Goal: Information Seeking & Learning: Find specific page/section

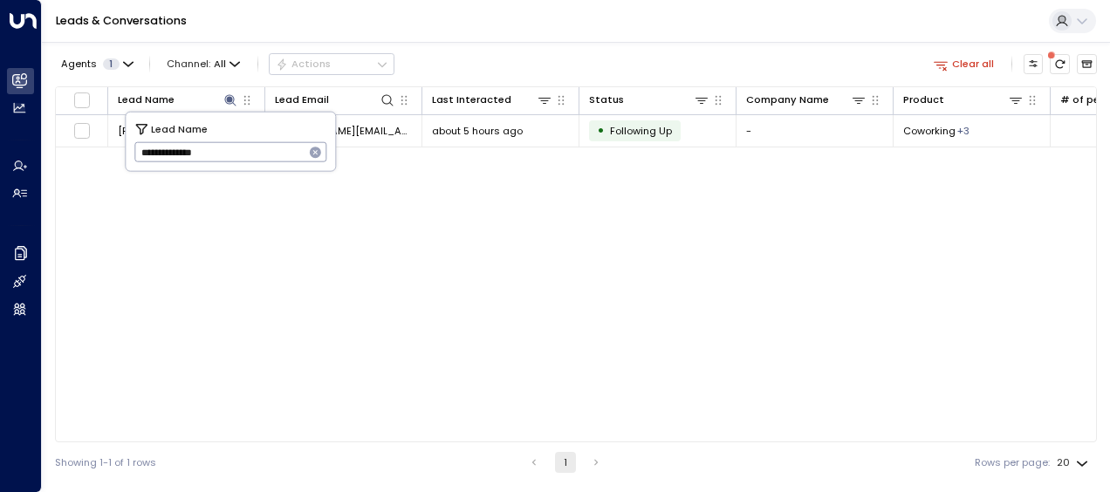
click at [262, 151] on input "**********" at bounding box center [219, 152] width 170 height 29
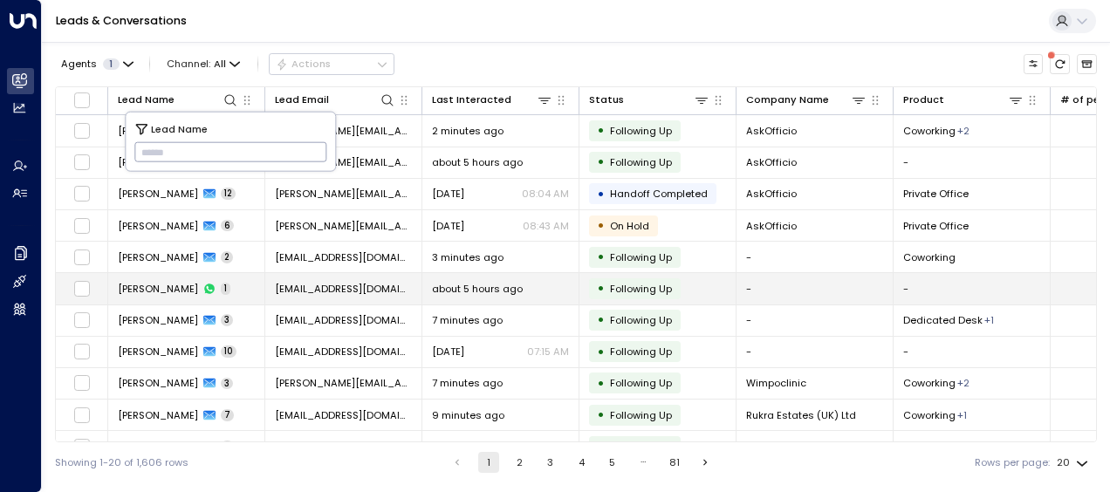
type input "**********"
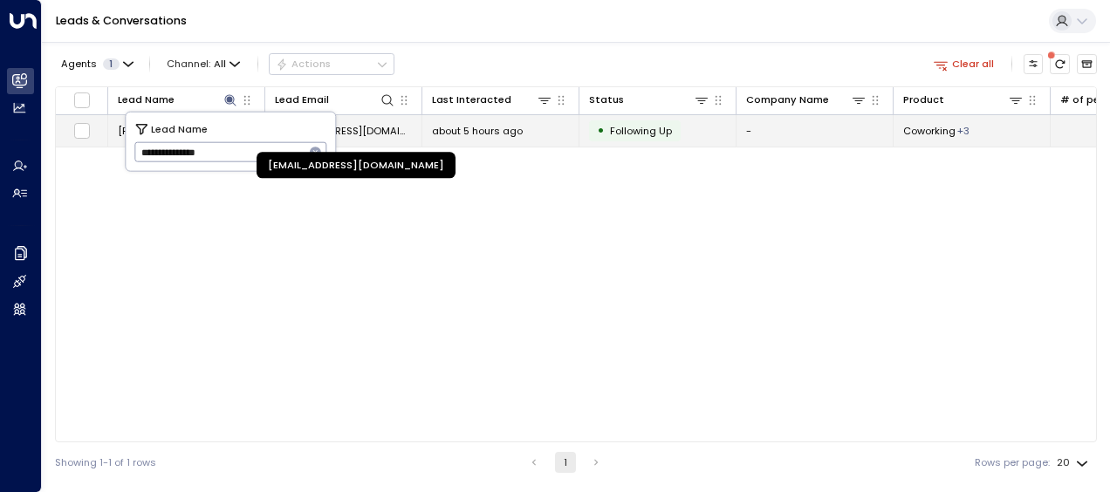
click at [374, 133] on span "[EMAIL_ADDRESS][DOMAIN_NAME]" at bounding box center [343, 131] width 137 height 14
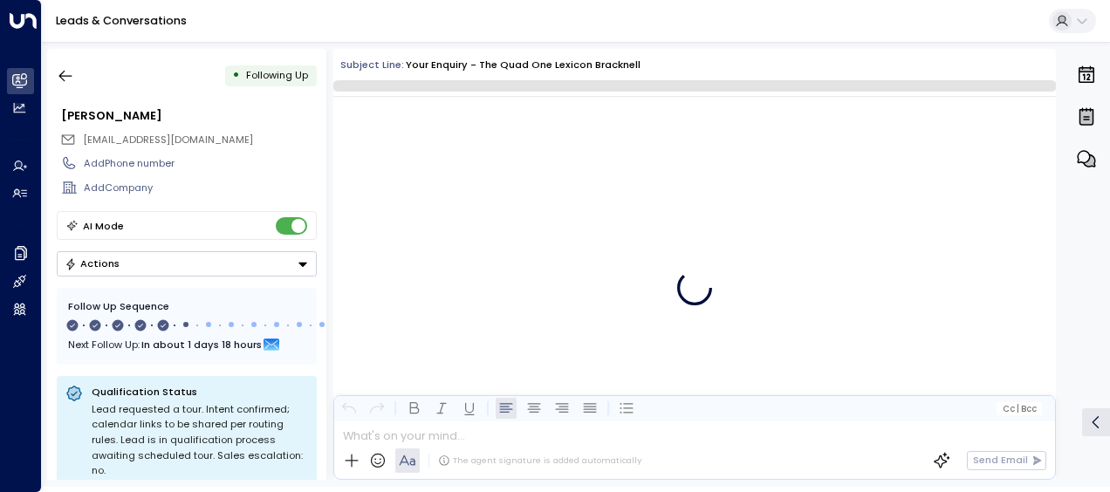
scroll to position [2952, 0]
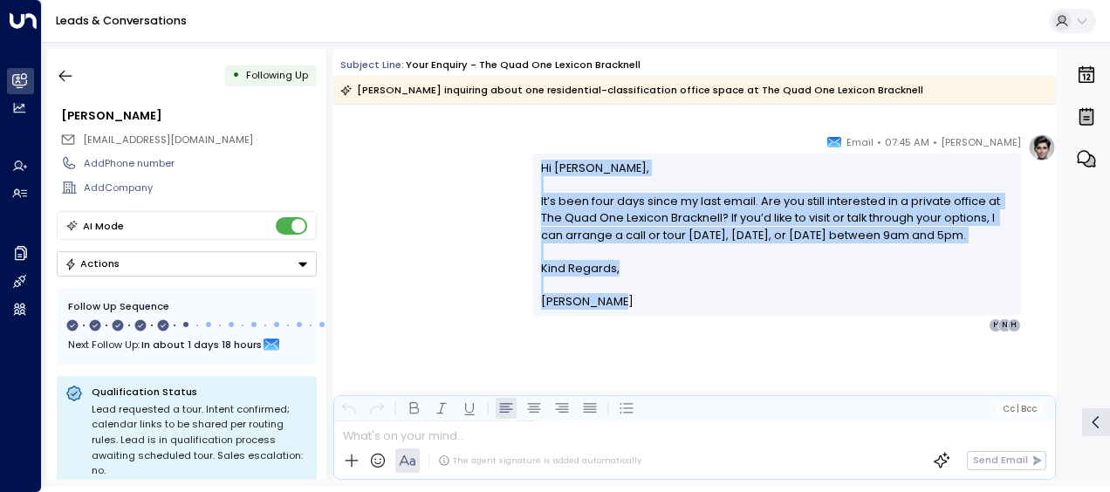
drag, startPoint x: 535, startPoint y: 164, endPoint x: 622, endPoint y: 318, distance: 176.7
click at [622, 315] on div "Hi [PERSON_NAME], It’s been four days since my last email. Are you still intere…" at bounding box center [776, 234] width 489 height 161
drag, startPoint x: 622, startPoint y: 318, endPoint x: 560, endPoint y: 274, distance: 75.8
copy div "Hi [PERSON_NAME], It’s been four days since my last email. Are you still intere…"
click at [67, 72] on icon "button" at bounding box center [65, 75] width 17 height 17
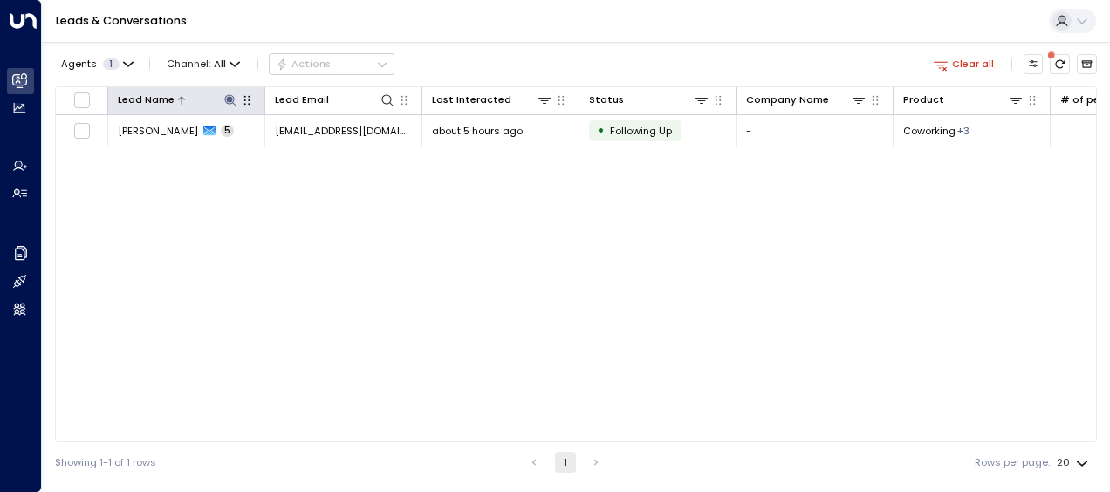
click at [229, 99] on icon at bounding box center [229, 99] width 11 height 11
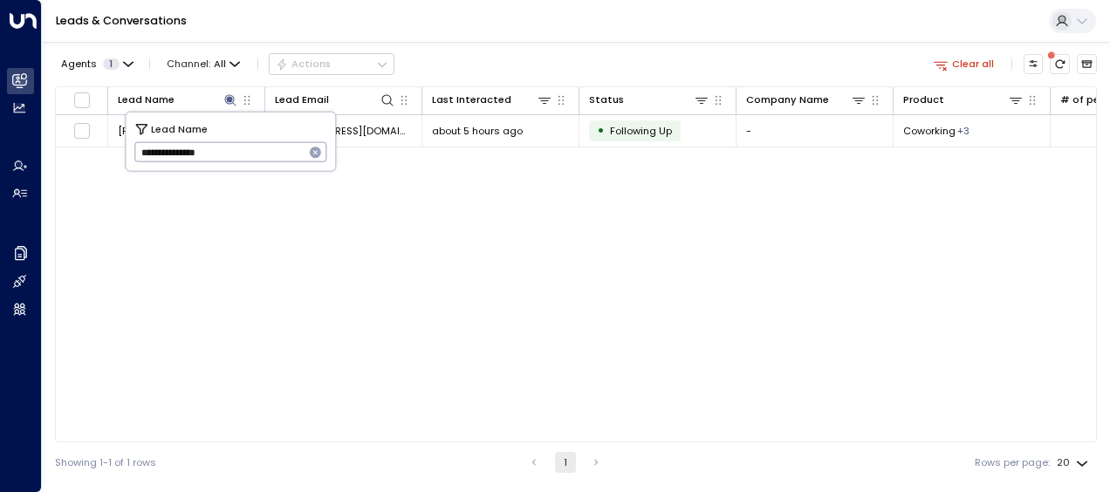
drag, startPoint x: 134, startPoint y: 151, endPoint x: 259, endPoint y: 155, distance: 124.9
click at [259, 155] on input "**********" at bounding box center [219, 152] width 170 height 29
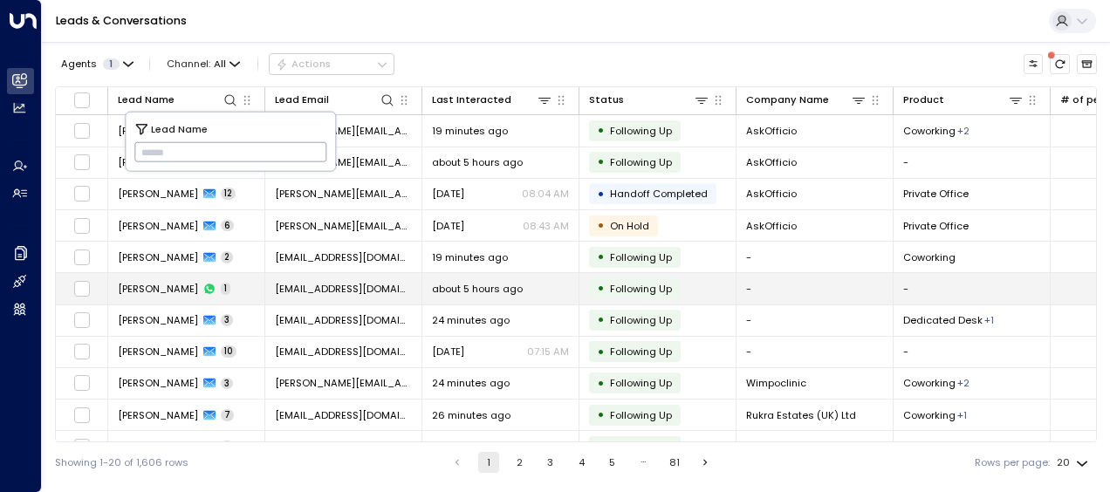
type input "**********"
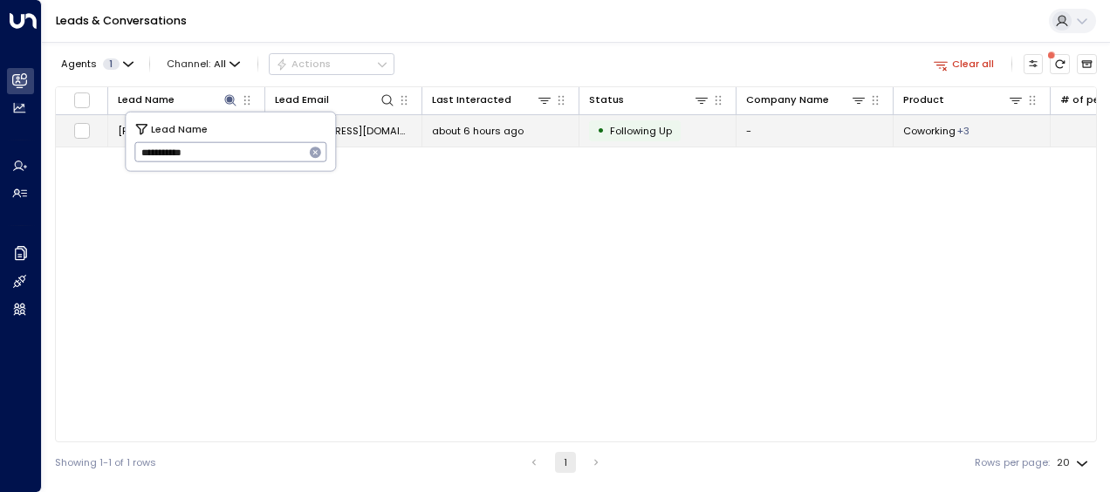
click at [472, 134] on span "about 6 hours ago" at bounding box center [478, 131] width 92 height 14
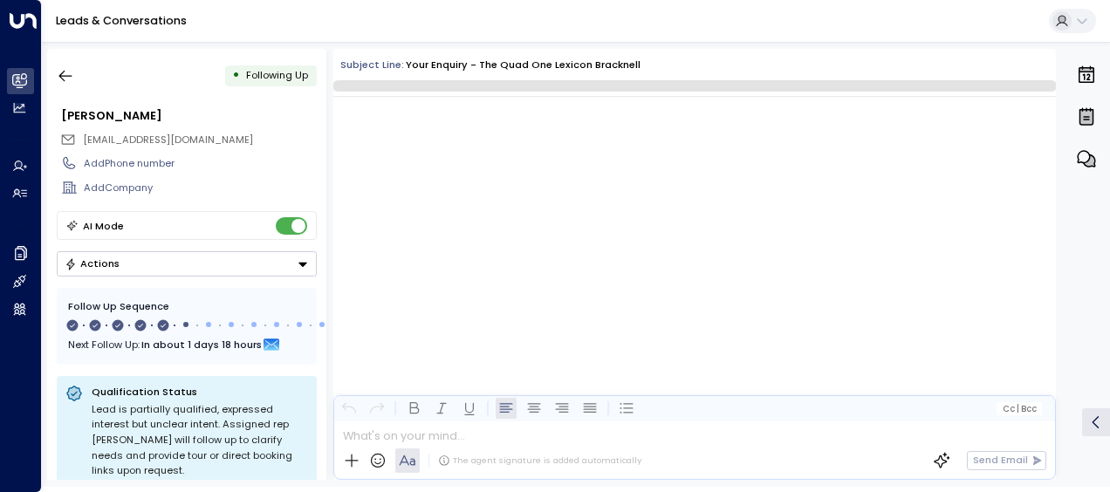
scroll to position [3136, 0]
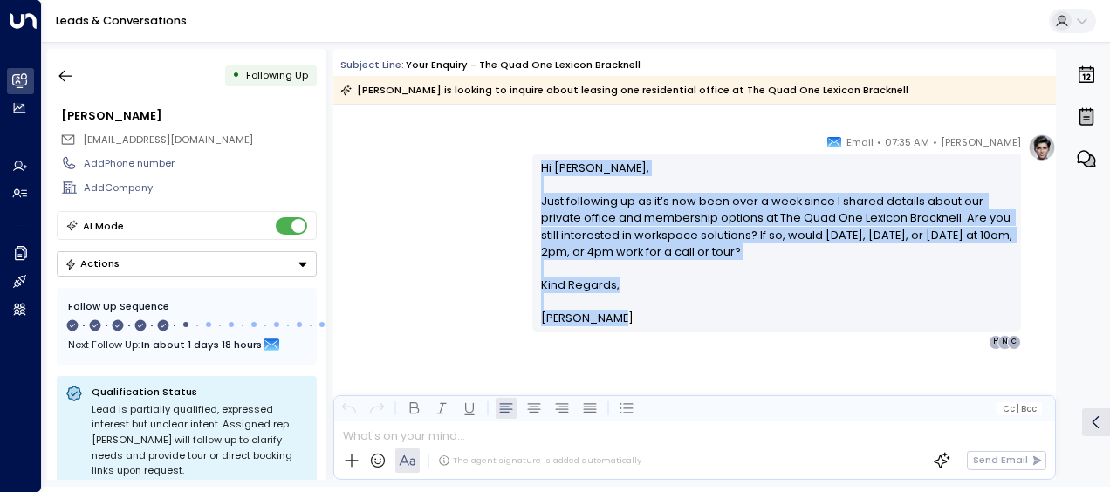
drag, startPoint x: 538, startPoint y: 162, endPoint x: 606, endPoint y: 322, distance: 173.6
click at [606, 322] on div "Hi [PERSON_NAME], Just following up as it’s now been over a week since I shared…" at bounding box center [777, 244] width 472 height 168
drag, startPoint x: 606, startPoint y: 322, endPoint x: 563, endPoint y: 268, distance: 69.0
copy div "Hi [PERSON_NAME], Just following up as it’s now been over a week since I shared…"
click at [73, 72] on icon "button" at bounding box center [65, 75] width 17 height 17
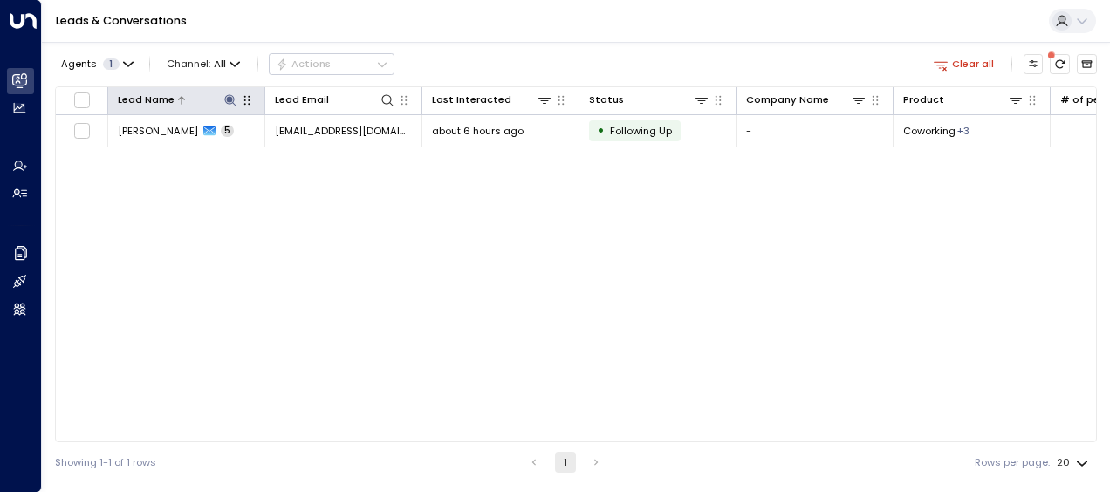
click at [232, 101] on icon at bounding box center [230, 100] width 14 height 14
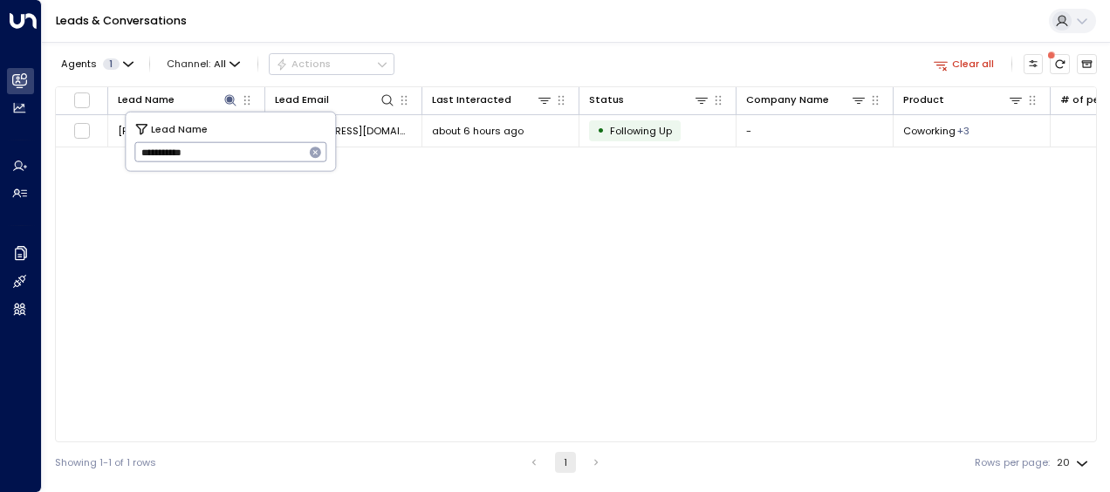
drag, startPoint x: 138, startPoint y: 149, endPoint x: 264, endPoint y: 141, distance: 125.9
click at [264, 141] on input "**********" at bounding box center [219, 152] width 170 height 29
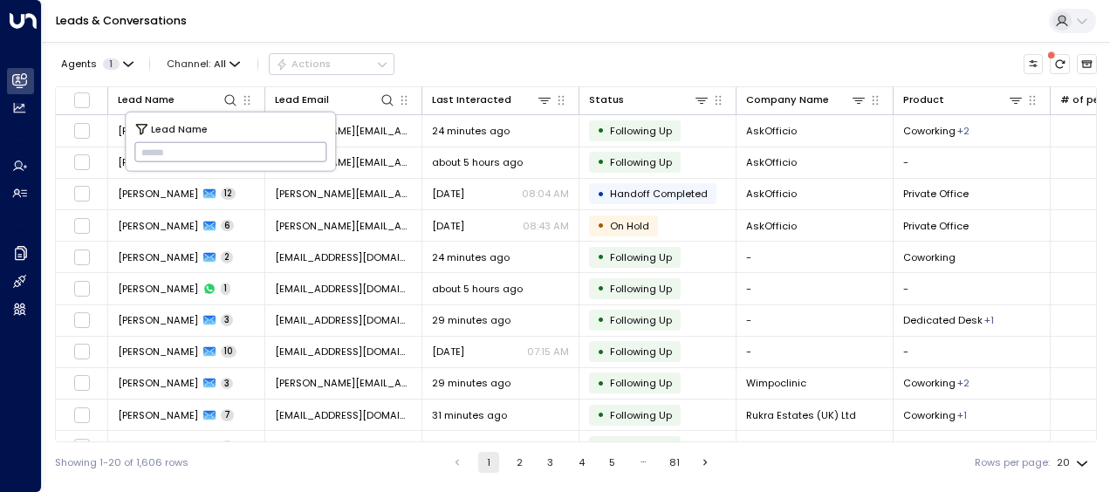
click at [155, 151] on input "text" at bounding box center [230, 152] width 193 height 29
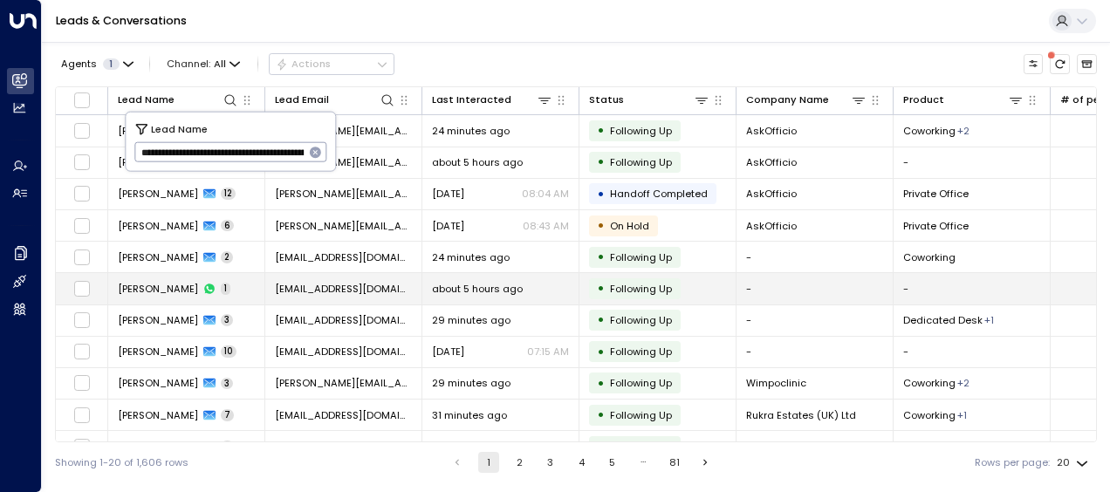
scroll to position [0, 1437]
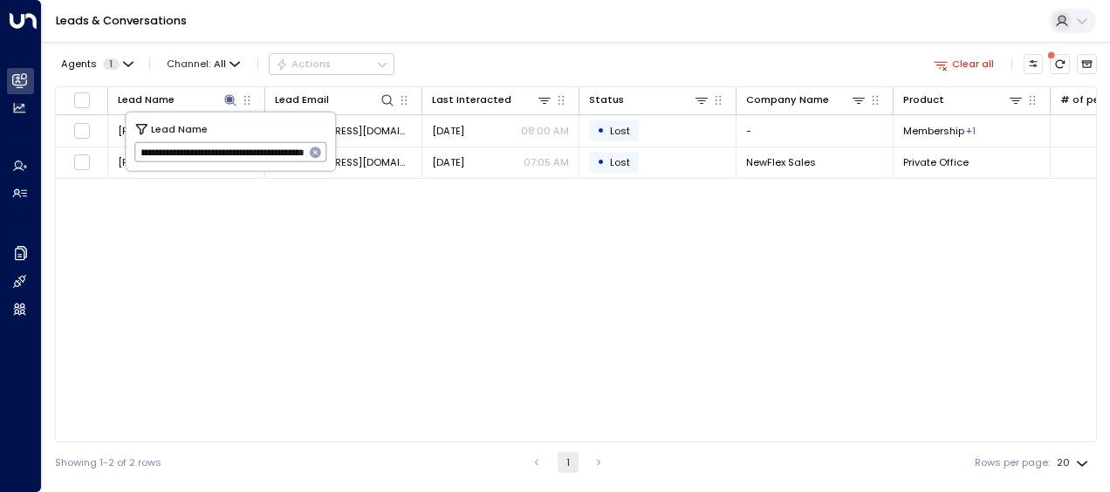
type input "**********"
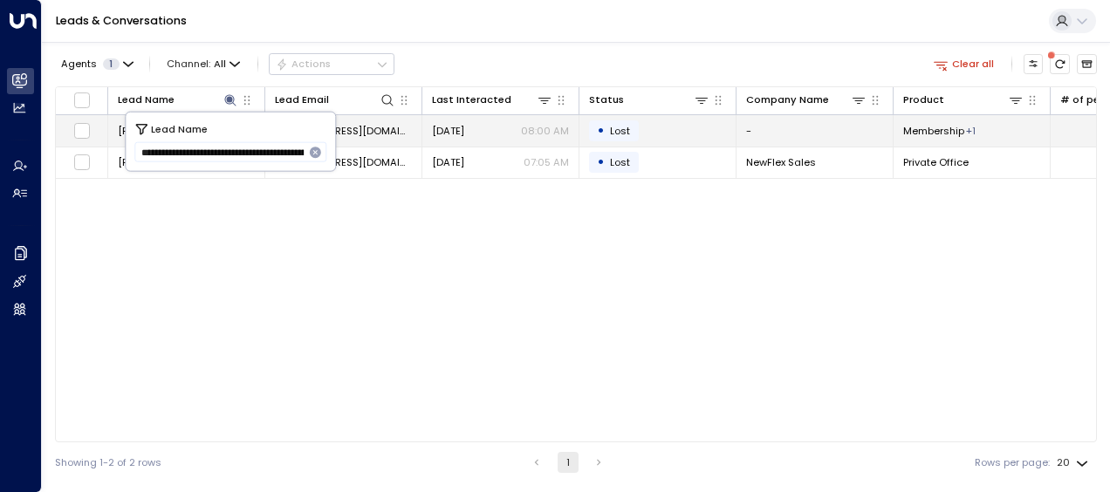
drag, startPoint x: 305, startPoint y: 153, endPoint x: 108, endPoint y: 140, distance: 197.7
click at [108, 140] on body "Overview Leads & Conversations Leads & Conversations Analytics Analytics Agents…" at bounding box center [555, 241] width 1110 height 483
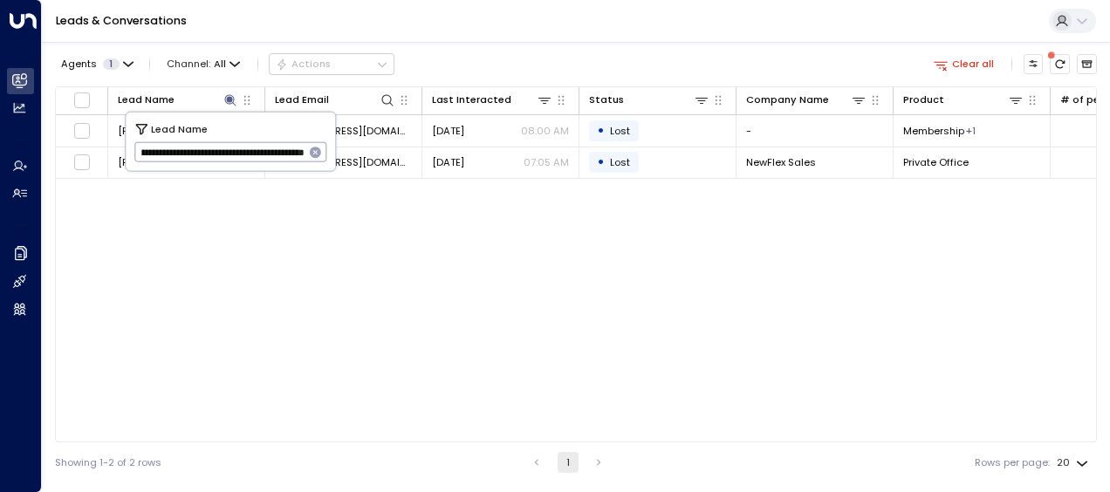
scroll to position [0, 1437]
drag, startPoint x: 141, startPoint y: 148, endPoint x: 326, endPoint y: 143, distance: 186.0
click at [326, 143] on div "**********" at bounding box center [230, 142] width 209 height 58
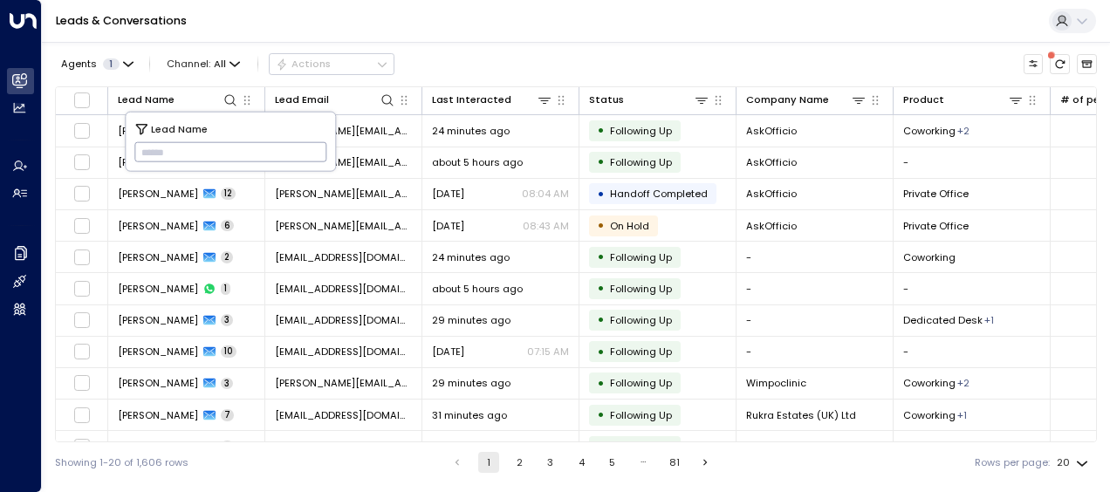
click at [154, 150] on input "text" at bounding box center [230, 152] width 193 height 29
paste input "**********"
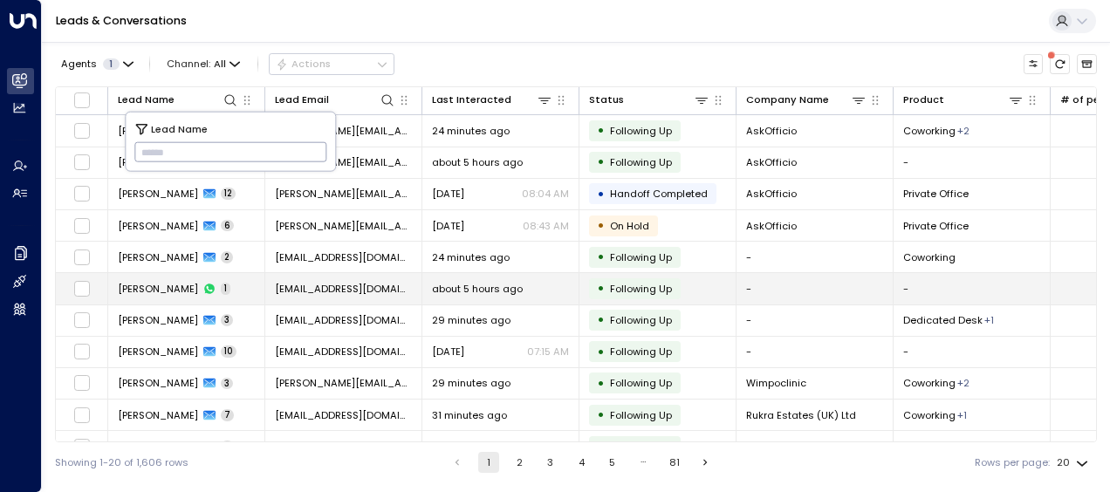
type input "**********"
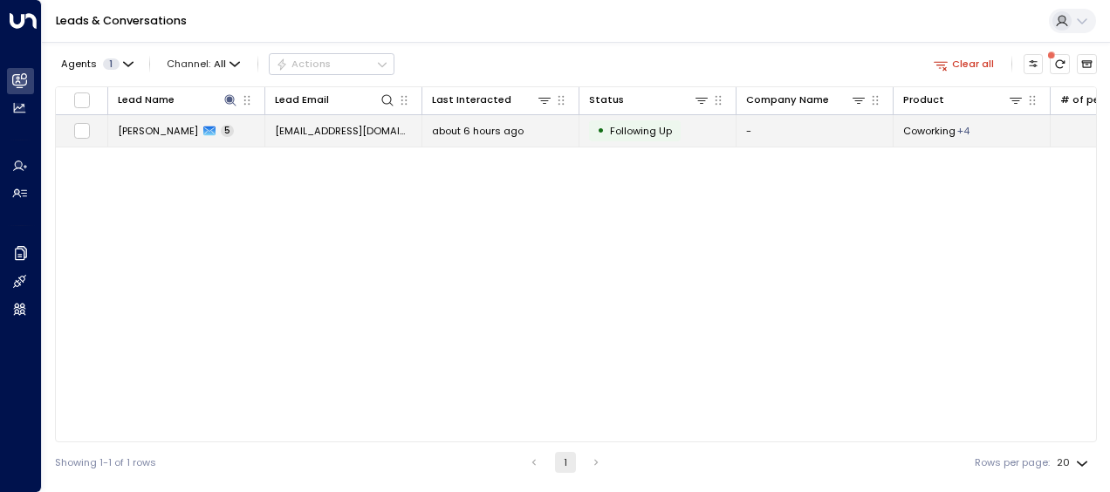
click at [464, 131] on span "about 6 hours ago" at bounding box center [478, 131] width 92 height 14
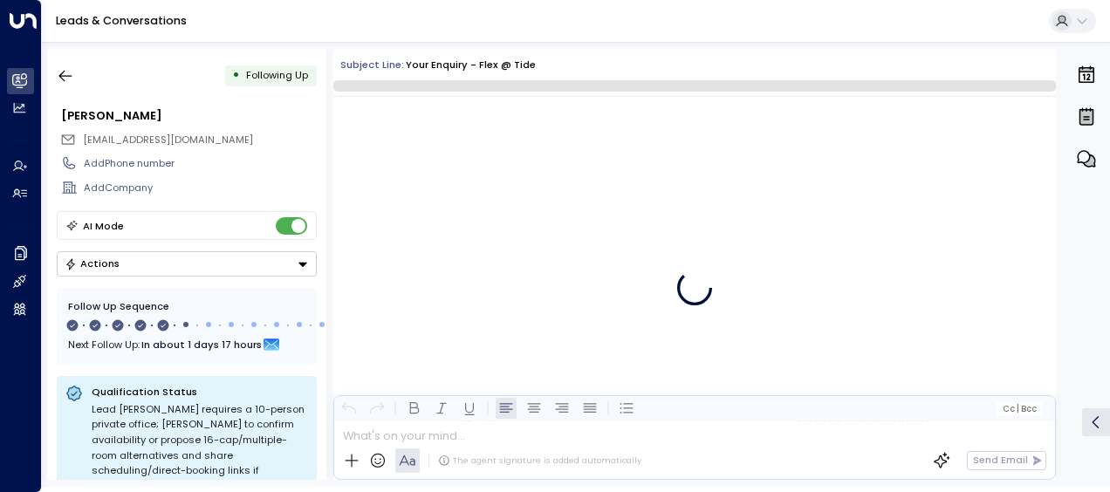
scroll to position [3086, 0]
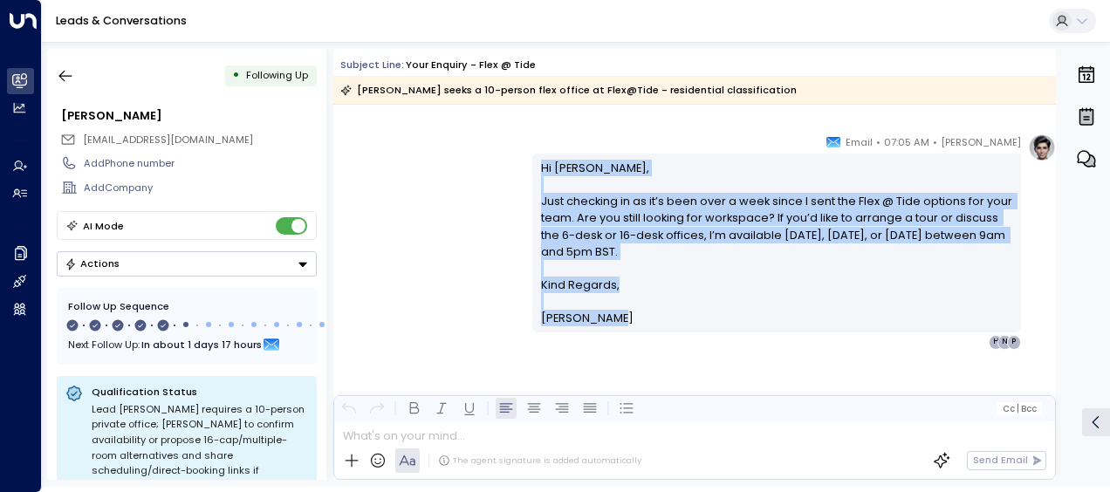
drag, startPoint x: 537, startPoint y: 164, endPoint x: 625, endPoint y: 314, distance: 174.1
click at [625, 314] on div "Hi [PERSON_NAME], Just checking in as it’s been over a week since I sent the Fl…" at bounding box center [777, 244] width 472 height 168
drag, startPoint x: 625, startPoint y: 314, endPoint x: 586, endPoint y: 261, distance: 65.6
click at [72, 76] on icon "button" at bounding box center [65, 75] width 17 height 17
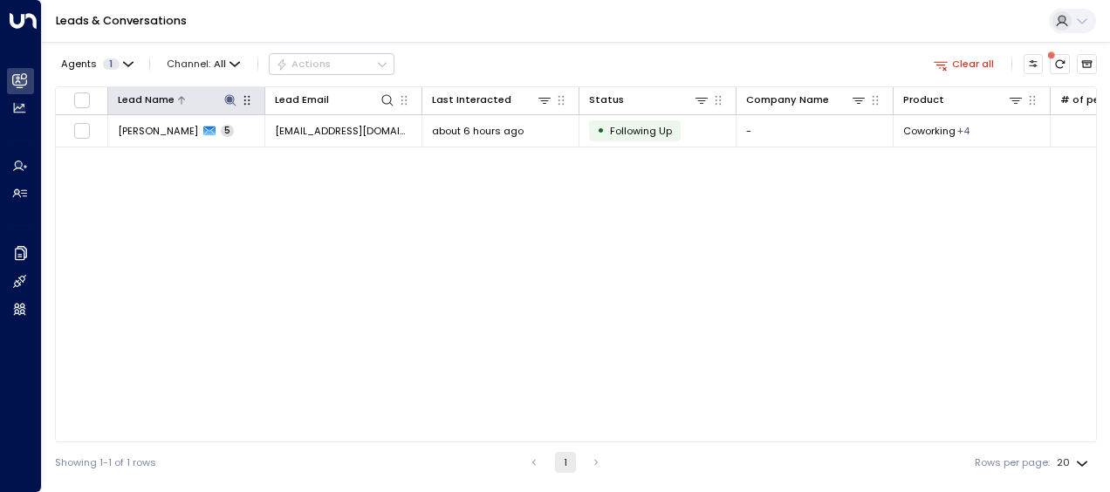
click at [227, 96] on icon at bounding box center [230, 100] width 14 height 14
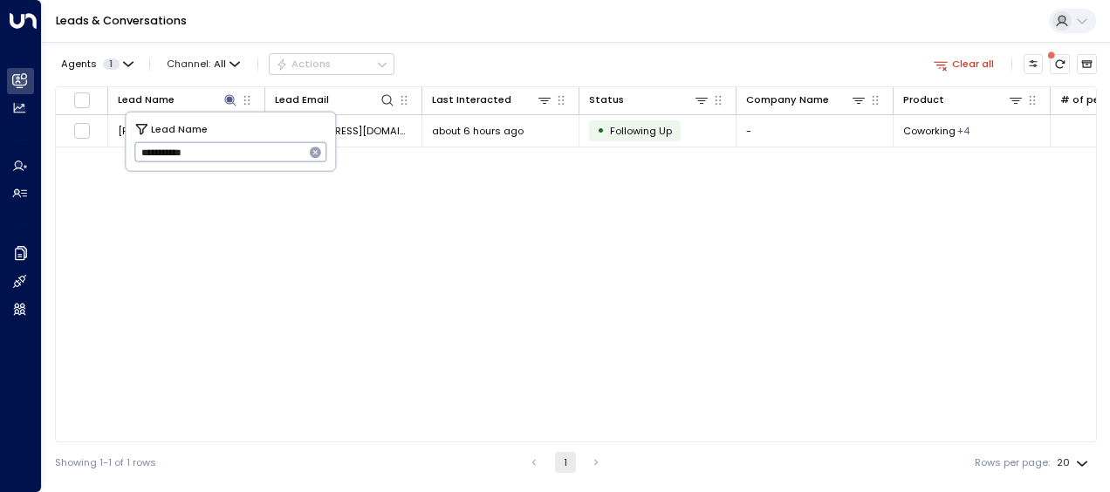
drag, startPoint x: 134, startPoint y: 152, endPoint x: 250, endPoint y: 154, distance: 116.1
click at [250, 154] on input "**********" at bounding box center [219, 152] width 170 height 29
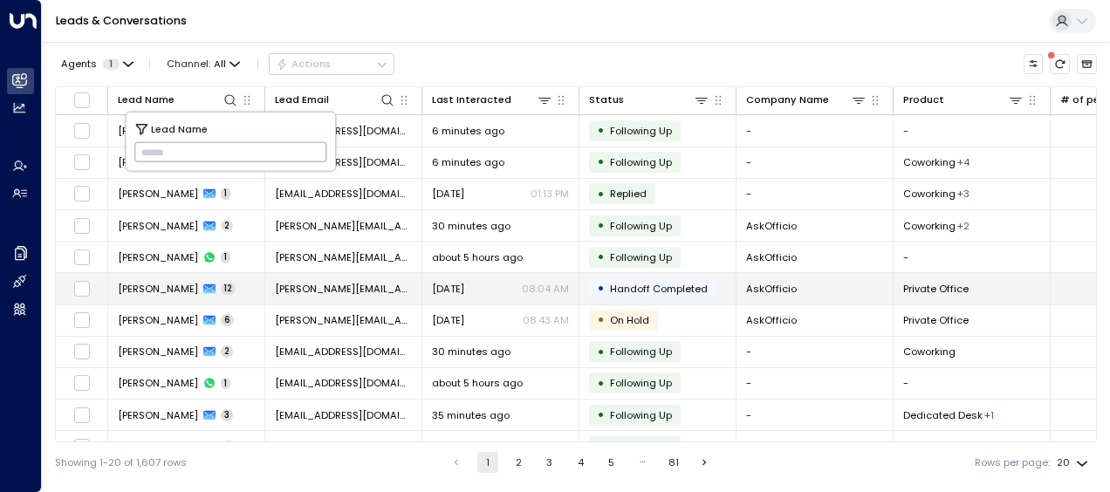
type input "**********"
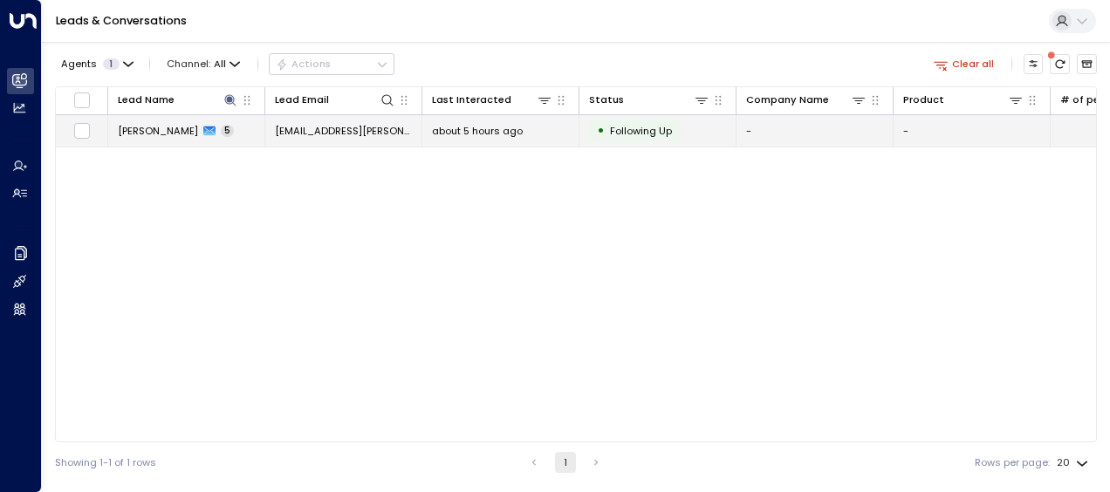
click at [374, 126] on span "[EMAIL_ADDRESS][PERSON_NAME][DOMAIN_NAME]" at bounding box center [343, 131] width 137 height 14
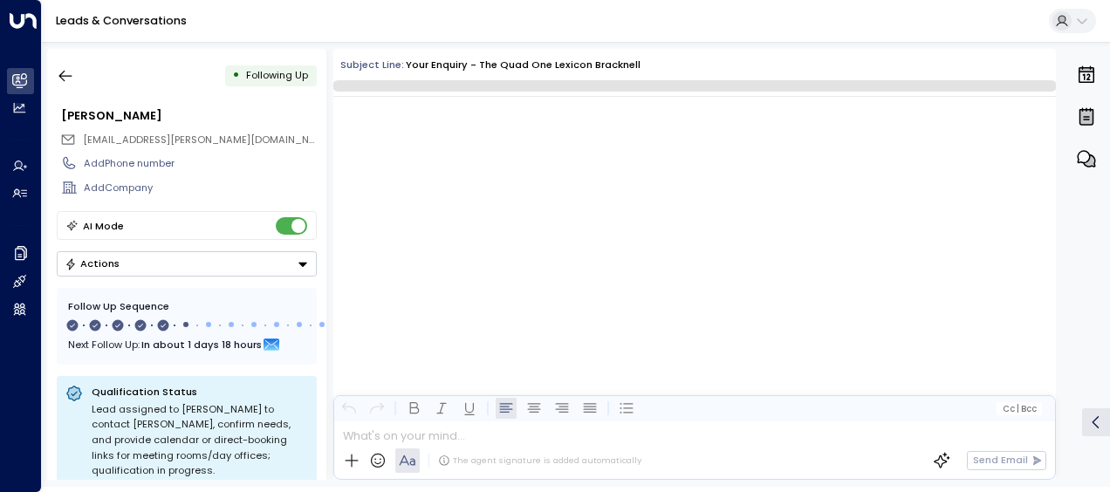
scroll to position [3119, 0]
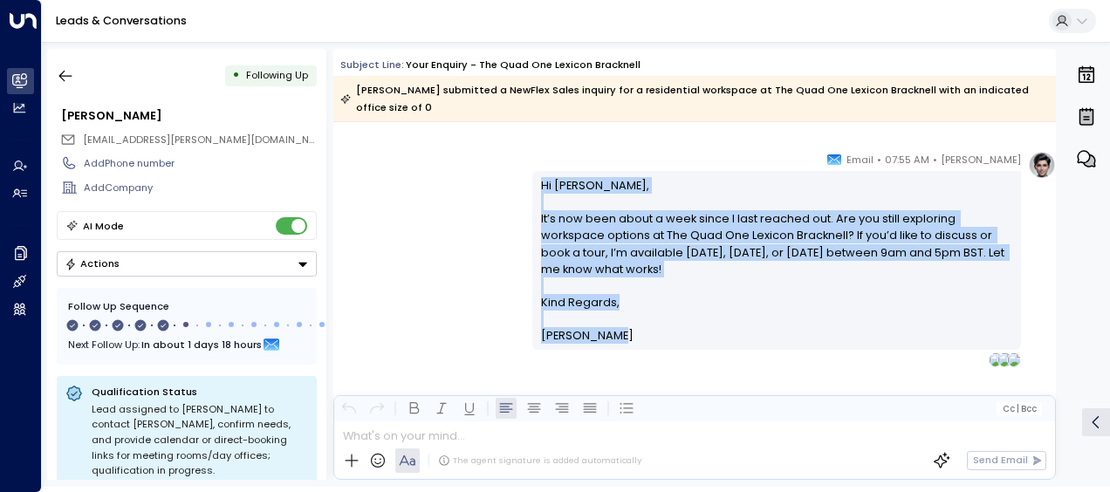
drag, startPoint x: 539, startPoint y: 182, endPoint x: 631, endPoint y: 344, distance: 186.4
click at [631, 344] on div "Hi [PERSON_NAME], It’s now been about a week since I last reached out. Are you …" at bounding box center [776, 260] width 489 height 179
drag, startPoint x: 631, startPoint y: 344, endPoint x: 552, endPoint y: 283, distance: 100.2
copy div "Hi [PERSON_NAME], It’s now been about a week since I last reached out. Are you …"
click at [61, 73] on icon "button" at bounding box center [65, 76] width 13 height 11
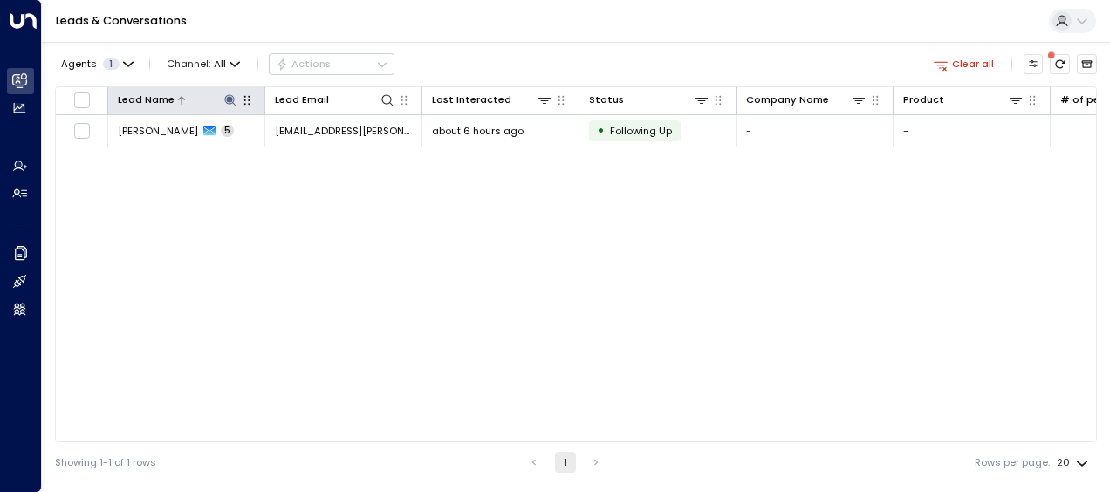
click at [230, 99] on icon at bounding box center [229, 99] width 11 height 11
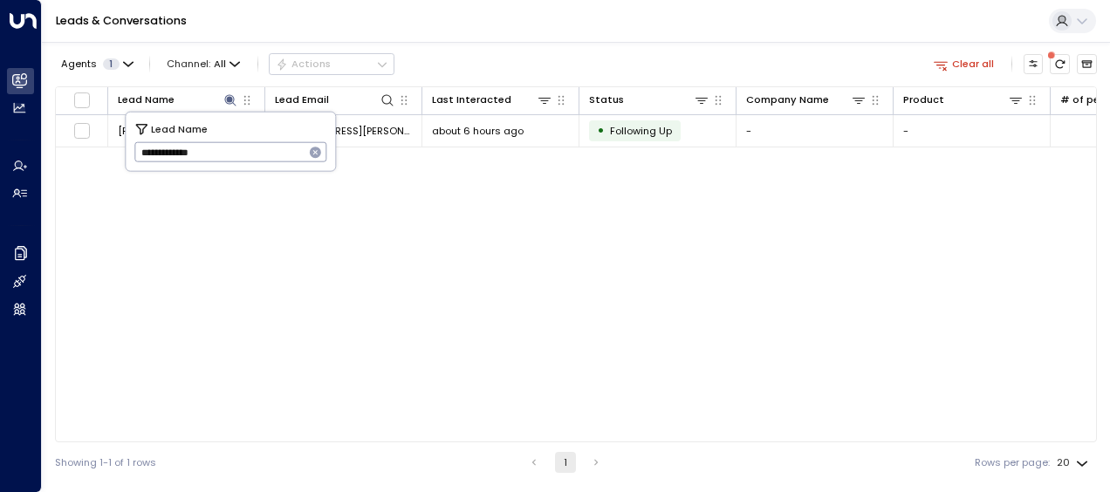
drag, startPoint x: 136, startPoint y: 155, endPoint x: 272, endPoint y: 158, distance: 136.2
click at [272, 158] on input "**********" at bounding box center [219, 152] width 170 height 29
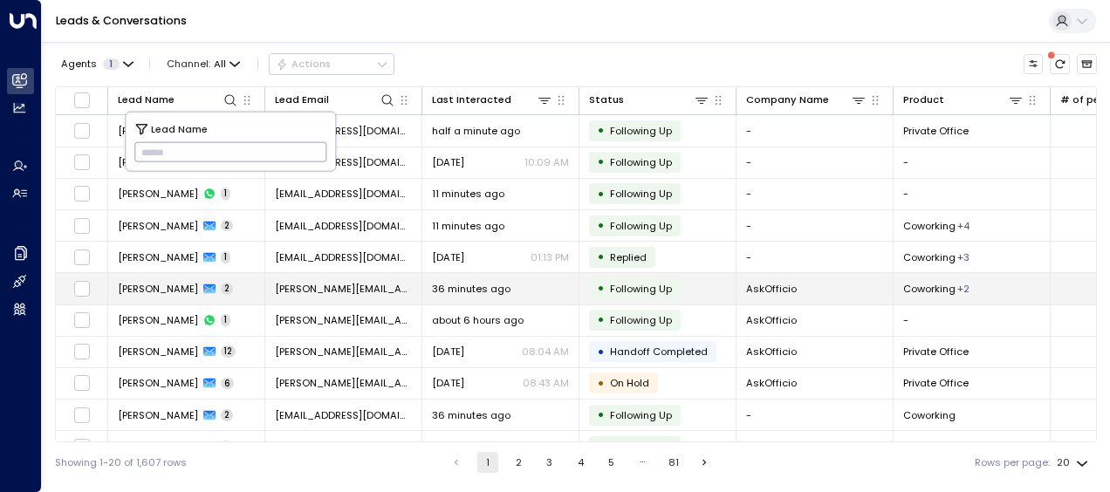
type input "**********"
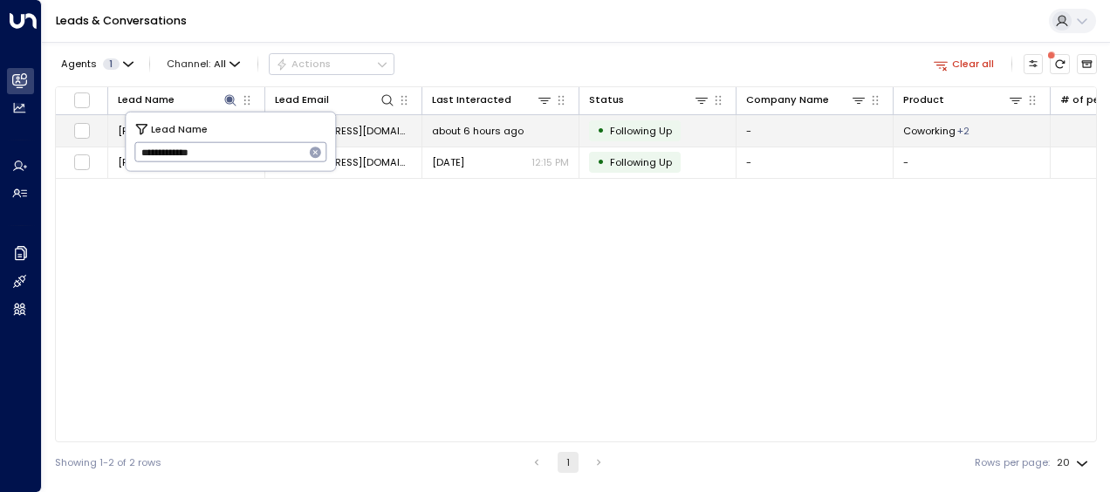
click at [478, 125] on span "about 6 hours ago" at bounding box center [478, 131] width 92 height 14
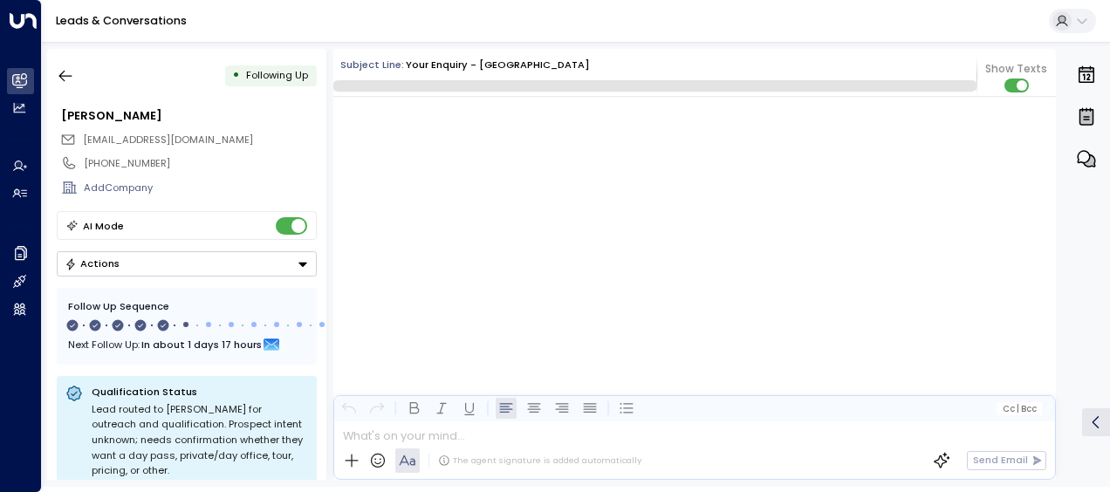
scroll to position [3084, 0]
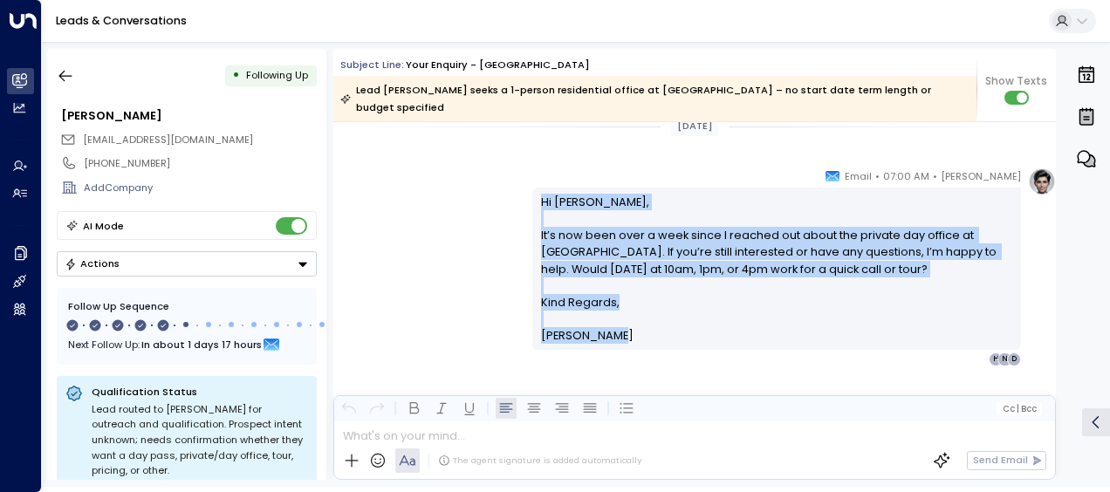
drag, startPoint x: 537, startPoint y: 199, endPoint x: 655, endPoint y: 374, distance: 211.1
click at [655, 374] on div "[PERSON_NAME] • 07:00 AM • Email Hi [PERSON_NAME], It’s now been over a week si…" at bounding box center [694, 337] width 723 height 339
drag, startPoint x: 655, startPoint y: 374, endPoint x: 572, endPoint y: 253, distance: 146.7
copy div "Hi [PERSON_NAME], It’s now been over a week since I reached out about the priva…"
click at [65, 71] on icon "button" at bounding box center [65, 75] width 17 height 17
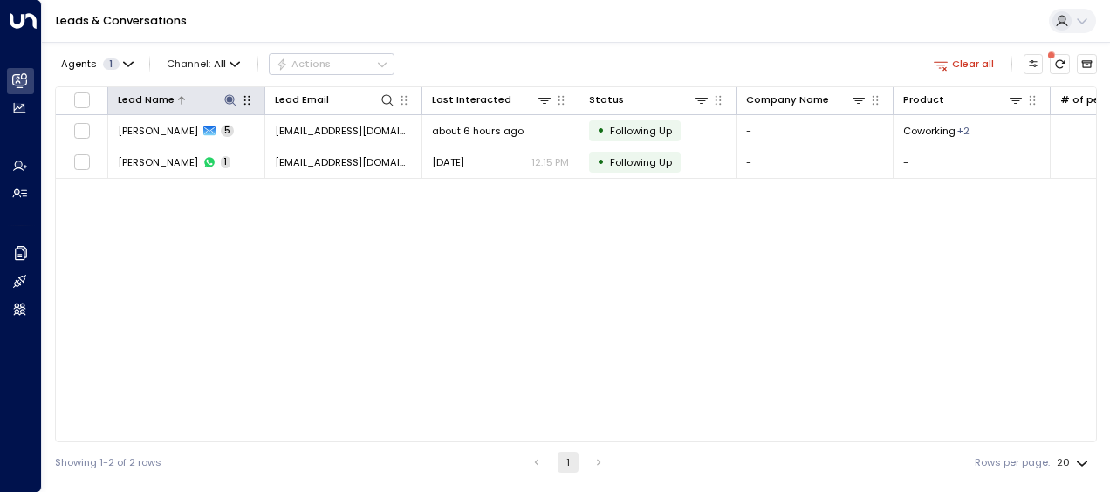
click at [230, 99] on icon at bounding box center [229, 99] width 11 height 11
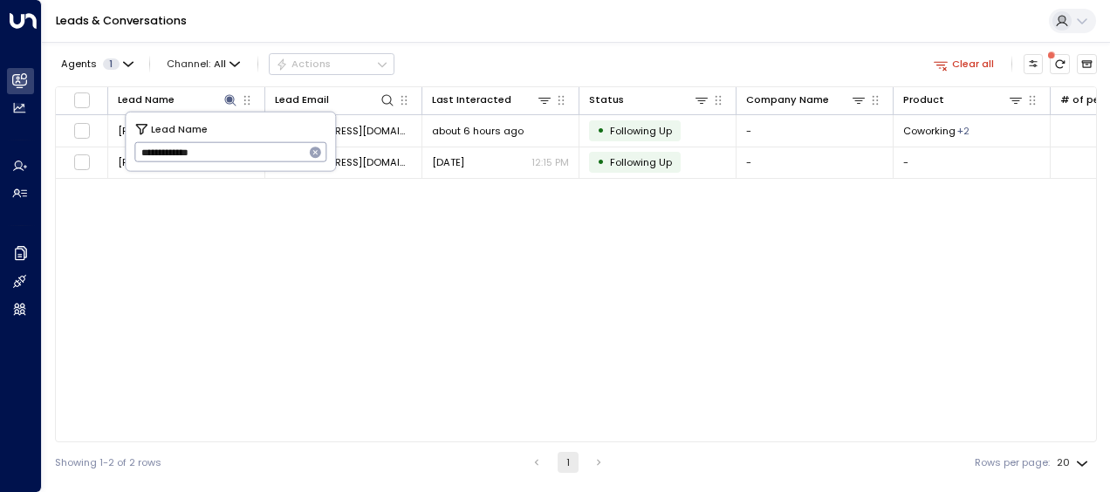
drag, startPoint x: 138, startPoint y: 154, endPoint x: 266, endPoint y: 148, distance: 128.4
click at [266, 148] on input "**********" at bounding box center [219, 152] width 170 height 29
type input "****"
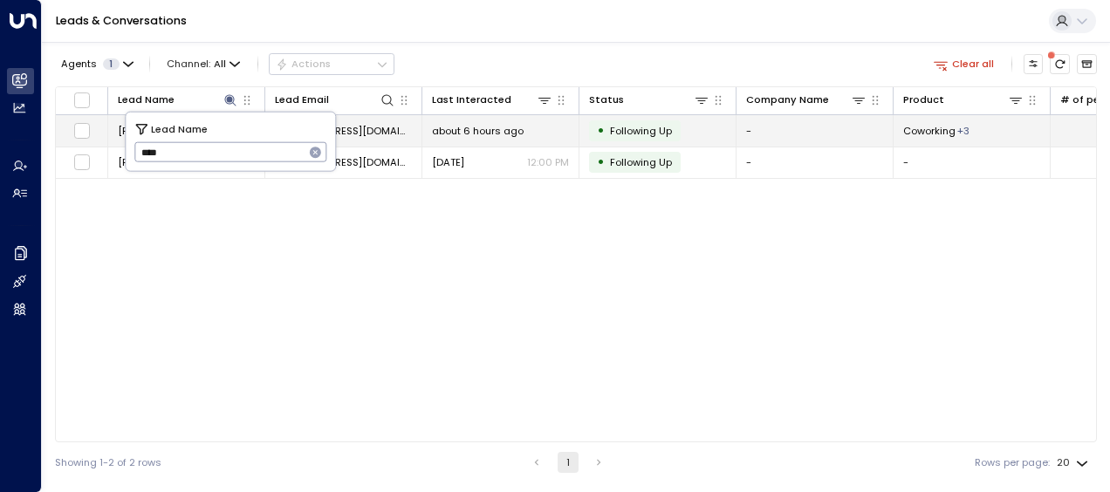
click at [465, 133] on span "about 6 hours ago" at bounding box center [478, 131] width 92 height 14
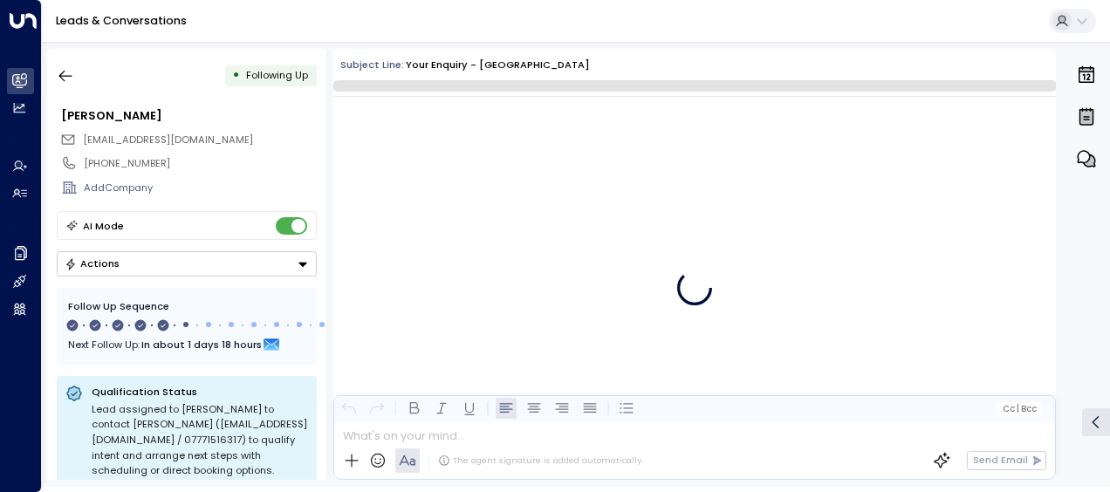
scroll to position [3151, 0]
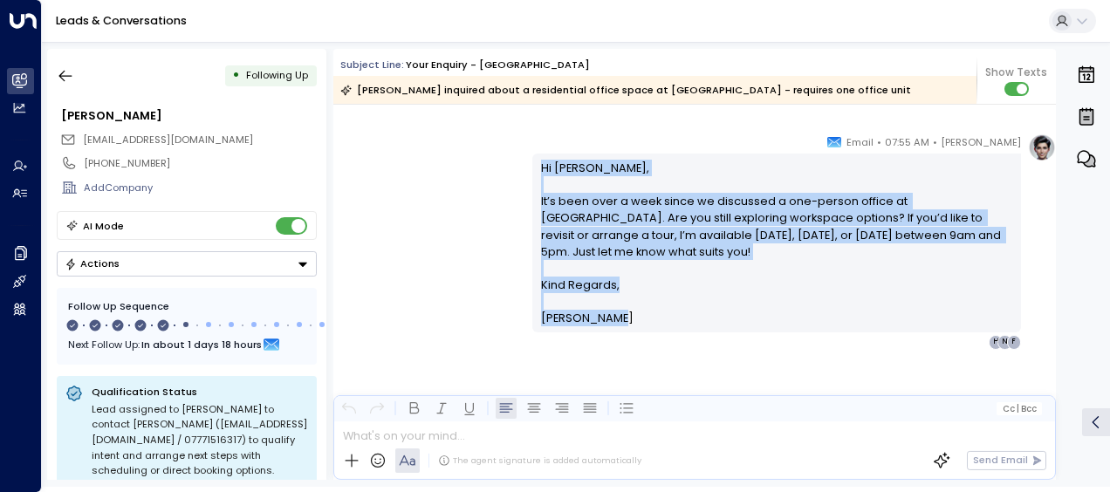
drag, startPoint x: 538, startPoint y: 165, endPoint x: 637, endPoint y: 332, distance: 193.7
click at [637, 332] on div "Hi [PERSON_NAME], It’s been over a week since we discussed a one-person office …" at bounding box center [776, 243] width 489 height 179
drag, startPoint x: 637, startPoint y: 332, endPoint x: 567, endPoint y: 215, distance: 136.2
copy div "Hi [PERSON_NAME], It’s been over a week since we discussed a one-person office …"
click at [65, 75] on icon "button" at bounding box center [65, 76] width 13 height 11
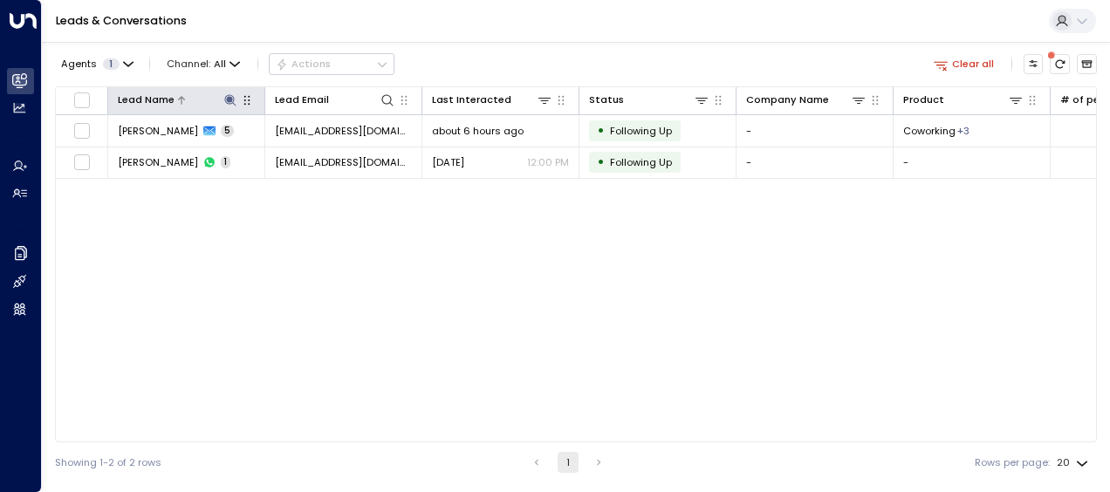
click at [229, 100] on icon at bounding box center [229, 99] width 11 height 11
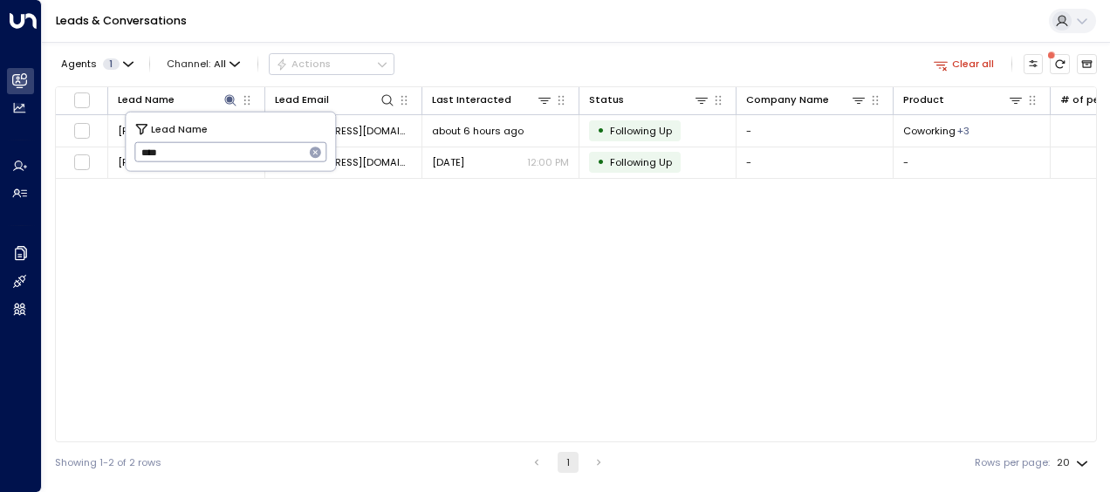
drag, startPoint x: 135, startPoint y: 154, endPoint x: 202, endPoint y: 150, distance: 67.3
click at [202, 150] on input "****" at bounding box center [219, 152] width 170 height 29
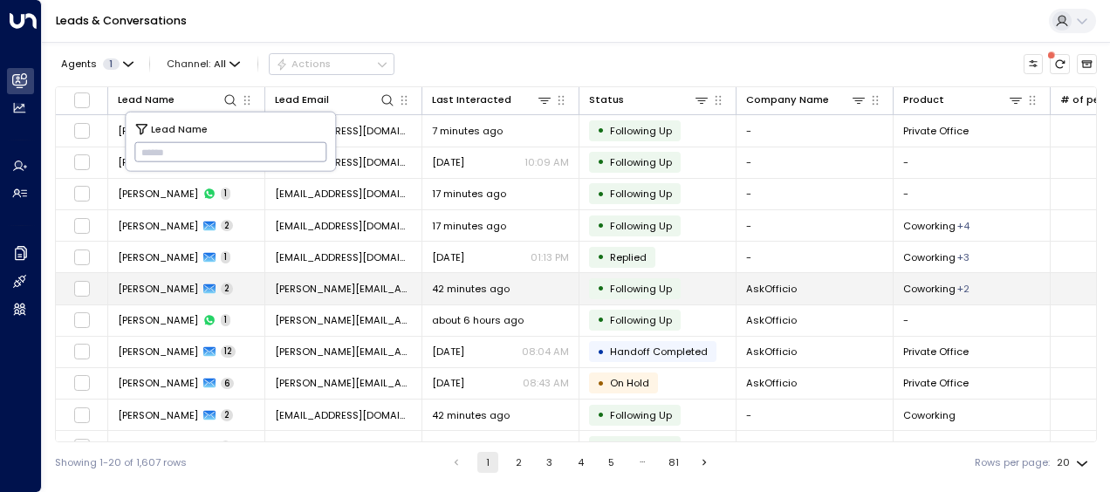
type input "**********"
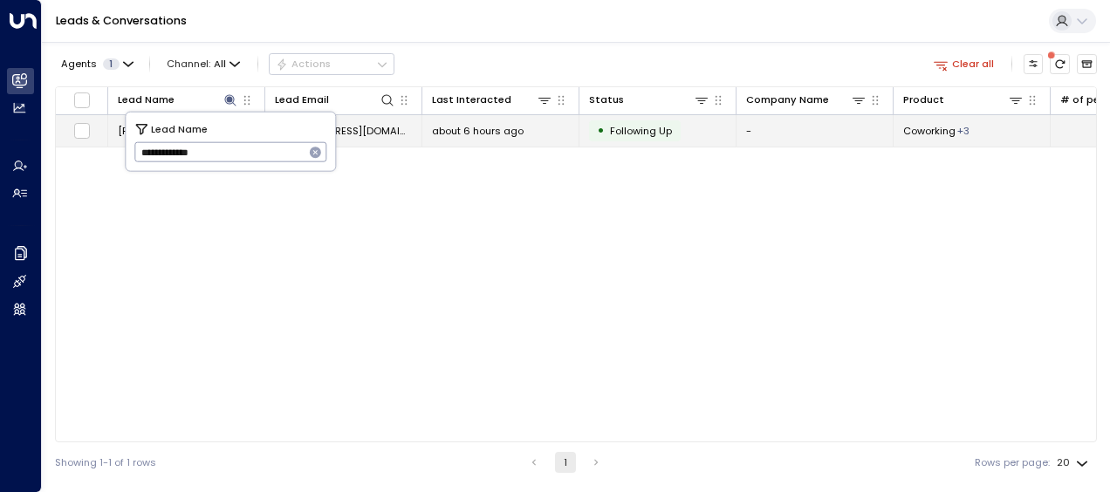
click at [372, 126] on span "[EMAIL_ADDRESS][DOMAIN_NAME]" at bounding box center [343, 131] width 137 height 14
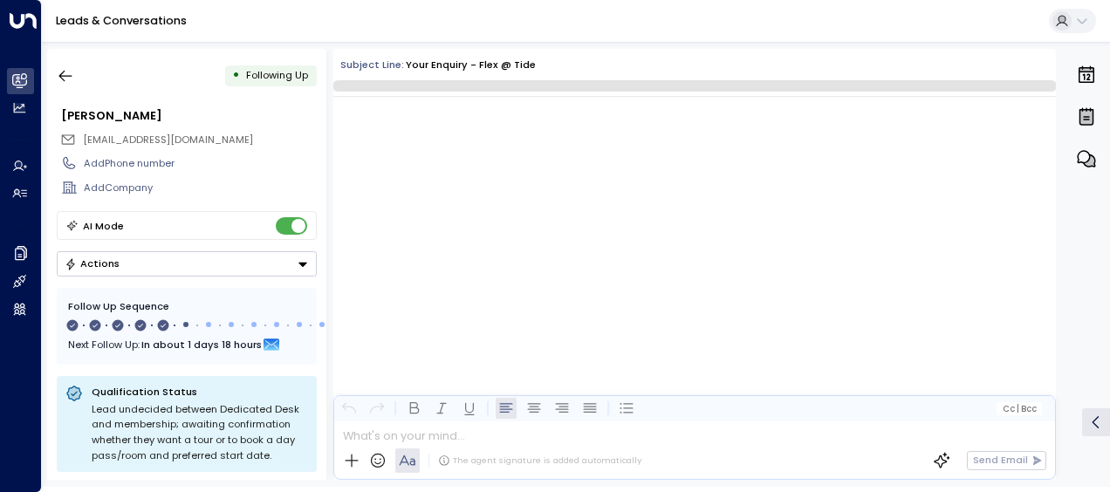
scroll to position [2935, 0]
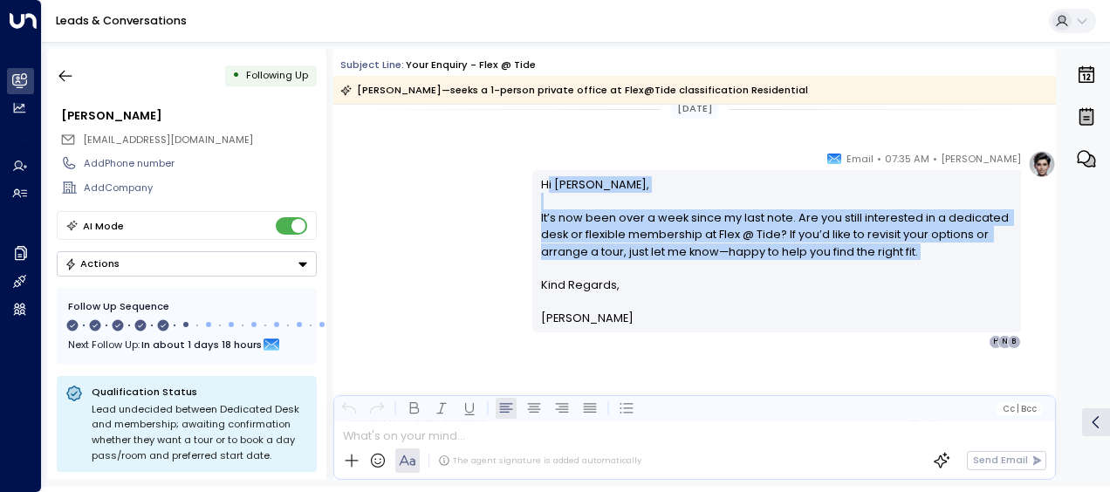
drag, startPoint x: 541, startPoint y: 184, endPoint x: 596, endPoint y: 268, distance: 100.2
click at [596, 268] on p "Hi [PERSON_NAME], It’s now been over a week since my last note. Are you still i…" at bounding box center [777, 226] width 472 height 100
drag, startPoint x: 596, startPoint y: 268, endPoint x: 464, endPoint y: 223, distance: 139.1
click at [464, 223] on div "[PERSON_NAME] • 07:35 AM • Email Hi [PERSON_NAME], It’s now been over a week si…" at bounding box center [694, 249] width 723 height 199
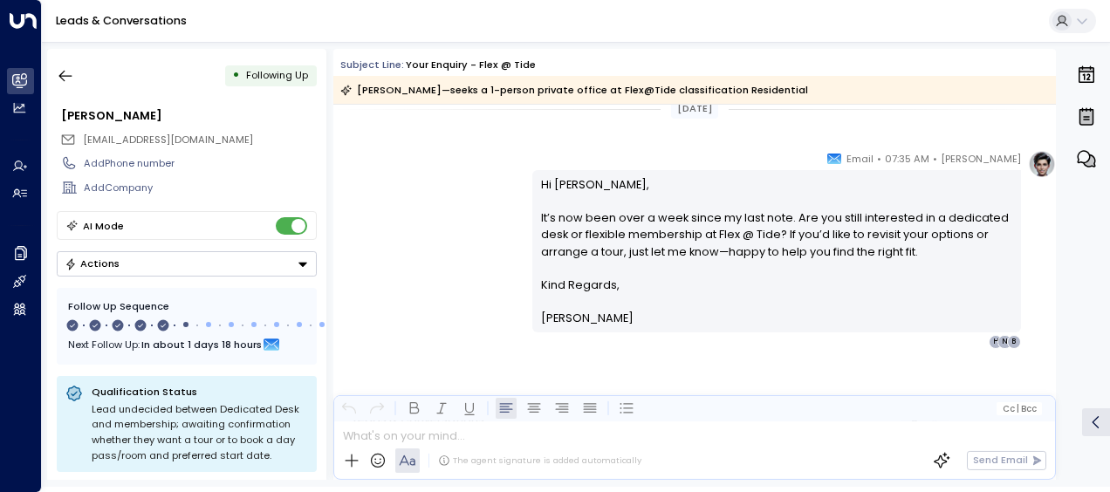
click at [510, 168] on div "[PERSON_NAME] • 07:35 AM • Email Hi [PERSON_NAME], It’s now been over a week si…" at bounding box center [694, 249] width 723 height 199
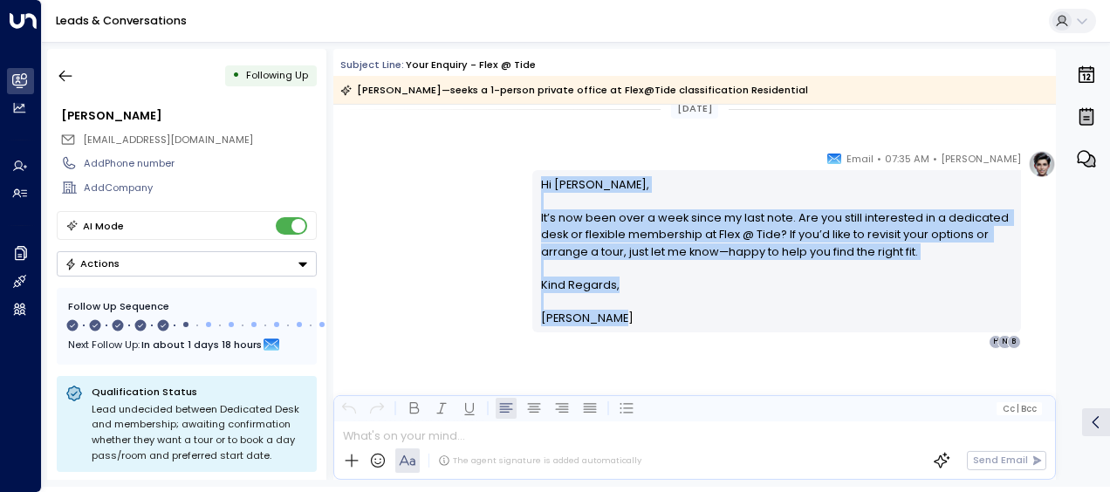
drag, startPoint x: 535, startPoint y: 181, endPoint x: 634, endPoint y: 291, distance: 147.7
click at [634, 291] on div "Hi [PERSON_NAME], It’s now been over a week since my last note. Are you still i…" at bounding box center [776, 250] width 489 height 161
drag, startPoint x: 634, startPoint y: 291, endPoint x: 568, endPoint y: 230, distance: 89.5
copy div "Hi [PERSON_NAME], It’s now been over a week since my last note. Are you still i…"
click at [63, 77] on icon "button" at bounding box center [65, 75] width 17 height 17
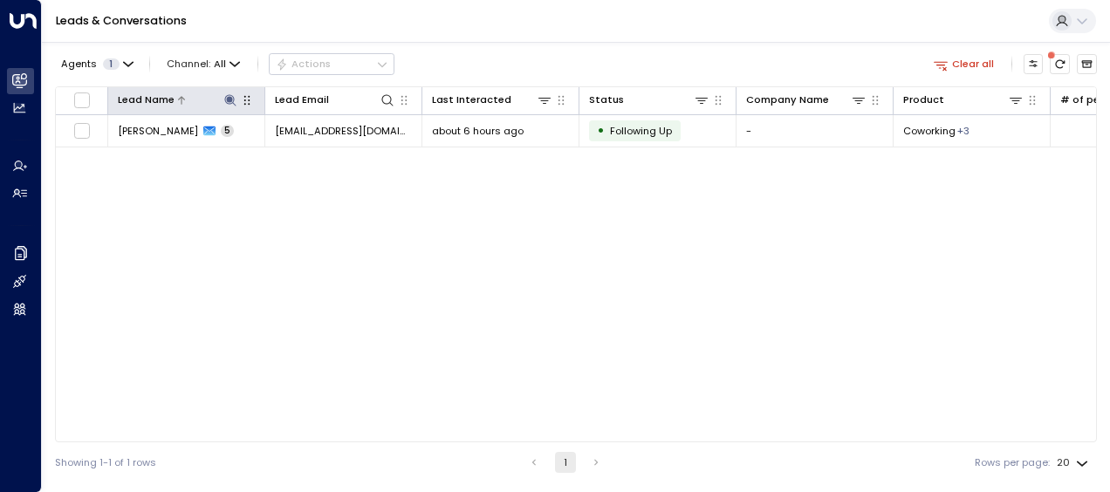
click at [232, 98] on icon at bounding box center [230, 100] width 14 height 14
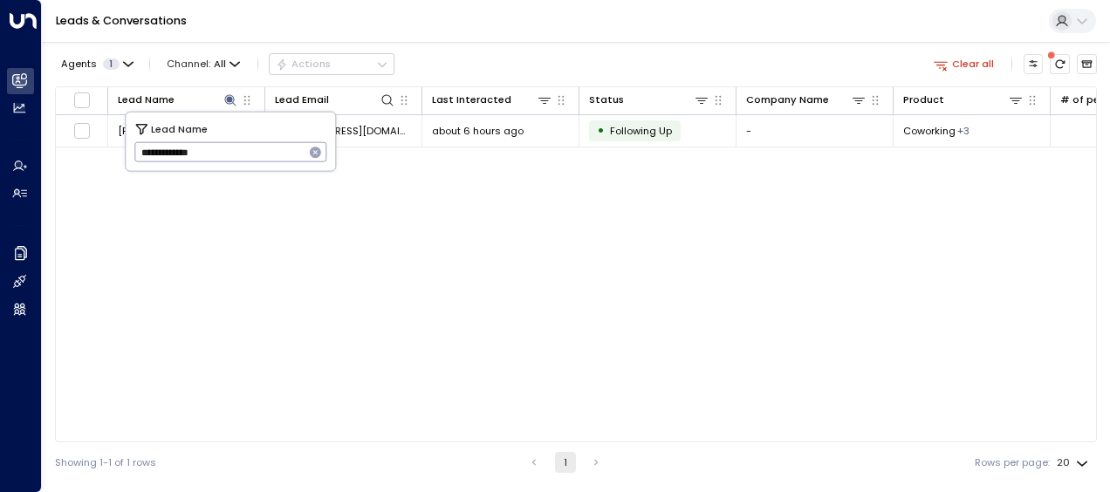
drag, startPoint x: 140, startPoint y: 150, endPoint x: 264, endPoint y: 161, distance: 124.4
click at [264, 161] on input "**********" at bounding box center [219, 152] width 170 height 29
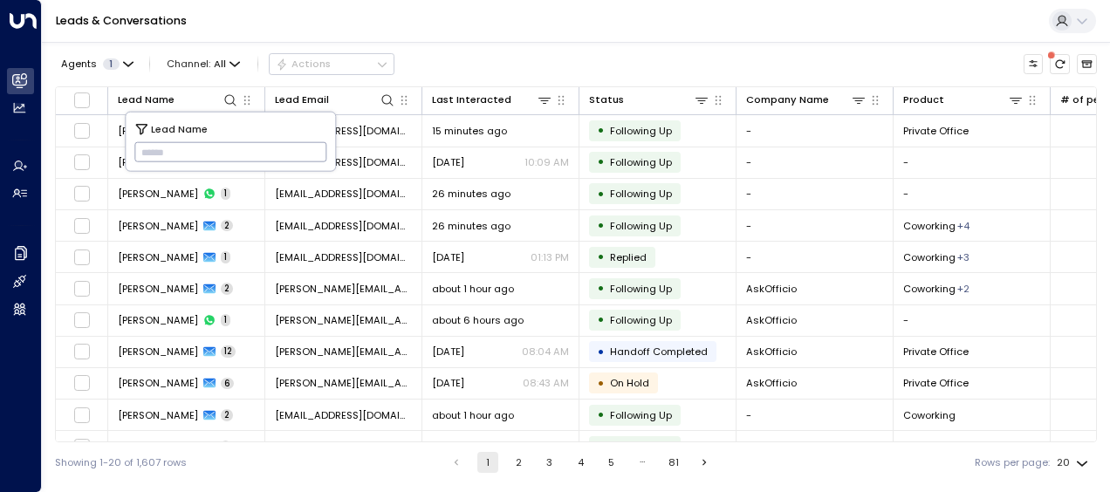
type input "**********"
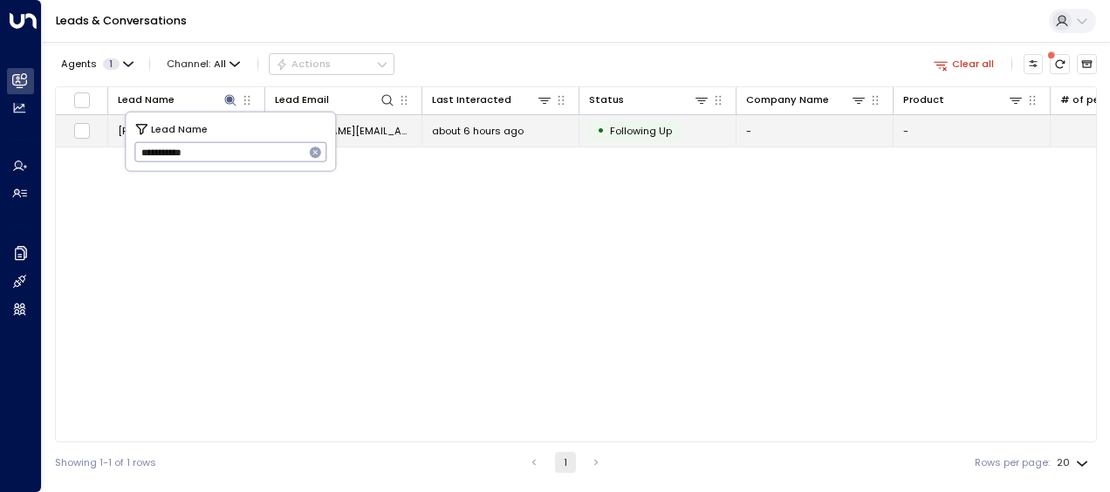
click at [379, 127] on span "[PERSON_NAME][EMAIL_ADDRESS][PERSON_NAME][DOMAIN_NAME]" at bounding box center [343, 131] width 137 height 14
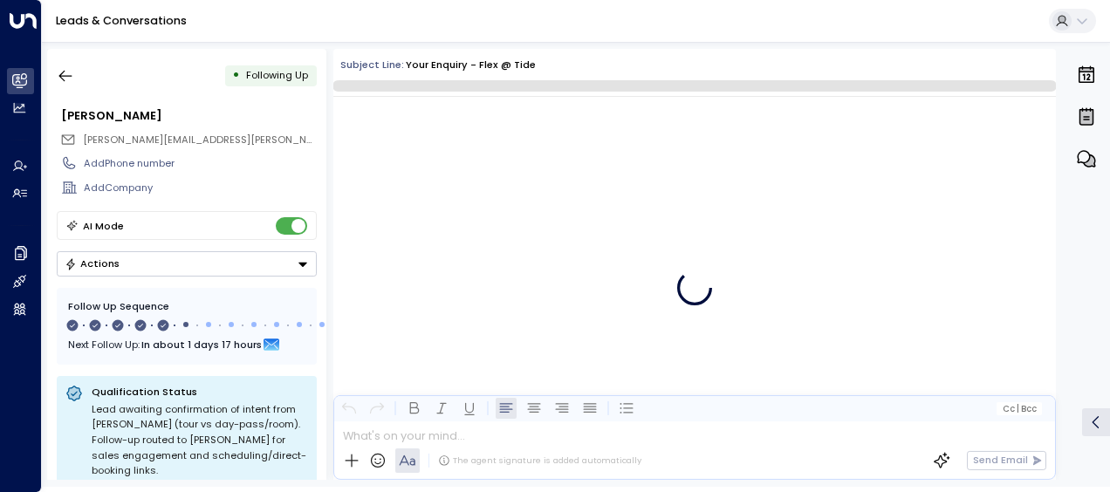
scroll to position [3052, 0]
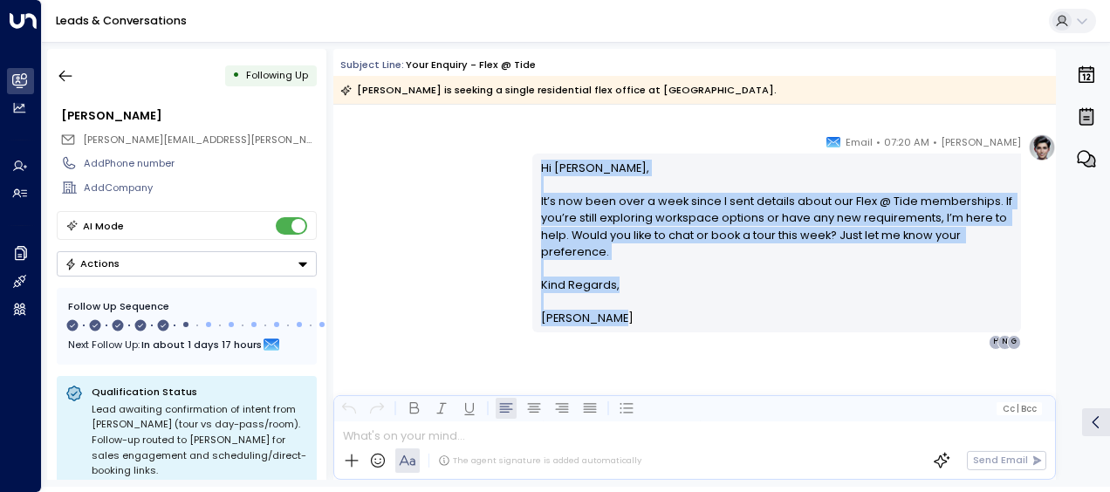
drag, startPoint x: 538, startPoint y: 161, endPoint x: 628, endPoint y: 314, distance: 178.4
click at [628, 314] on div "Hi [PERSON_NAME], It’s now been over a week since I sent details about our Flex…" at bounding box center [777, 244] width 472 height 168
drag, startPoint x: 628, startPoint y: 314, endPoint x: 569, endPoint y: 249, distance: 88.4
copy div "Hi [PERSON_NAME], It’s now been over a week since I sent details about our Flex…"
click at [66, 73] on icon "button" at bounding box center [65, 75] width 17 height 17
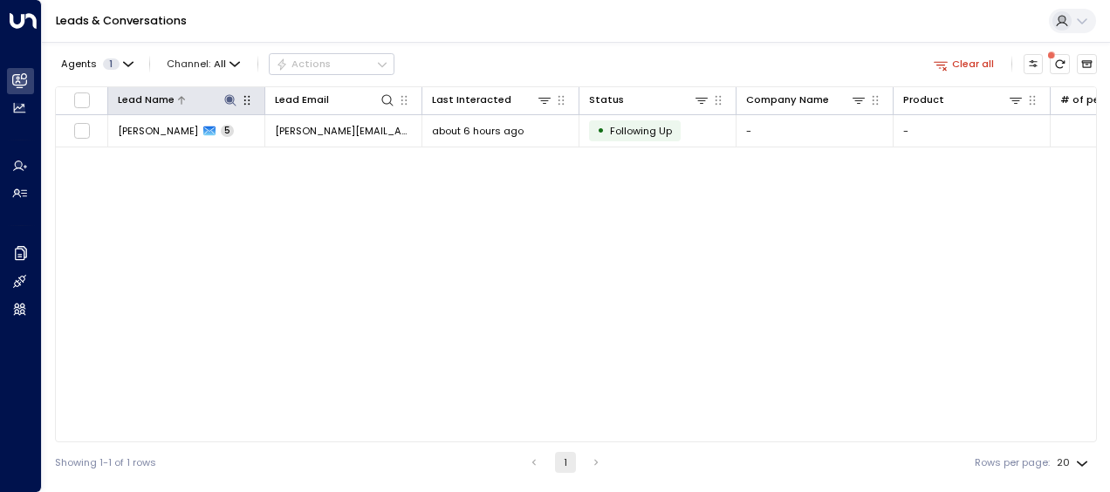
click at [228, 93] on button at bounding box center [230, 100] width 17 height 17
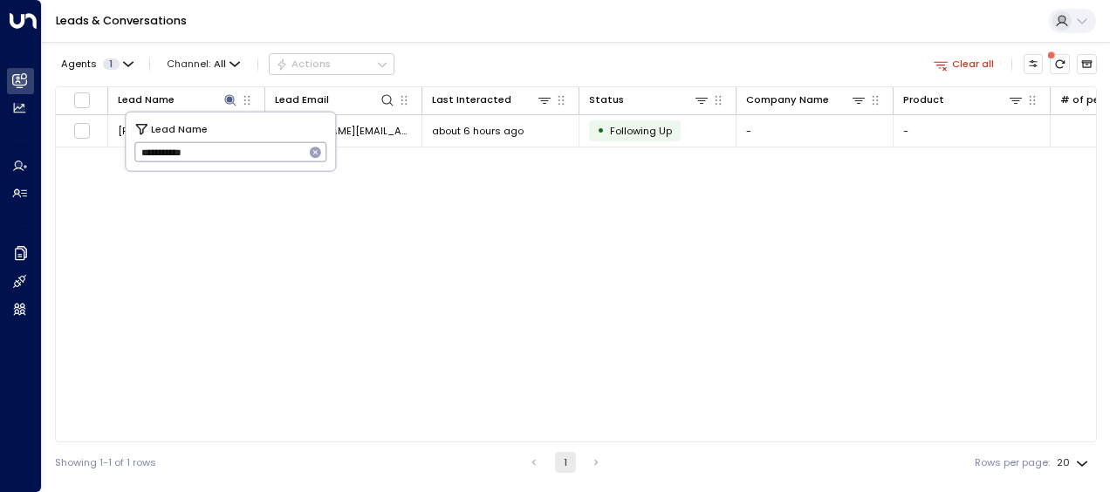
drag, startPoint x: 135, startPoint y: 150, endPoint x: 215, endPoint y: 143, distance: 79.7
click at [215, 143] on input "**********" at bounding box center [219, 152] width 170 height 29
type input "******"
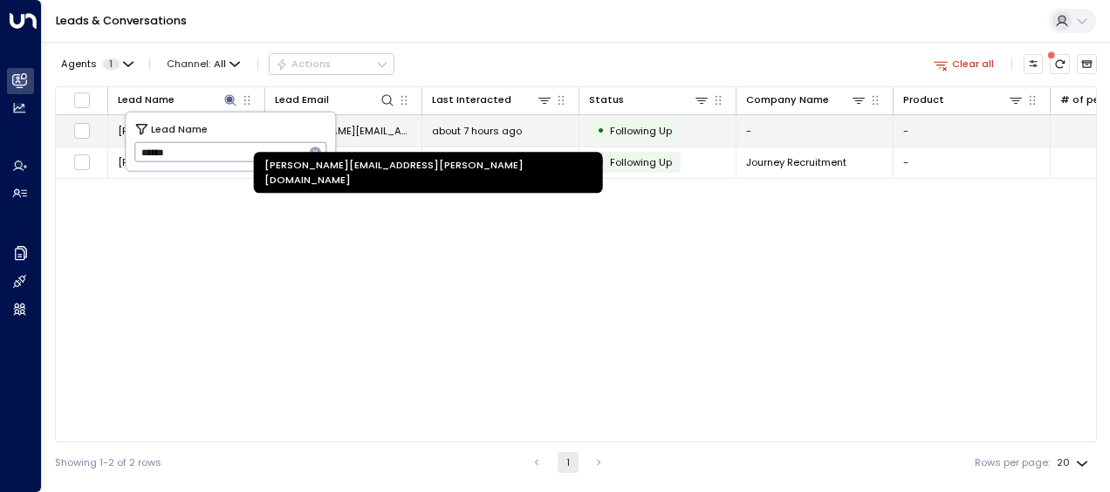
click at [387, 133] on span "[PERSON_NAME][EMAIL_ADDRESS][PERSON_NAME][DOMAIN_NAME]" at bounding box center [343, 131] width 137 height 14
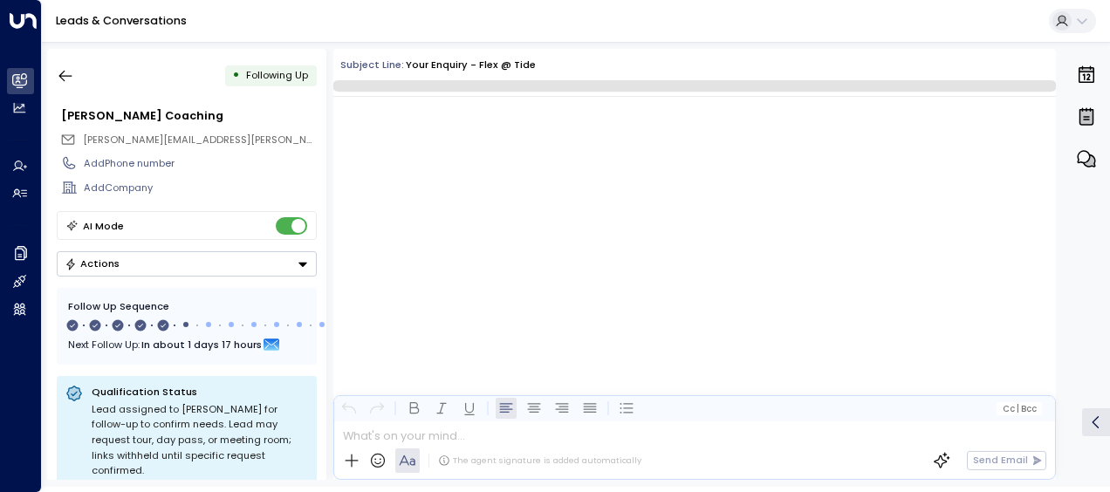
scroll to position [3036, 0]
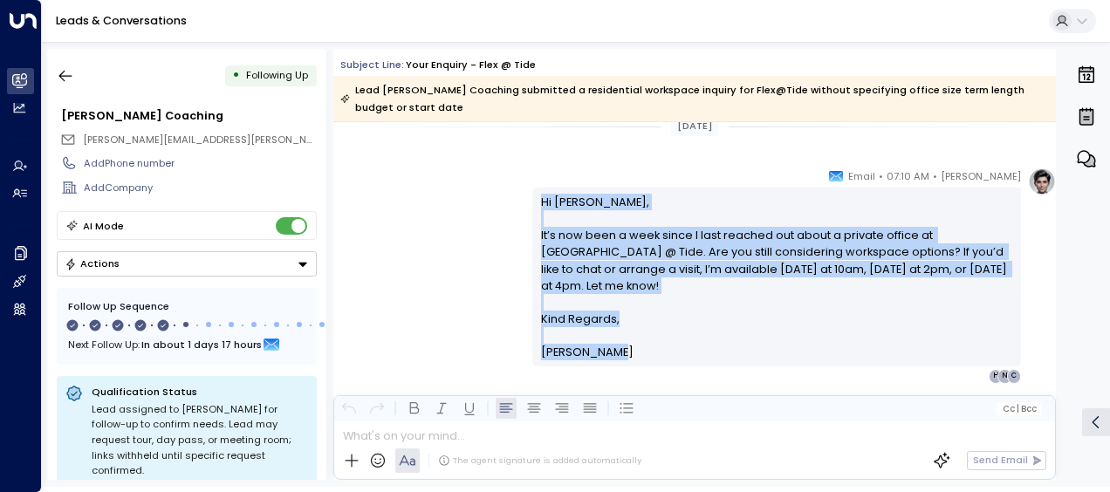
drag, startPoint x: 538, startPoint y: 195, endPoint x: 639, endPoint y: 344, distance: 179.1
click at [639, 344] on div "Hi [PERSON_NAME], It’s now been a week since I last reached out about a private…" at bounding box center [776, 277] width 489 height 179
drag, startPoint x: 639, startPoint y: 344, endPoint x: 564, endPoint y: 263, distance: 110.5
copy div "Hi [PERSON_NAME], It’s now been a week since I last reached out about a private…"
click at [71, 72] on icon "button" at bounding box center [65, 75] width 17 height 17
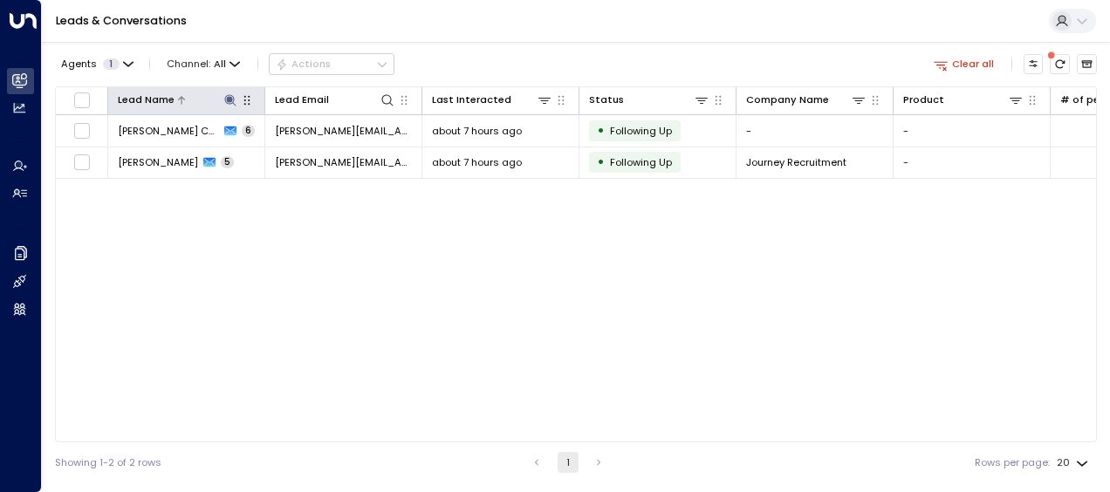
click at [231, 94] on icon at bounding box center [230, 100] width 14 height 14
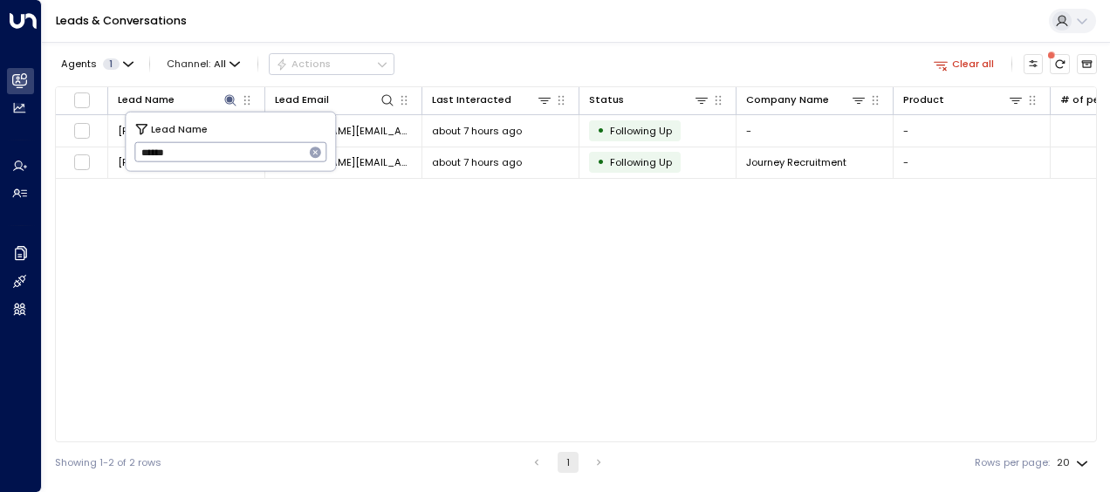
drag, startPoint x: 138, startPoint y: 151, endPoint x: 208, endPoint y: 164, distance: 71.0
click at [208, 164] on input "******" at bounding box center [219, 152] width 170 height 29
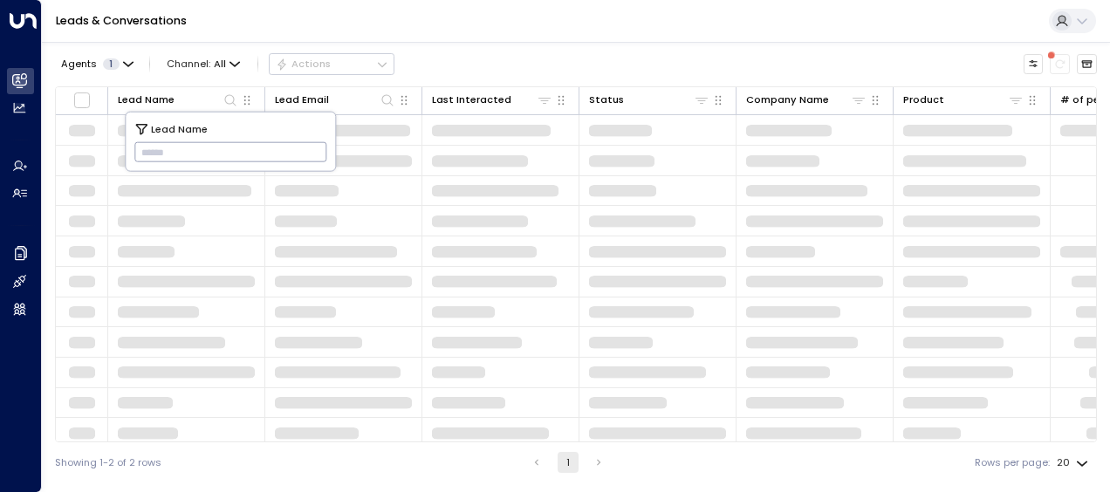
click at [153, 151] on input "text" at bounding box center [230, 152] width 193 height 29
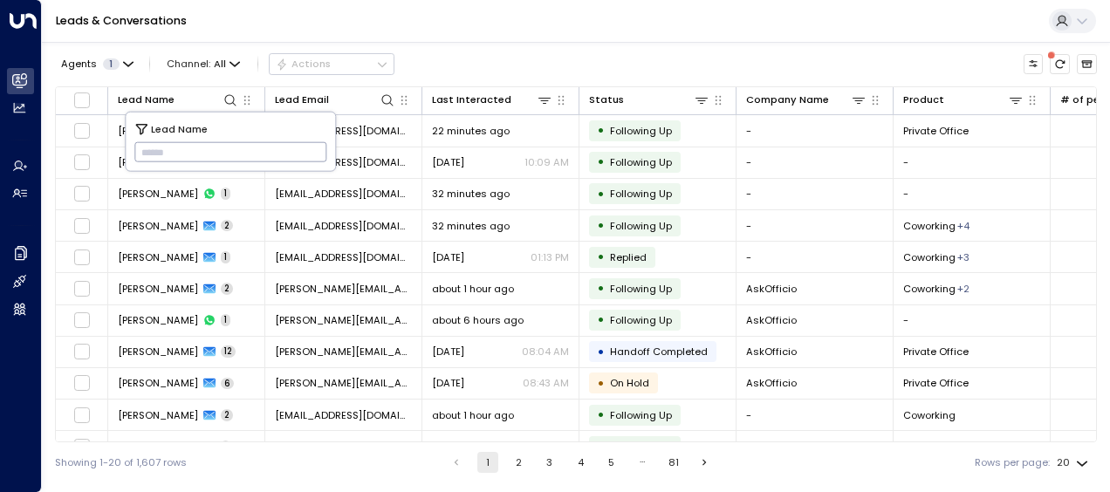
click at [153, 151] on input "text" at bounding box center [230, 152] width 193 height 29
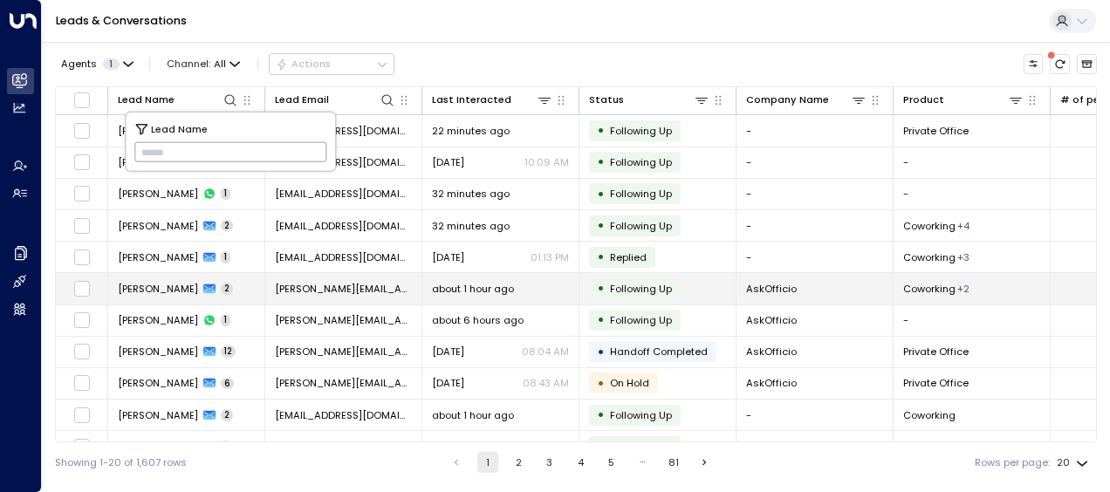
type input "**********"
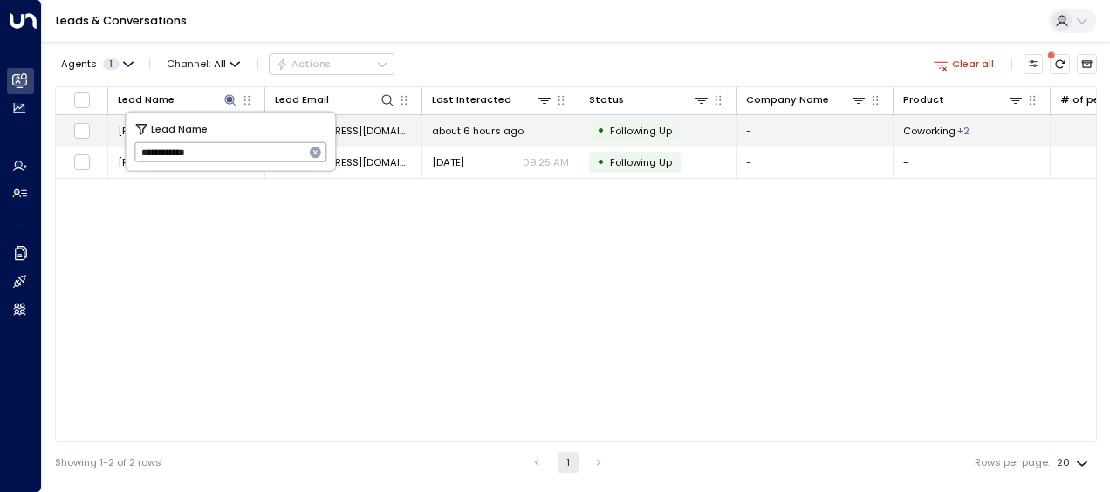
click at [482, 128] on span "about 6 hours ago" at bounding box center [478, 131] width 92 height 14
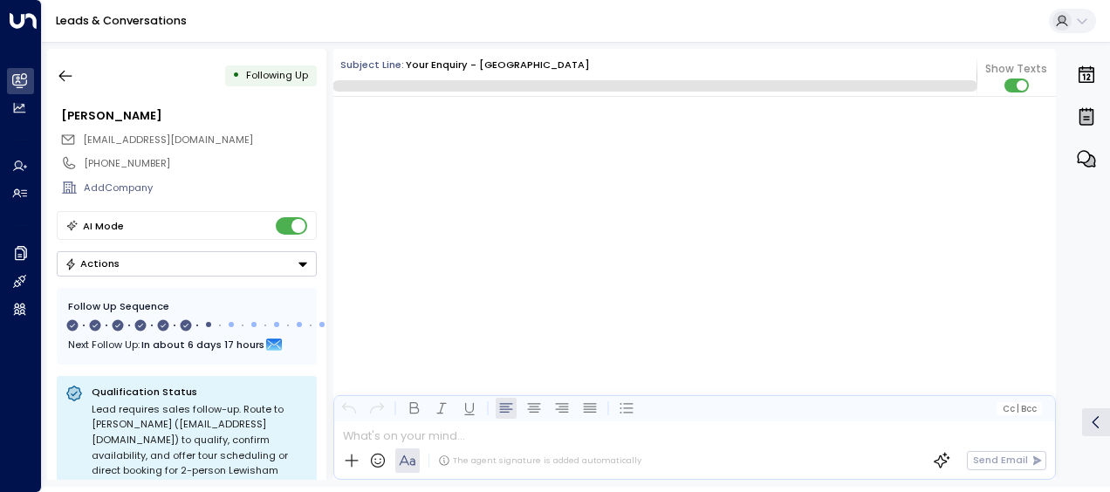
scroll to position [4009, 0]
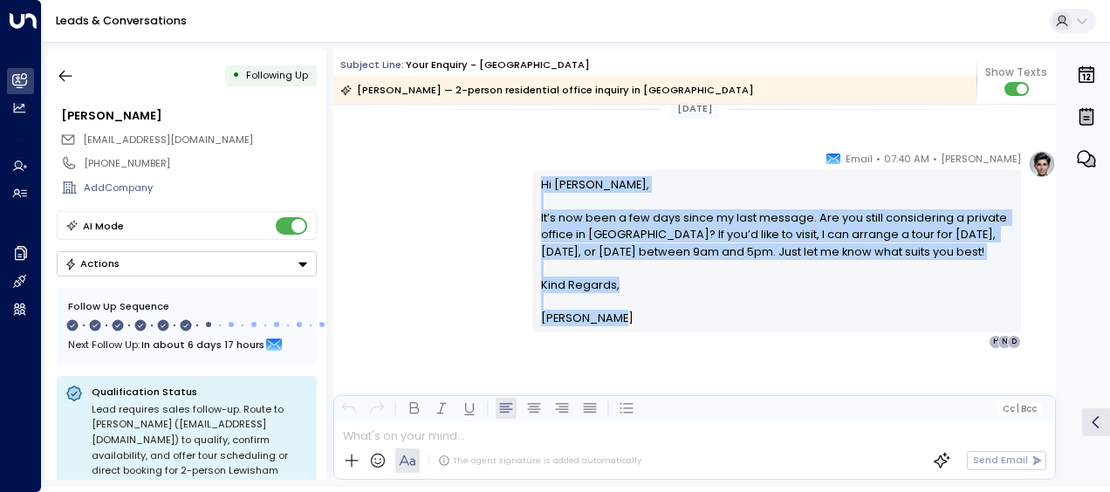
drag, startPoint x: 539, startPoint y: 185, endPoint x: 621, endPoint y: 288, distance: 131.1
click at [621, 288] on div "Hi [PERSON_NAME], It’s now been a few days since my last message. Are you still…" at bounding box center [777, 251] width 472 height 151
drag, startPoint x: 621, startPoint y: 288, endPoint x: 585, endPoint y: 280, distance: 36.6
copy div "Hi [PERSON_NAME], It’s now been a few days since my last message. Are you still…"
click at [67, 71] on icon "button" at bounding box center [65, 75] width 17 height 17
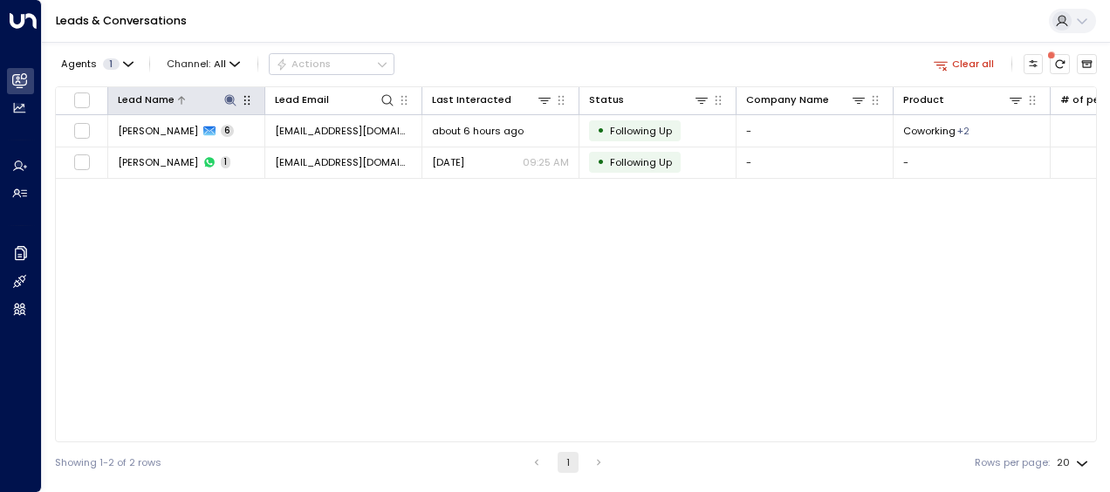
click at [230, 97] on icon at bounding box center [229, 99] width 11 height 11
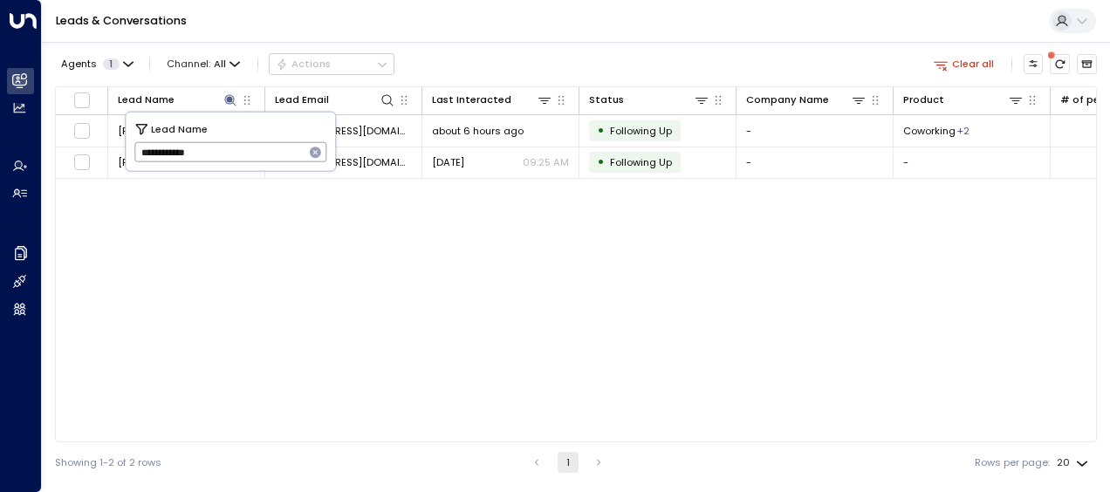
drag, startPoint x: 136, startPoint y: 151, endPoint x: 304, endPoint y: 145, distance: 167.7
click at [304, 145] on input "**********" at bounding box center [219, 152] width 170 height 29
type input "*****"
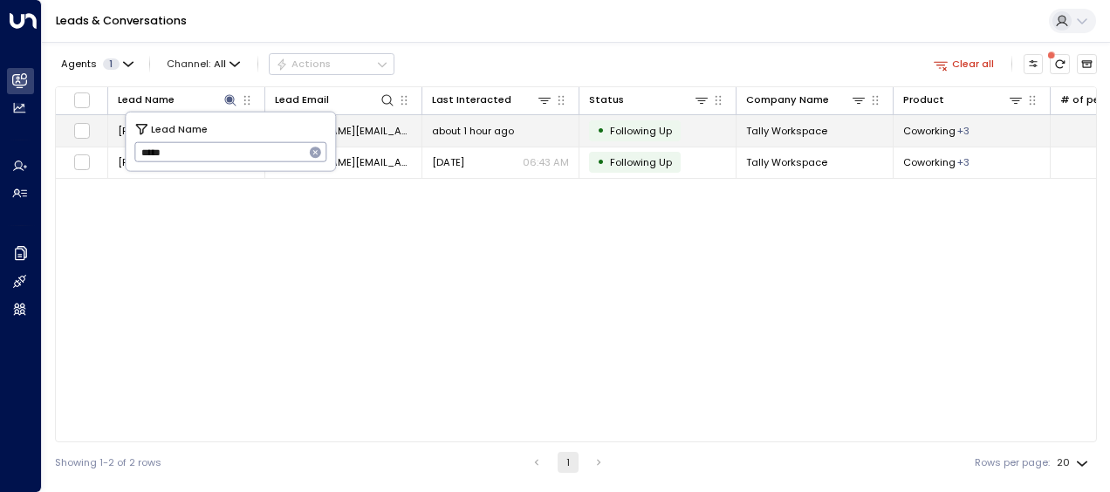
click at [383, 128] on span "[PERSON_NAME][EMAIL_ADDRESS][DOMAIN_NAME]" at bounding box center [343, 131] width 137 height 14
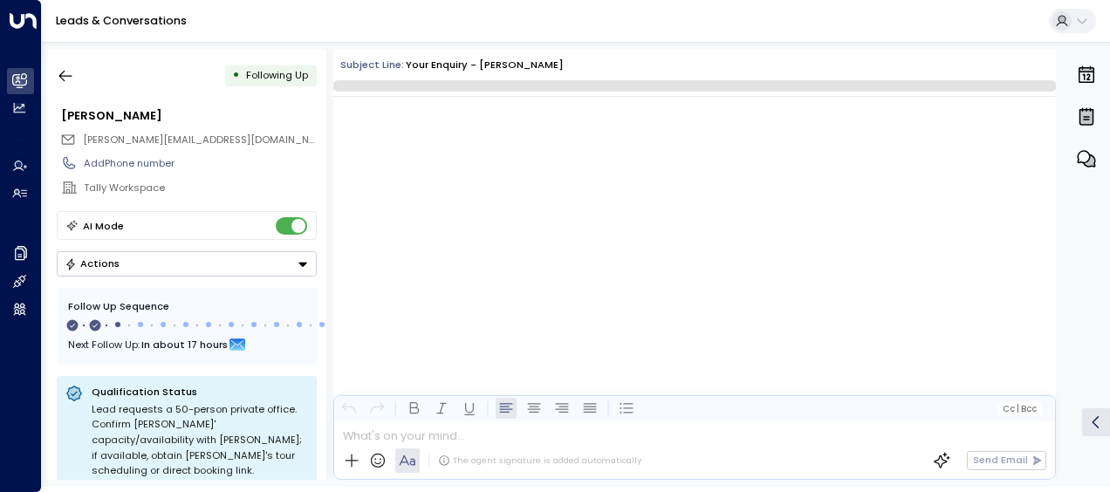
scroll to position [1104, 0]
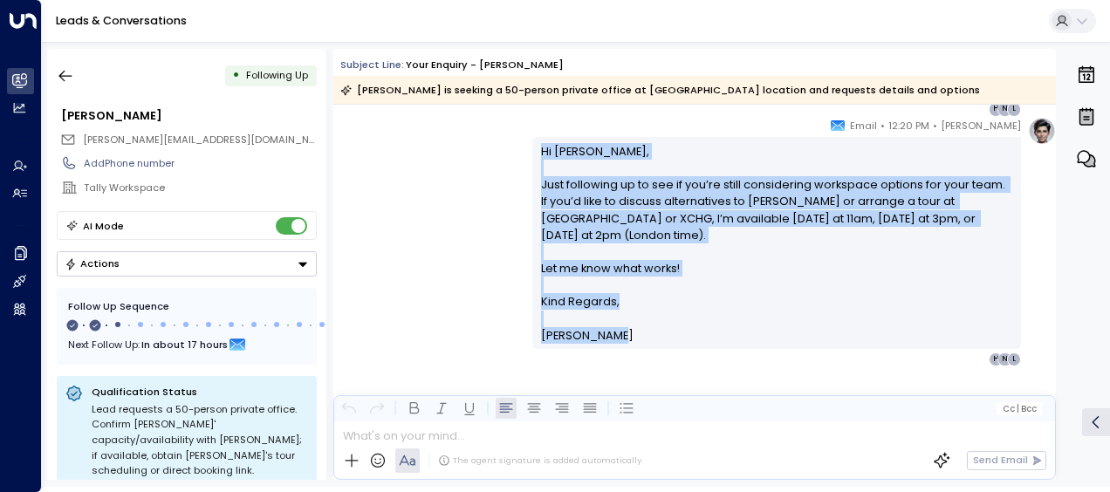
drag, startPoint x: 536, startPoint y: 149, endPoint x: 600, endPoint y: 317, distance: 179.6
click at [600, 317] on div "Hi [PERSON_NAME], Just following up to see if you’re still considering workspac…" at bounding box center [776, 243] width 489 height 212
drag, startPoint x: 600, startPoint y: 317, endPoint x: 577, endPoint y: 189, distance: 130.4
copy div "Hi [PERSON_NAME], Just following up to see if you’re still considering workspac…"
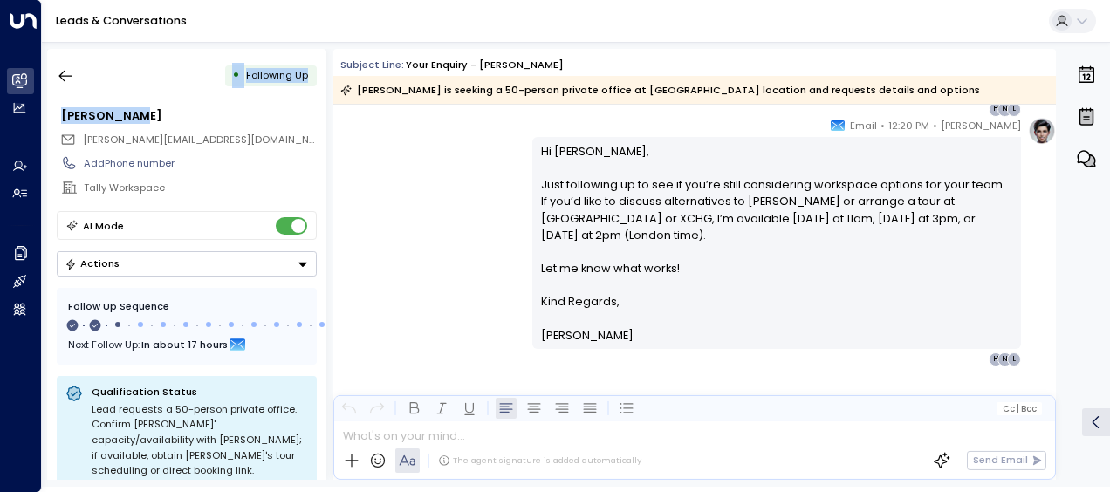
drag, startPoint x: 424, startPoint y: 12, endPoint x: 307, endPoint y: 96, distance: 143.9
click at [307, 96] on div "Leads & Conversations • Following Up [PERSON_NAME] [PERSON_NAME][EMAIL_ADDRESS]…" at bounding box center [576, 243] width 1068 height 487
click at [65, 71] on icon "button" at bounding box center [65, 75] width 17 height 17
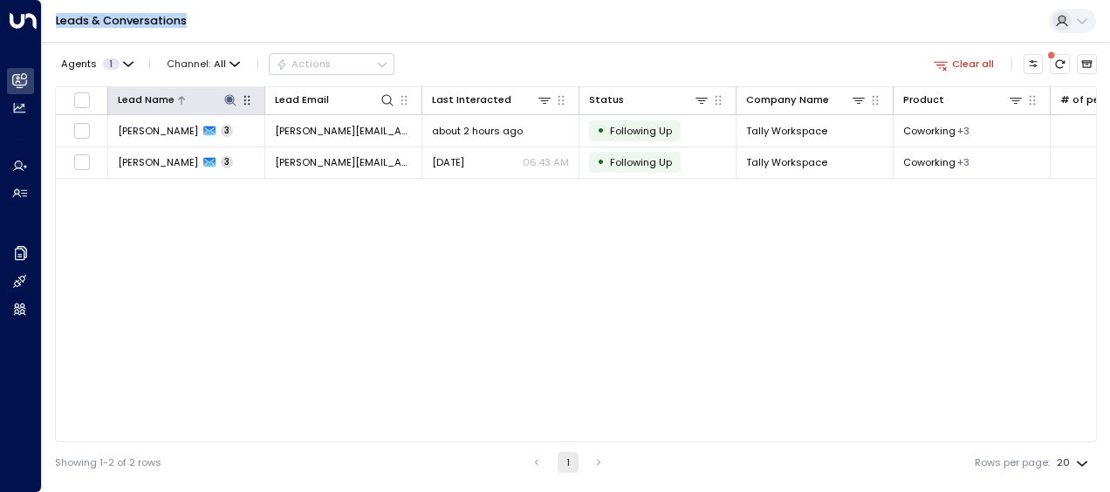
click at [233, 99] on icon at bounding box center [229, 99] width 11 height 11
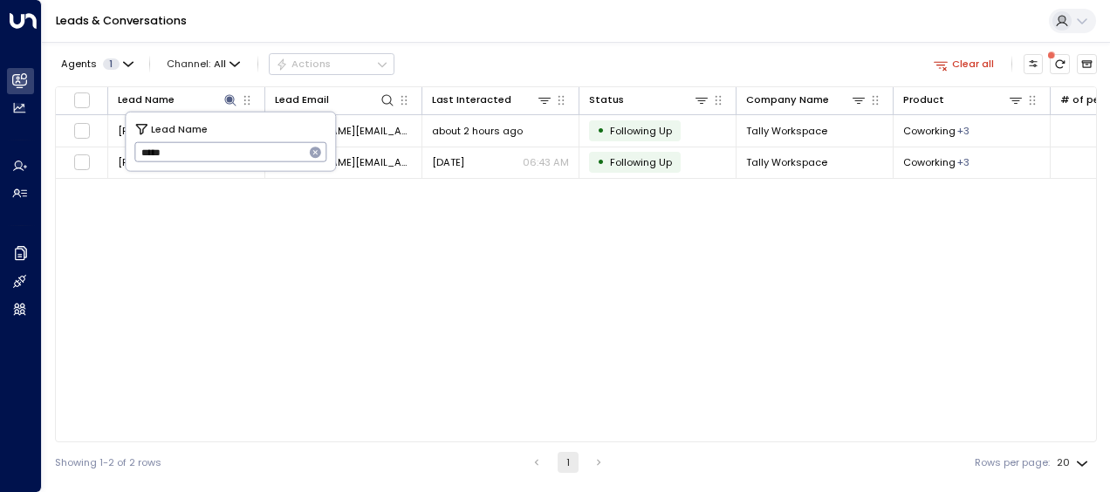
drag, startPoint x: 138, startPoint y: 152, endPoint x: 184, endPoint y: 156, distance: 46.5
click at [184, 156] on input "*****" at bounding box center [219, 152] width 170 height 29
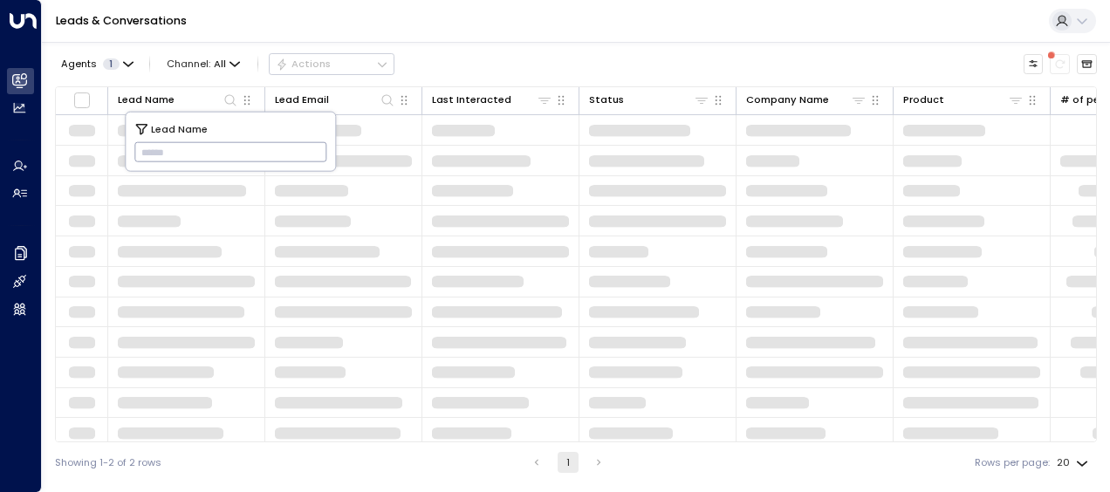
click at [143, 151] on input "text" at bounding box center [230, 152] width 193 height 29
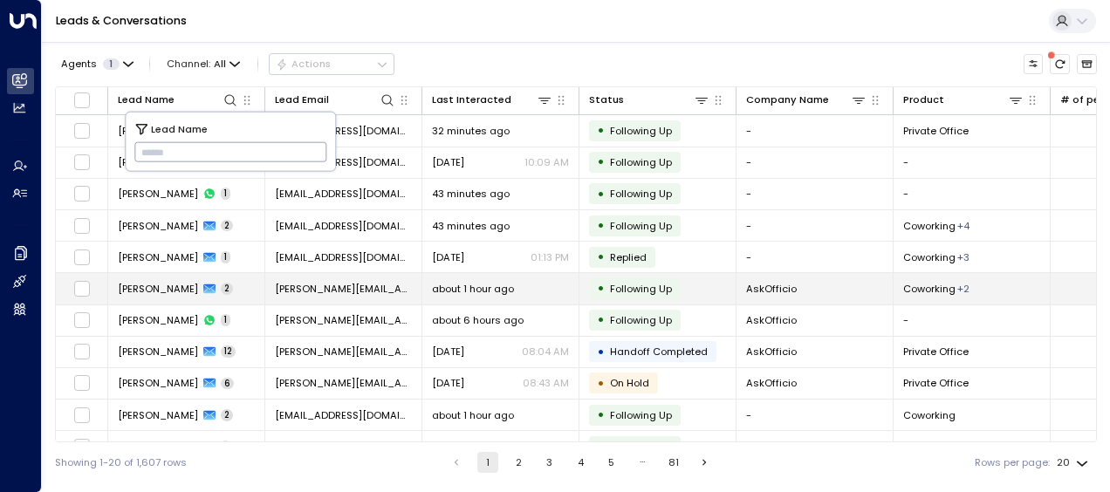
type input "**********"
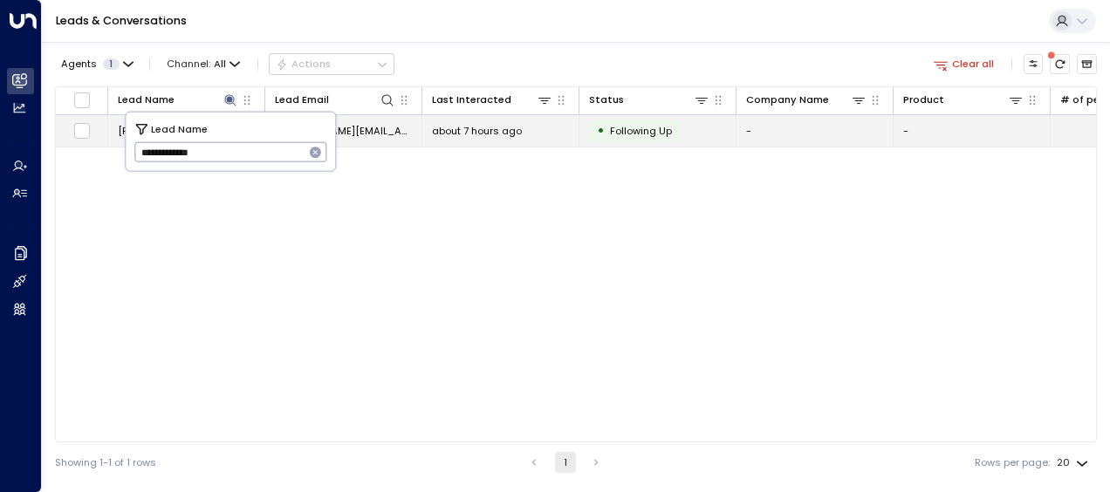
click at [482, 132] on span "about 7 hours ago" at bounding box center [477, 131] width 90 height 14
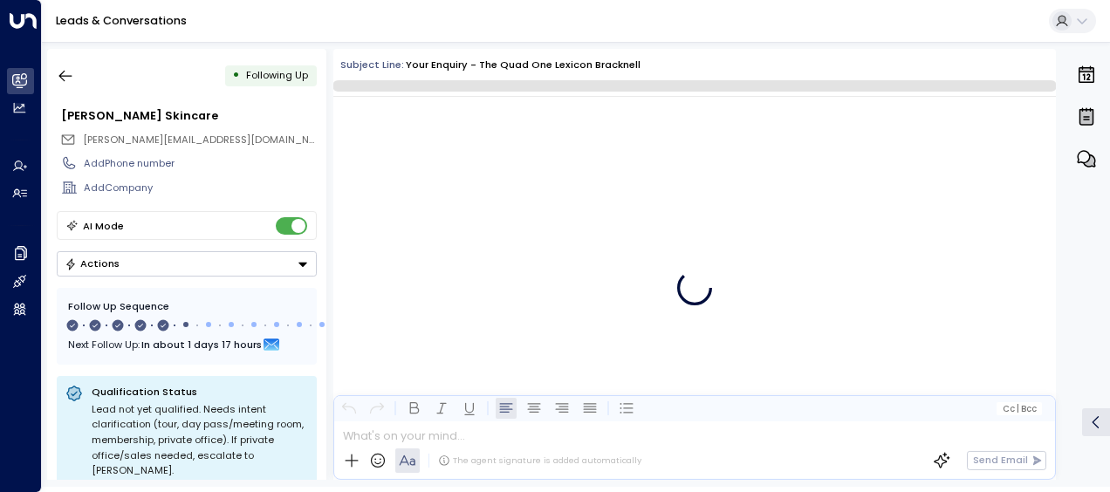
scroll to position [3035, 0]
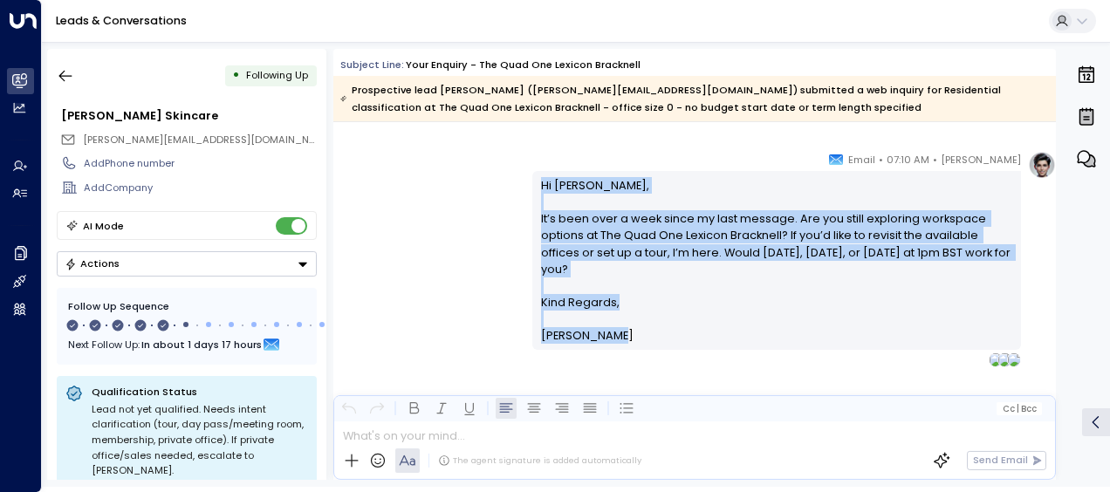
drag, startPoint x: 538, startPoint y: 182, endPoint x: 627, endPoint y: 353, distance: 192.8
click at [627, 353] on div "[PERSON_NAME] • 07:10 AM • Email Hi [PERSON_NAME], It’s been over a week since …" at bounding box center [776, 259] width 489 height 216
drag, startPoint x: 627, startPoint y: 353, endPoint x: 549, endPoint y: 245, distance: 132.5
click at [66, 71] on icon "button" at bounding box center [65, 75] width 17 height 17
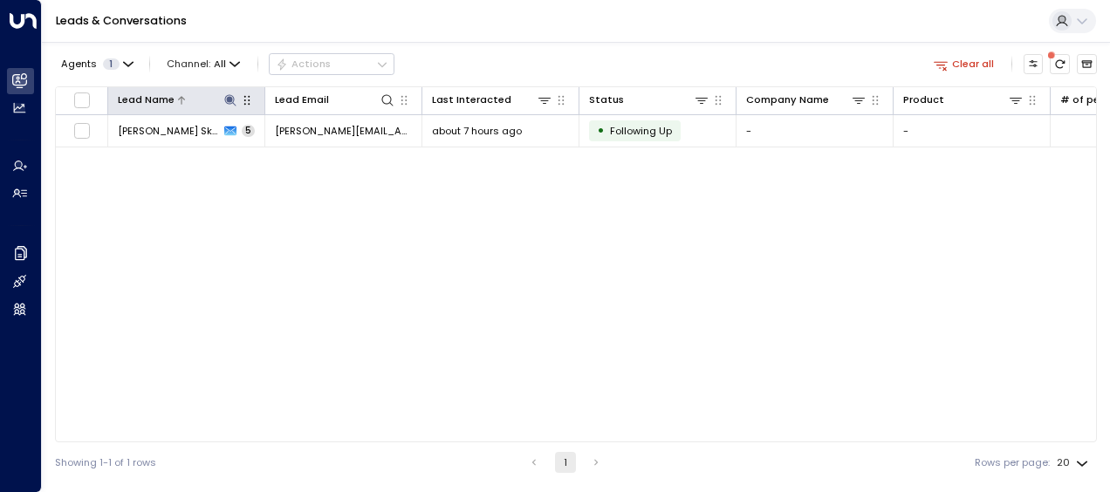
click at [223, 98] on icon at bounding box center [230, 100] width 14 height 14
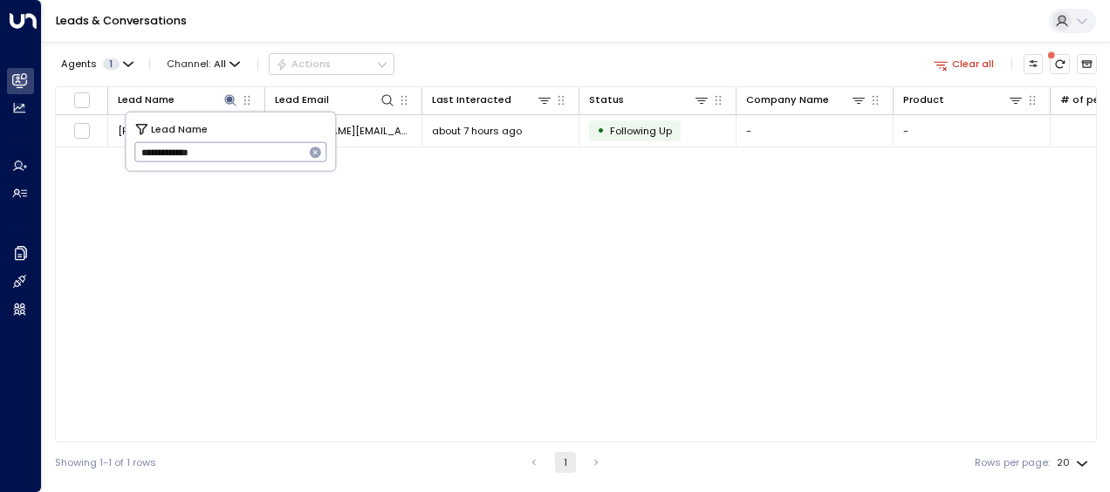
drag, startPoint x: 135, startPoint y: 153, endPoint x: 250, endPoint y: 161, distance: 114.6
click at [250, 161] on input "**********" at bounding box center [219, 152] width 170 height 29
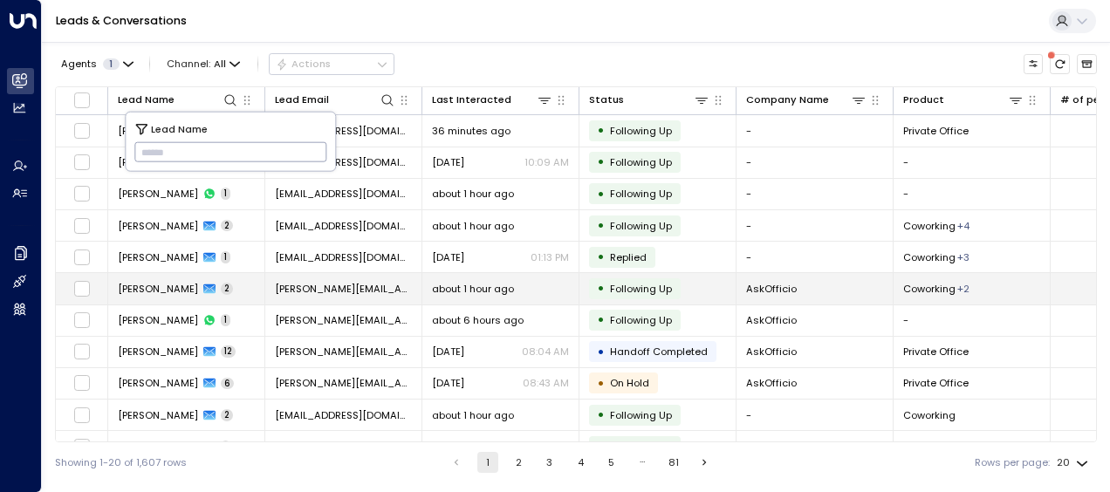
type input "**********"
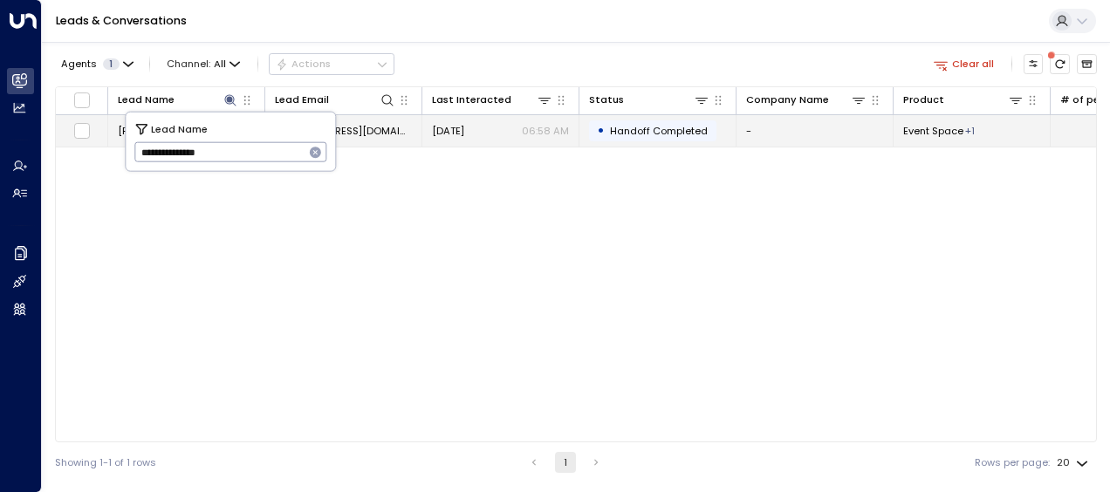
click at [370, 128] on span "[EMAIL_ADDRESS][DOMAIN_NAME]" at bounding box center [343, 131] width 137 height 14
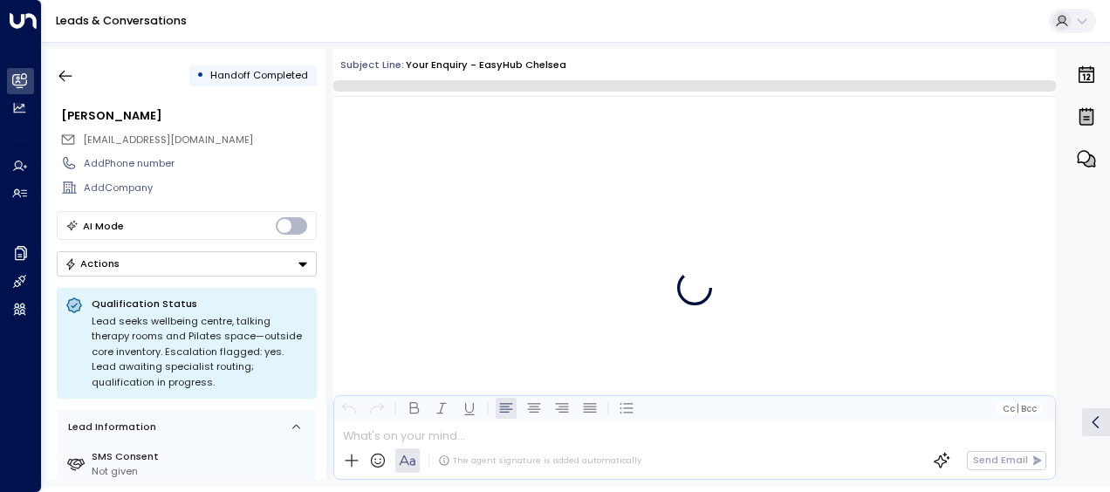
scroll to position [2226, 0]
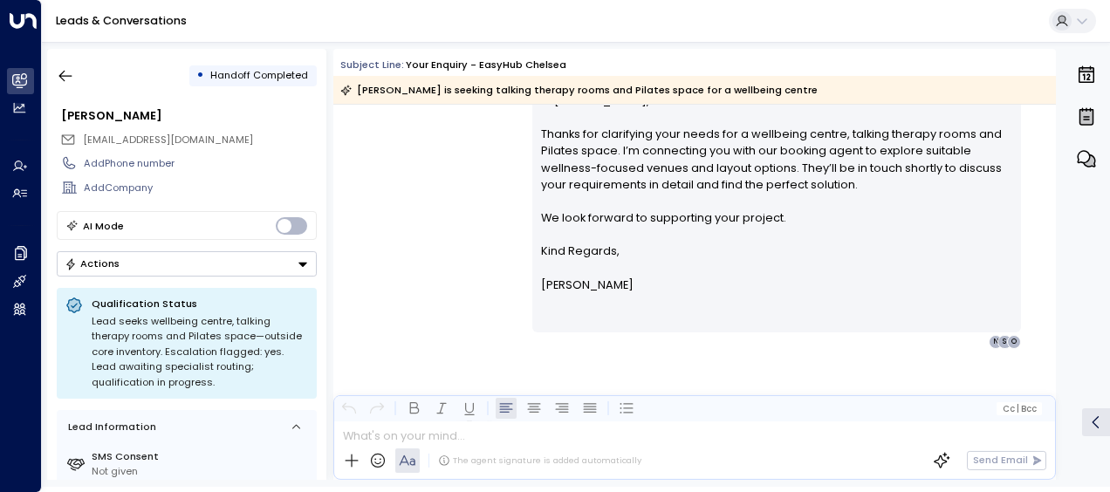
click at [466, 195] on div "[PERSON_NAME] • 06:58 AM • Email Hi [PERSON_NAME], Thanks for clarifying your n…" at bounding box center [694, 207] width 723 height 283
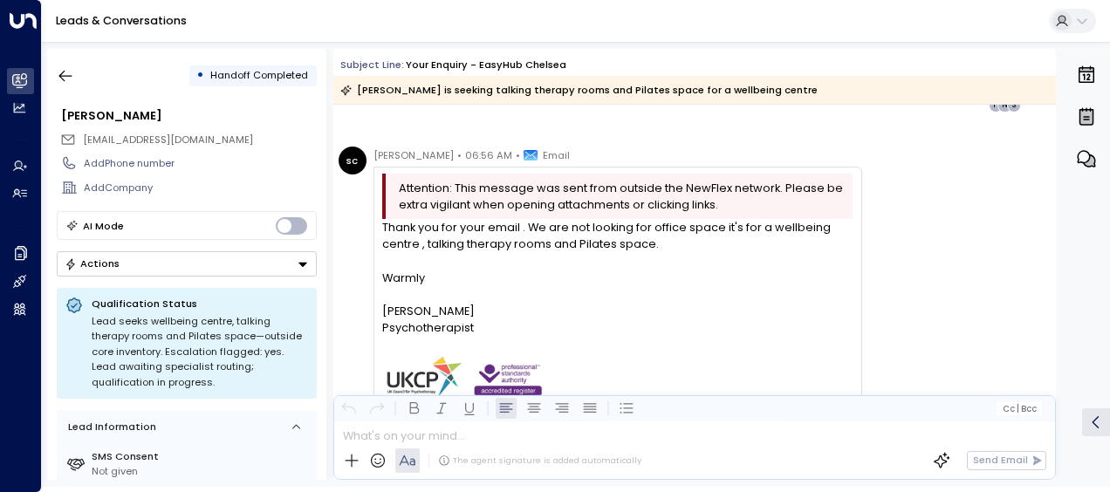
scroll to position [1424, 0]
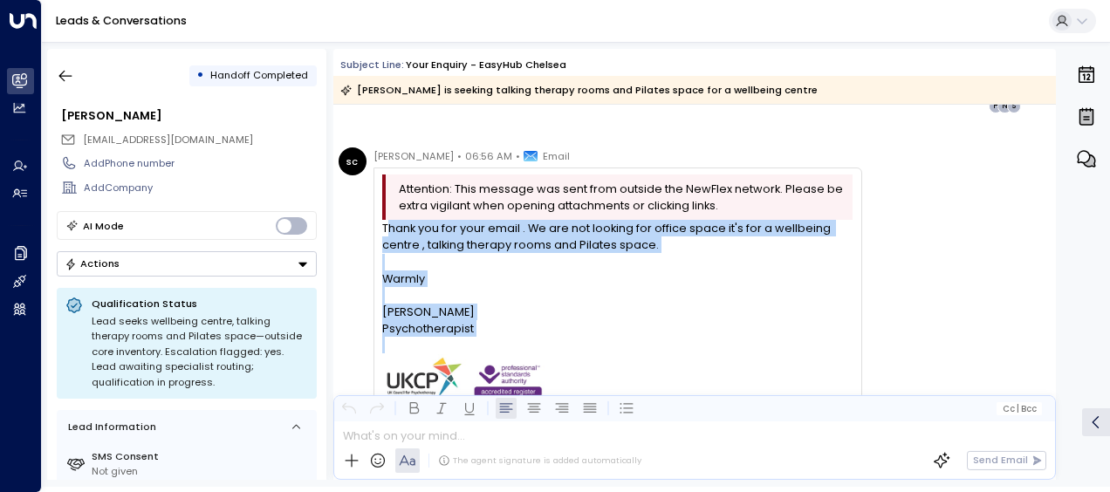
drag, startPoint x: 385, startPoint y: 228, endPoint x: 489, endPoint y: 344, distance: 155.8
click at [489, 344] on div "Thank you for your email . We are not looking for office space it's for a wellb…" at bounding box center [617, 362] width 470 height 285
drag, startPoint x: 489, startPoint y: 344, endPoint x: 408, endPoint y: 300, distance: 92.2
click at [408, 300] on div "Warmly [PERSON_NAME] Psychotherapist" at bounding box center [617, 371] width 470 height 201
click at [496, 264] on div at bounding box center [617, 262] width 470 height 17
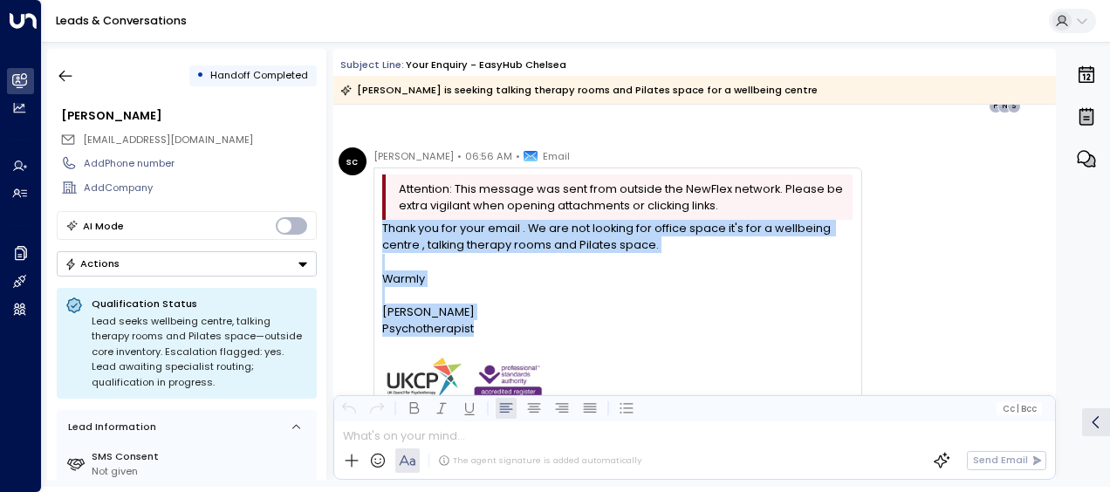
drag, startPoint x: 381, startPoint y: 229, endPoint x: 480, endPoint y: 333, distance: 144.5
click at [480, 333] on div "Attention: This message was sent from outside the NewFlex network. Please be ex…" at bounding box center [618, 339] width 489 height 343
drag, startPoint x: 480, startPoint y: 333, endPoint x: 419, endPoint y: 318, distance: 63.1
click at [419, 318] on div "[PERSON_NAME]" at bounding box center [617, 312] width 470 height 17
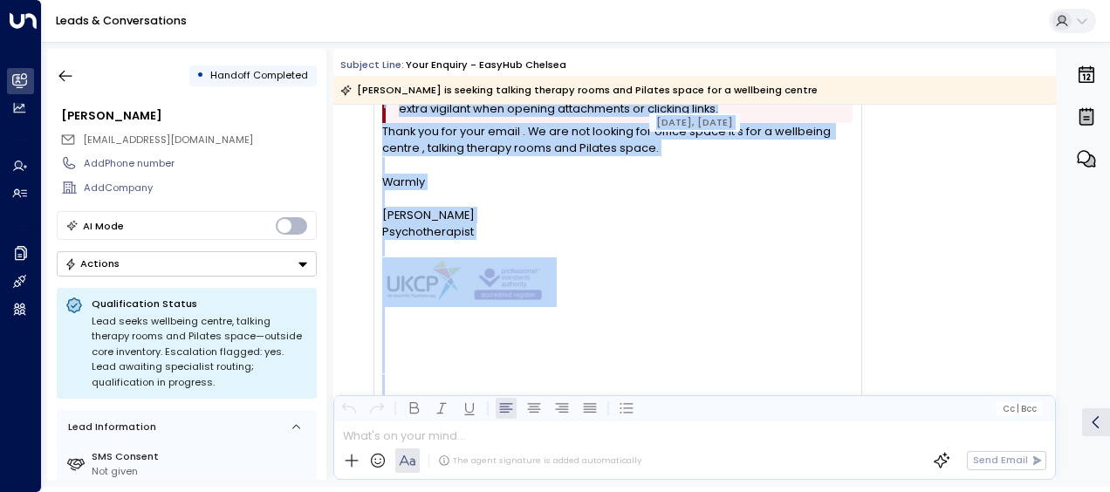
scroll to position [1408, 0]
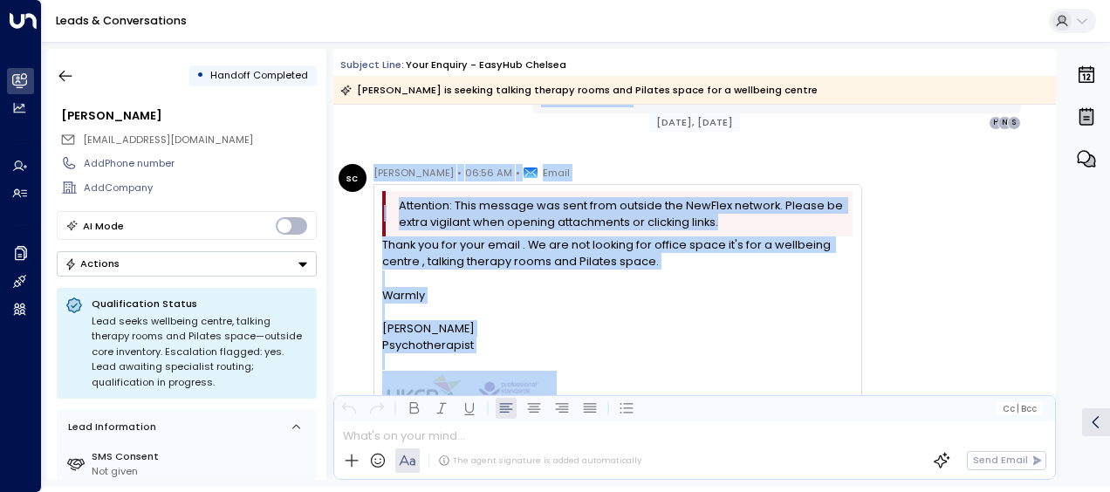
drag, startPoint x: 387, startPoint y: 229, endPoint x: 501, endPoint y: 141, distance: 143.1
drag, startPoint x: 501, startPoint y: 141, endPoint x: 435, endPoint y: 179, distance: 76.2
click at [65, 72] on icon "button" at bounding box center [65, 75] width 17 height 17
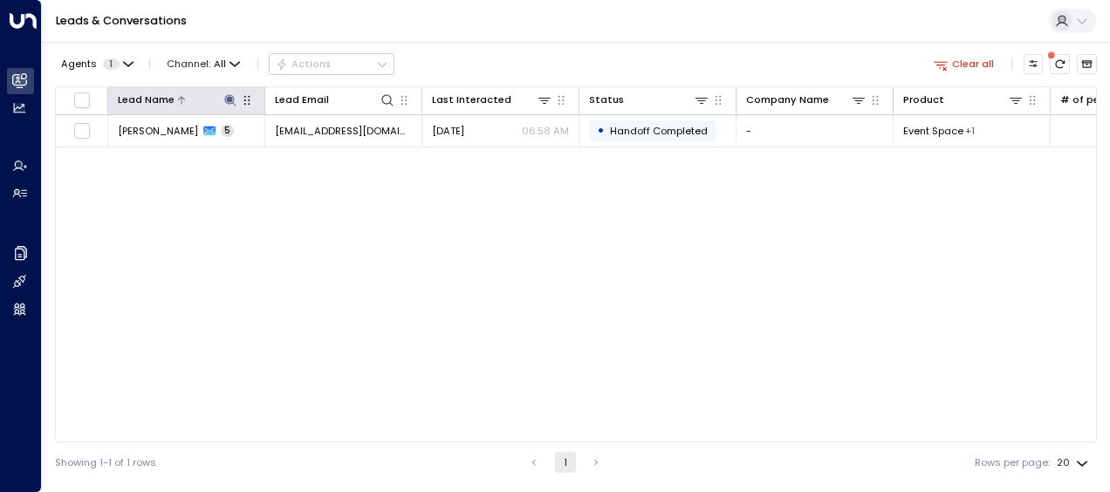
click at [230, 97] on icon at bounding box center [229, 99] width 11 height 11
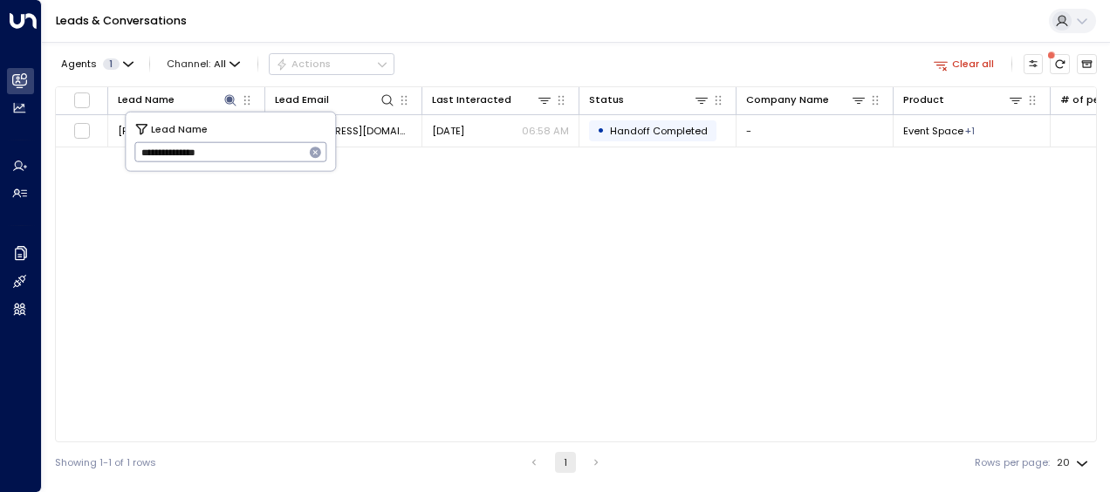
drag, startPoint x: 138, startPoint y: 155, endPoint x: 265, endPoint y: 157, distance: 127.4
click at [265, 157] on input "**********" at bounding box center [219, 152] width 170 height 29
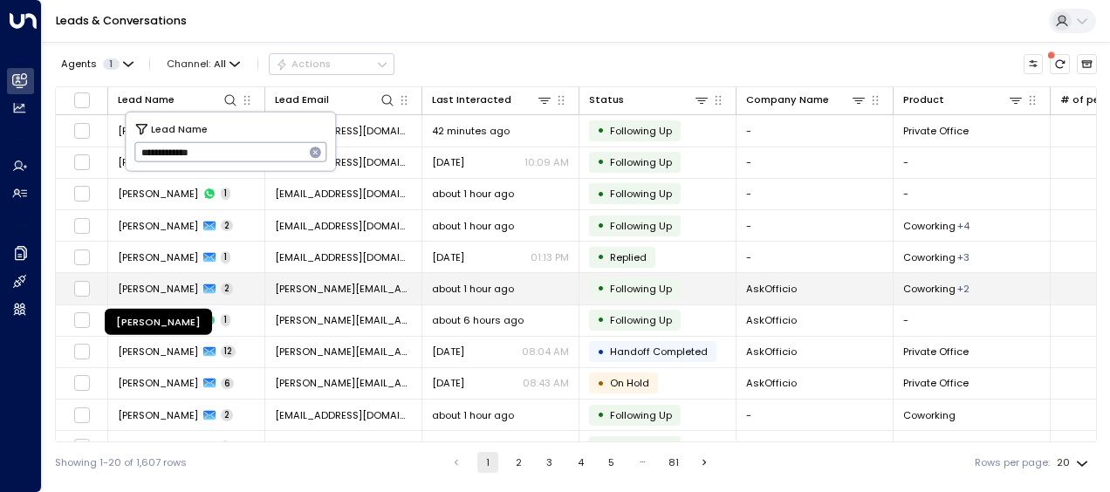
type input "**********"
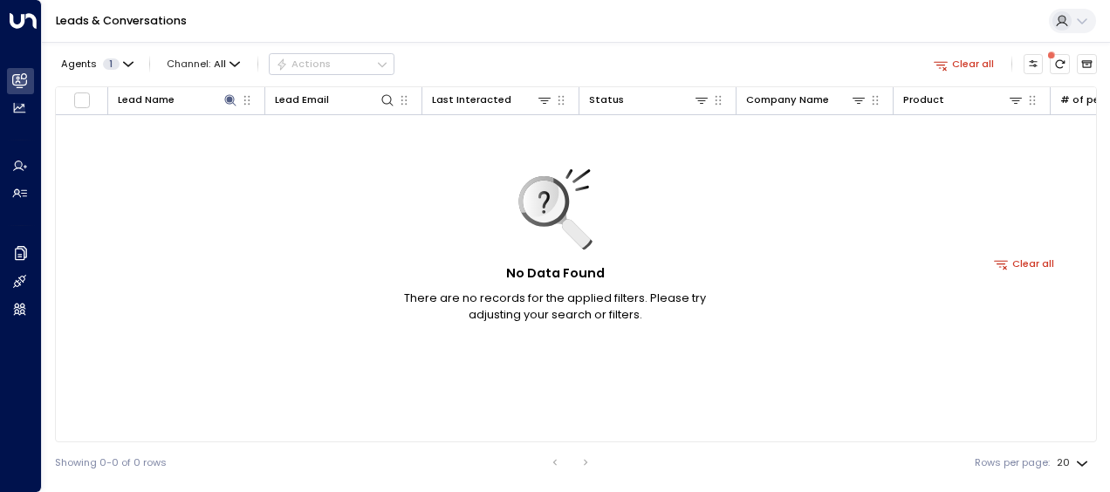
click at [169, 290] on div "No Data Found There are no records for the applied filters. Please try adjustin…" at bounding box center [1024, 263] width 1937 height 297
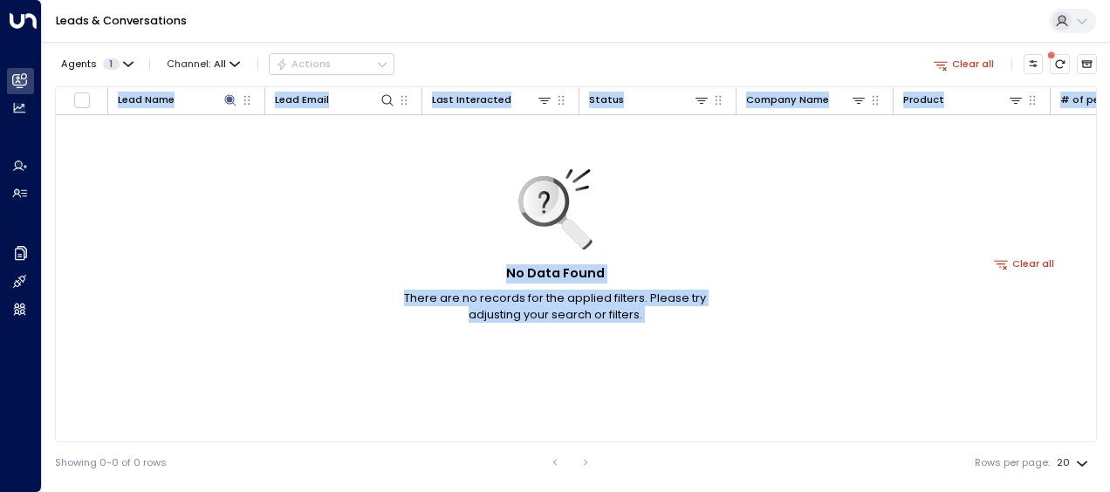
click at [169, 290] on div "No Data Found There are no records for the applied filters. Please try adjustin…" at bounding box center [1024, 263] width 1937 height 297
click at [381, 102] on icon at bounding box center [388, 100] width 14 height 14
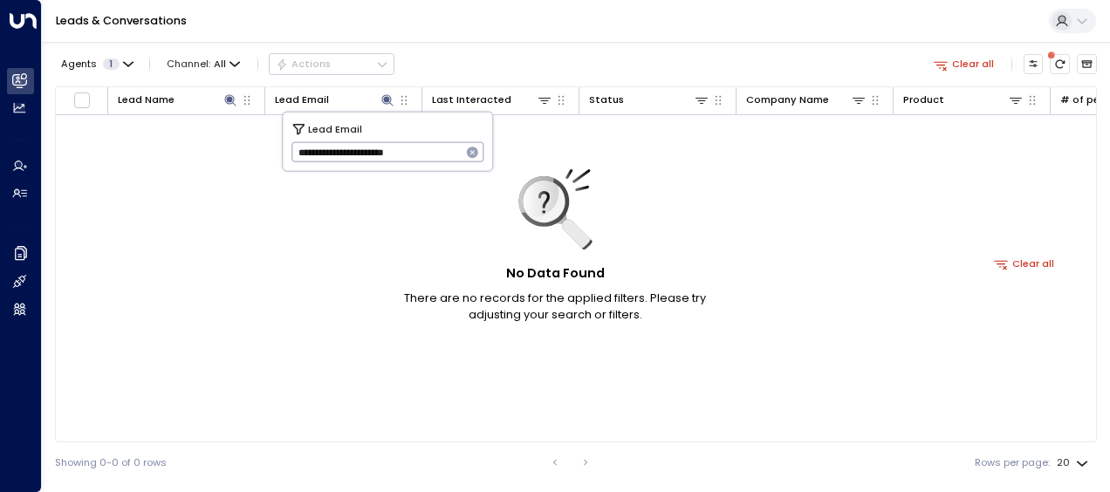
type input "**********"
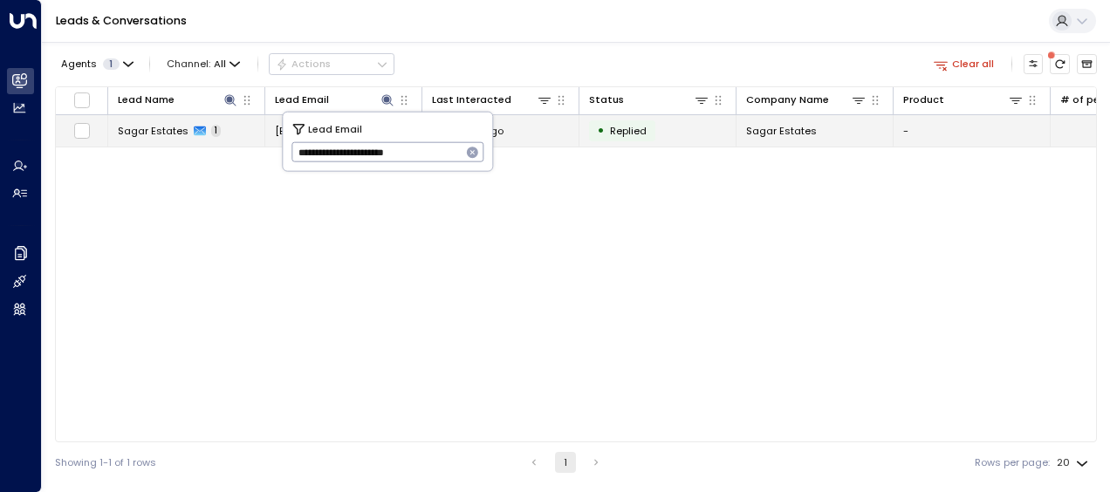
drag, startPoint x: 293, startPoint y: 152, endPoint x: 541, endPoint y: 135, distance: 248.4
click at [541, 135] on body "**********" at bounding box center [555, 241] width 1110 height 483
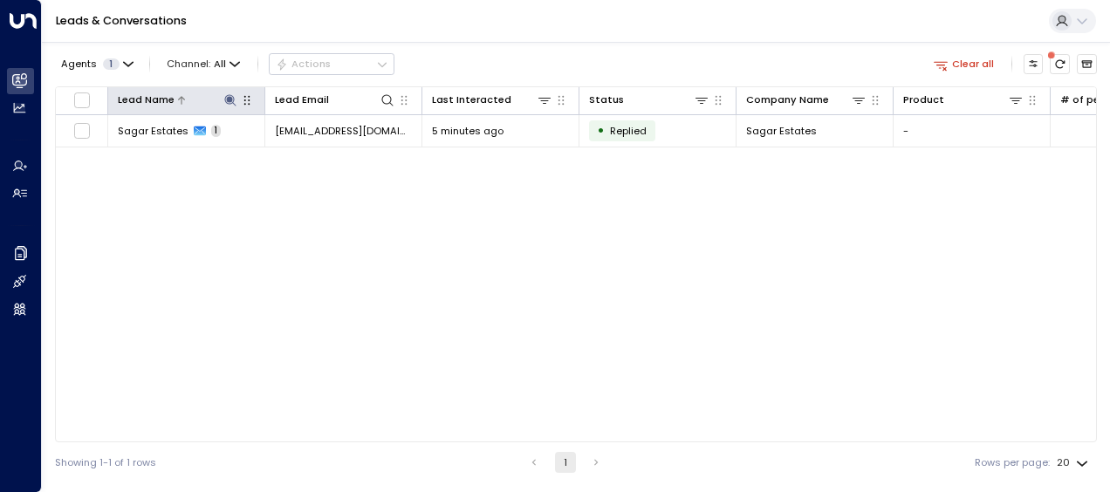
click at [229, 99] on icon at bounding box center [229, 99] width 11 height 11
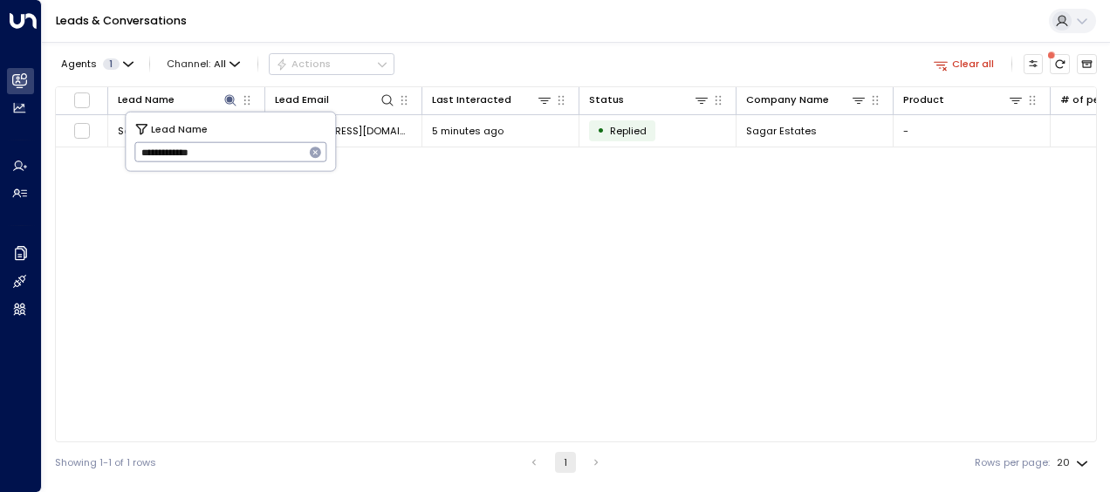
drag, startPoint x: 139, startPoint y: 154, endPoint x: 244, endPoint y: 164, distance: 106.0
click at [244, 164] on input "**********" at bounding box center [219, 152] width 170 height 29
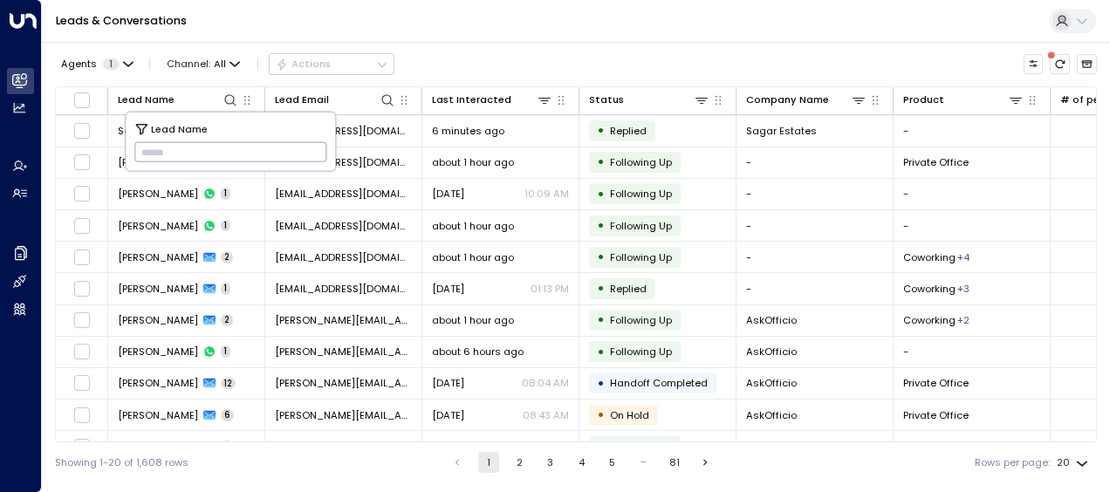
click at [149, 154] on input "text" at bounding box center [230, 152] width 193 height 29
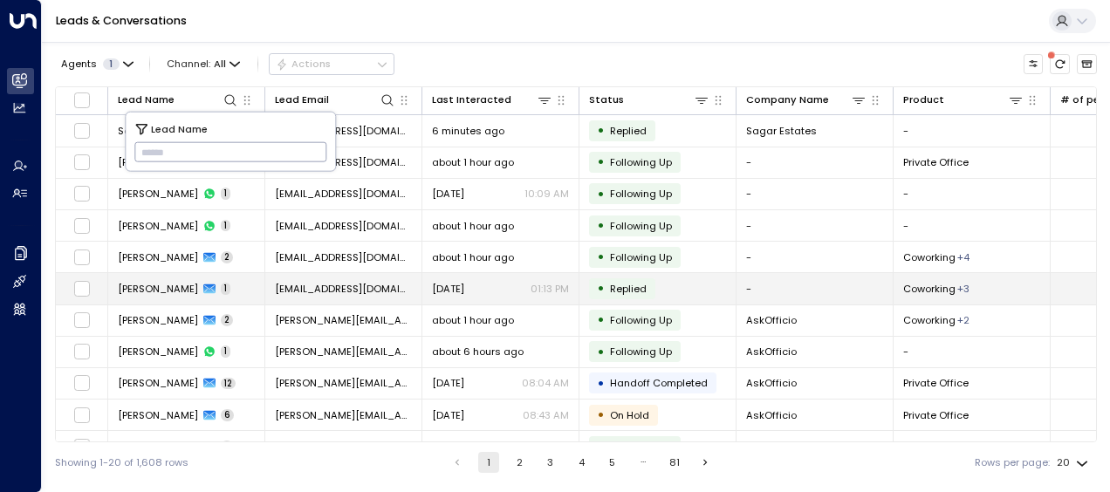
type input "**********"
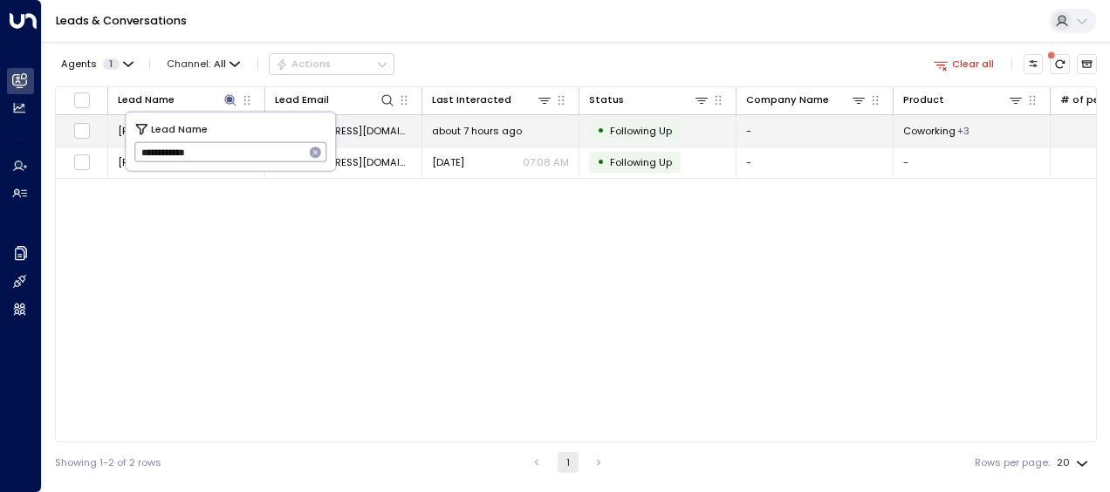
click at [499, 128] on span "about 7 hours ago" at bounding box center [477, 131] width 90 height 14
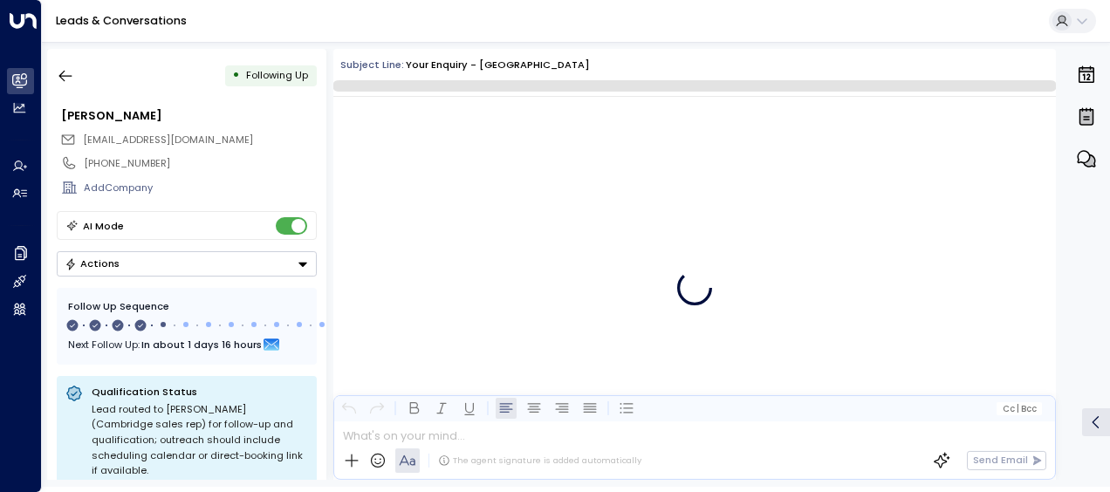
scroll to position [2212, 0]
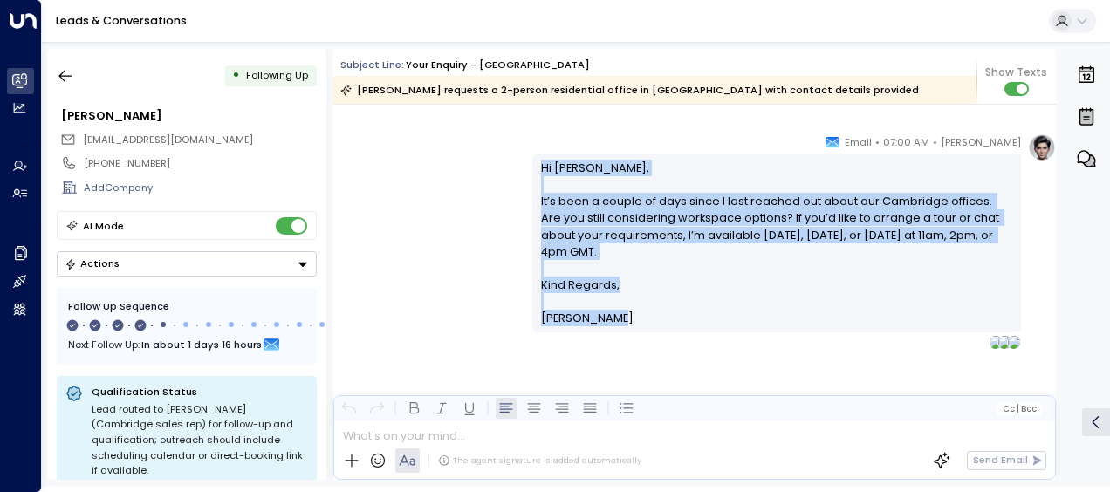
drag, startPoint x: 536, startPoint y: 166, endPoint x: 614, endPoint y: 345, distance: 195.4
click at [614, 345] on div "[PERSON_NAME] • 07:00 AM • Email Hi [PERSON_NAME], It’s been a couple of days s…" at bounding box center [776, 242] width 489 height 216
click at [63, 76] on icon "button" at bounding box center [65, 76] width 13 height 11
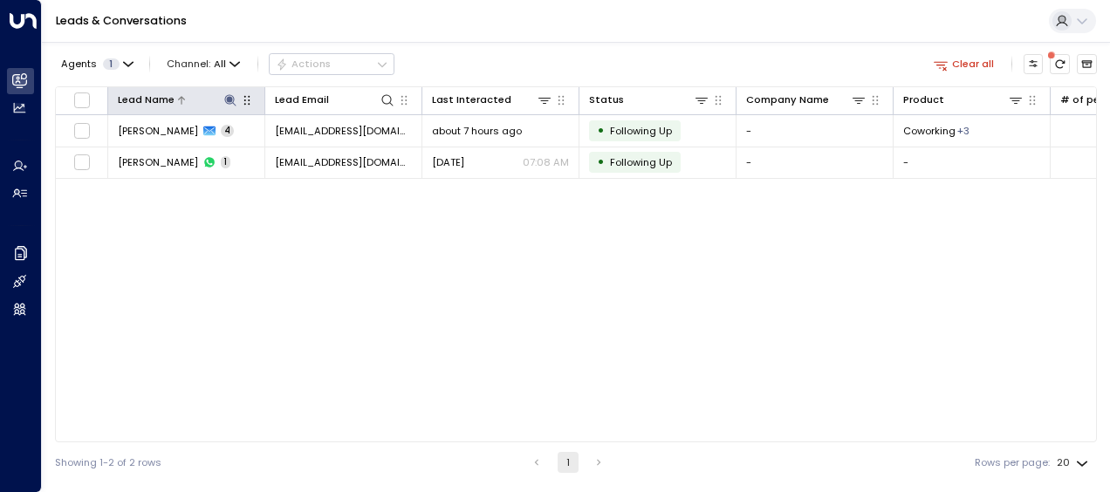
click at [232, 99] on icon at bounding box center [229, 99] width 11 height 11
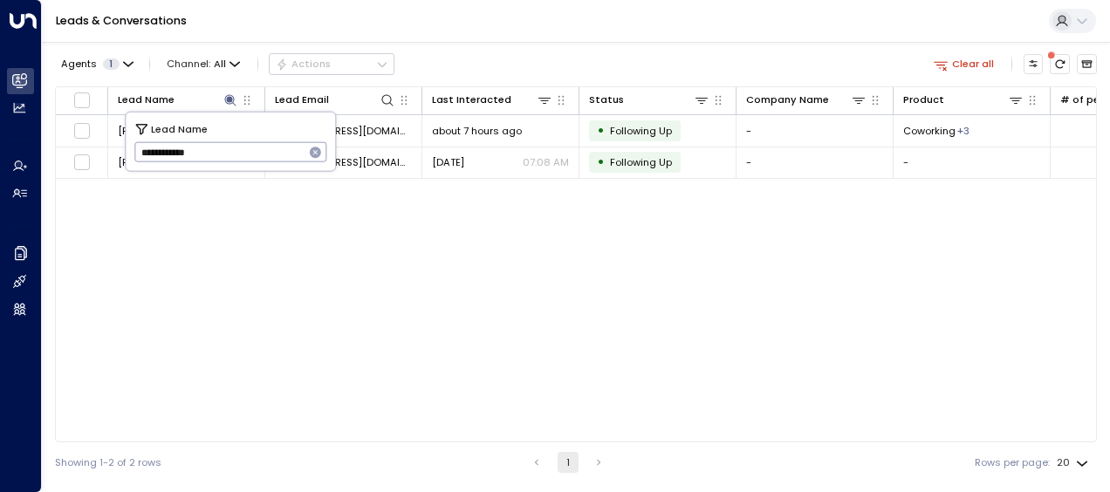
drag, startPoint x: 140, startPoint y: 148, endPoint x: 278, endPoint y: 152, distance: 138.8
click at [278, 152] on input "**********" at bounding box center [219, 152] width 170 height 29
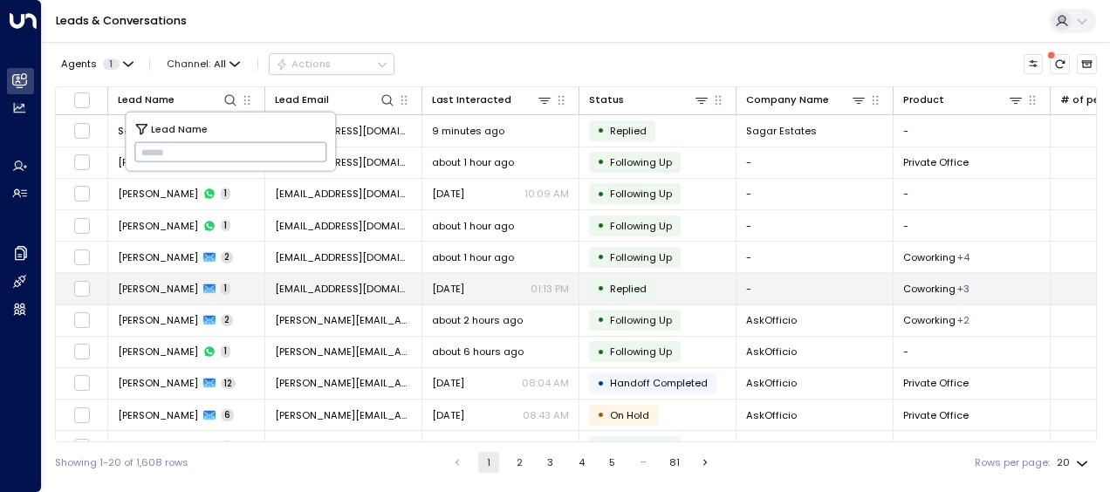
type input "**********"
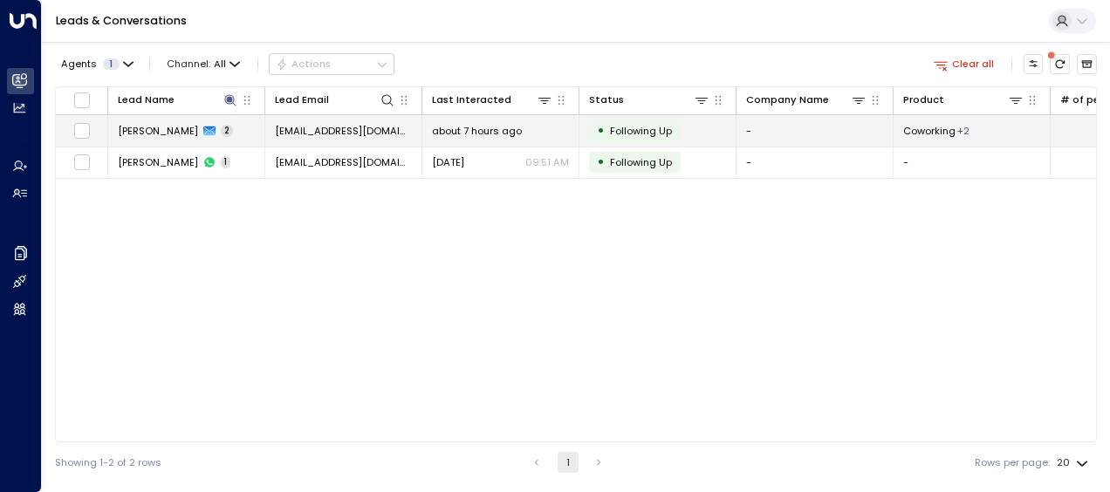
click at [471, 126] on span "about 7 hours ago" at bounding box center [477, 131] width 90 height 14
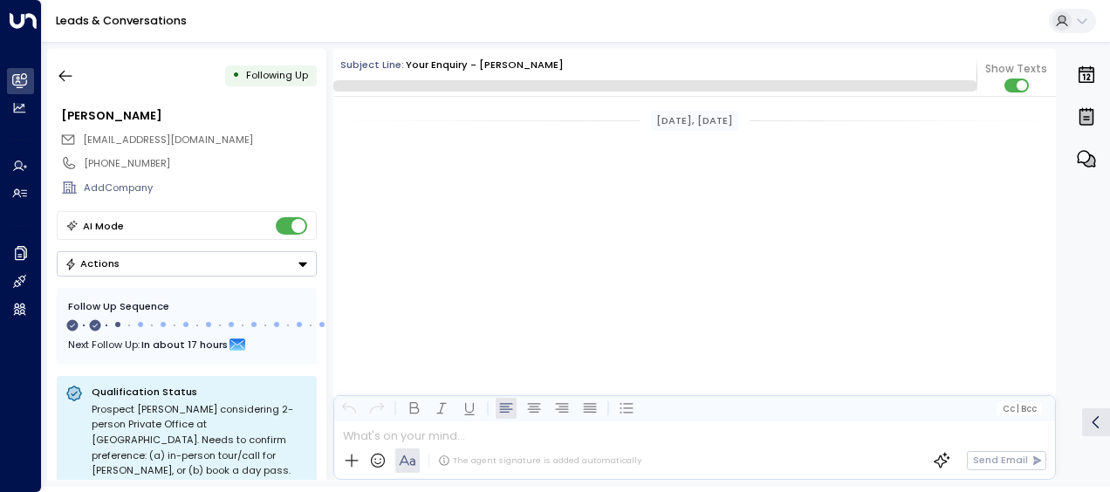
scroll to position [965, 0]
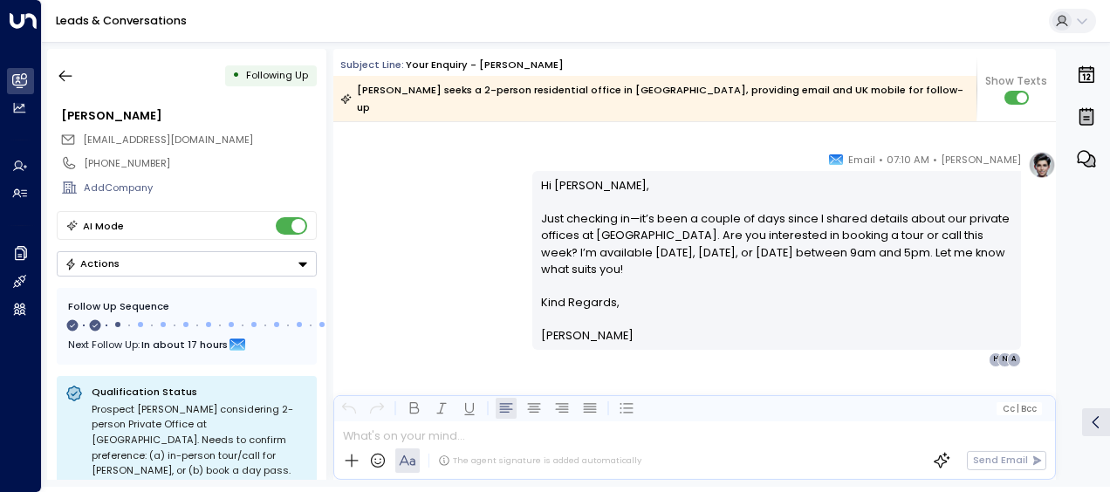
click at [463, 255] on div "[PERSON_NAME] • 07:10 AM • Email Hi [PERSON_NAME], Just checking in—it’s been a…" at bounding box center [694, 259] width 723 height 216
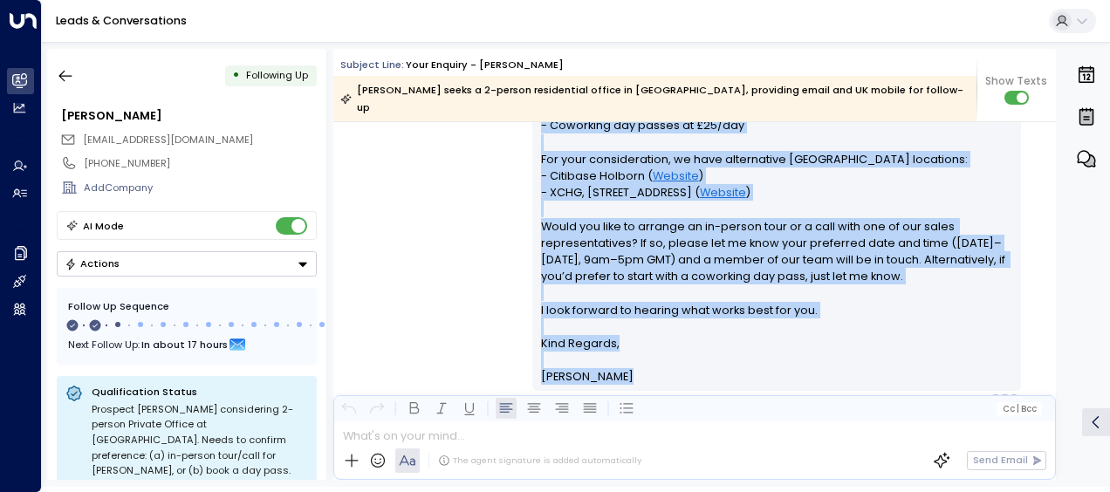
scroll to position [665, 0]
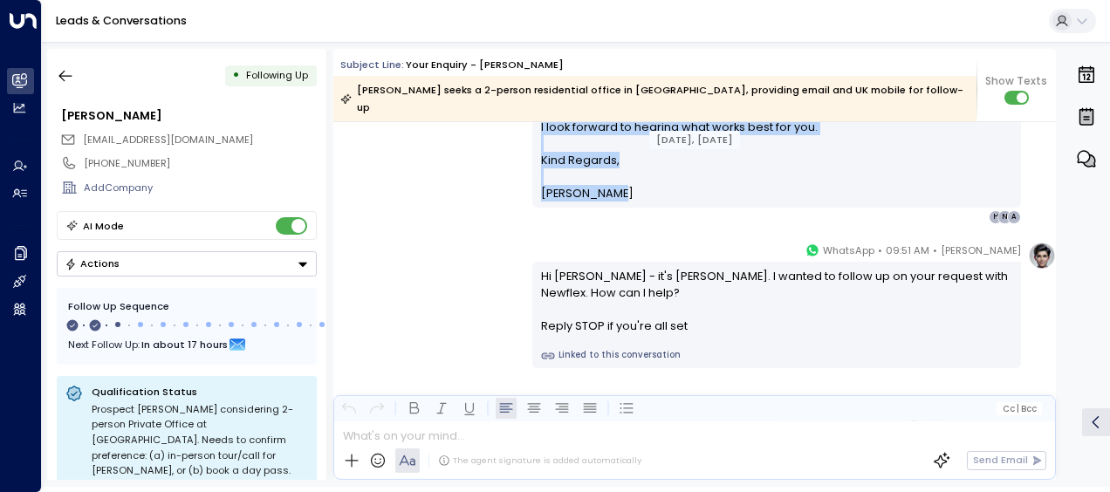
drag, startPoint x: 538, startPoint y: 133, endPoint x: 611, endPoint y: 190, distance: 92.5
drag, startPoint x: 611, startPoint y: 190, endPoint x: 560, endPoint y: 138, distance: 72.8
click at [439, 263] on div "[PERSON_NAME] • 09:51 AM • WhatsApp Hi [PERSON_NAME] - it's [PERSON_NAME]. I wa…" at bounding box center [694, 305] width 723 height 127
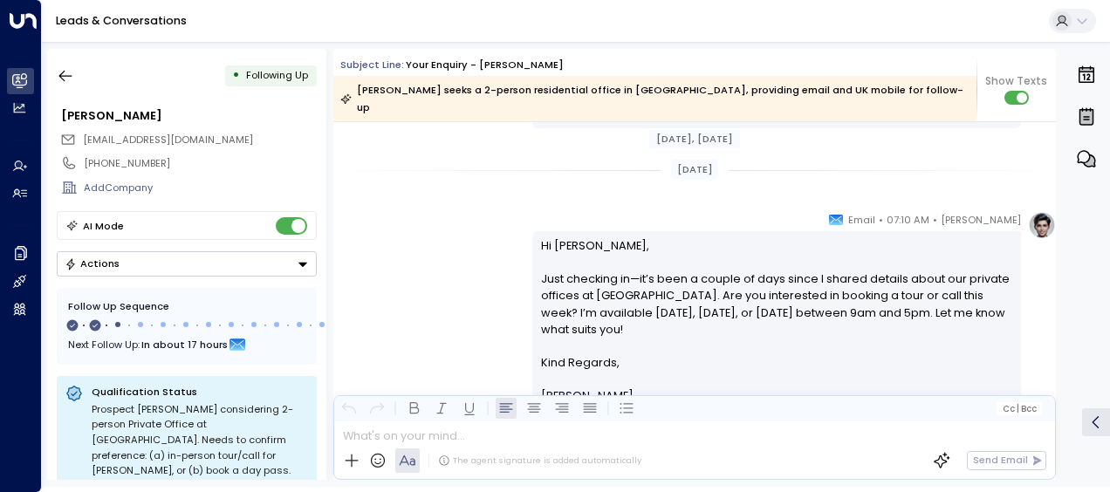
scroll to position [944, 0]
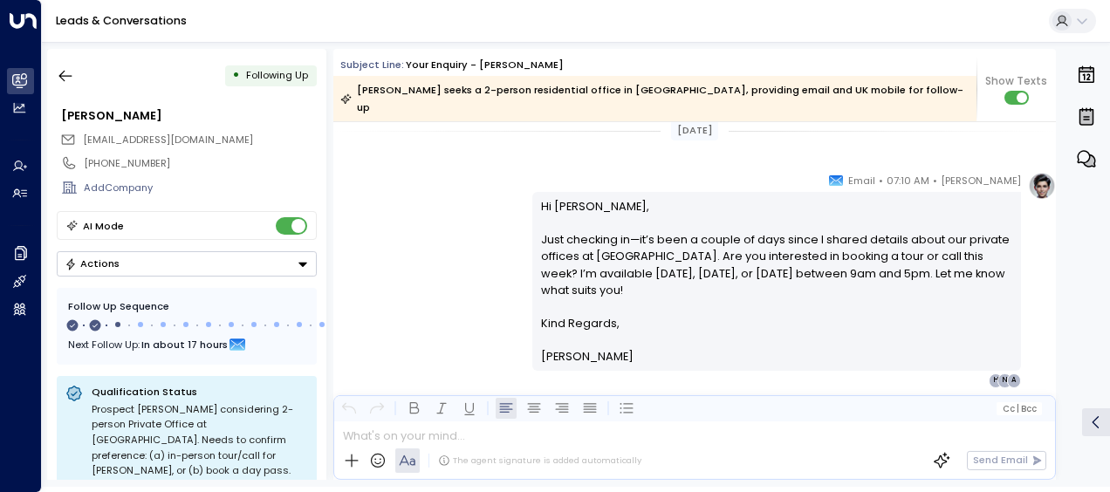
click at [541, 198] on p "Hi [PERSON_NAME], Just checking in—it’s been a couple of days since I shared de…" at bounding box center [777, 256] width 472 height 117
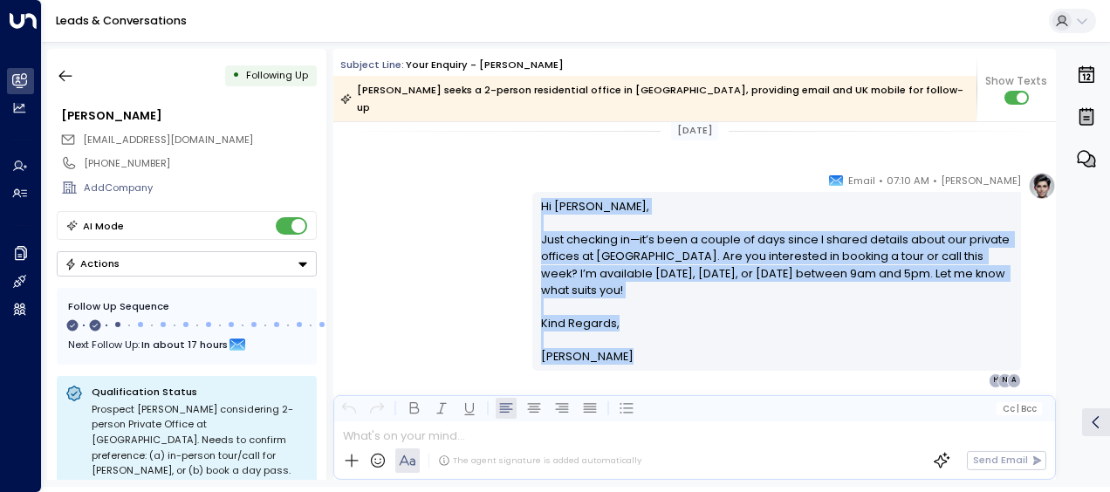
drag, startPoint x: 538, startPoint y: 185, endPoint x: 608, endPoint y: 337, distance: 167.5
click at [608, 337] on div "Hi [PERSON_NAME], Just checking in—it’s been a couple of days since I shared de…" at bounding box center [777, 282] width 472 height 168
drag, startPoint x: 608, startPoint y: 337, endPoint x: 569, endPoint y: 255, distance: 91.0
click at [67, 72] on icon "button" at bounding box center [65, 75] width 17 height 17
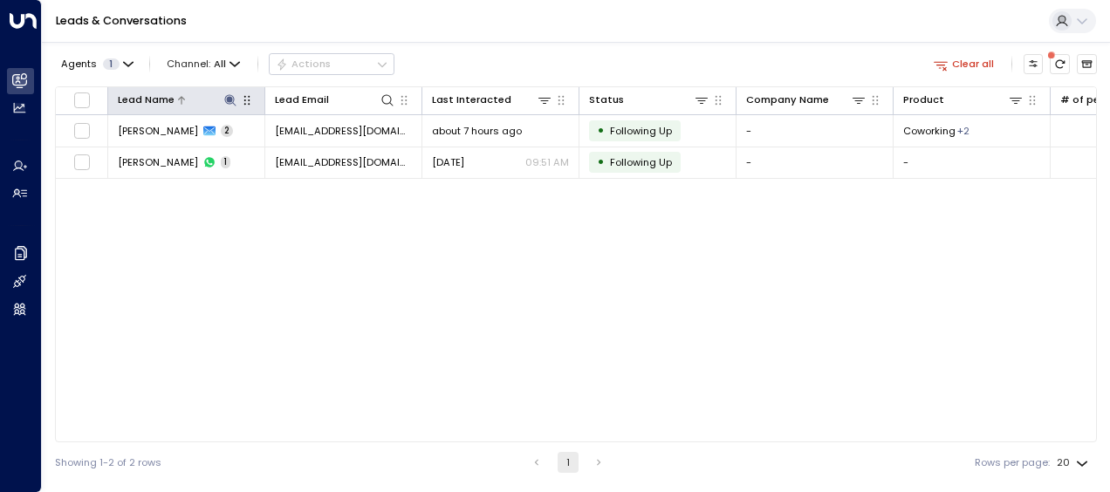
click at [228, 98] on icon at bounding box center [229, 99] width 11 height 11
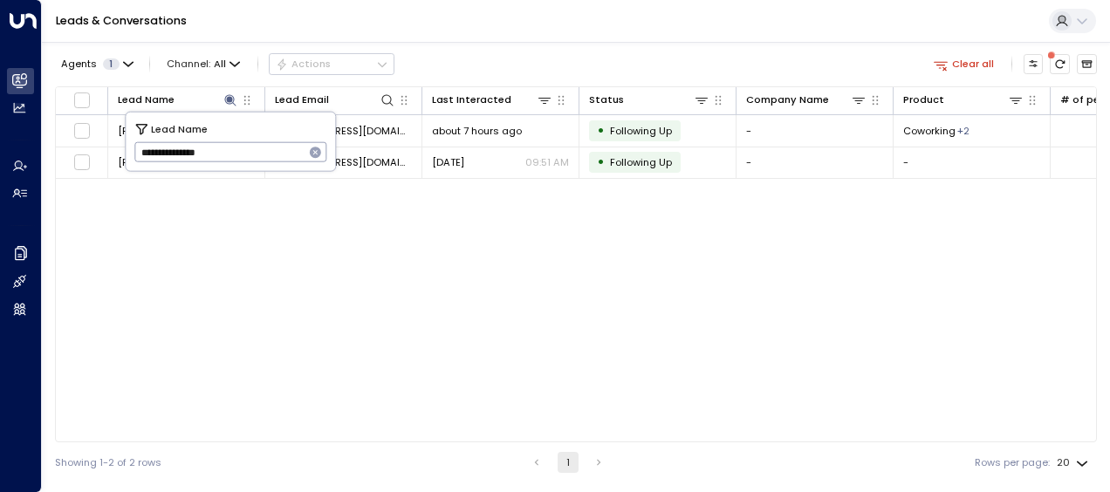
drag, startPoint x: 138, startPoint y: 150, endPoint x: 332, endPoint y: 162, distance: 194.1
click at [332, 162] on div "**********" at bounding box center [230, 142] width 209 height 58
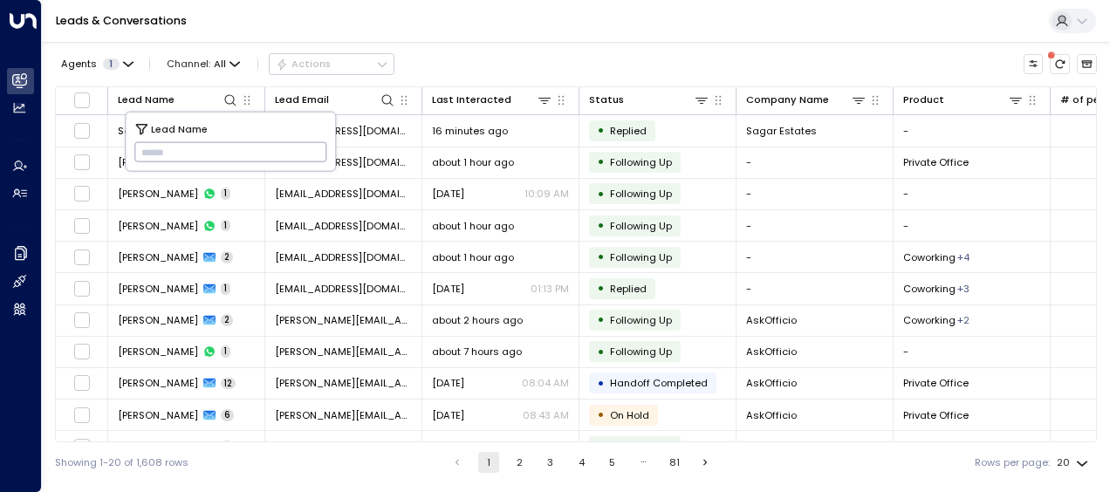
click at [143, 152] on input "text" at bounding box center [230, 152] width 193 height 29
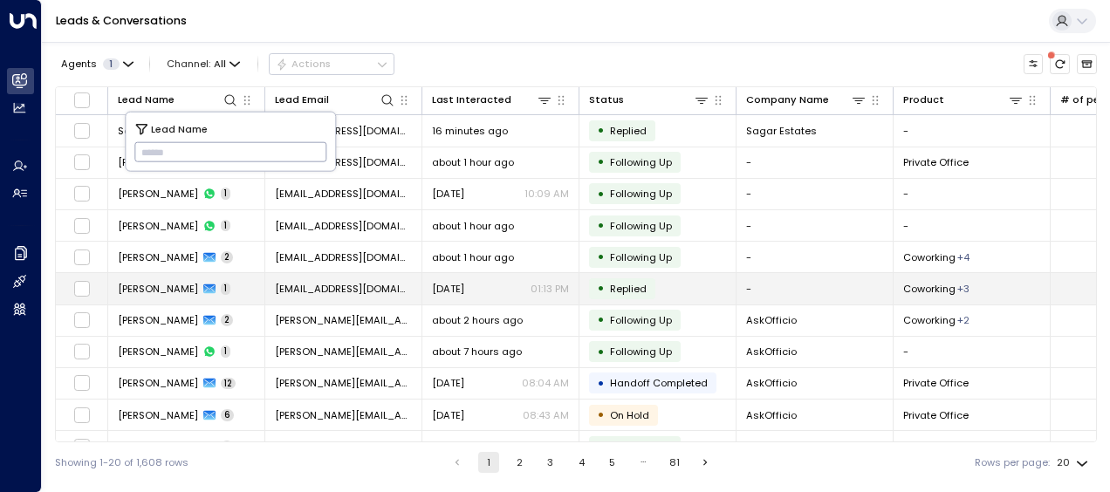
type input "**********"
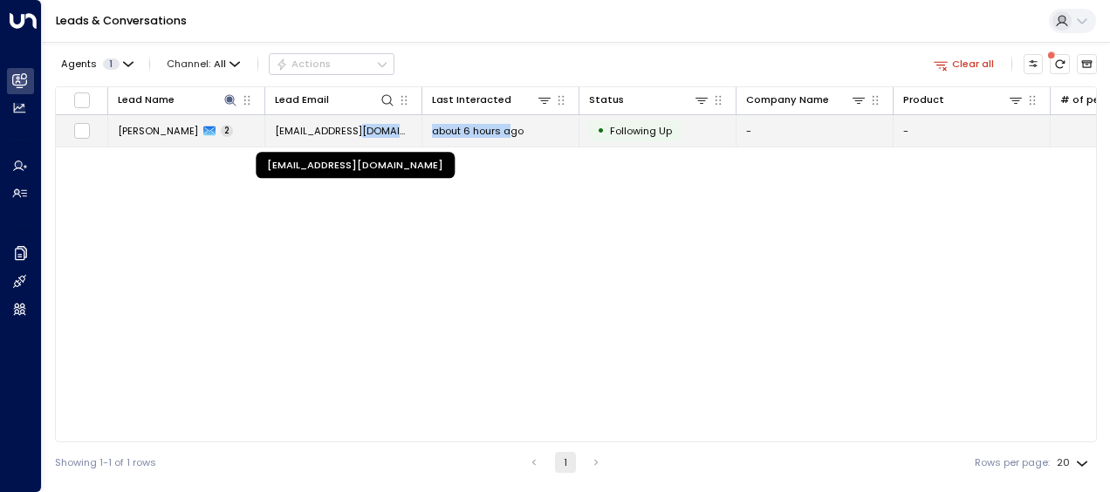
drag, startPoint x: 506, startPoint y: 161, endPoint x: 354, endPoint y: 124, distance: 156.4
click at [354, 124] on div "Lead Name Lead Email Last Interacted Status Company Name Product # of people AI…" at bounding box center [576, 264] width 1042 height 356
click at [354, 124] on span "[EMAIL_ADDRESS][DOMAIN_NAME]" at bounding box center [343, 131] width 137 height 14
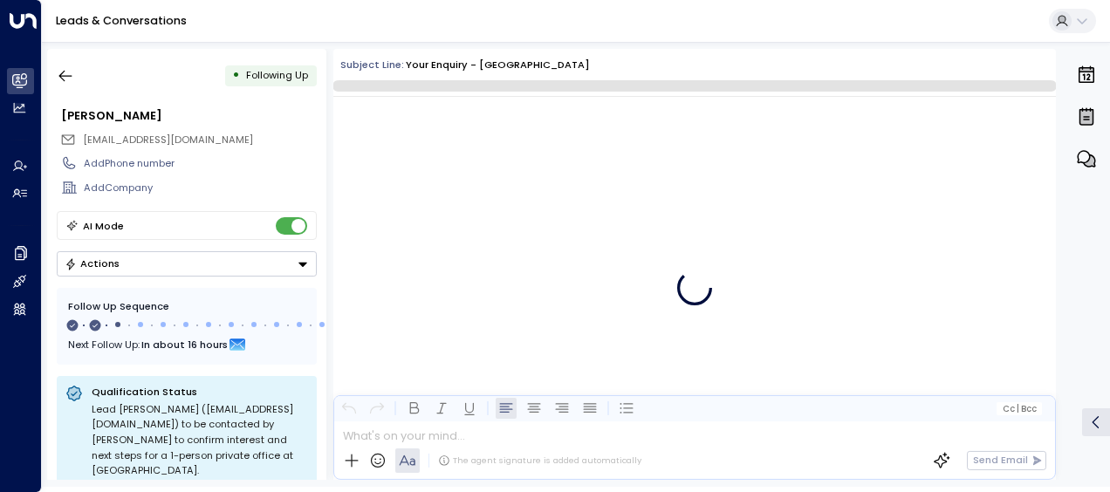
scroll to position [989, 0]
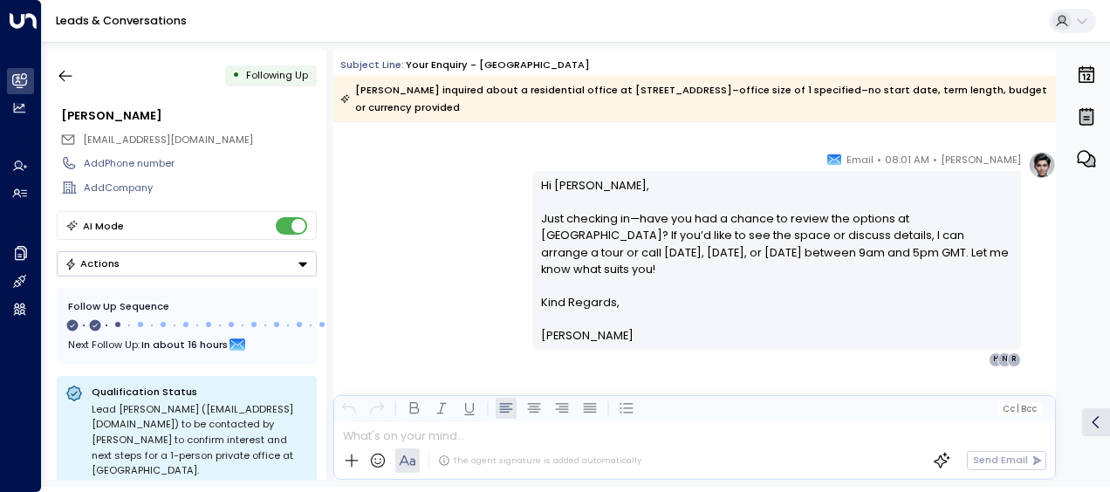
click at [450, 231] on div "[PERSON_NAME] • 08:01 AM • Email Hi [PERSON_NAME], Just checking in—have you ha…" at bounding box center [694, 259] width 723 height 216
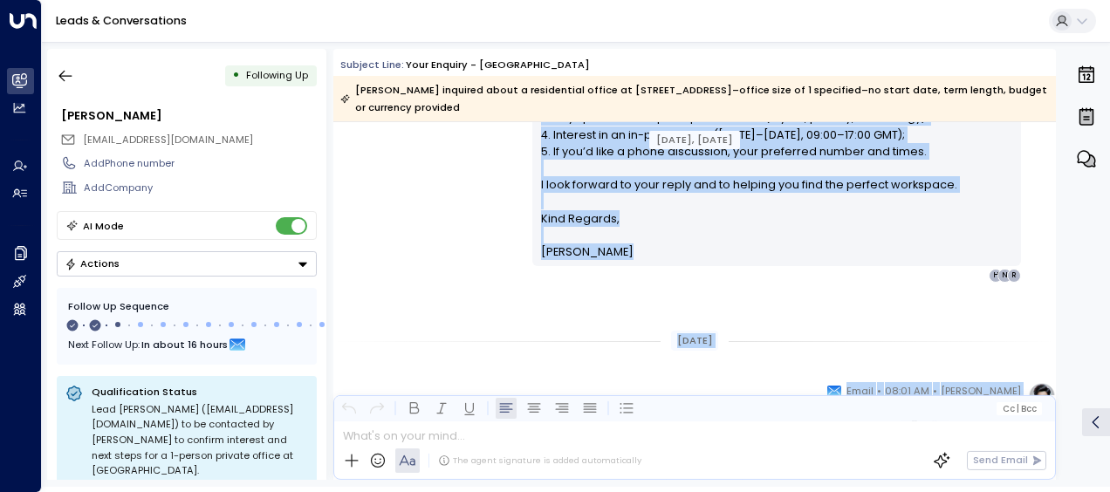
scroll to position [831, 0]
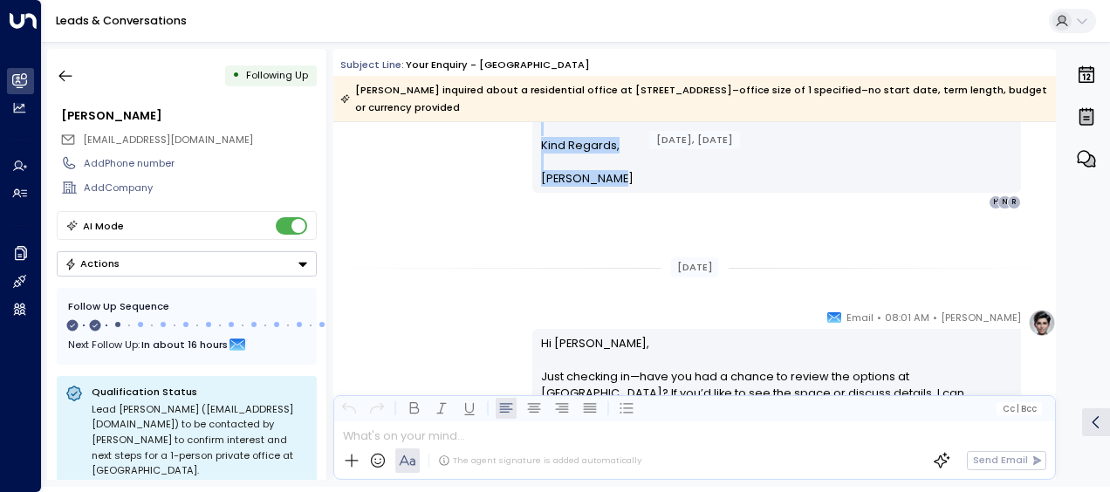
drag, startPoint x: 536, startPoint y: 159, endPoint x: 618, endPoint y: 202, distance: 92.5
drag, startPoint x: 618, startPoint y: 202, endPoint x: 581, endPoint y: 201, distance: 36.7
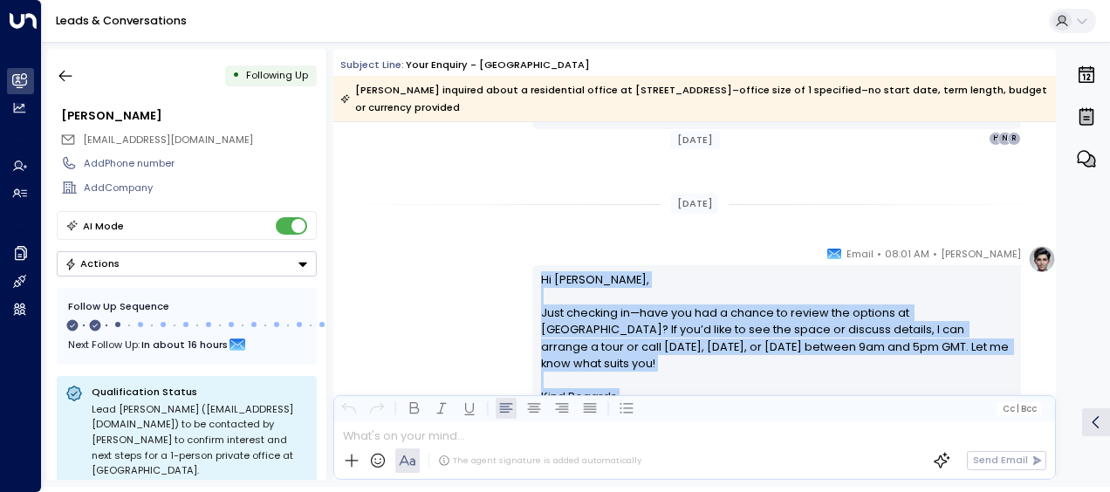
scroll to position [1015, 0]
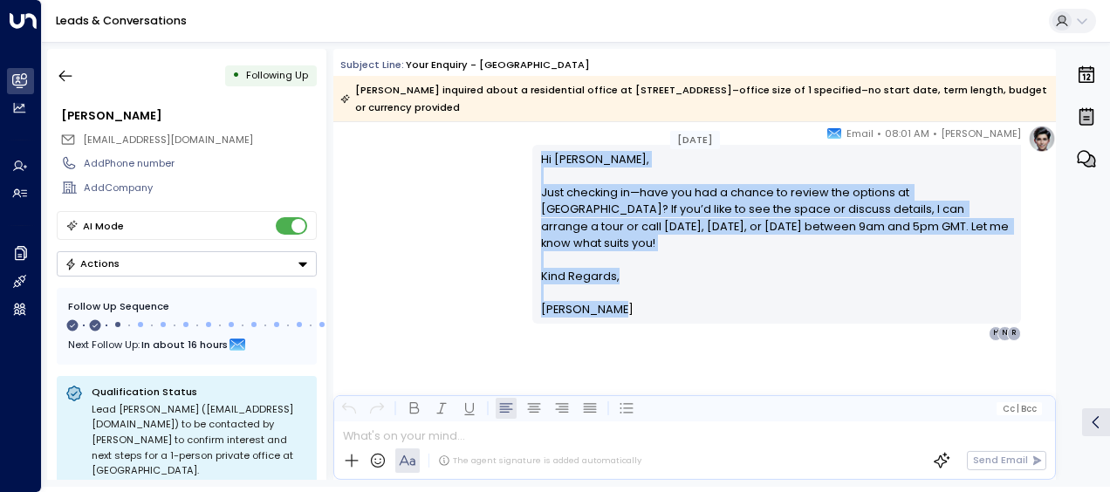
drag, startPoint x: 539, startPoint y: 339, endPoint x: 649, endPoint y: 309, distance: 113.9
click at [649, 309] on div "Hi [PERSON_NAME], Just checking in—have you had a chance to review the options …" at bounding box center [777, 235] width 472 height 168
click at [66, 70] on icon "button" at bounding box center [65, 75] width 17 height 17
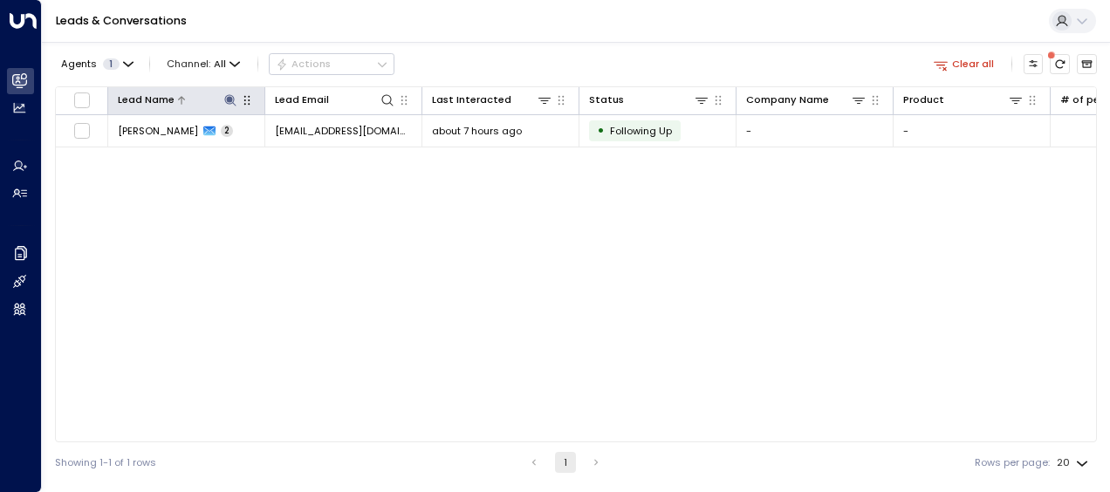
click at [229, 101] on icon at bounding box center [229, 99] width 11 height 11
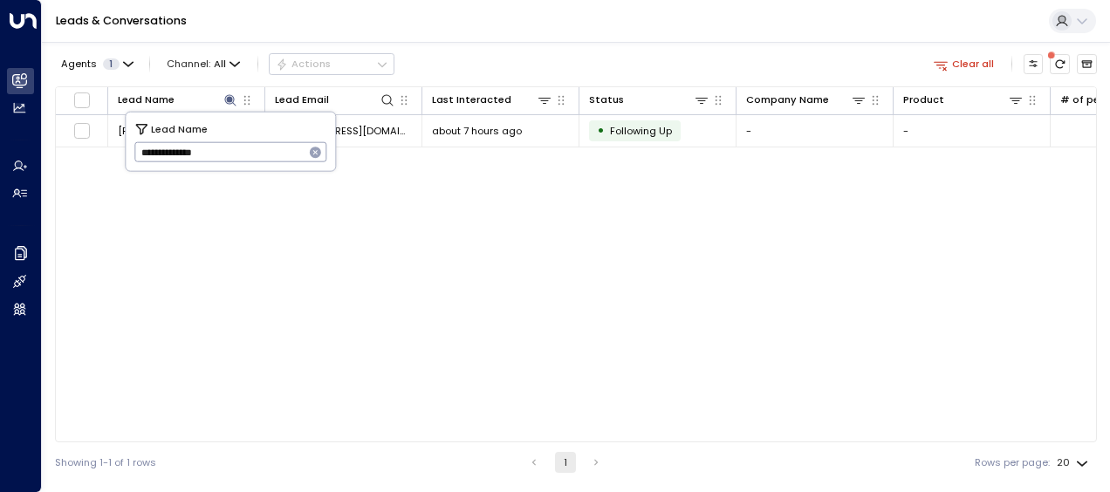
drag, startPoint x: 141, startPoint y: 152, endPoint x: 237, endPoint y: 166, distance: 97.0
click at [237, 166] on input "**********" at bounding box center [219, 152] width 170 height 29
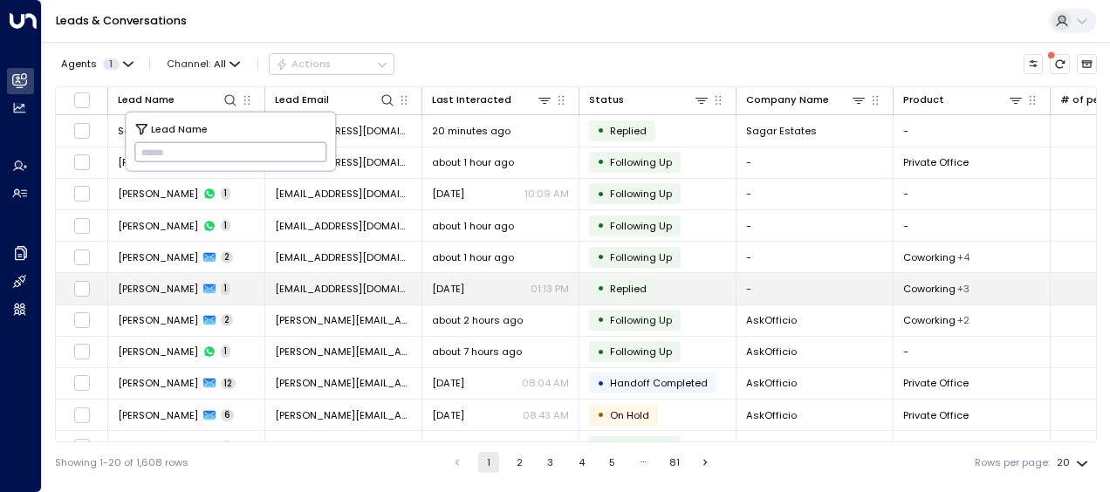
type input "**********"
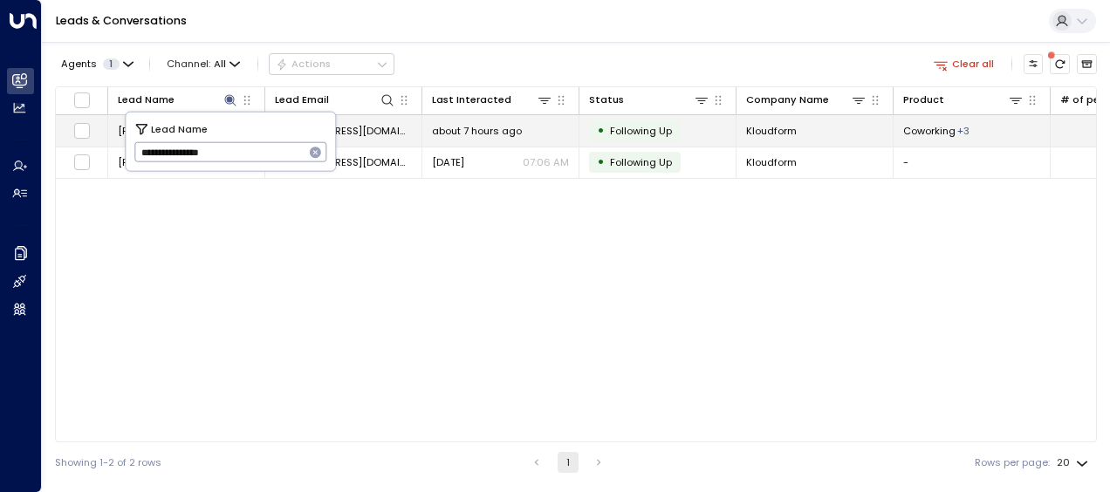
click at [368, 124] on span "[EMAIL_ADDRESS][DOMAIN_NAME]" at bounding box center [343, 131] width 137 height 14
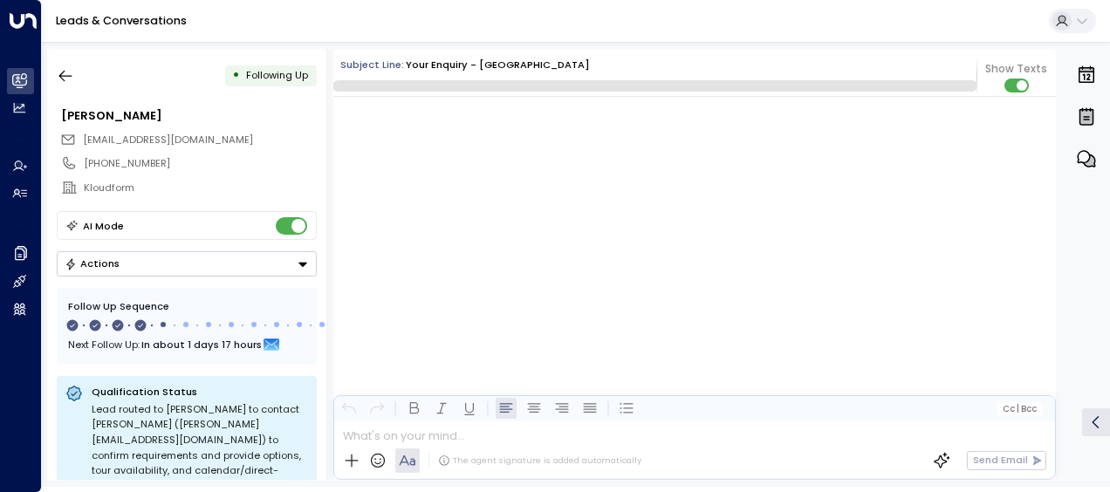
scroll to position [1790, 0]
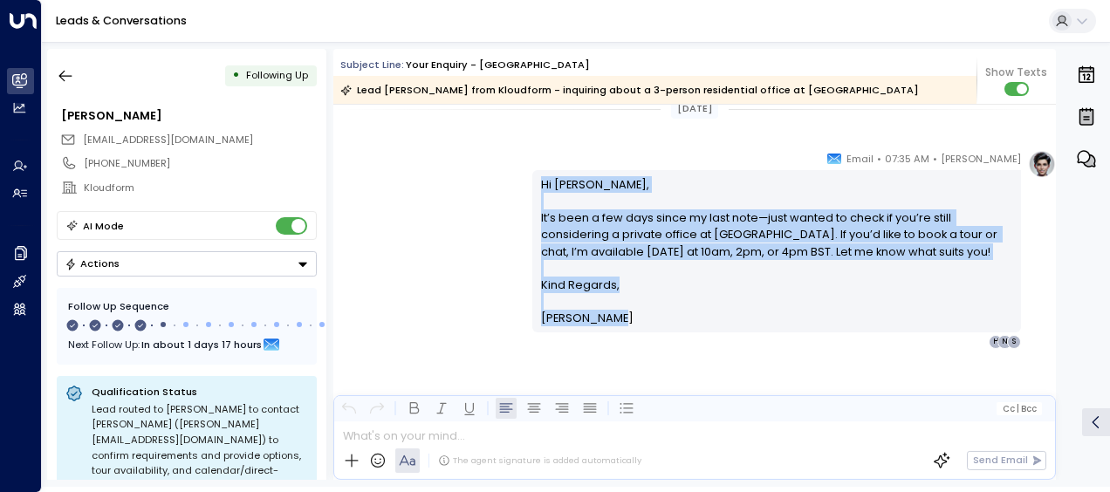
drag, startPoint x: 535, startPoint y: 183, endPoint x: 620, endPoint y: 326, distance: 165.5
click at [620, 326] on div "Hi [PERSON_NAME], It’s been a few days since my last note—just wanted to check …" at bounding box center [776, 250] width 489 height 161
drag, startPoint x: 620, startPoint y: 326, endPoint x: 569, endPoint y: 237, distance: 102.4
click at [67, 75] on icon "button" at bounding box center [65, 75] width 17 height 17
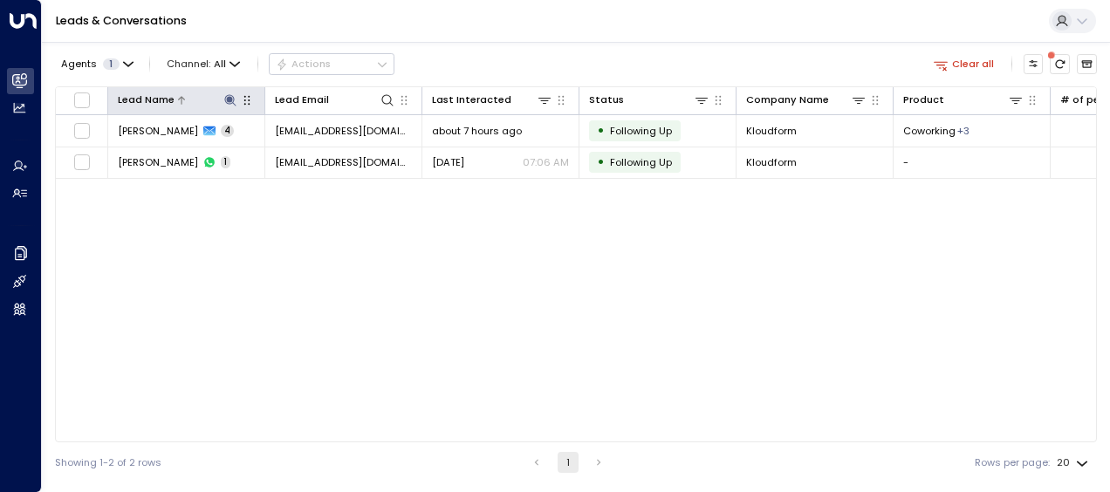
click at [229, 96] on icon at bounding box center [229, 99] width 11 height 11
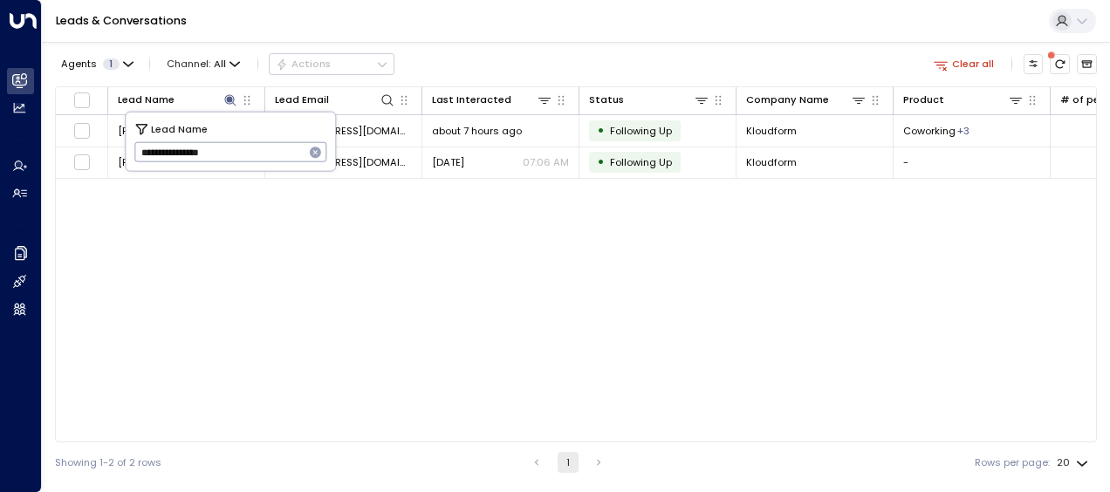
drag, startPoint x: 141, startPoint y: 149, endPoint x: 279, endPoint y: 164, distance: 138.7
click at [279, 164] on input "**********" at bounding box center [219, 152] width 170 height 29
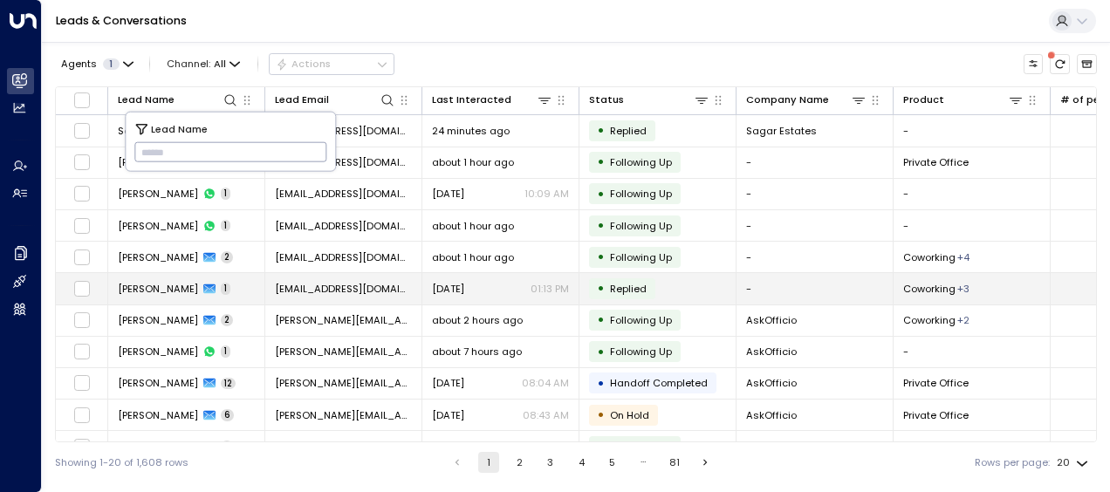
type input "**********"
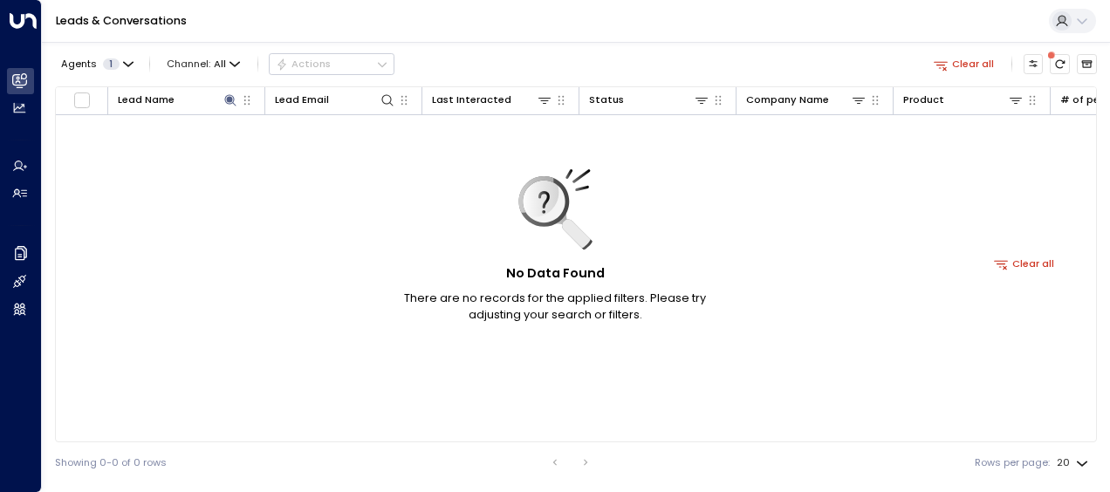
click at [175, 286] on div "No Data Found There are no records for the applied filters. Please try adjustin…" at bounding box center [1024, 263] width 1937 height 297
click at [384, 94] on icon at bounding box center [388, 100] width 14 height 14
click at [298, 153] on input "text" at bounding box center [387, 152] width 193 height 29
type input "**********"
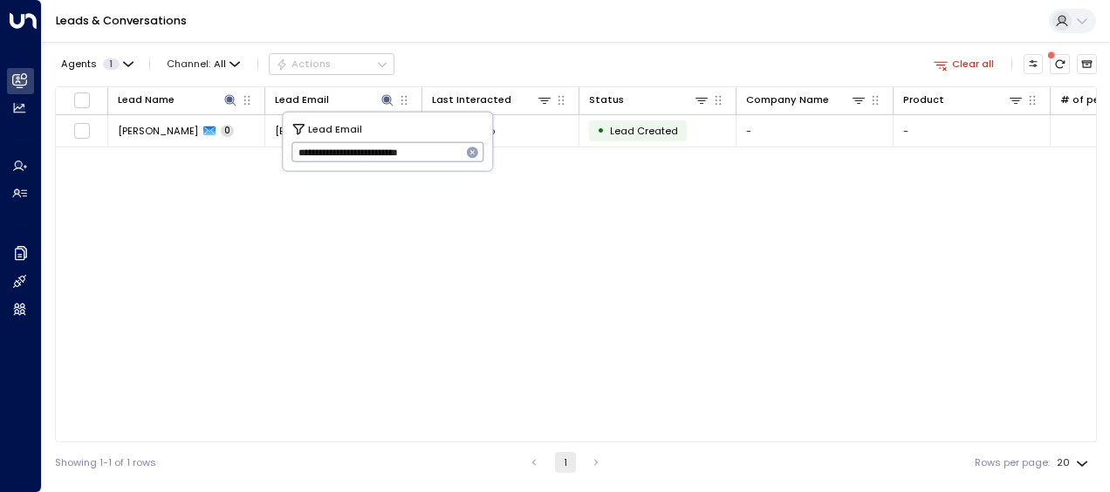
drag, startPoint x: 297, startPoint y: 148, endPoint x: 479, endPoint y: 160, distance: 182.8
click at [479, 160] on div "**********" at bounding box center [387, 152] width 193 height 20
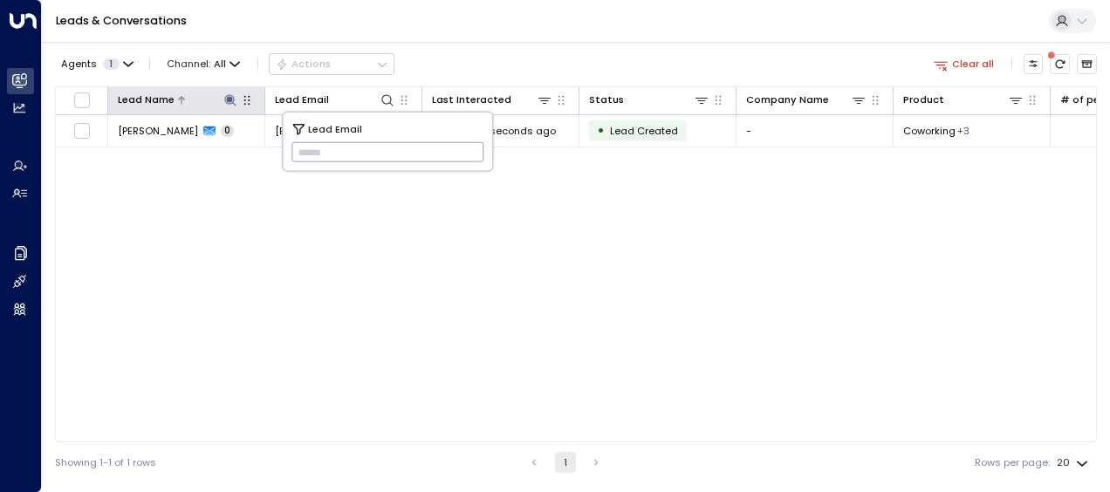
click at [230, 95] on icon at bounding box center [230, 100] width 14 height 14
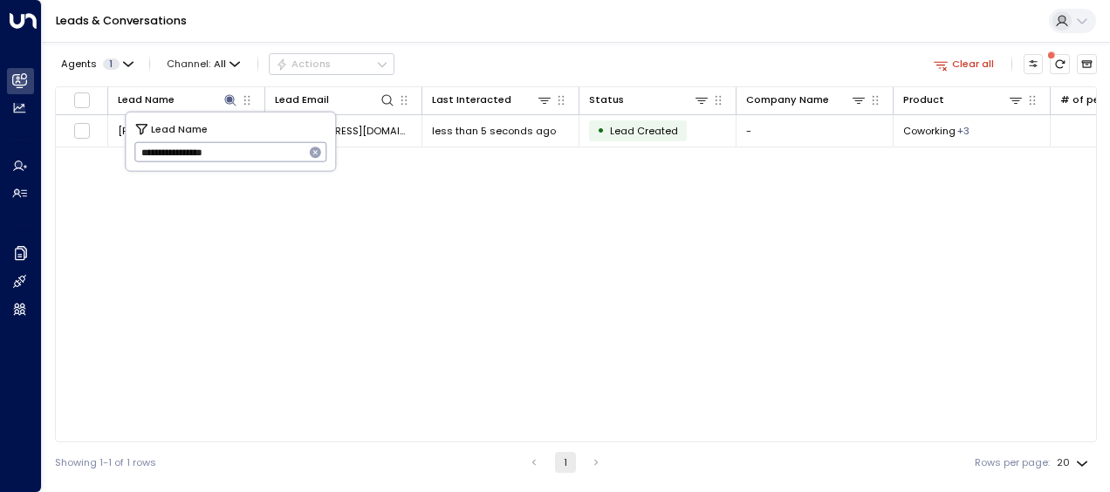
drag, startPoint x: 140, startPoint y: 154, endPoint x: 336, endPoint y: 164, distance: 196.6
click at [336, 164] on body "**********" at bounding box center [555, 241] width 1110 height 483
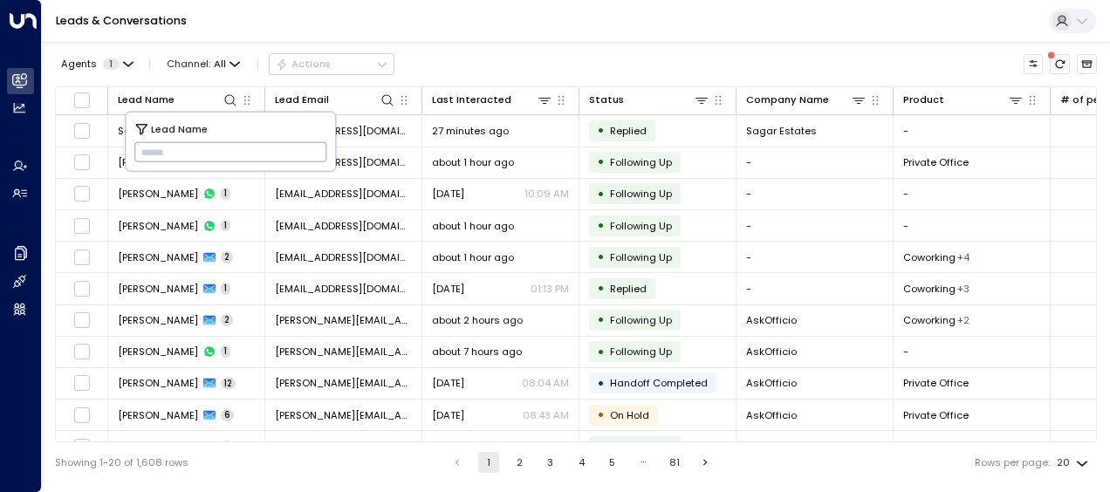
click at [145, 153] on input "text" at bounding box center [230, 152] width 193 height 29
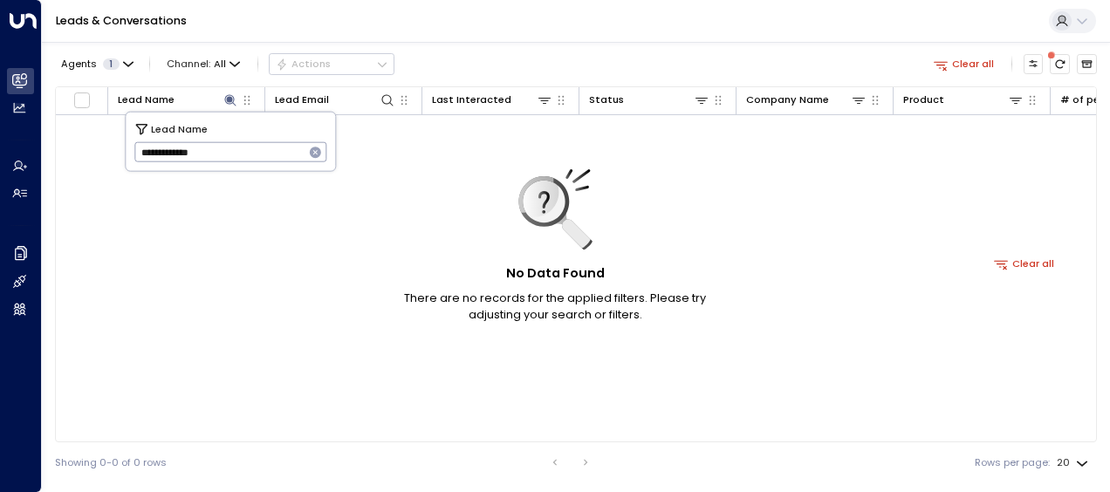
type input "**********"
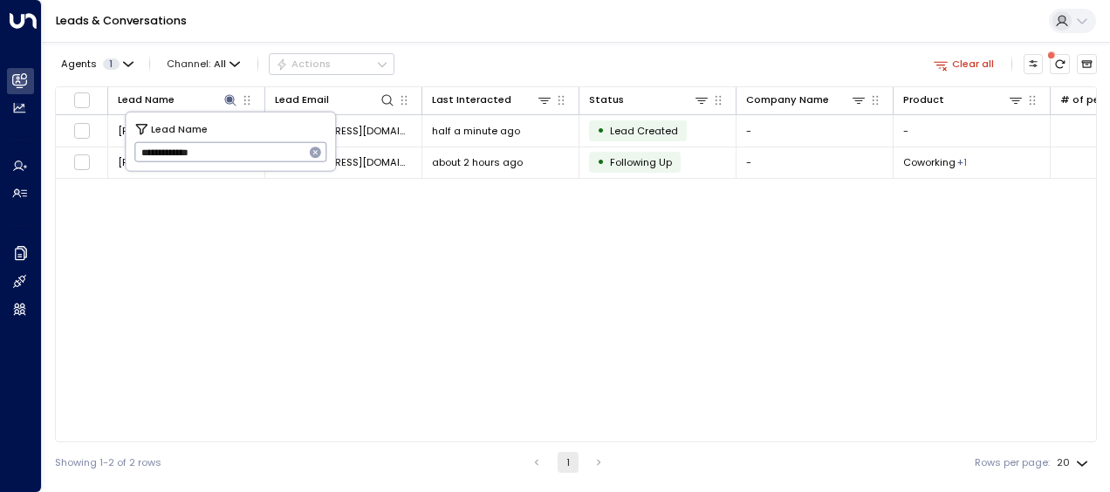
click at [286, 209] on div "Lead Name Lead Email Last Interacted Status Company Name Product # of people AI…" at bounding box center [576, 264] width 1042 height 356
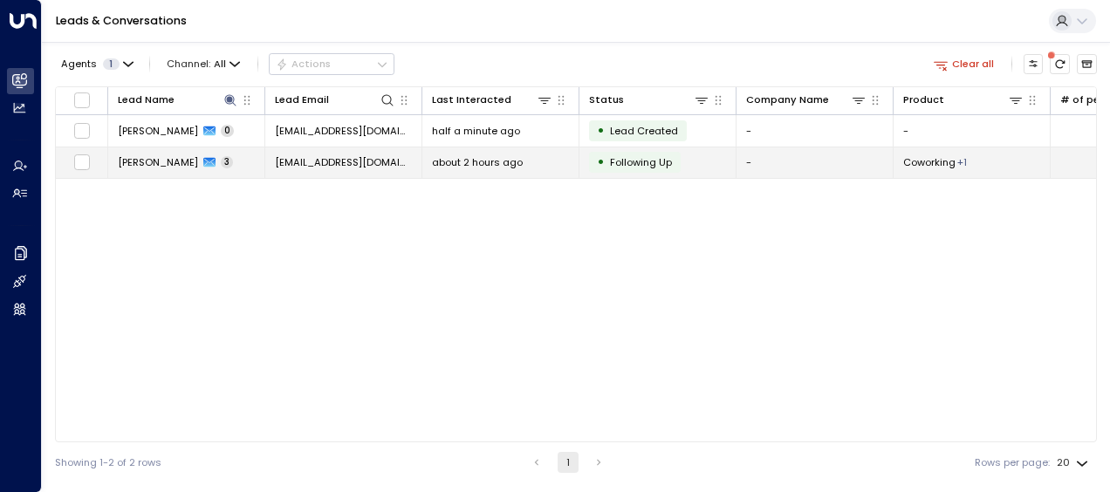
click at [339, 157] on span "[EMAIL_ADDRESS][DOMAIN_NAME]" at bounding box center [343, 162] width 137 height 14
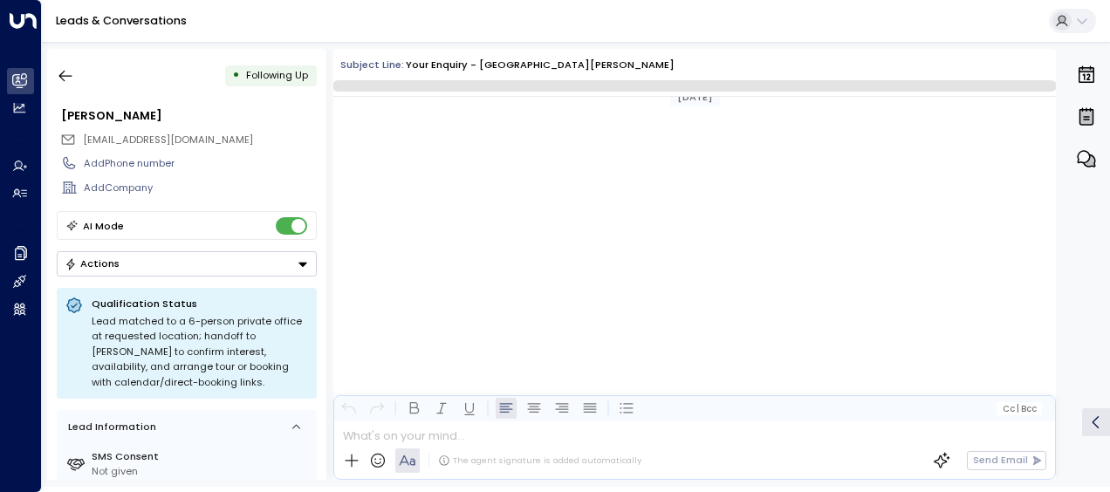
scroll to position [1171, 0]
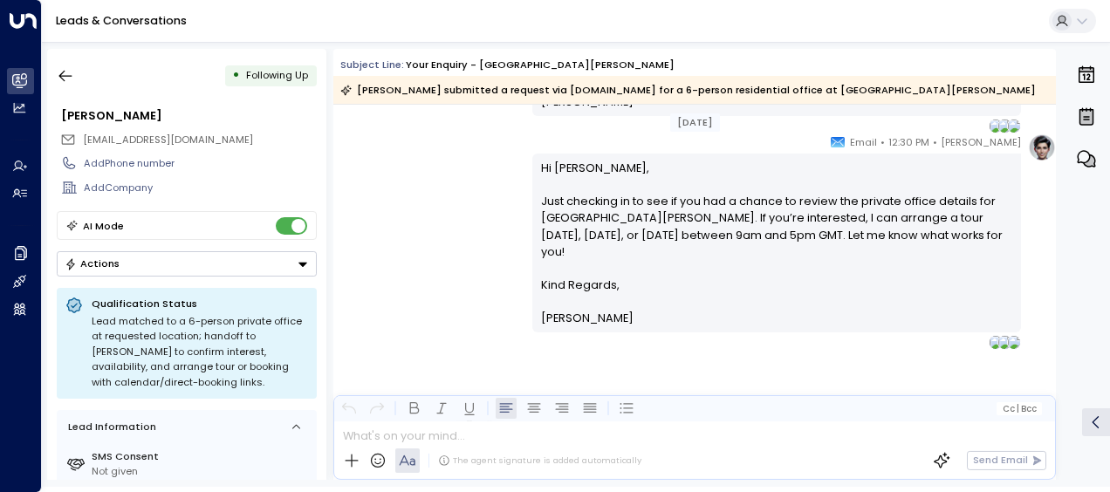
click at [479, 200] on div "[PERSON_NAME] • 12:30 PM • Email Hi [PERSON_NAME], Just checking in to see if y…" at bounding box center [694, 242] width 723 height 216
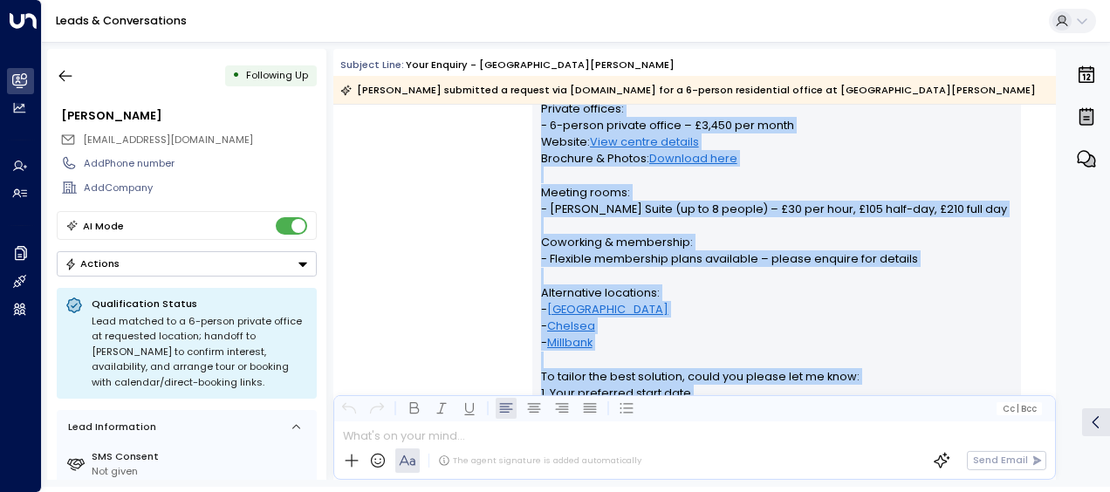
scroll to position [562, 0]
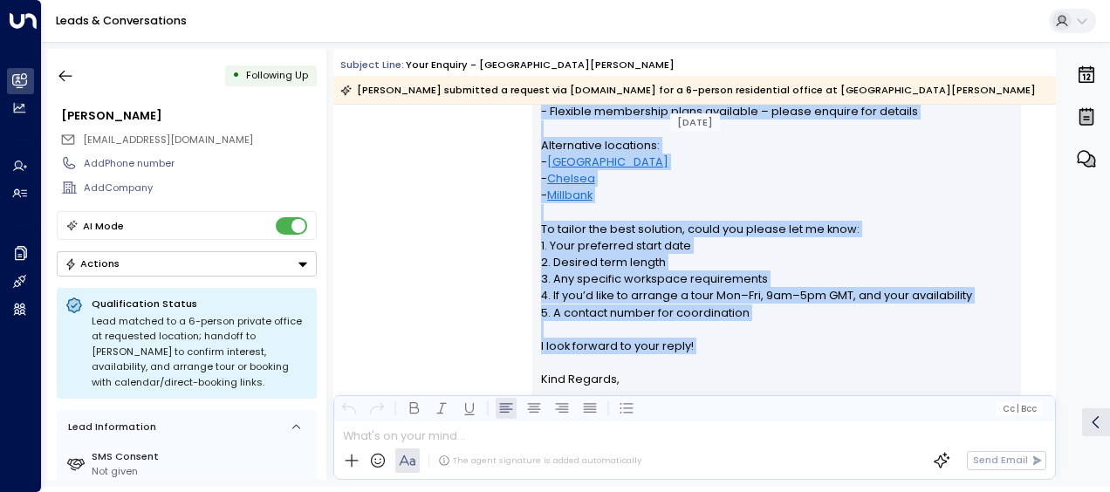
drag, startPoint x: 536, startPoint y: 171, endPoint x: 708, endPoint y: 354, distance: 251.3
click at [708, 354] on p "Hi [PERSON_NAME], Thank you for your interest in private offices at [GEOGRAPHIC…" at bounding box center [777, 120] width 472 height 503
drag, startPoint x: 708, startPoint y: 354, endPoint x: 614, endPoint y: 222, distance: 162.2
click at [386, 225] on div "[PERSON_NAME] • 11:00 AM • Email Hi [PERSON_NAME], Thank you for your interest …" at bounding box center [694, 143] width 723 height 601
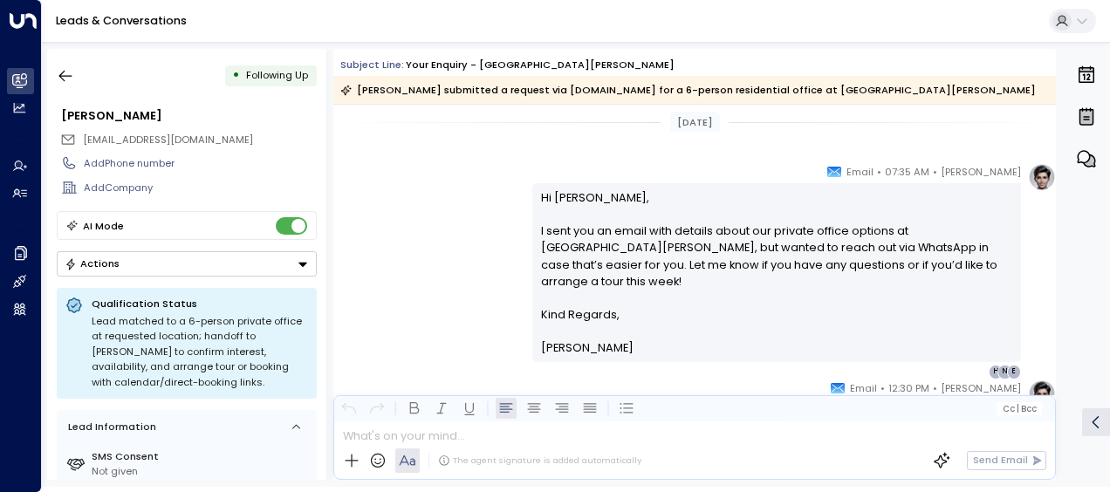
scroll to position [946, 0]
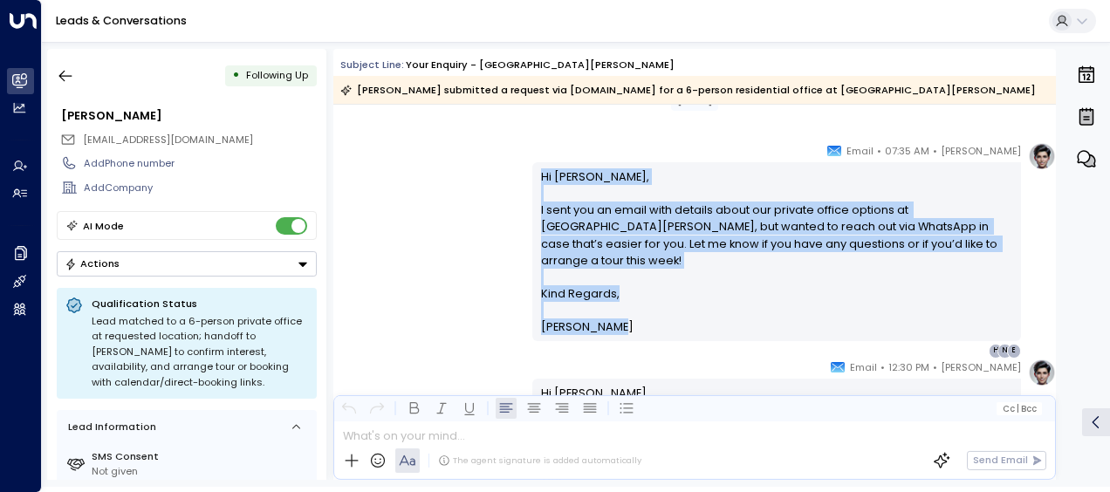
drag, startPoint x: 539, startPoint y: 175, endPoint x: 617, endPoint y: 317, distance: 161.3
click at [617, 317] on div "Hi [PERSON_NAME], I sent you an email with details about our private office opt…" at bounding box center [777, 252] width 472 height 168
drag, startPoint x: 617, startPoint y: 317, endPoint x: 553, endPoint y: 257, distance: 87.1
click at [440, 192] on div "[PERSON_NAME] • 07:35 AM • Email Hi [PERSON_NAME], I sent you an email with det…" at bounding box center [694, 250] width 723 height 216
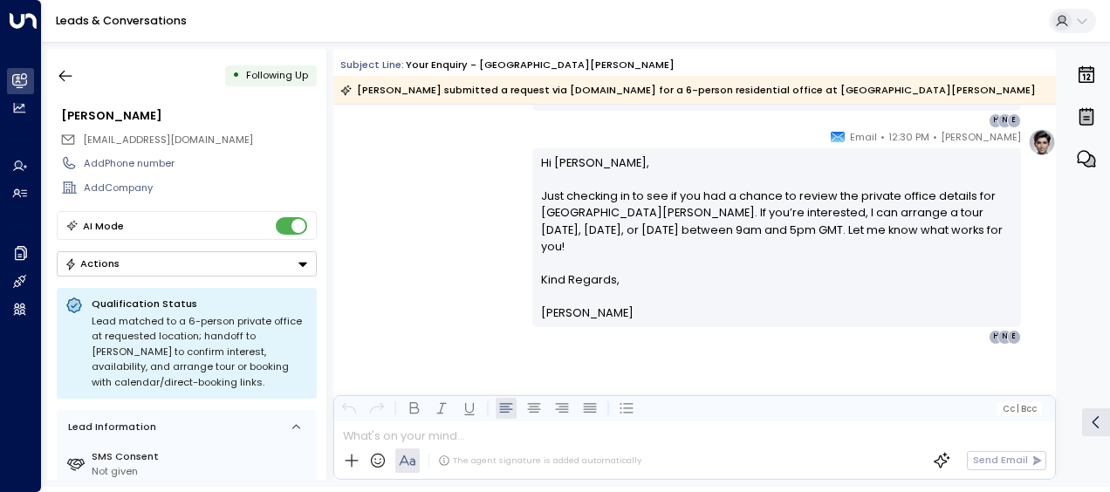
scroll to position [1180, 0]
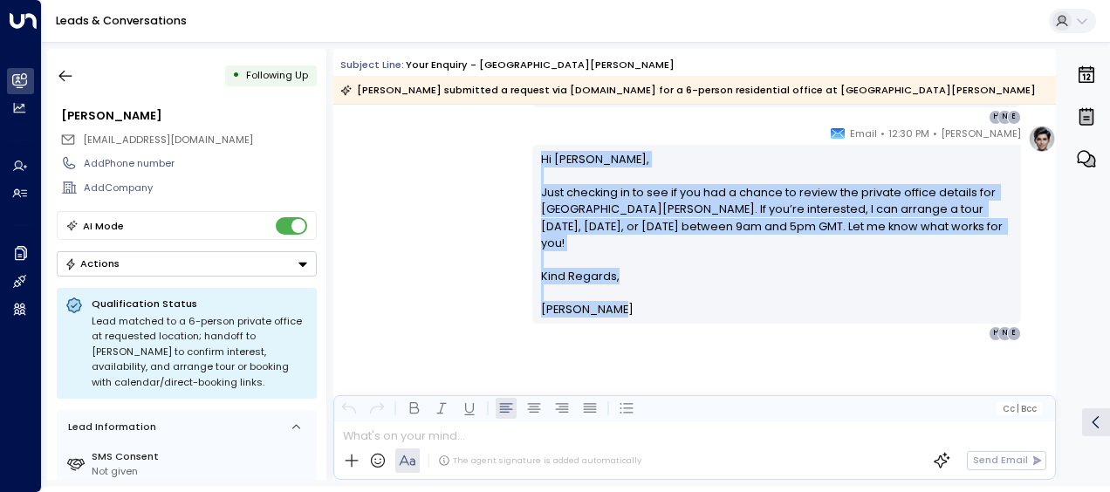
drag, startPoint x: 537, startPoint y: 158, endPoint x: 614, endPoint y: 309, distance: 169.8
click at [614, 309] on div "Hi [PERSON_NAME], Just checking in to see if you had a chance to review the pri…" at bounding box center [777, 235] width 472 height 168
drag, startPoint x: 614, startPoint y: 309, endPoint x: 565, endPoint y: 257, distance: 71.6
click at [70, 71] on icon "button" at bounding box center [65, 75] width 17 height 17
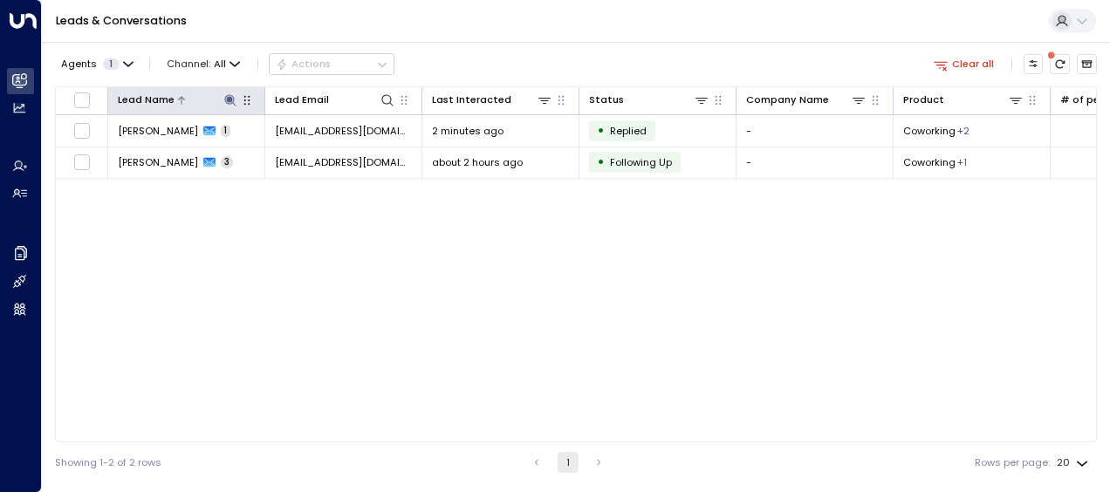
click at [232, 98] on icon at bounding box center [230, 100] width 14 height 14
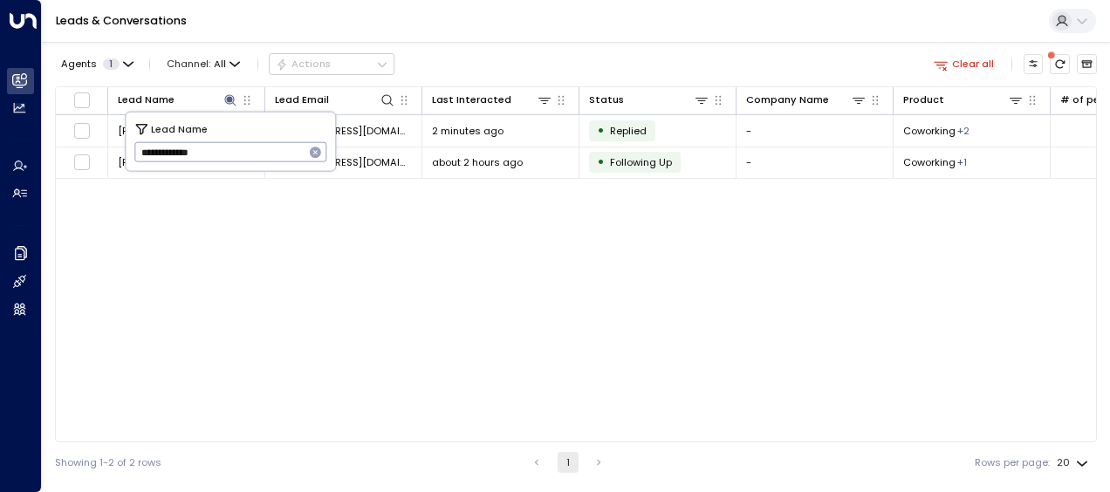
drag, startPoint x: 140, startPoint y: 152, endPoint x: 223, endPoint y: 156, distance: 83.9
click at [223, 156] on input "**********" at bounding box center [219, 152] width 170 height 29
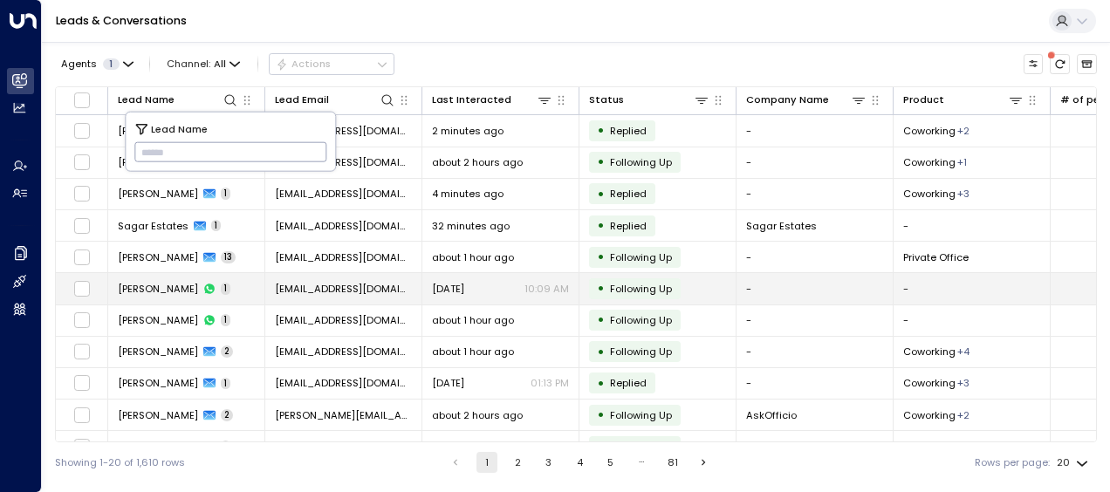
type input "**********"
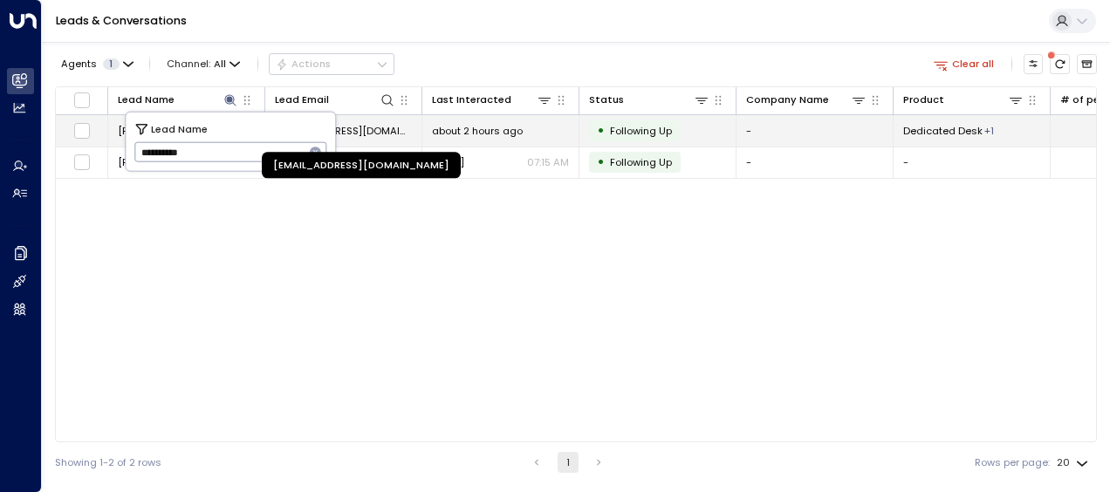
click at [372, 127] on span "[EMAIL_ADDRESS][DOMAIN_NAME]" at bounding box center [343, 131] width 137 height 14
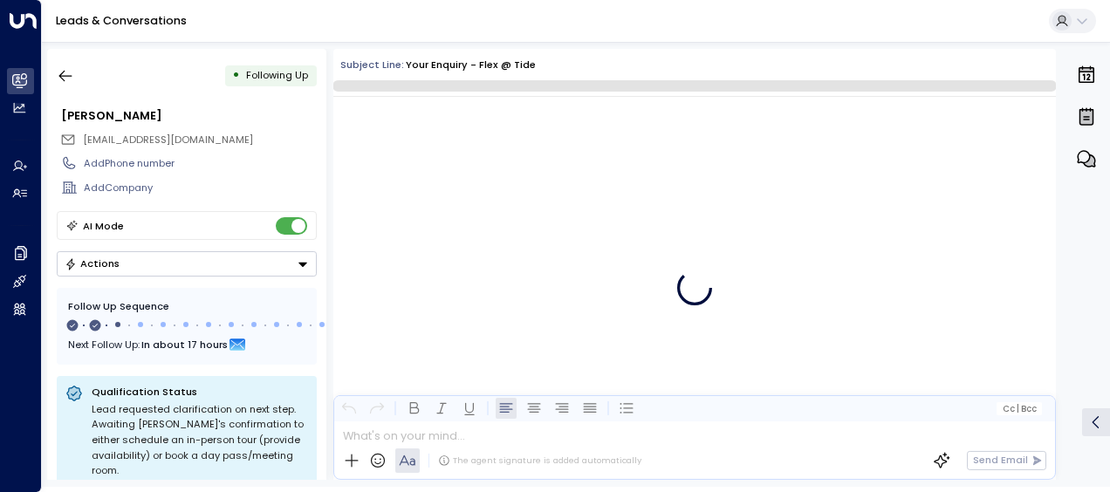
scroll to position [1105, 0]
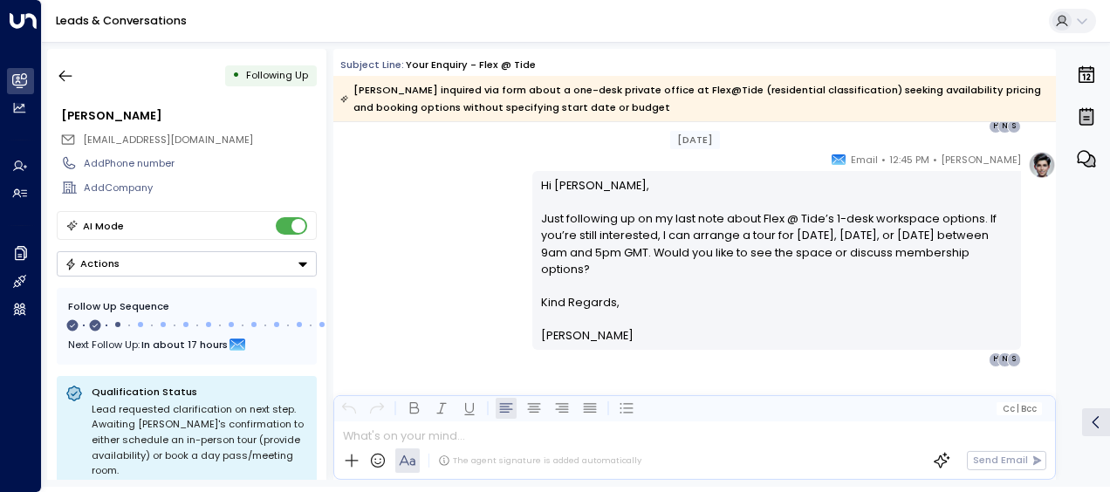
click at [457, 206] on div "[PERSON_NAME] • 12:45 PM • Email Hi [PERSON_NAME], Just following up on my last…" at bounding box center [694, 259] width 723 height 216
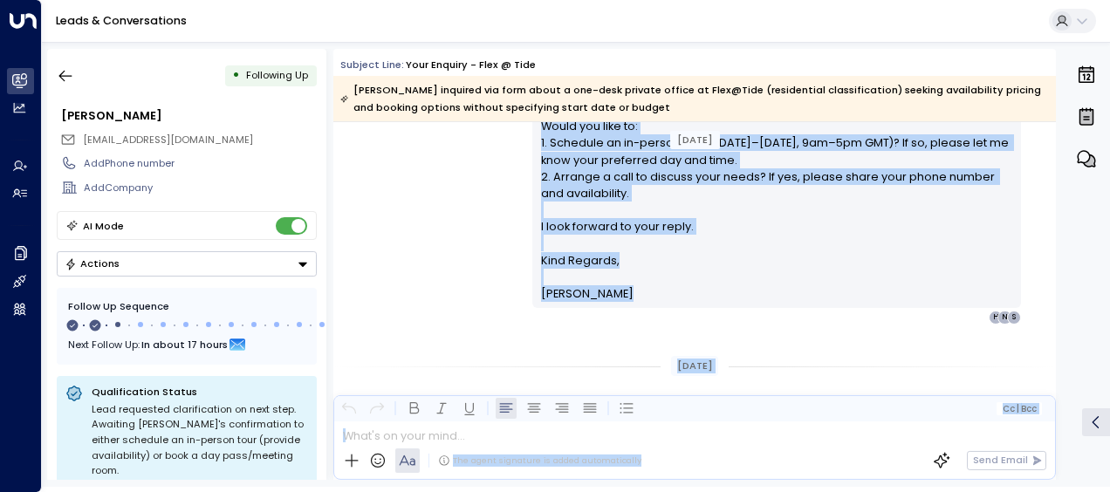
scroll to position [636, 0]
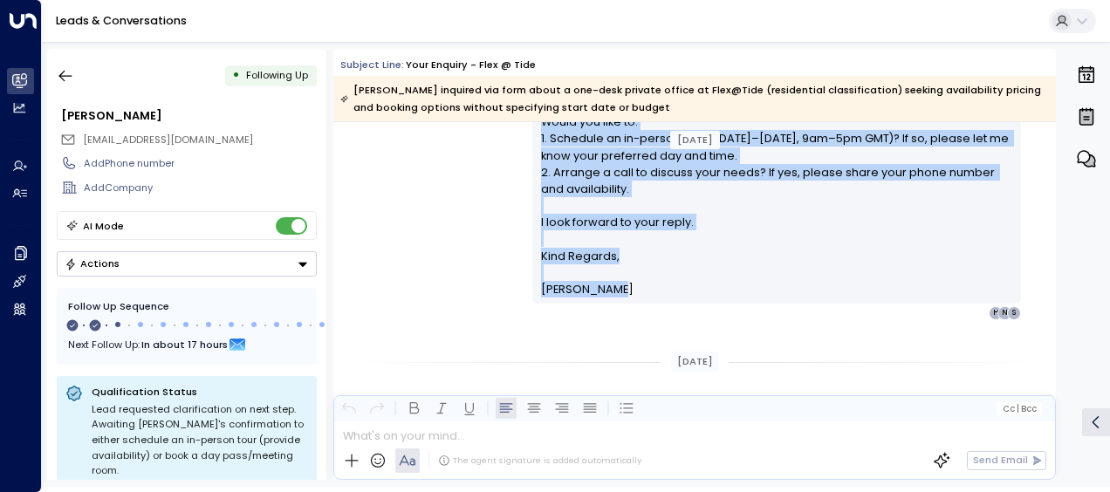
drag, startPoint x: 536, startPoint y: 187, endPoint x: 642, endPoint y: 293, distance: 150.6
click at [642, 293] on div "Hi [PERSON_NAME], Thank you for your interest in a 1-desk workspace at Flex @ T…" at bounding box center [777, 54] width 472 height 485
drag, startPoint x: 642, startPoint y: 293, endPoint x: 566, endPoint y: 168, distance: 147.3
click at [419, 199] on div "[PERSON_NAME] • 09:41 AM • Email Hi [PERSON_NAME], Thank you for your interest …" at bounding box center [694, 53] width 723 height 534
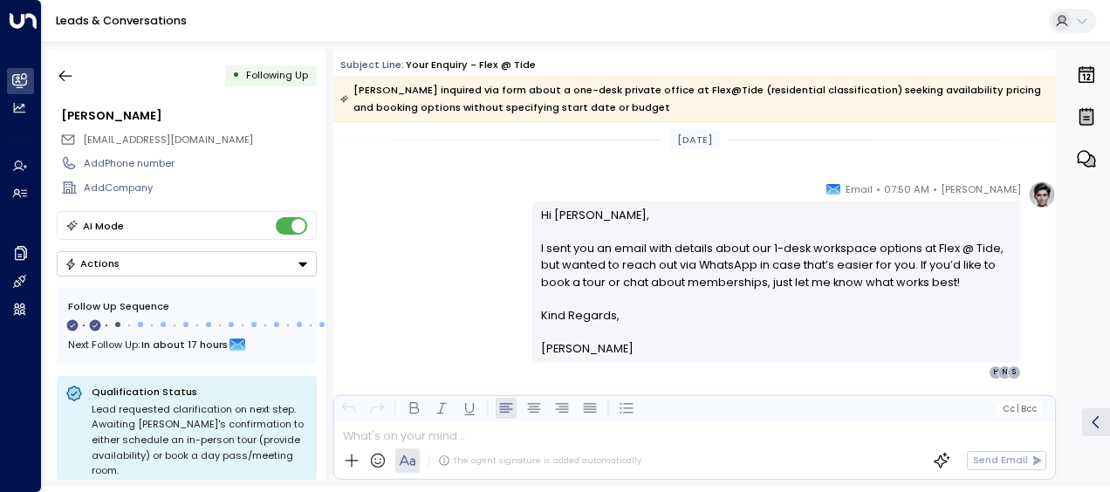
scroll to position [881, 0]
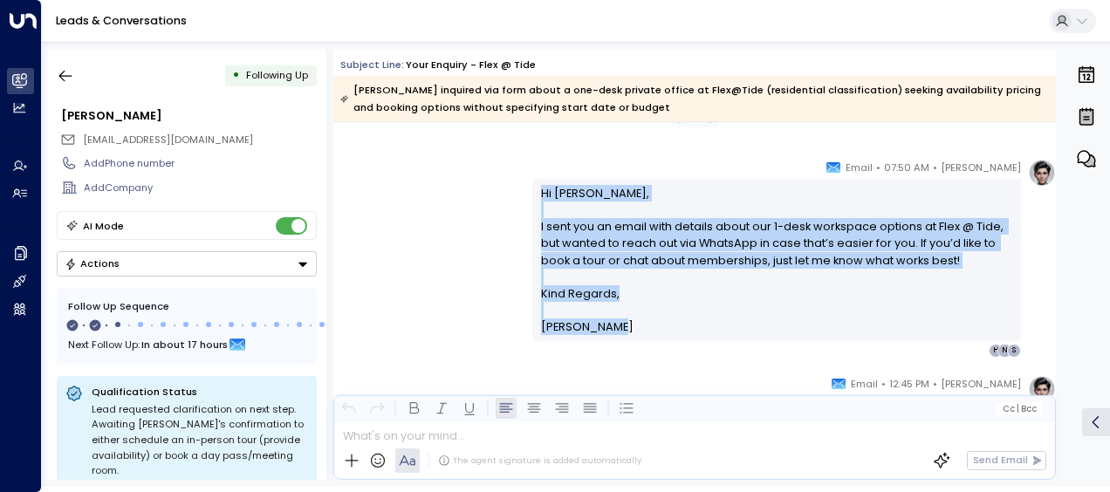
drag, startPoint x: 537, startPoint y: 192, endPoint x: 625, endPoint y: 323, distance: 157.8
click at [625, 323] on div "Hi [PERSON_NAME], I sent you an email with details about our 1-desk workspace o…" at bounding box center [777, 260] width 472 height 151
drag, startPoint x: 625, startPoint y: 323, endPoint x: 578, endPoint y: 320, distance: 47.2
click at [430, 257] on div "[PERSON_NAME] • 07:50 AM • Email Hi [PERSON_NAME], I sent you an email with det…" at bounding box center [694, 258] width 723 height 199
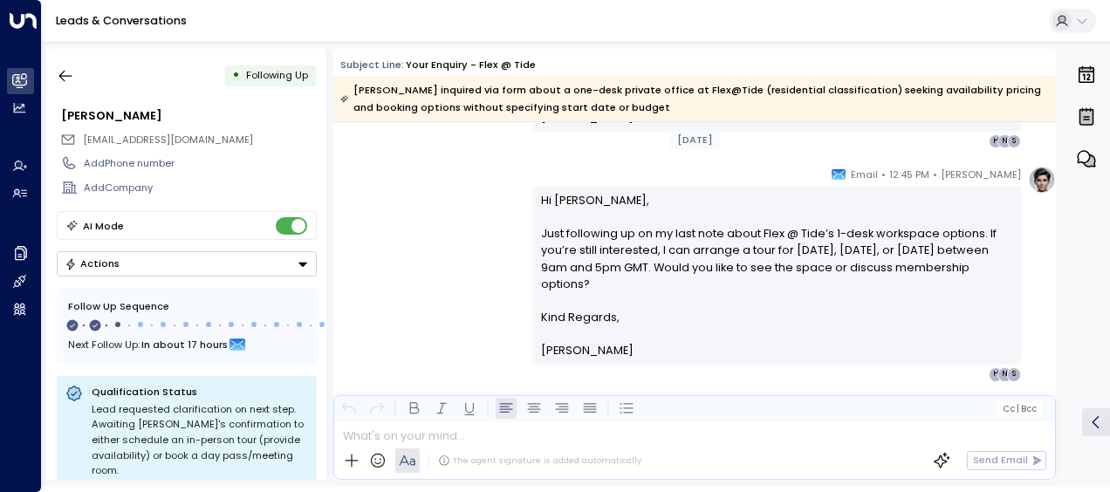
scroll to position [1125, 0]
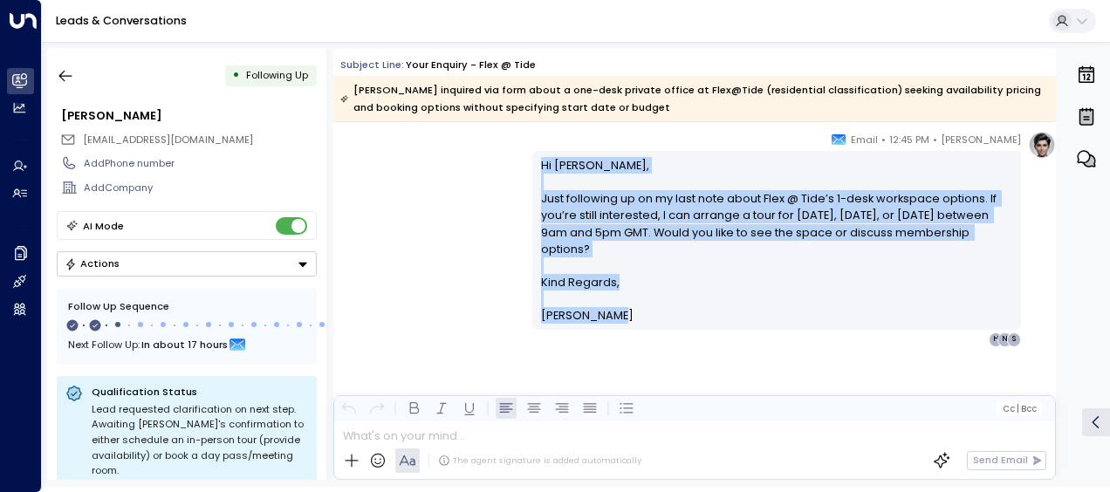
drag, startPoint x: 537, startPoint y: 162, endPoint x: 610, endPoint y: 322, distance: 175.7
click at [610, 322] on div "Hi [PERSON_NAME], Just following up on my last note about Flex @ Tide’s 1-desk …" at bounding box center [777, 241] width 472 height 168
drag, startPoint x: 610, startPoint y: 322, endPoint x: 552, endPoint y: 243, distance: 98.6
click at [64, 70] on icon "button" at bounding box center [65, 75] width 17 height 17
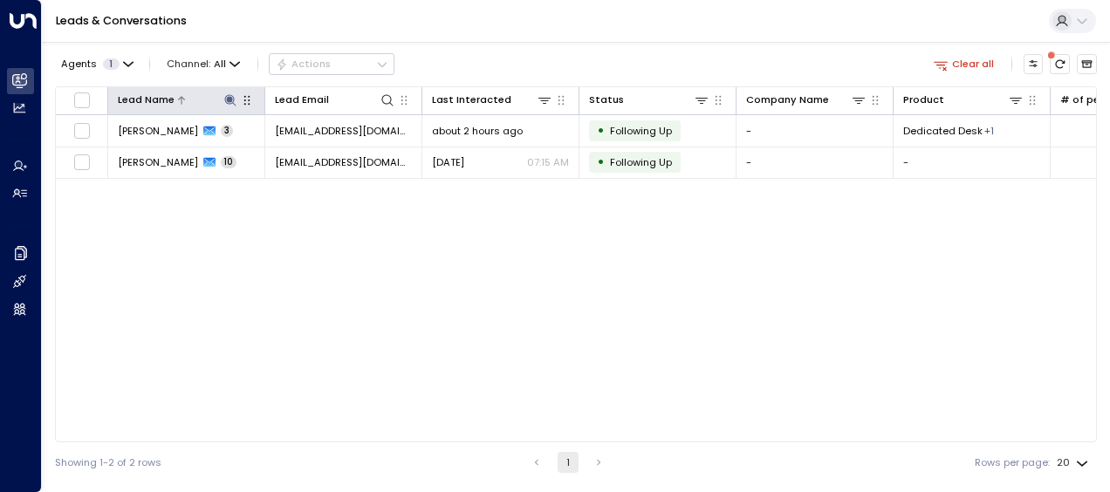
click at [230, 98] on icon at bounding box center [229, 99] width 11 height 11
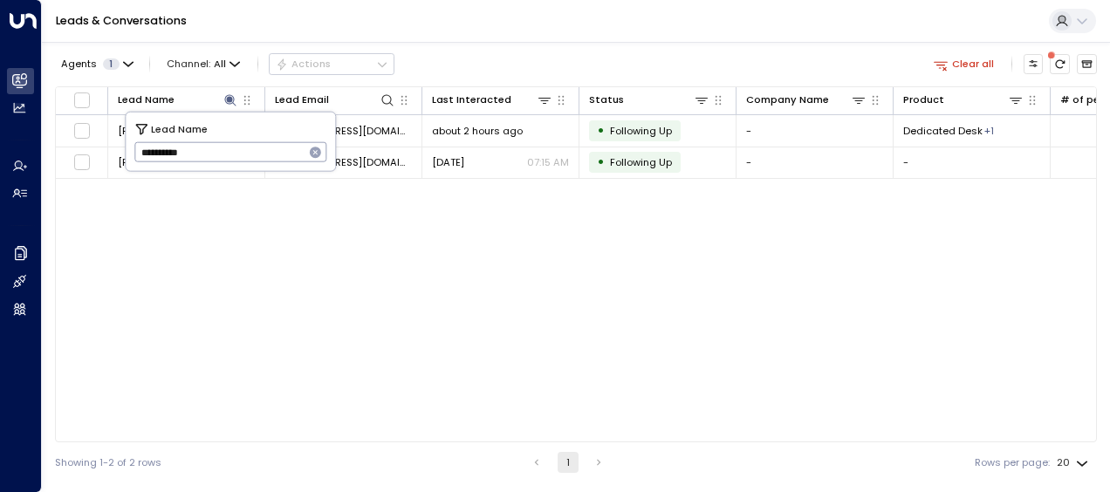
drag, startPoint x: 141, startPoint y: 150, endPoint x: 244, endPoint y: 152, distance: 103.9
click at [244, 152] on input "**********" at bounding box center [219, 152] width 170 height 29
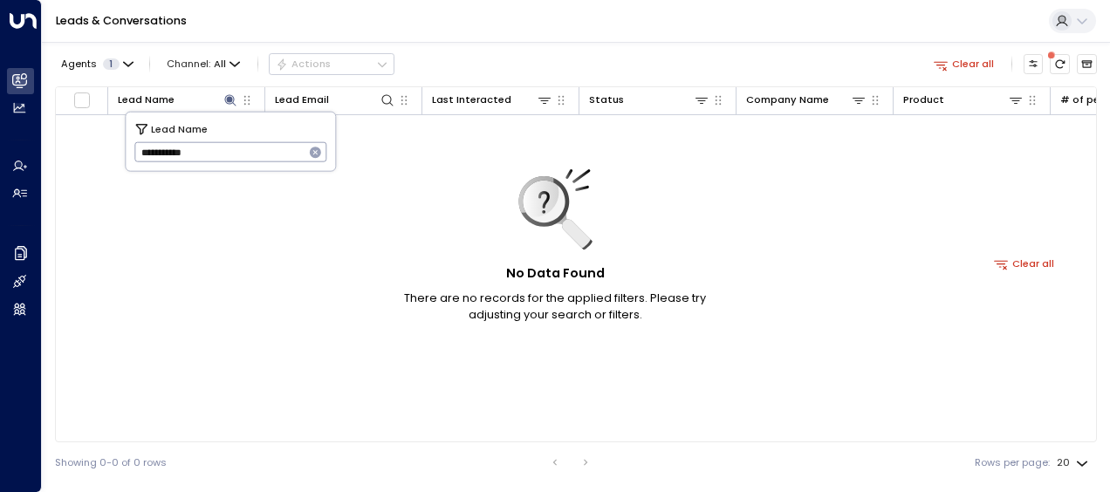
type input "**********"
drag, startPoint x: 134, startPoint y: 150, endPoint x: 253, endPoint y: 159, distance: 119.0
click at [253, 159] on input "**********" at bounding box center [219, 152] width 170 height 29
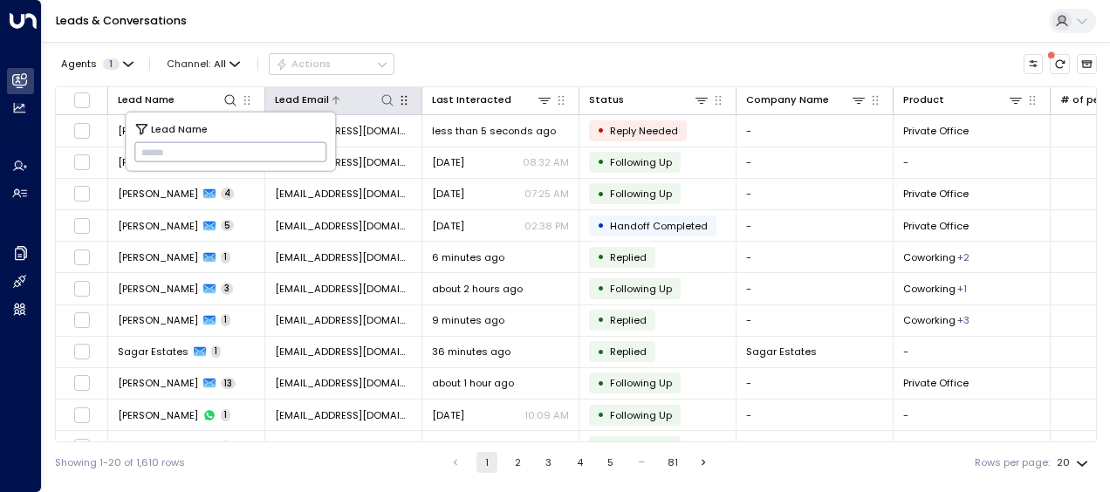
click at [384, 96] on icon at bounding box center [388, 100] width 14 height 14
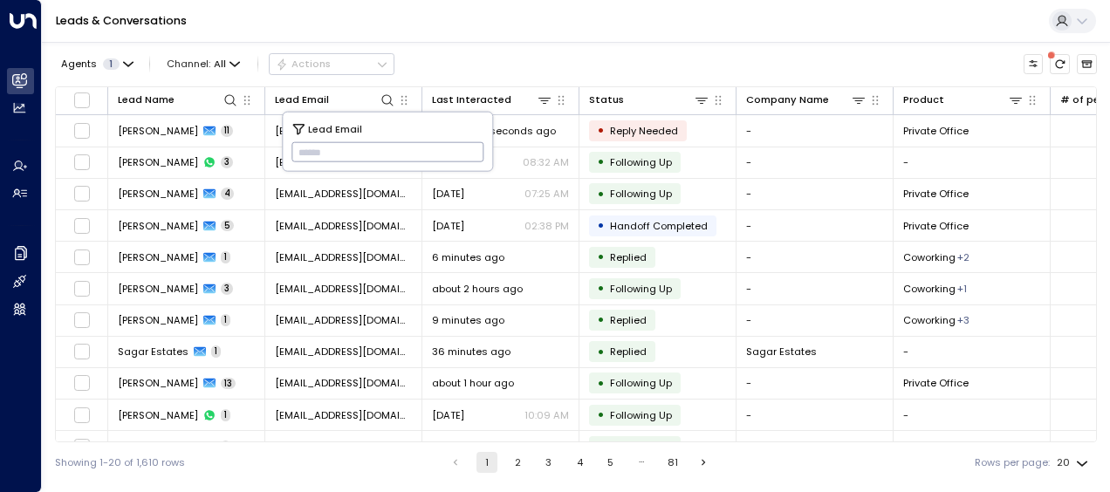
click at [298, 152] on input "text" at bounding box center [387, 152] width 193 height 29
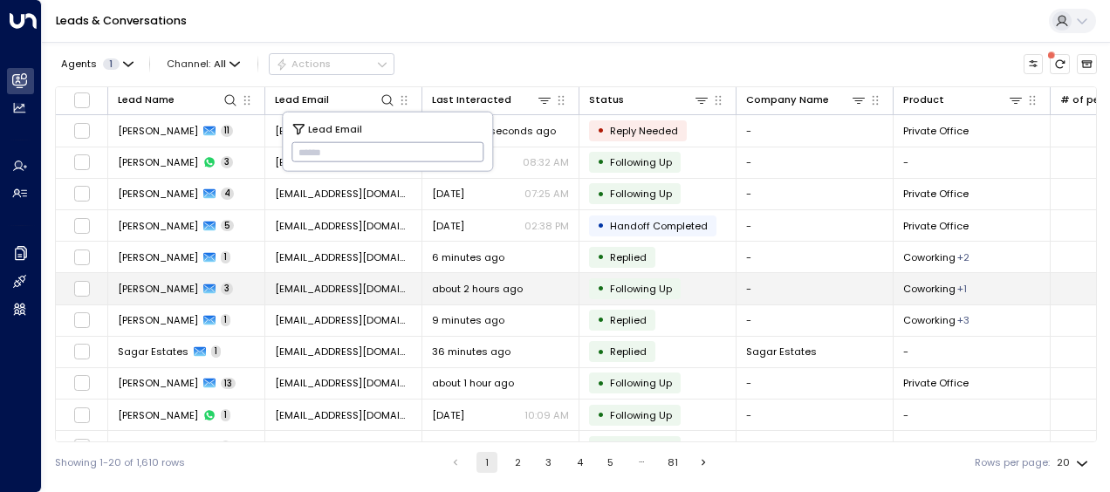
type input "**********"
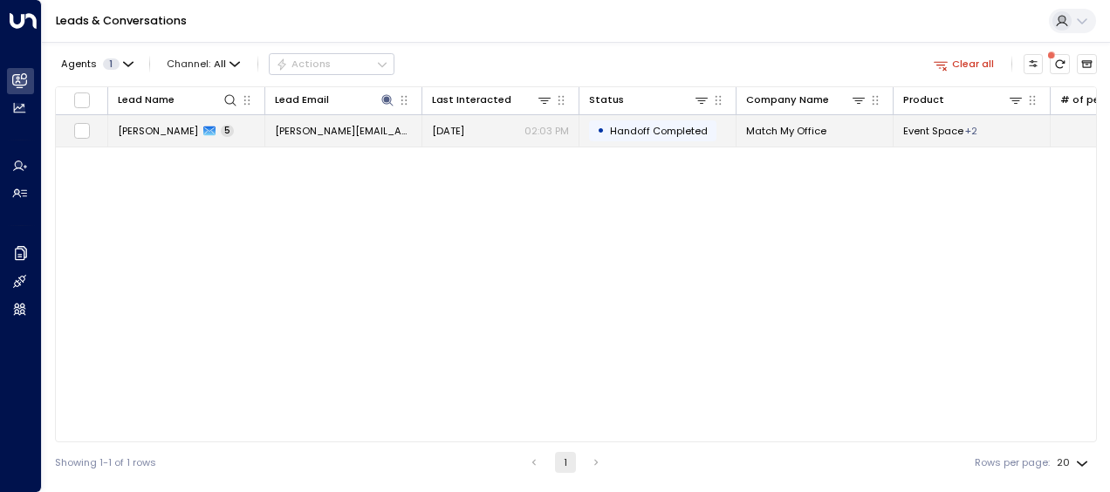
click at [164, 133] on span "[PERSON_NAME]" at bounding box center [158, 131] width 80 height 14
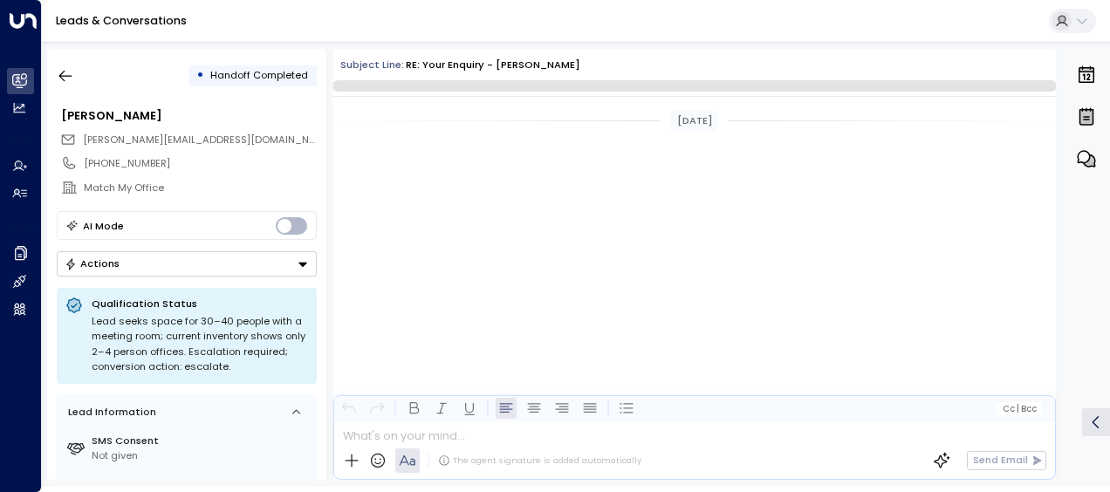
scroll to position [2200, 0]
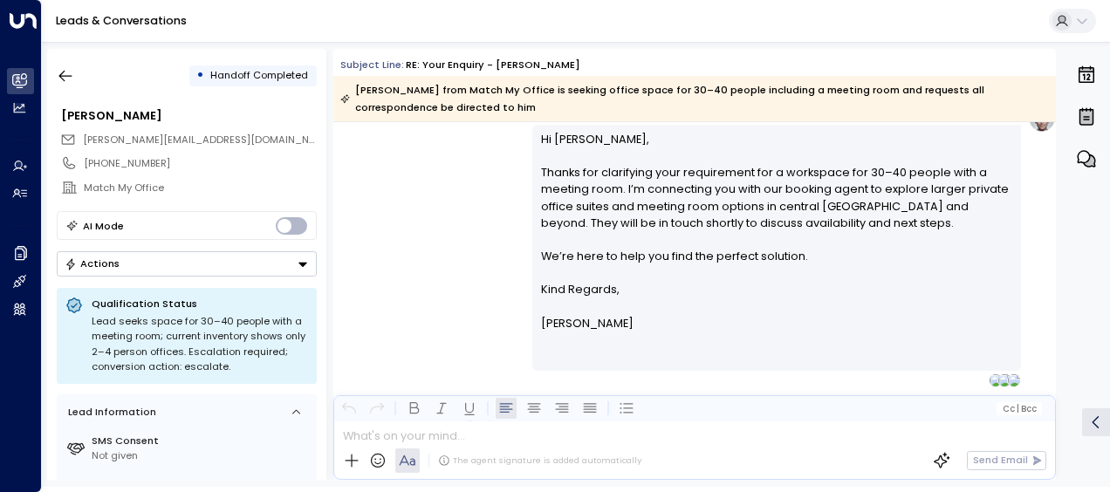
click at [426, 212] on div "[PERSON_NAME] • 02:03 PM • Email Hi [PERSON_NAME], Thanks for clarifying your r…" at bounding box center [694, 246] width 723 height 283
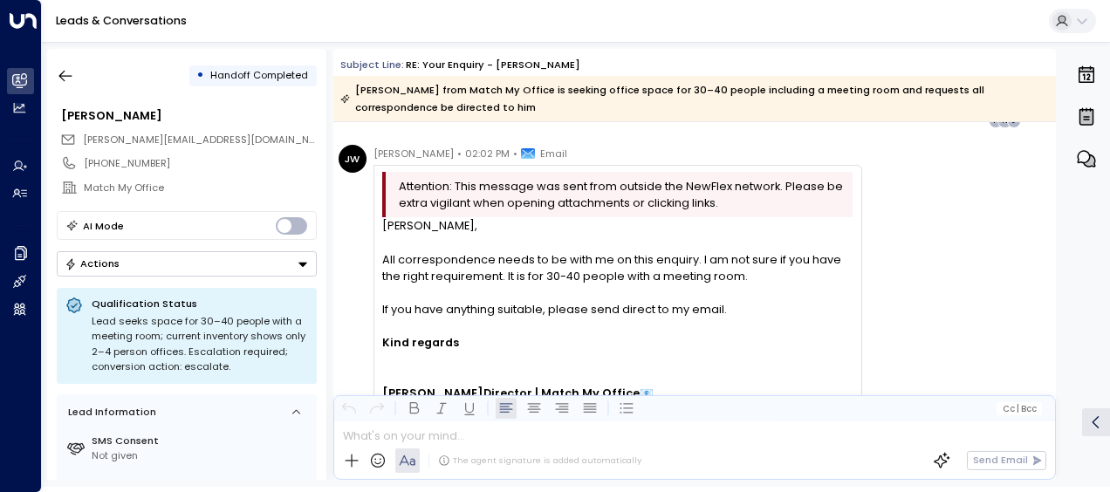
scroll to position [1649, 0]
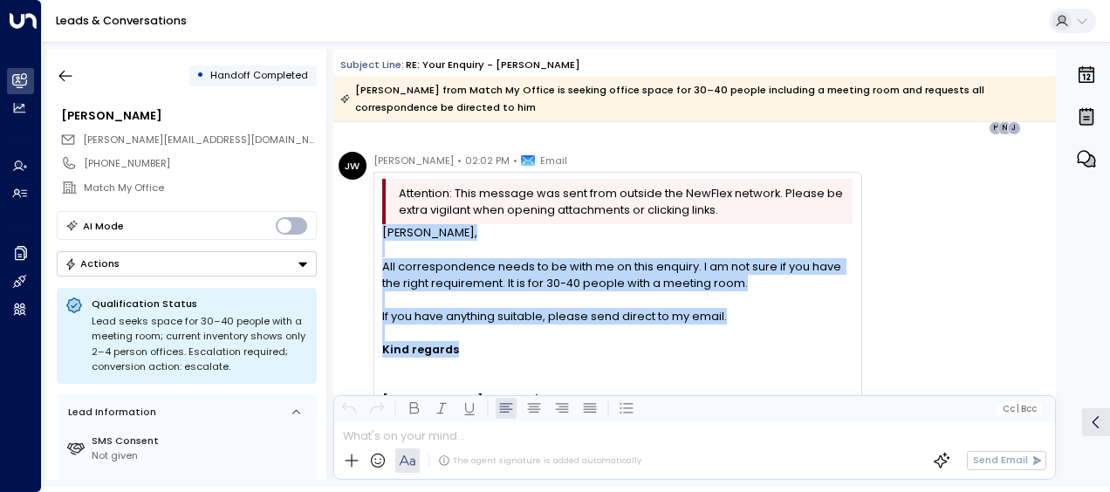
drag, startPoint x: 383, startPoint y: 232, endPoint x: 457, endPoint y: 367, distance: 153.5
click at [457, 367] on div "[PERSON_NAME], All correspondence needs to be with me on this enquiry. I am not…" at bounding box center [617, 348] width 470 height 249
drag, startPoint x: 457, startPoint y: 367, endPoint x: 393, endPoint y: 303, distance: 90.7
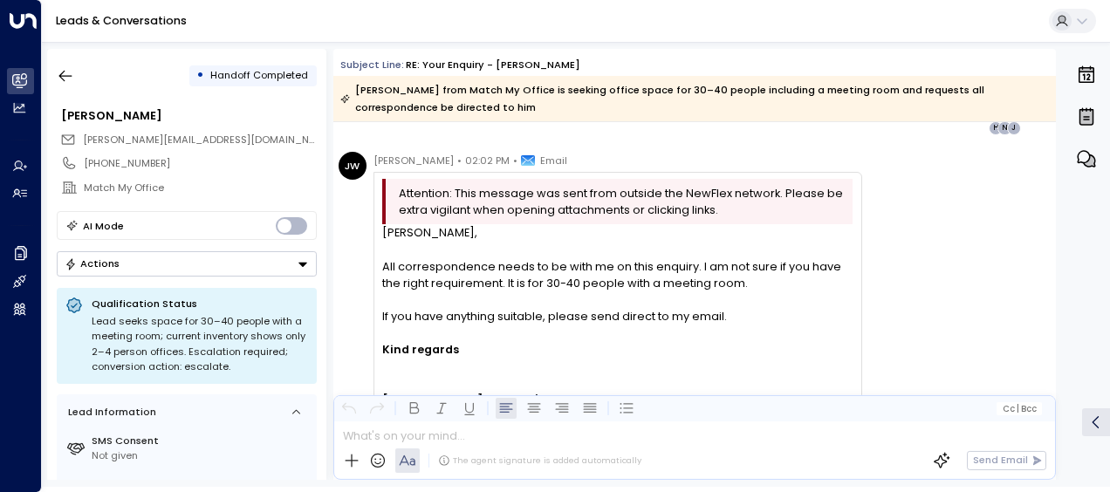
click at [349, 229] on div "[PERSON_NAME] [PERSON_NAME] • 02:02 PM • Email Attention: This message was sent…" at bounding box center [601, 324] width 524 height 345
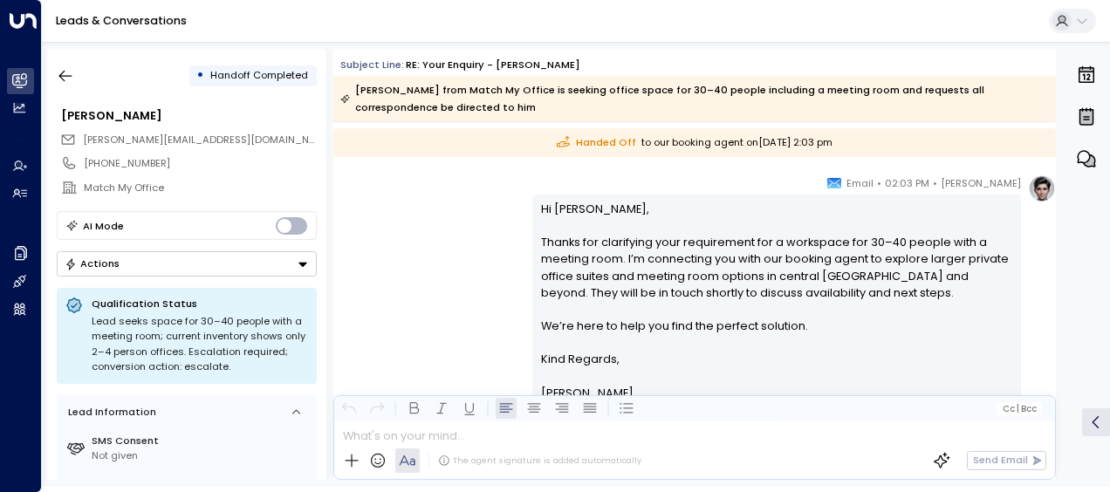
scroll to position [2068, 0]
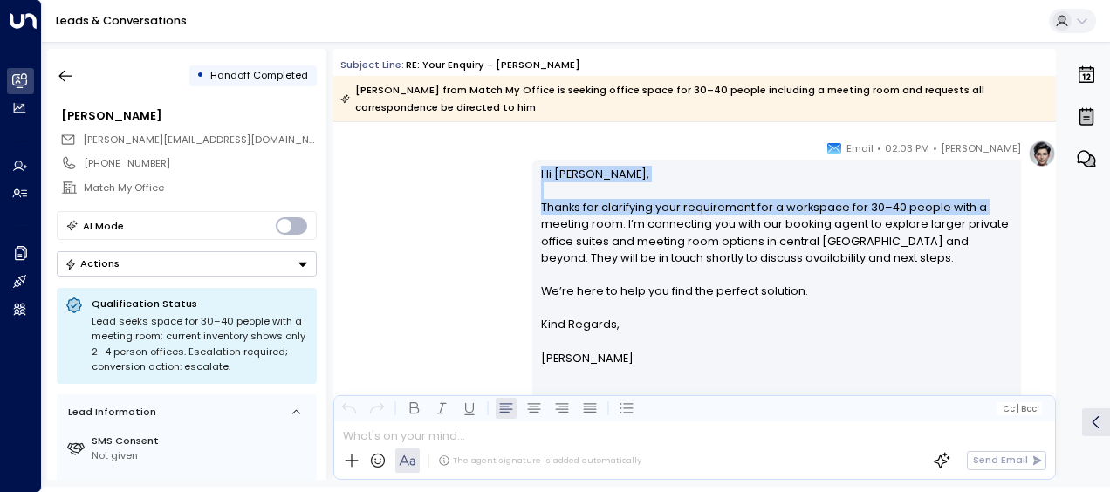
drag, startPoint x: 539, startPoint y: 170, endPoint x: 529, endPoint y: 222, distance: 52.5
click at [532, 222] on div "Hi [PERSON_NAME], Thanks for clarifying your requirement for a workspace for 30…" at bounding box center [776, 282] width 489 height 245
drag, startPoint x: 529, startPoint y: 222, endPoint x: 464, endPoint y: 215, distance: 65.0
click at [464, 215] on div "[PERSON_NAME] • 02:03 PM • Email Hi [PERSON_NAME], Thanks for clarifying your r…" at bounding box center [694, 281] width 723 height 283
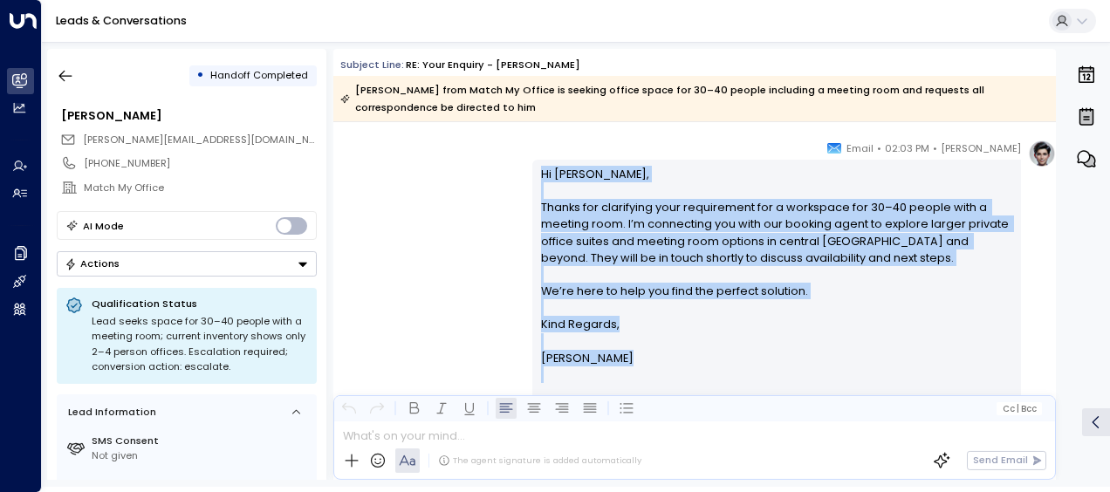
drag, startPoint x: 537, startPoint y: 167, endPoint x: 604, endPoint y: 389, distance: 232.5
click at [604, 389] on div "Hi [PERSON_NAME], Thanks for clarifying your requirement for a workspace for 30…" at bounding box center [777, 283] width 472 height 235
drag, startPoint x: 604, startPoint y: 389, endPoint x: 559, endPoint y: 264, distance: 133.6
click at [66, 77] on icon "button" at bounding box center [65, 75] width 17 height 17
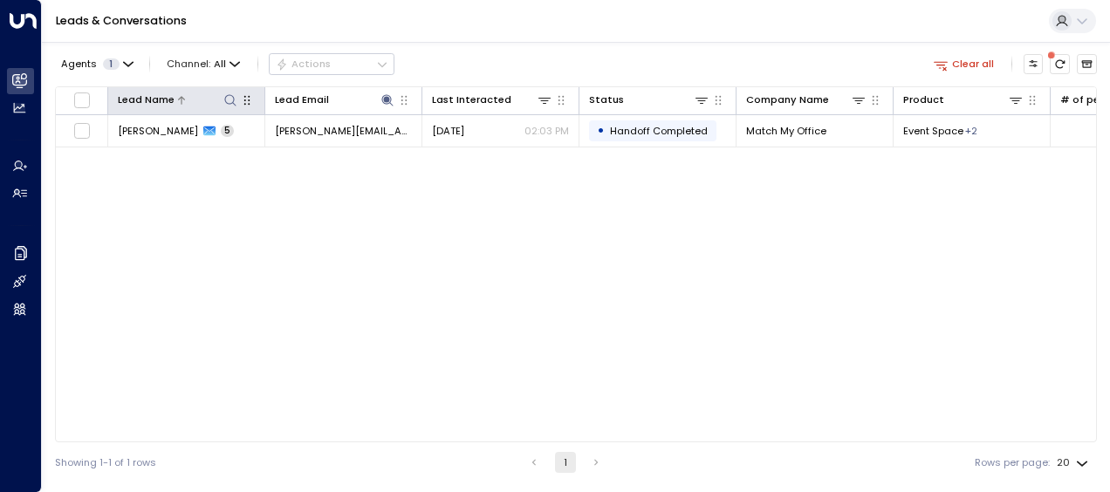
click at [230, 94] on icon at bounding box center [230, 100] width 14 height 14
type input "**********"
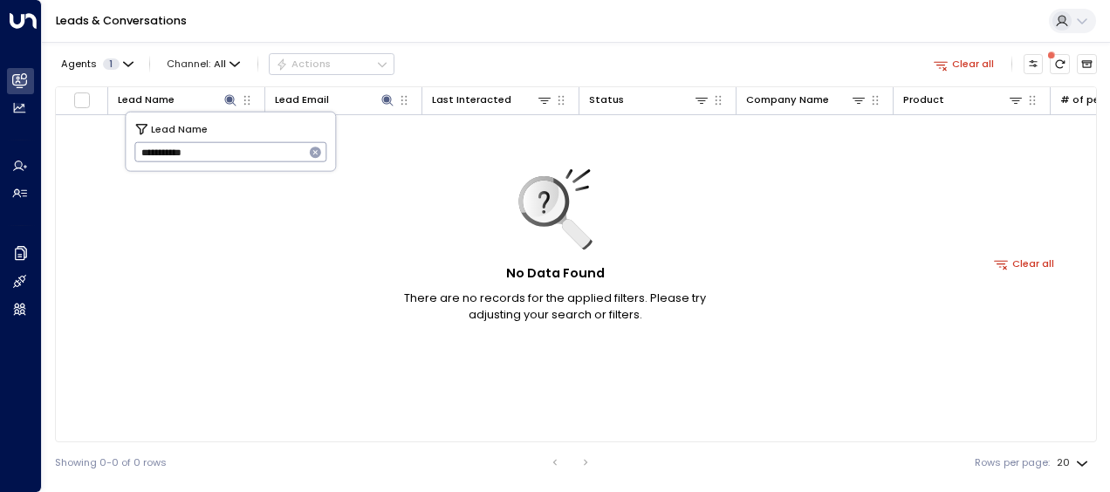
click at [279, 23] on div "Leads & Conversations" at bounding box center [576, 21] width 1068 height 43
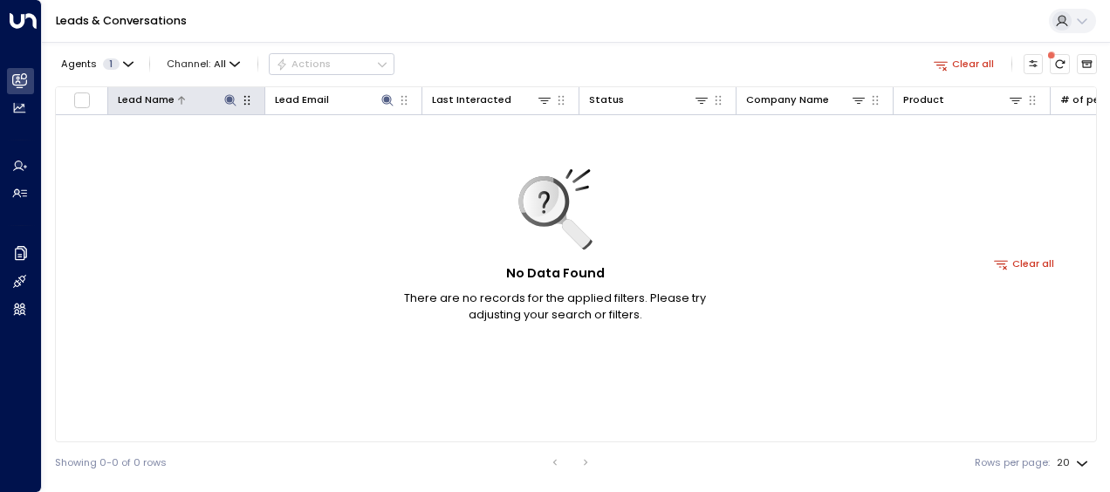
click at [225, 94] on icon at bounding box center [230, 100] width 14 height 14
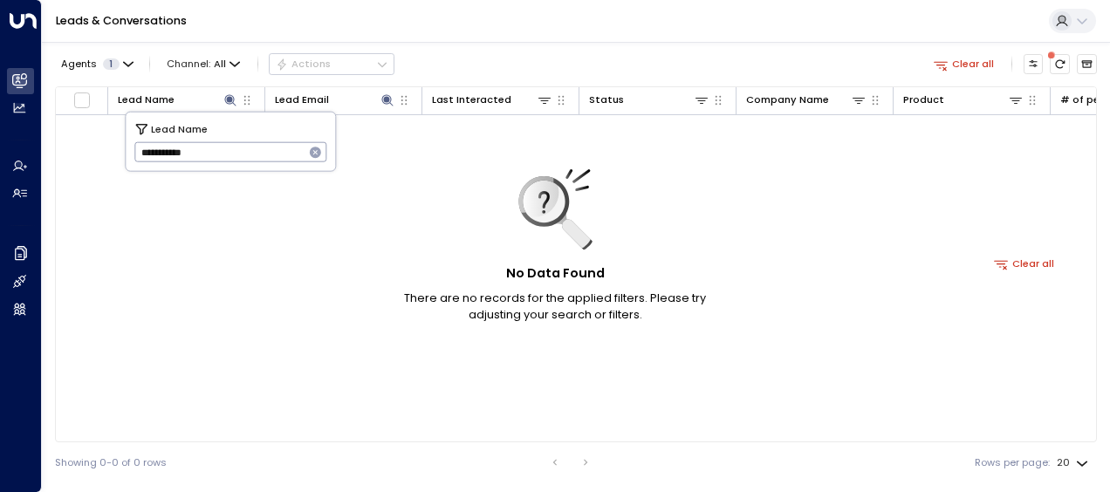
drag, startPoint x: 143, startPoint y: 155, endPoint x: 237, endPoint y: 159, distance: 93.4
click at [237, 159] on input "**********" at bounding box center [219, 152] width 170 height 29
type input "**********"
click at [134, 147] on input "**********" at bounding box center [219, 152] width 170 height 29
drag, startPoint x: 134, startPoint y: 147, endPoint x: 245, endPoint y: 143, distance: 111.8
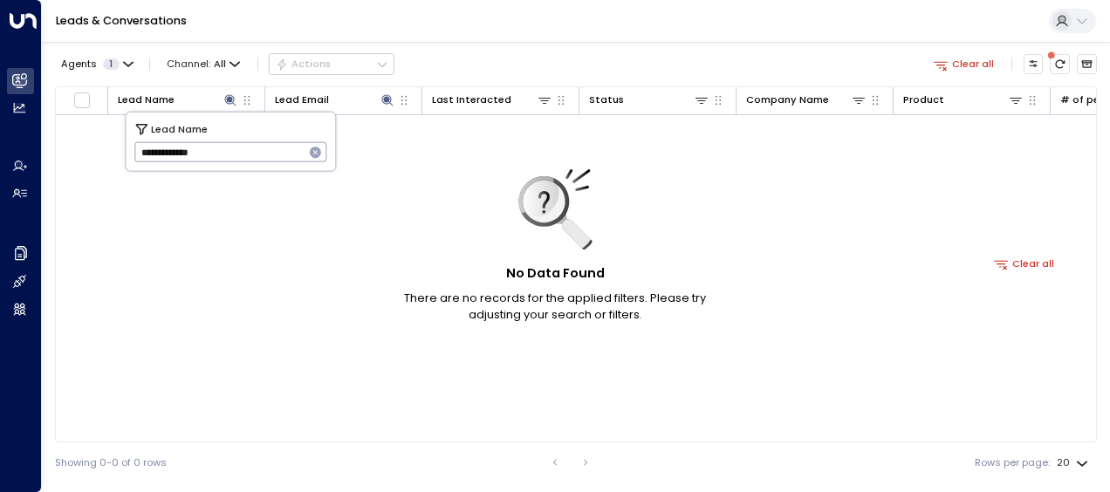
click at [245, 143] on input "**********" at bounding box center [219, 152] width 170 height 29
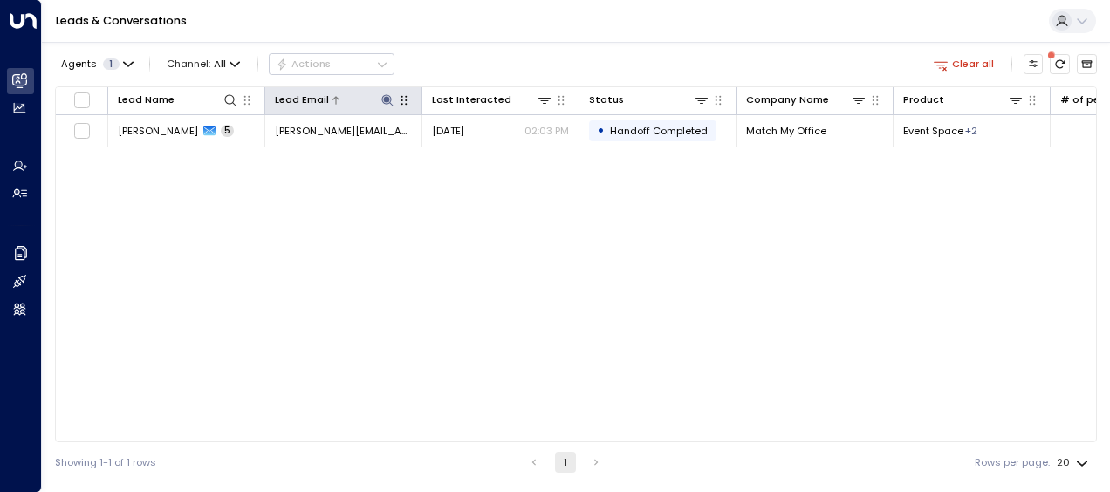
click at [386, 98] on icon at bounding box center [386, 99] width 11 height 11
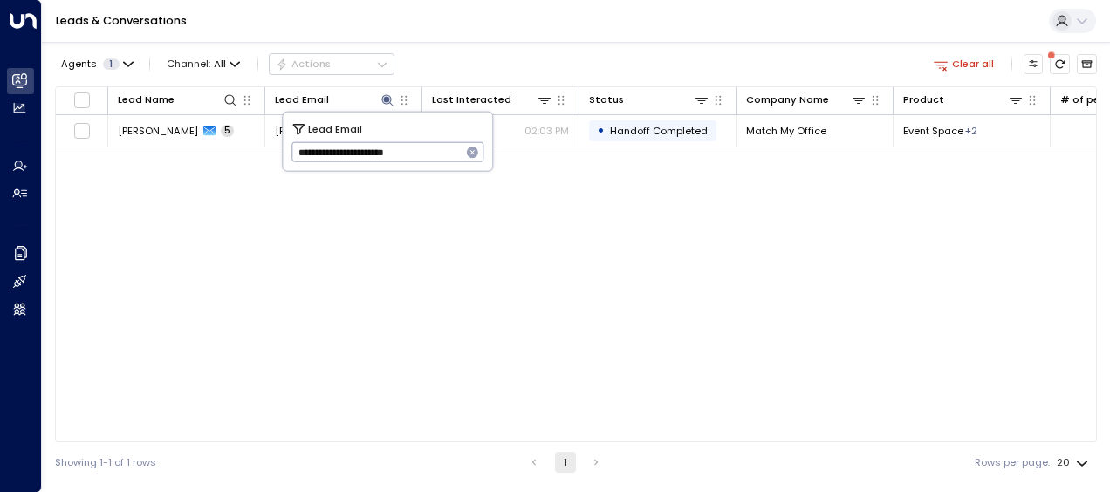
drag, startPoint x: 295, startPoint y: 154, endPoint x: 483, endPoint y: 154, distance: 187.6
click at [483, 154] on div "**********" at bounding box center [387, 152] width 193 height 20
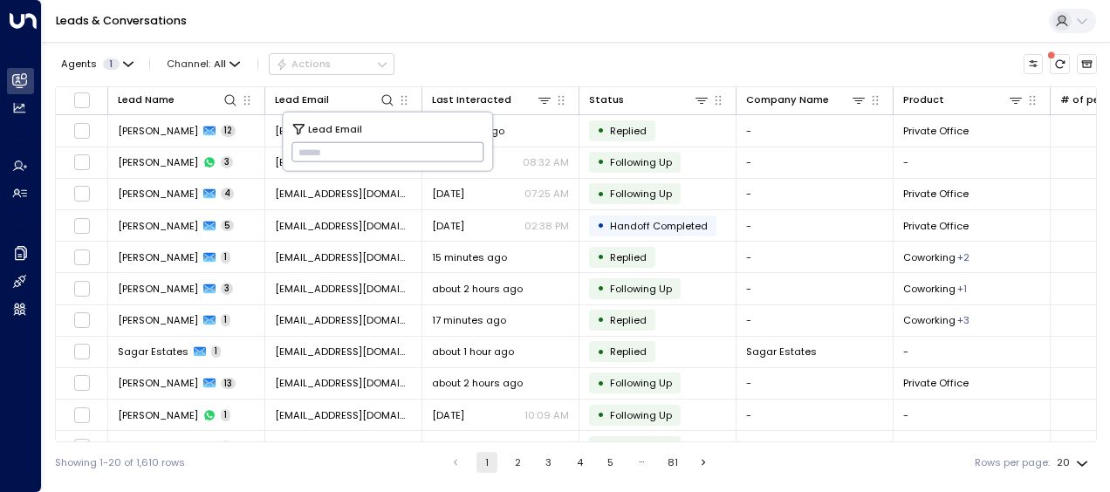
click at [296, 147] on input "text" at bounding box center [387, 152] width 193 height 29
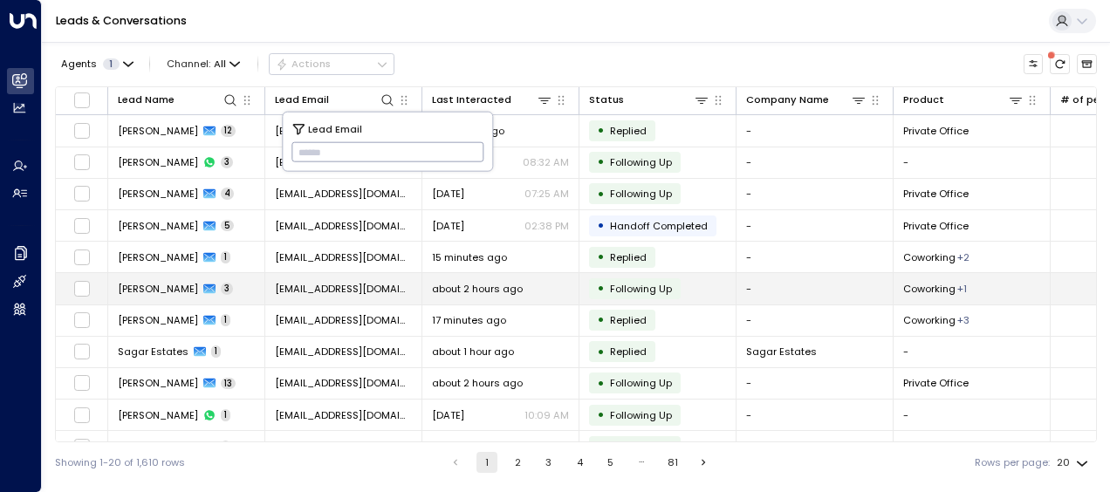
type input "**********"
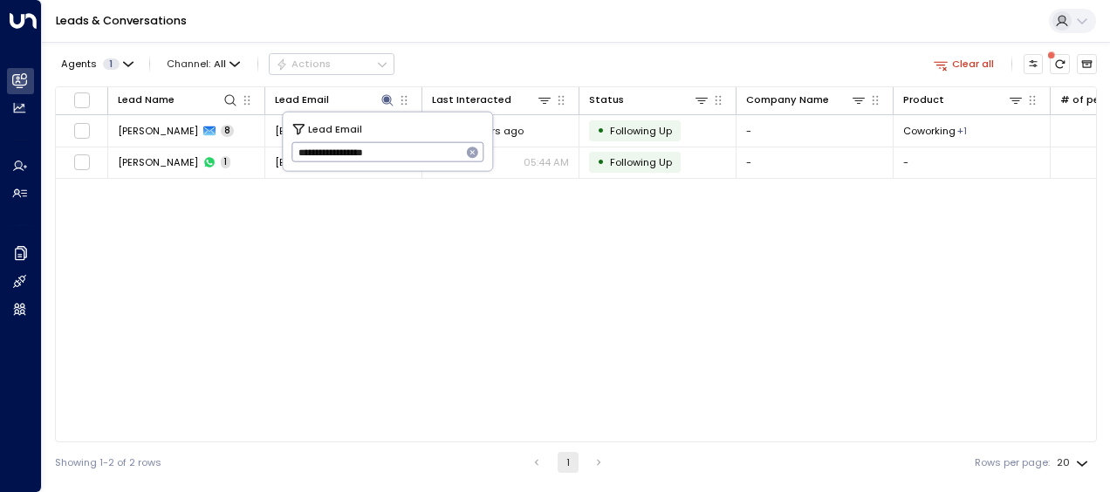
click at [437, 286] on div "Lead Name Lead Email Last Interacted Status Company Name Product # of people AI…" at bounding box center [576, 264] width 1042 height 356
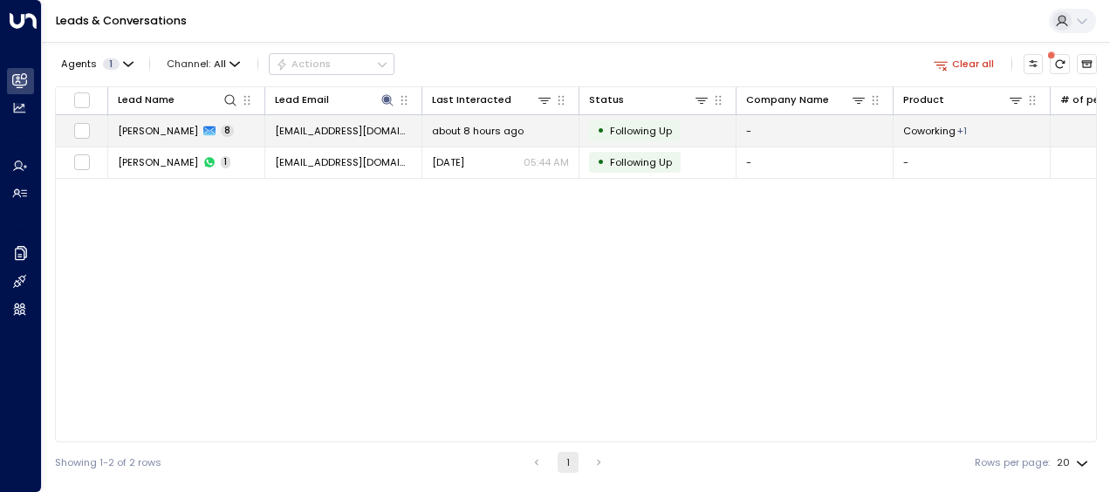
click at [464, 119] on td "about 8 hours ago" at bounding box center [500, 130] width 157 height 31
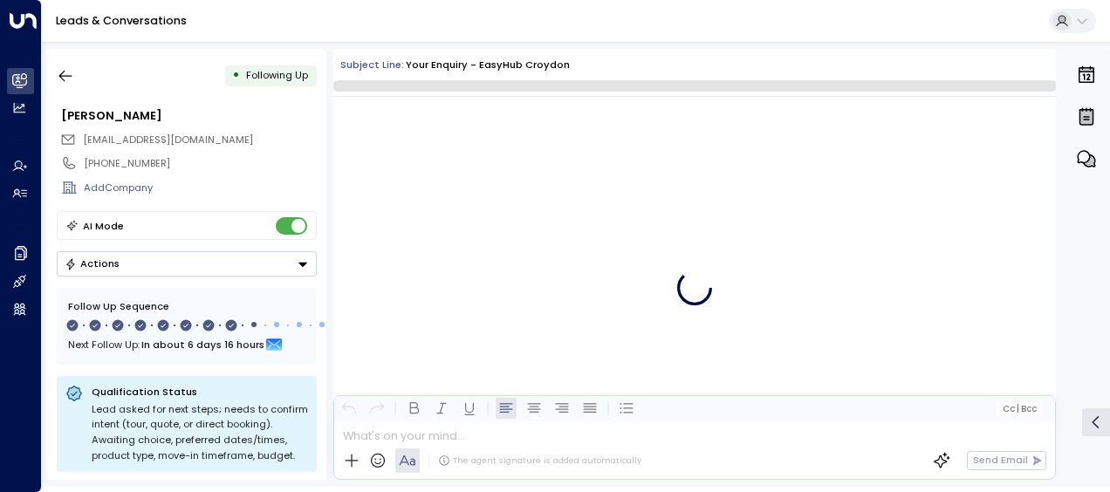
scroll to position [5470, 0]
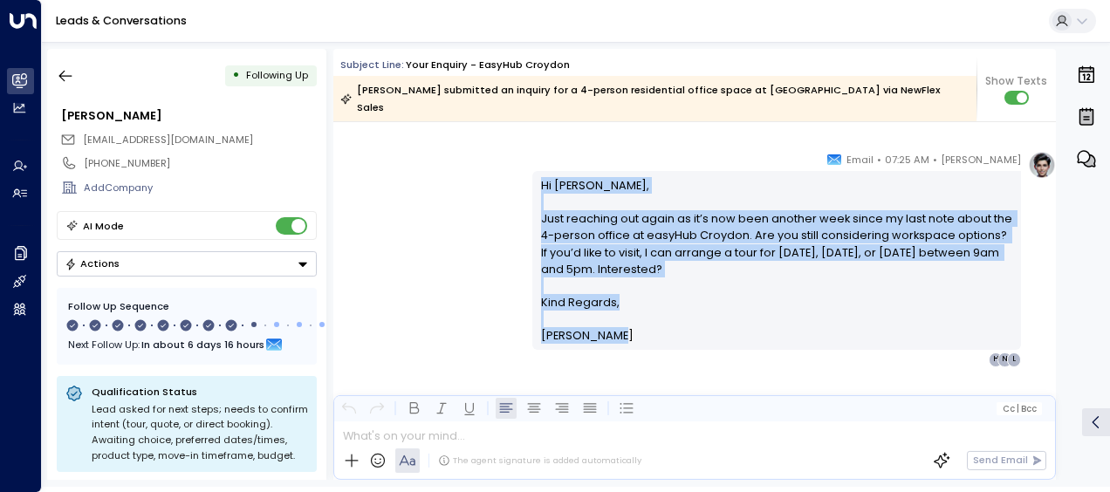
drag, startPoint x: 536, startPoint y: 162, endPoint x: 626, endPoint y: 370, distance: 226.3
click at [626, 370] on div "[PERSON_NAME] • 07:25 AM • Email Hi [PERSON_NAME], Just reaching out again as i…" at bounding box center [694, 328] width 723 height 355
drag, startPoint x: 626, startPoint y: 370, endPoint x: 560, endPoint y: 269, distance: 120.6
click at [63, 77] on icon "button" at bounding box center [65, 75] width 17 height 17
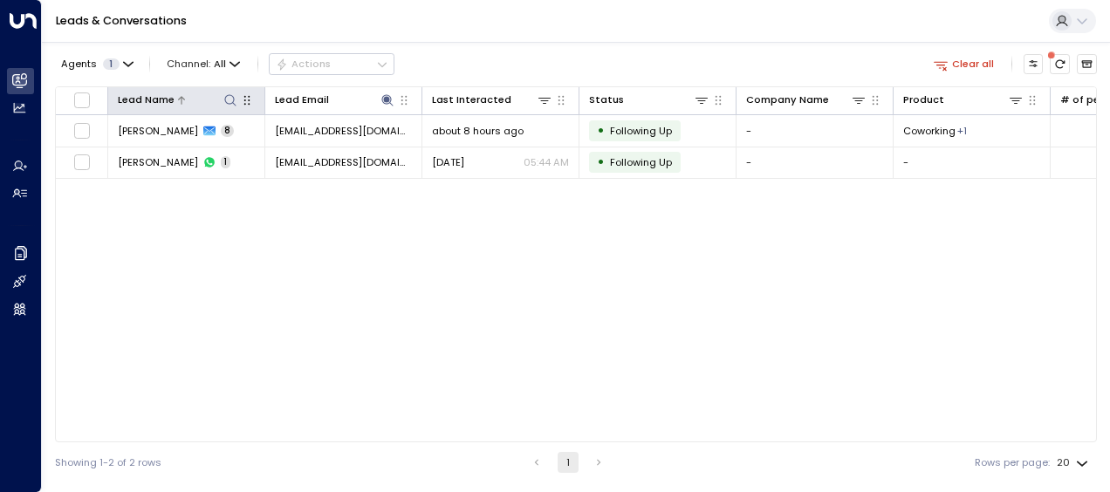
click at [232, 103] on icon at bounding box center [229, 99] width 11 height 11
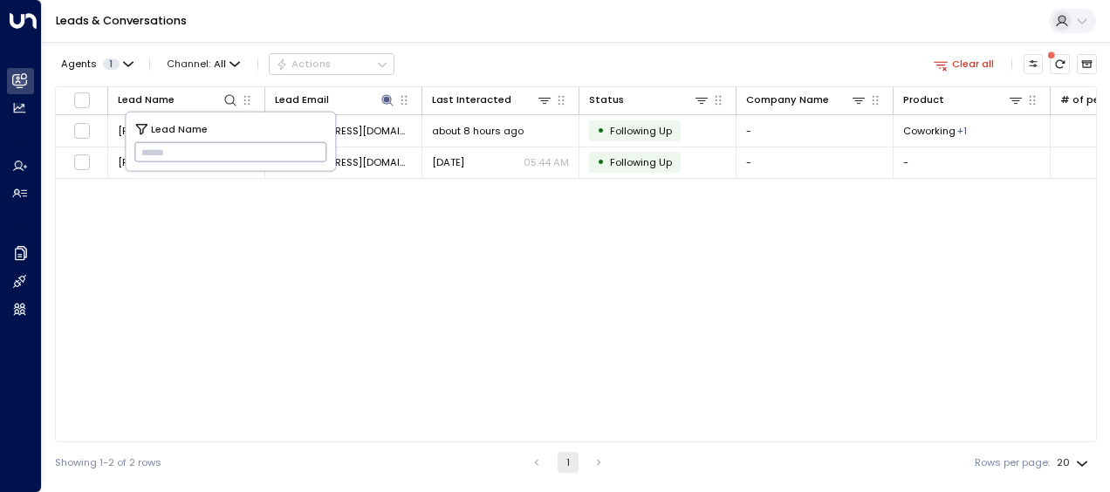
click at [146, 147] on input "text" at bounding box center [230, 152] width 193 height 29
type input "**********"
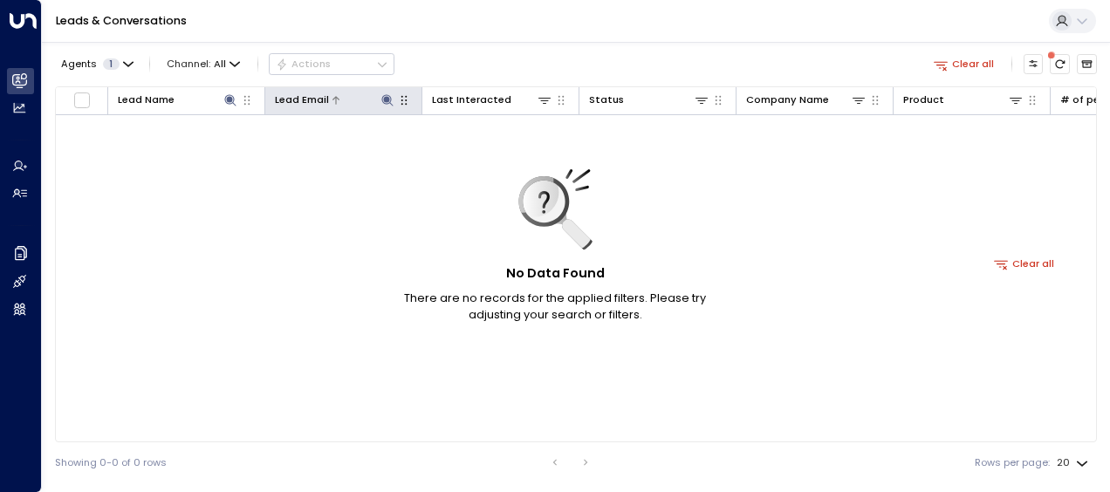
click at [384, 98] on icon at bounding box center [386, 99] width 11 height 11
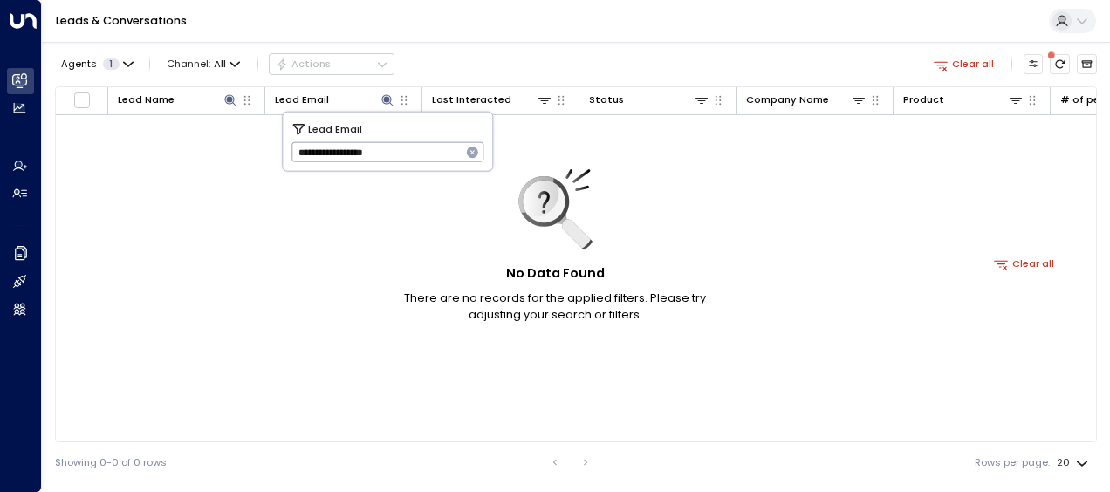
drag, startPoint x: 408, startPoint y: 156, endPoint x: 269, endPoint y: 157, distance: 139.6
click at [269, 157] on body "**********" at bounding box center [555, 241] width 1110 height 483
drag, startPoint x: 291, startPoint y: 154, endPoint x: 440, endPoint y: 153, distance: 148.4
click at [440, 153] on input "**********" at bounding box center [376, 152] width 170 height 29
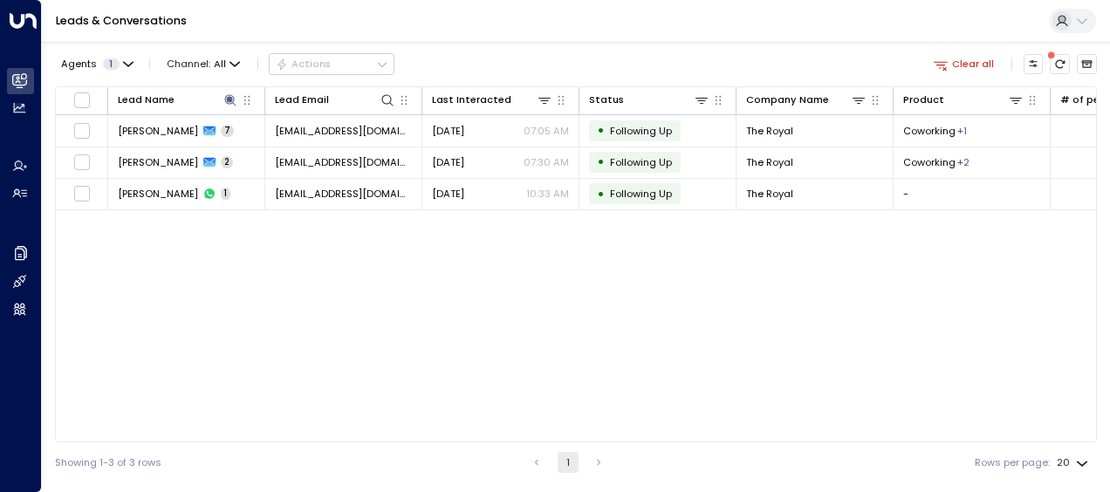
click at [194, 255] on div "Lead Name Lead Email Last Interacted Status Company Name Product # of people AI…" at bounding box center [576, 264] width 1042 height 356
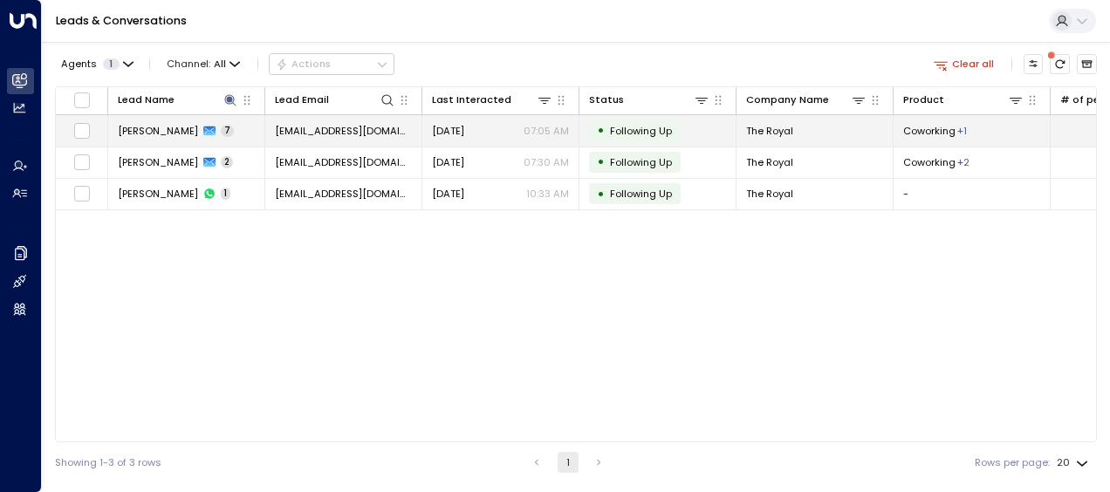
click at [464, 127] on span "[DATE]" at bounding box center [448, 131] width 32 height 14
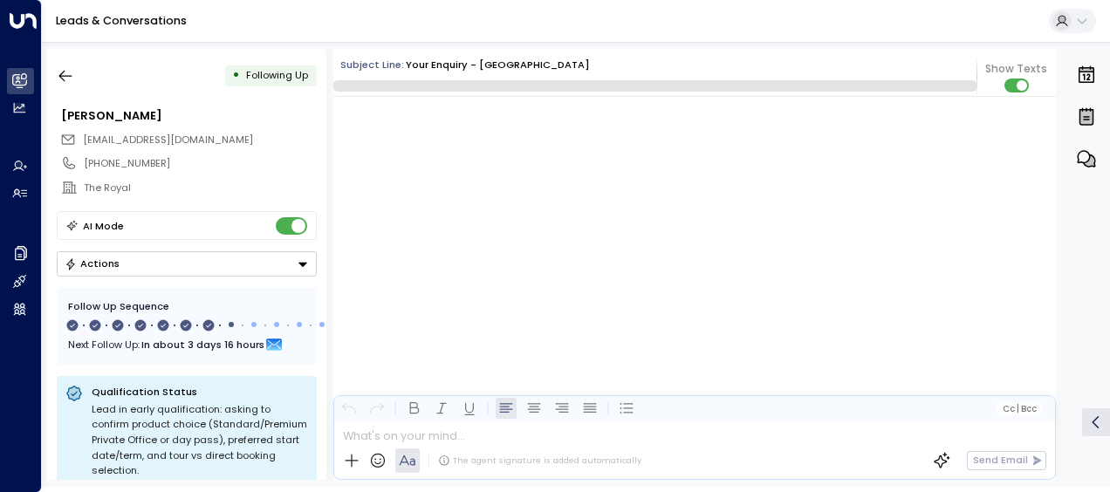
scroll to position [5116, 0]
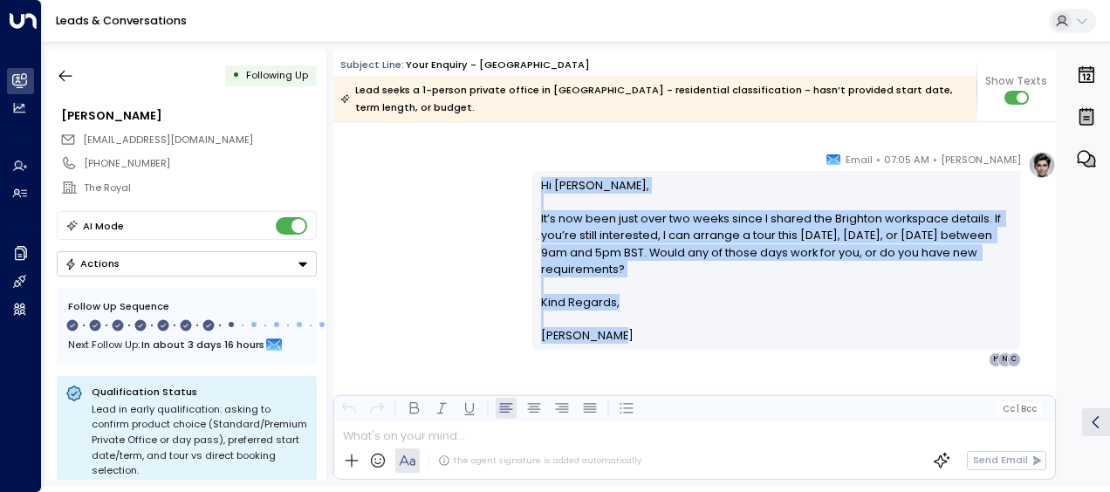
drag, startPoint x: 538, startPoint y: 178, endPoint x: 632, endPoint y: 333, distance: 181.7
click at [632, 333] on div "Hi [PERSON_NAME], It’s now been just over two weeks since I shared the Brighton…" at bounding box center [777, 261] width 472 height 168
drag, startPoint x: 632, startPoint y: 333, endPoint x: 543, endPoint y: 237, distance: 131.6
click at [68, 75] on icon "button" at bounding box center [65, 75] width 17 height 17
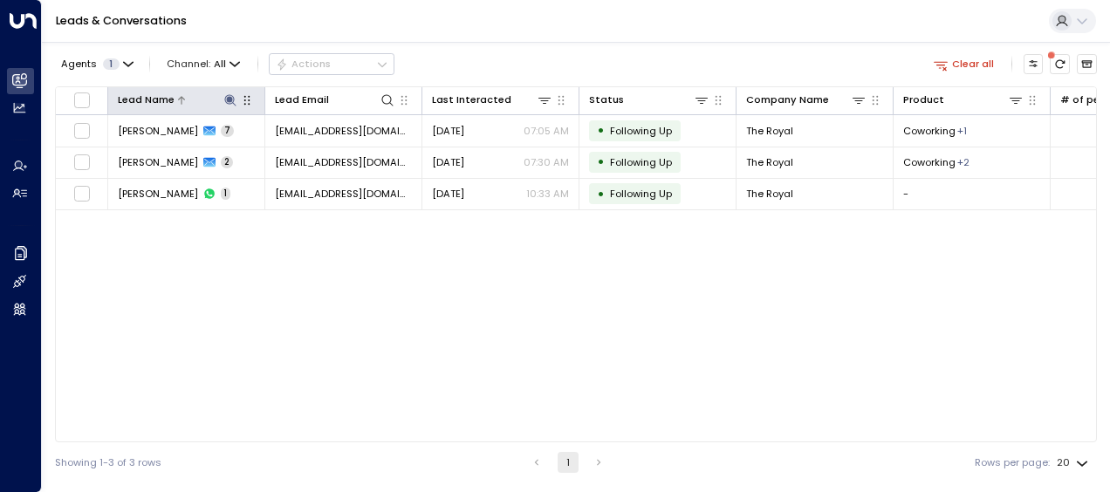
click at [225, 94] on icon at bounding box center [230, 100] width 14 height 14
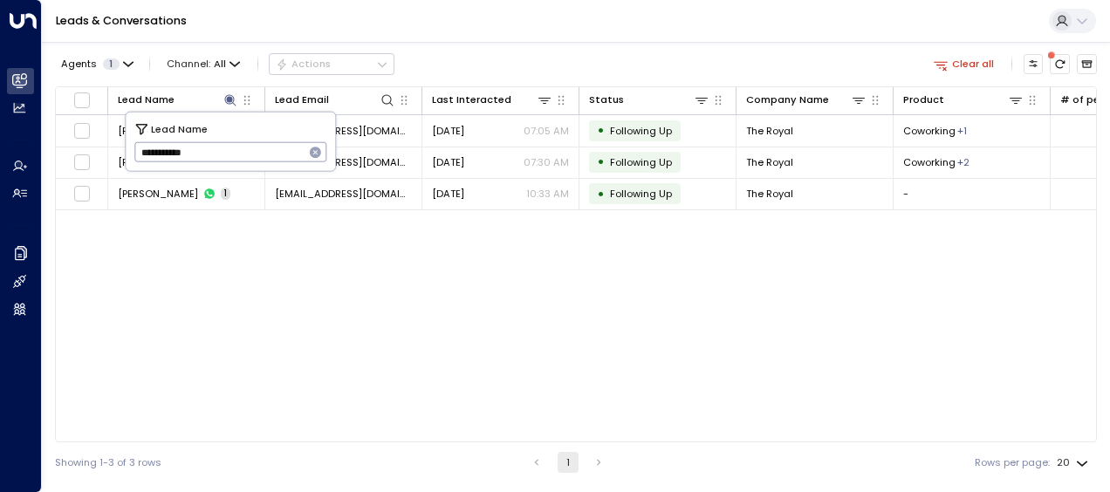
drag, startPoint x: 138, startPoint y: 153, endPoint x: 217, endPoint y: 157, distance: 79.5
click at [217, 157] on input "**********" at bounding box center [219, 152] width 170 height 29
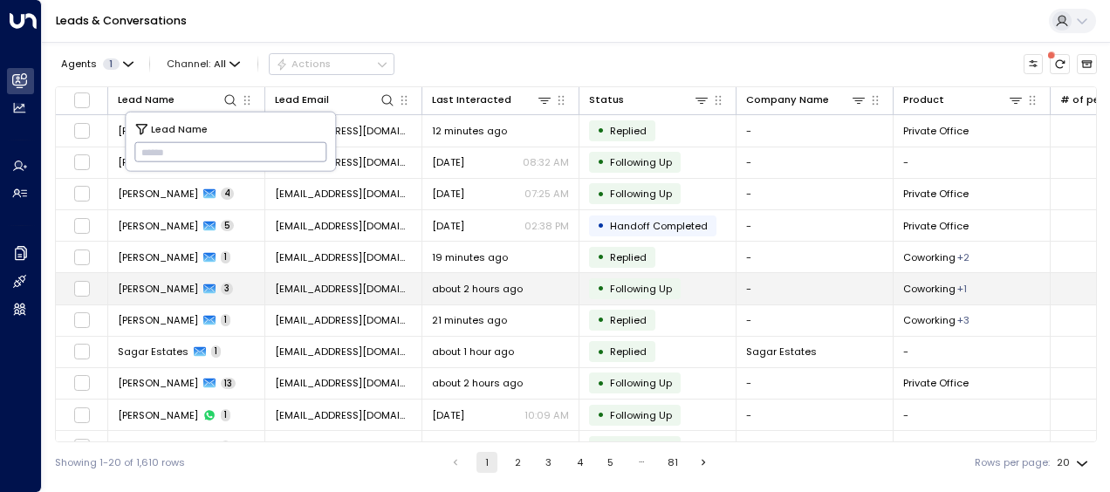
type input "**********"
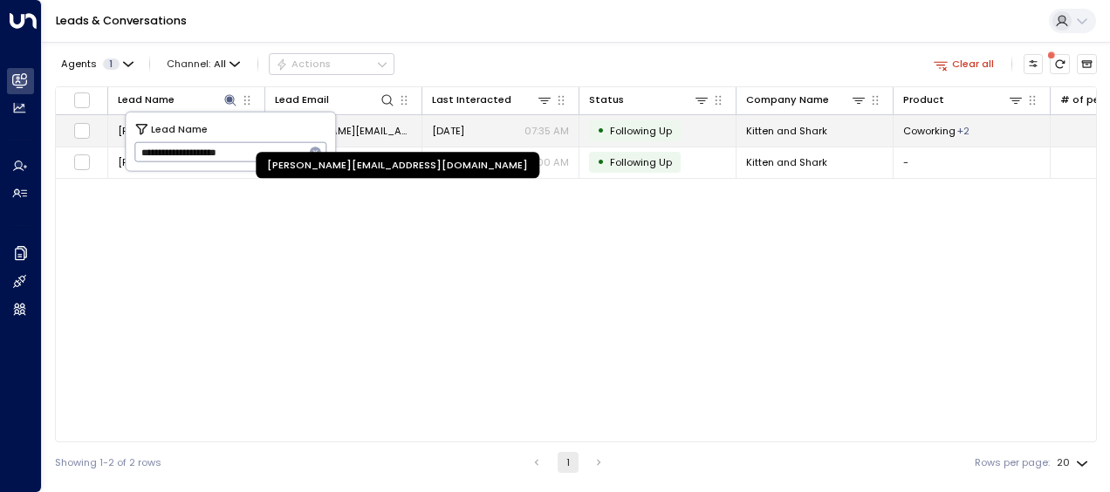
click at [374, 130] on span "[PERSON_NAME][EMAIL_ADDRESS][DOMAIN_NAME]" at bounding box center [343, 131] width 137 height 14
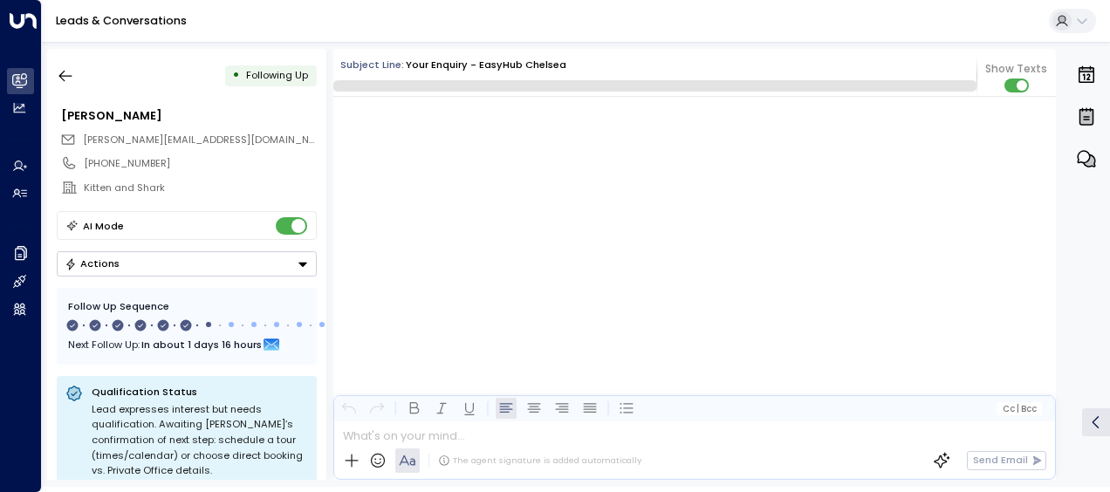
scroll to position [4297, 0]
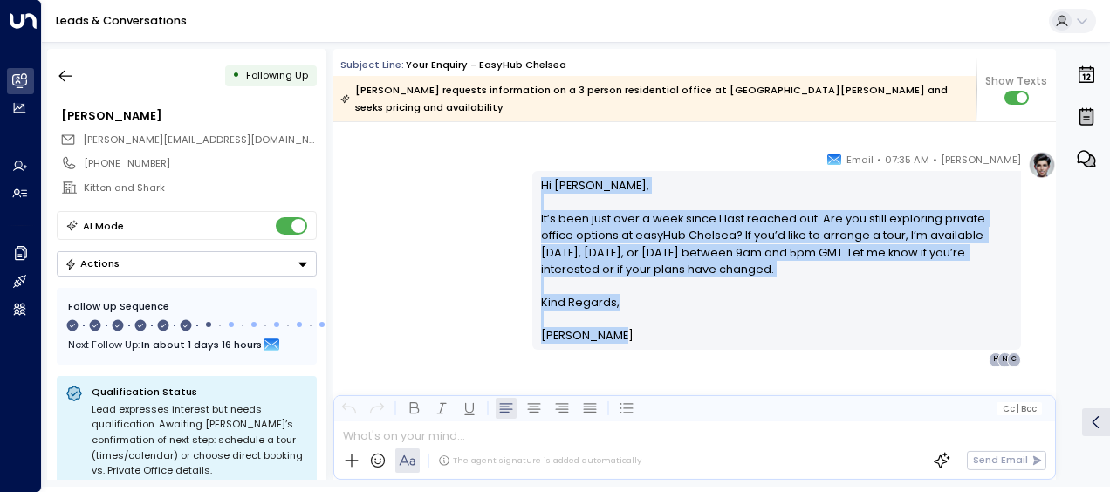
drag, startPoint x: 536, startPoint y: 182, endPoint x: 606, endPoint y: 336, distance: 169.5
click at [606, 336] on div "Hi [PERSON_NAME], It’s been just over a week since I last reached out. Are you …" at bounding box center [777, 261] width 472 height 168
drag, startPoint x: 606, startPoint y: 336, endPoint x: 559, endPoint y: 238, distance: 108.5
click at [65, 73] on icon "button" at bounding box center [65, 75] width 17 height 17
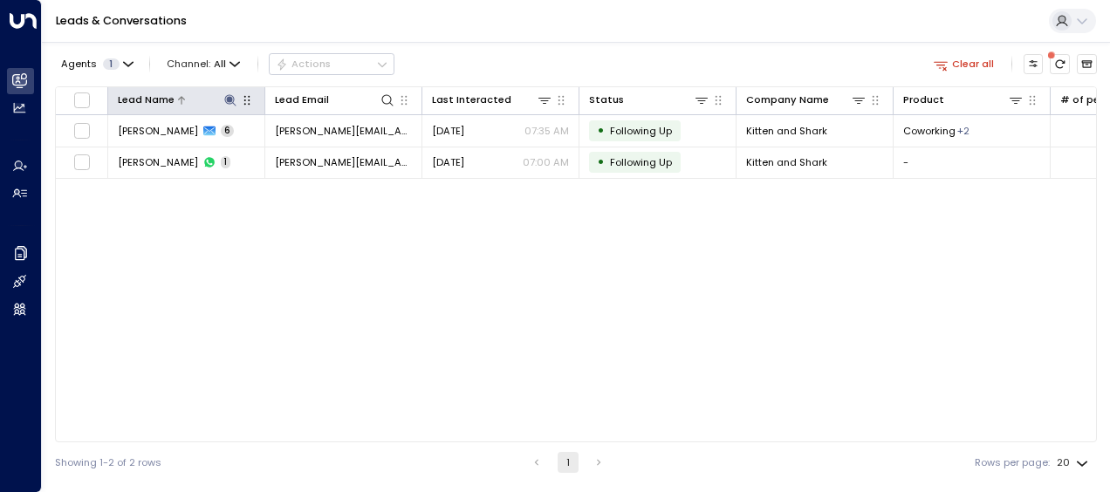
click at [229, 95] on icon at bounding box center [230, 100] width 14 height 14
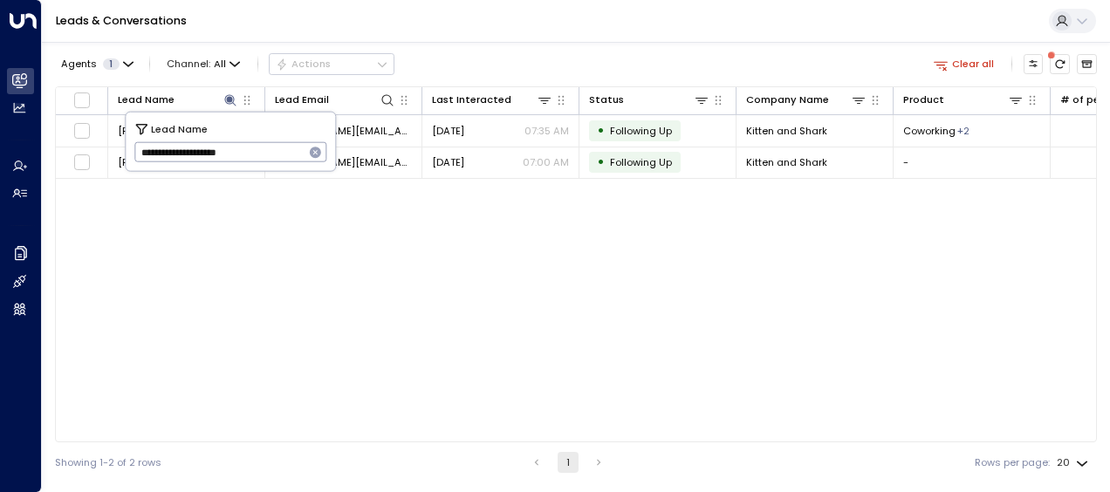
drag, startPoint x: 138, startPoint y: 152, endPoint x: 283, endPoint y: 155, distance: 144.9
click at [283, 155] on input "**********" at bounding box center [219, 152] width 170 height 29
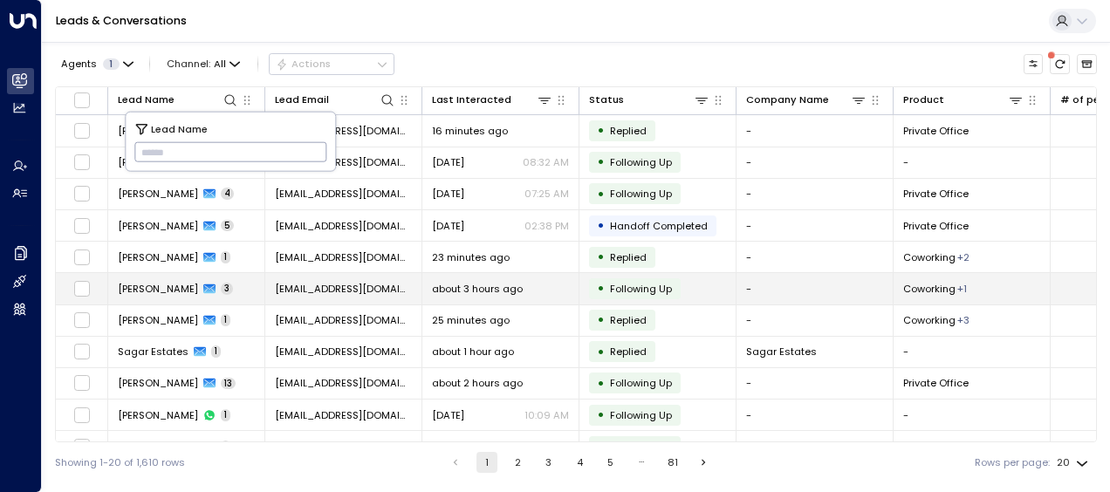
type input "**********"
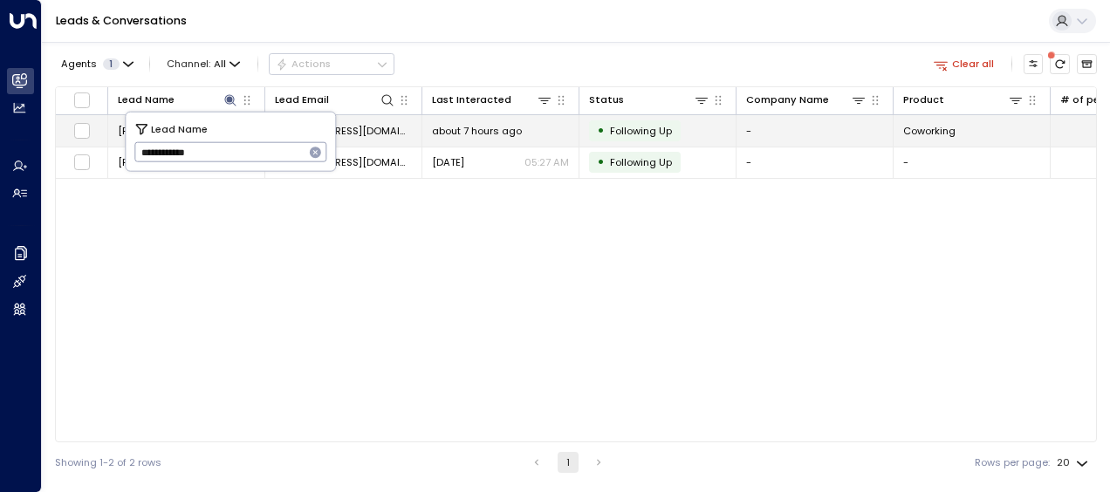
click at [456, 127] on span "about 7 hours ago" at bounding box center [477, 131] width 90 height 14
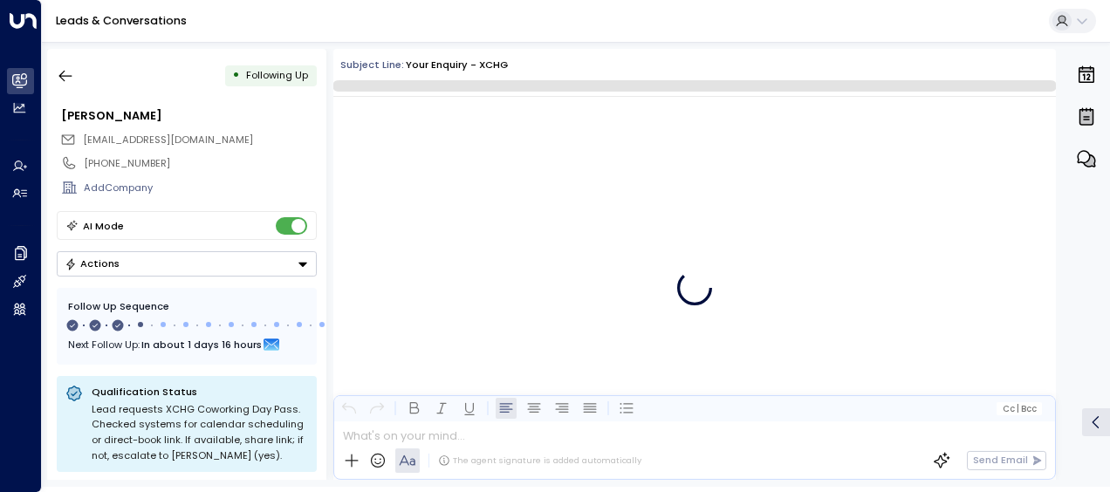
scroll to position [1405, 0]
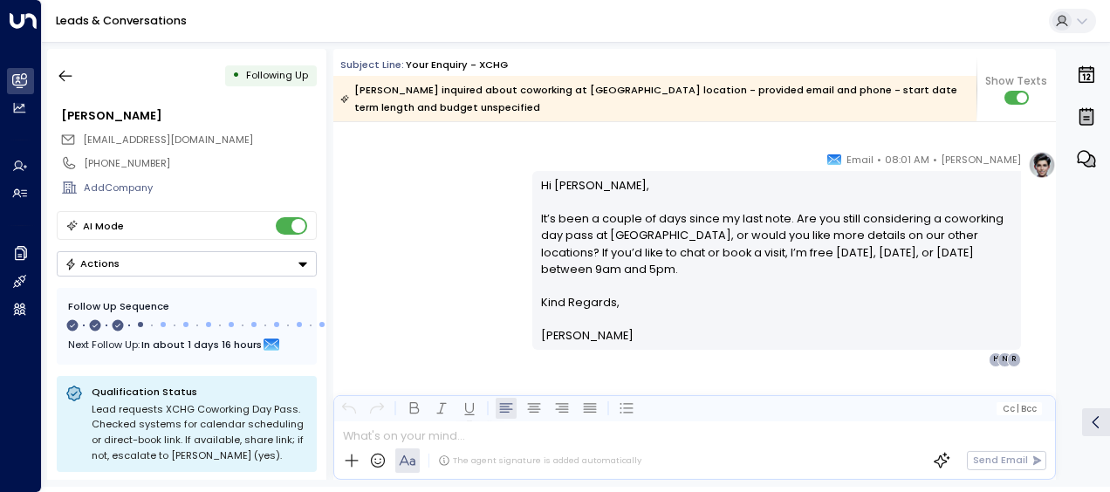
click at [453, 235] on div "[PERSON_NAME] • 08:01 AM • Email Hi [PERSON_NAME], It’s been a couple of days s…" at bounding box center [694, 259] width 723 height 216
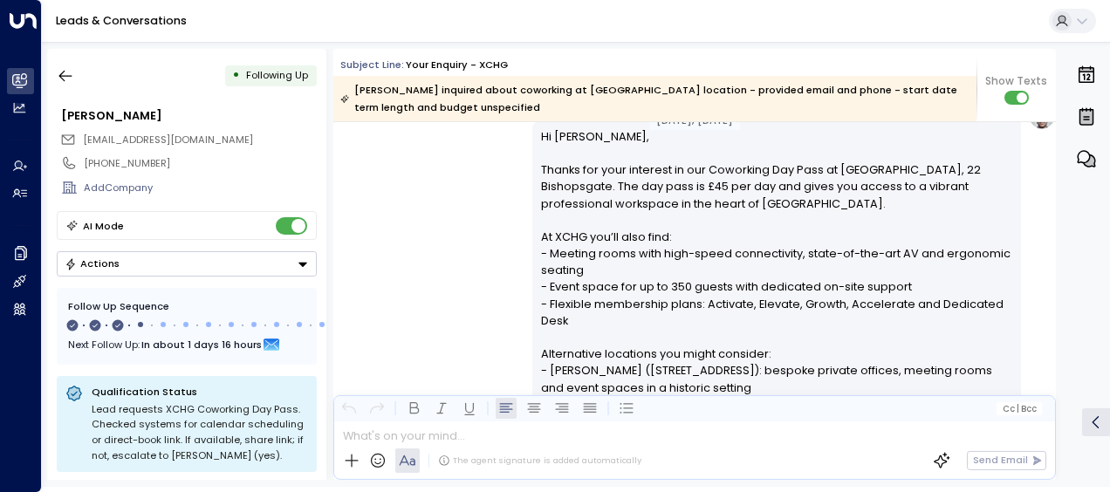
scroll to position [285, 0]
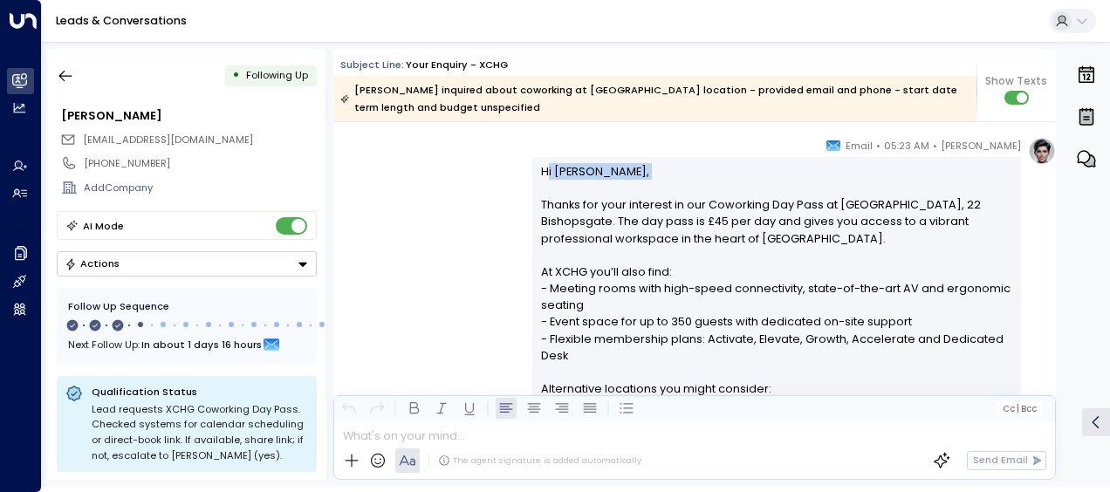
drag, startPoint x: 541, startPoint y: 169, endPoint x: 566, endPoint y: 190, distance: 32.2
click at [566, 190] on p "Hi [PERSON_NAME], Thanks for your interest in our Coworking Day Pass at [GEOGRA…" at bounding box center [777, 422] width 472 height 519
drag, startPoint x: 566, startPoint y: 190, endPoint x: 512, endPoint y: 180, distance: 54.3
click at [512, 180] on div "[PERSON_NAME] • 05:23 AM • Email Hi [PERSON_NAME], Thanks for your interest in …" at bounding box center [694, 446] width 723 height 618
click at [510, 172] on div "[PERSON_NAME] • 05:23 AM • Email Hi [PERSON_NAME], Thanks for your interest in …" at bounding box center [694, 446] width 723 height 618
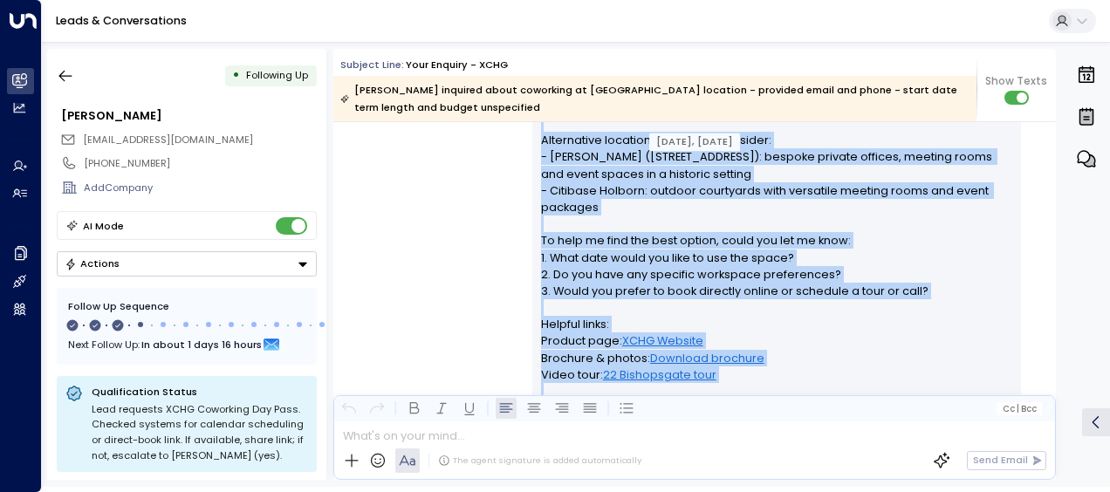
scroll to position [758, 0]
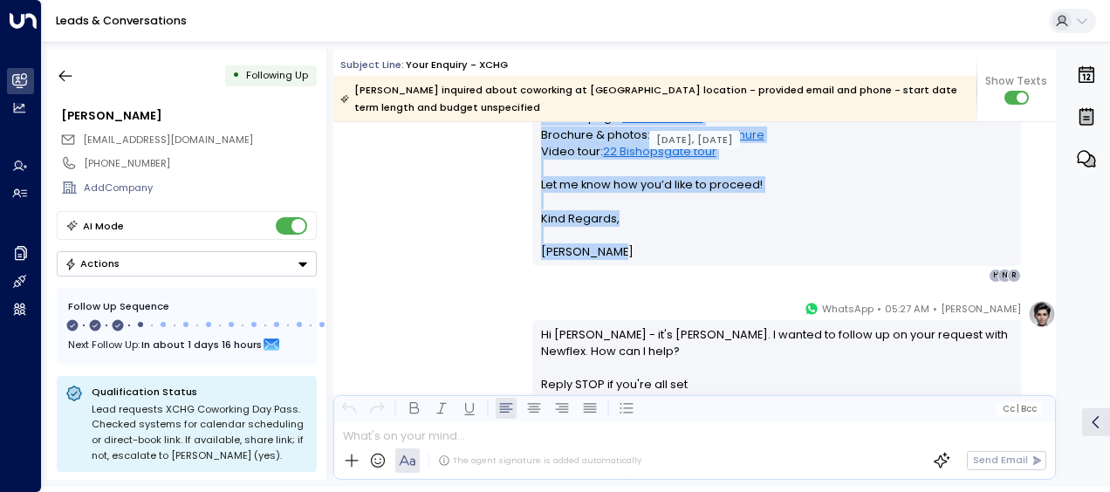
drag, startPoint x: 538, startPoint y: 166, endPoint x: 647, endPoint y: 243, distance: 133.2
drag, startPoint x: 647, startPoint y: 243, endPoint x: 560, endPoint y: 150, distance: 127.2
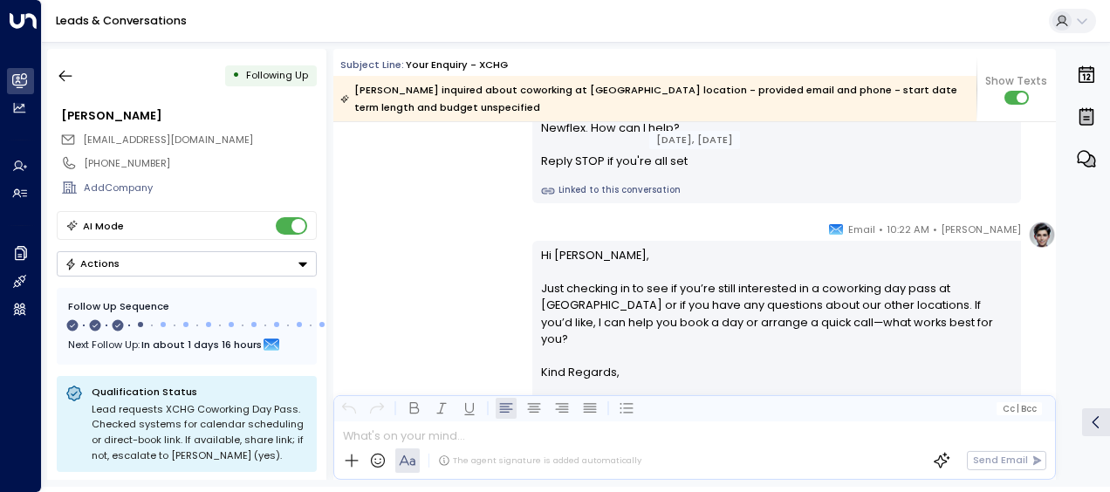
scroll to position [1002, 0]
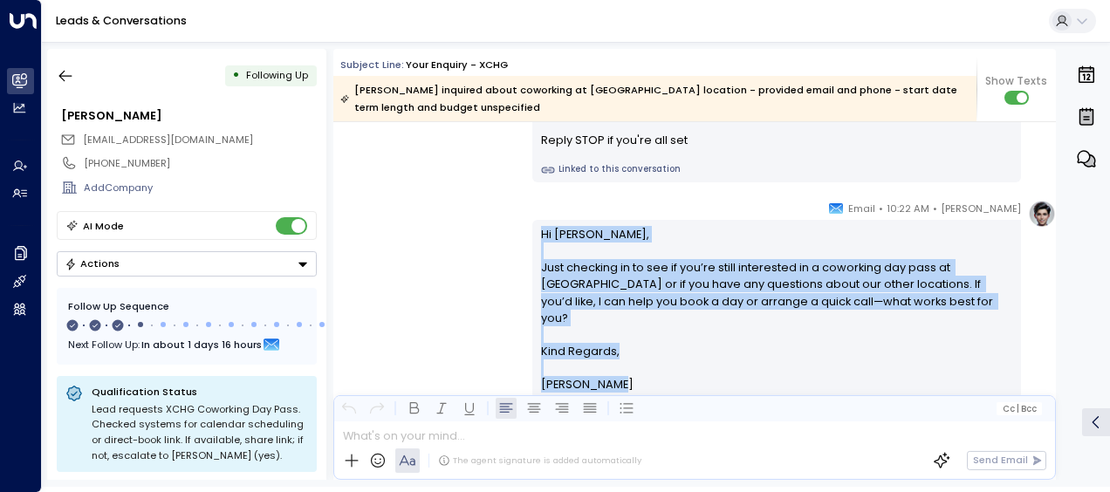
drag, startPoint x: 536, startPoint y: 227, endPoint x: 614, endPoint y: 387, distance: 178.4
click at [614, 387] on div "[PERSON_NAME] • 10:22 AM • Email Hi [PERSON_NAME], Just checking in to see if y…" at bounding box center [776, 308] width 489 height 216
drag, startPoint x: 614, startPoint y: 387, endPoint x: 552, endPoint y: 307, distance: 101.4
click at [68, 75] on icon "button" at bounding box center [65, 76] width 13 height 11
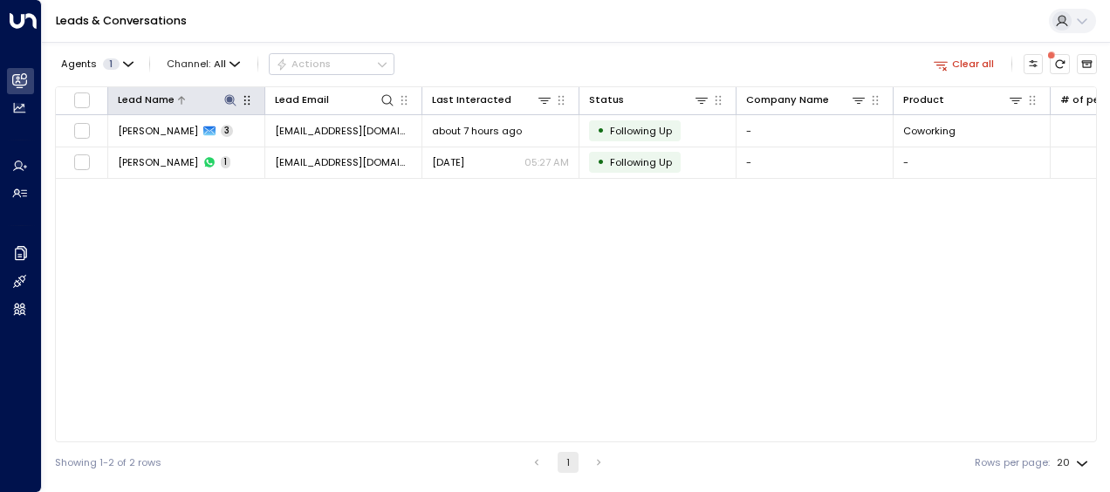
click at [230, 99] on icon at bounding box center [229, 99] width 11 height 11
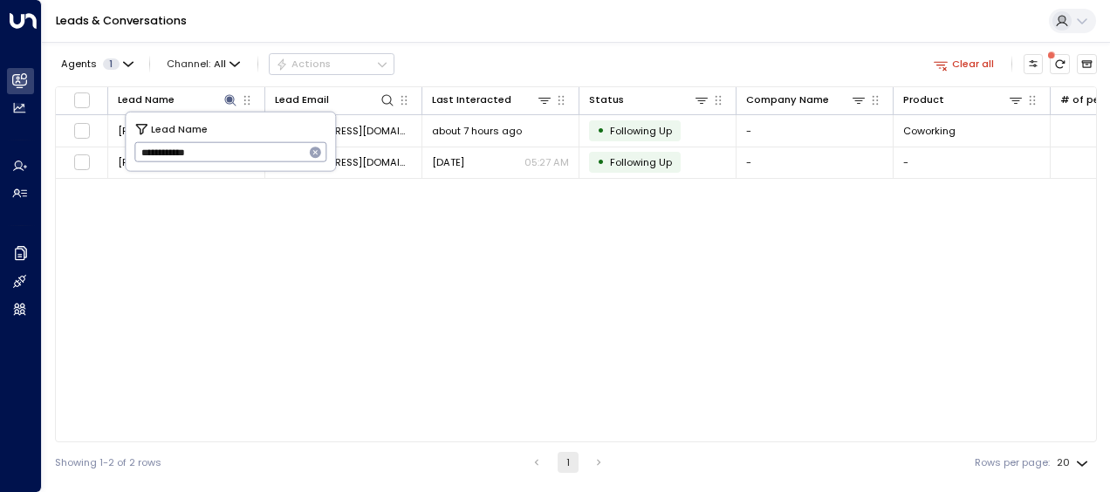
drag, startPoint x: 138, startPoint y: 150, endPoint x: 236, endPoint y: 149, distance: 97.8
click at [236, 149] on input "**********" at bounding box center [219, 152] width 170 height 29
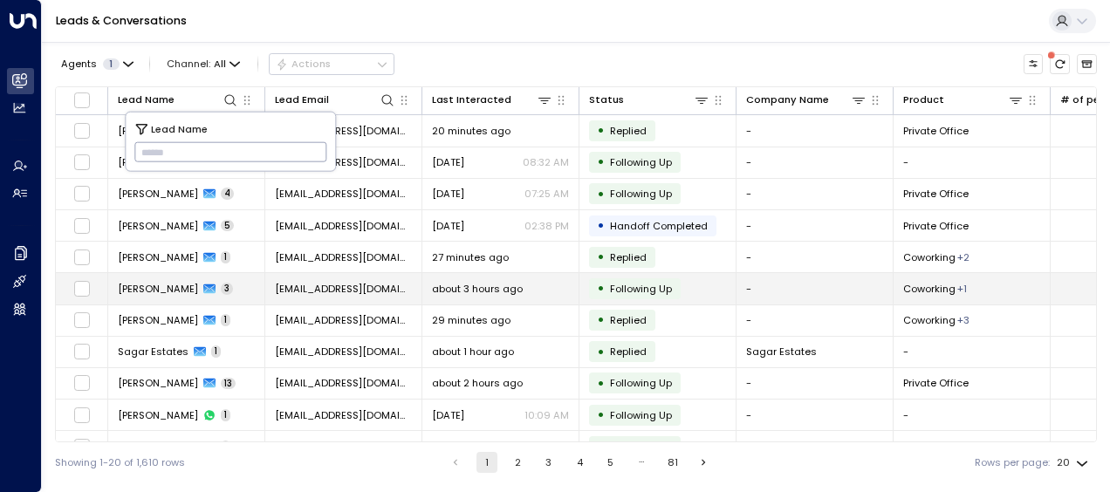
type input "*****"
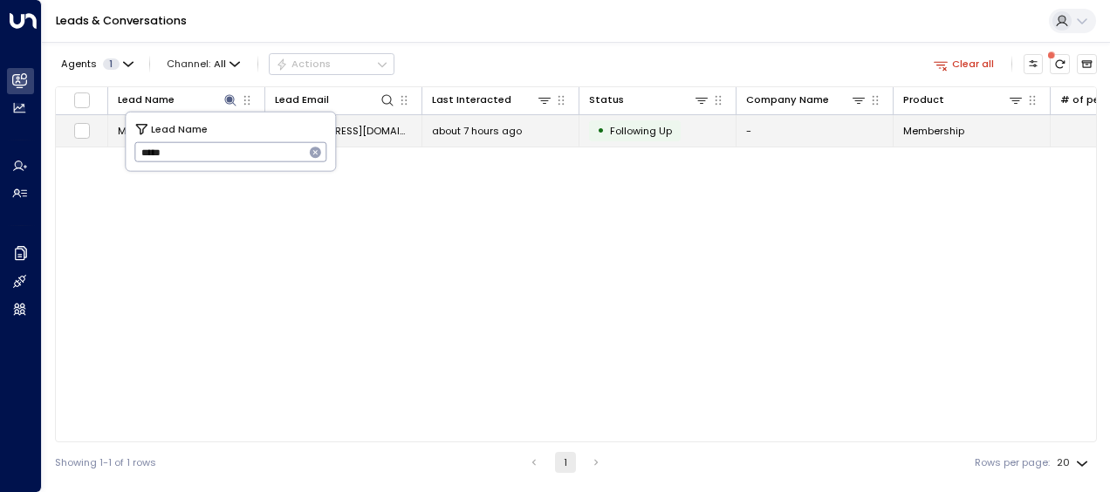
click at [469, 129] on span "about 7 hours ago" at bounding box center [477, 131] width 90 height 14
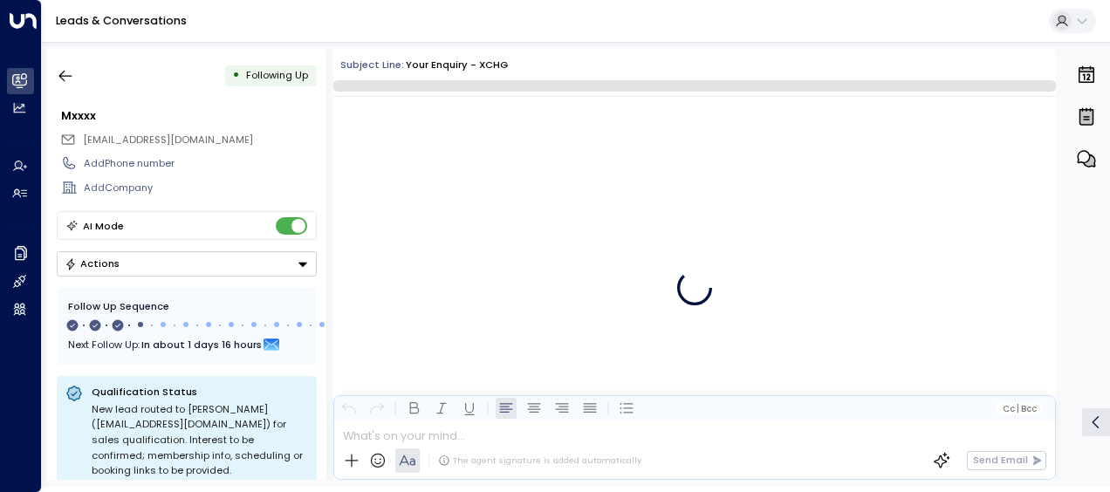
scroll to position [1322, 0]
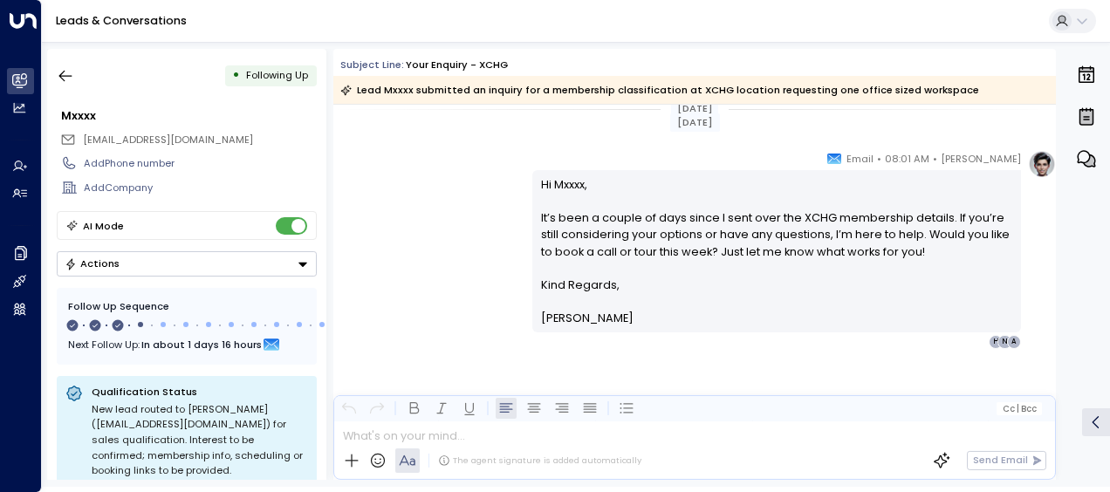
click at [449, 200] on div "[PERSON_NAME] • 08:01 AM • Email Hi Mxxxx, It’s been a couple of days since I s…" at bounding box center [694, 249] width 723 height 199
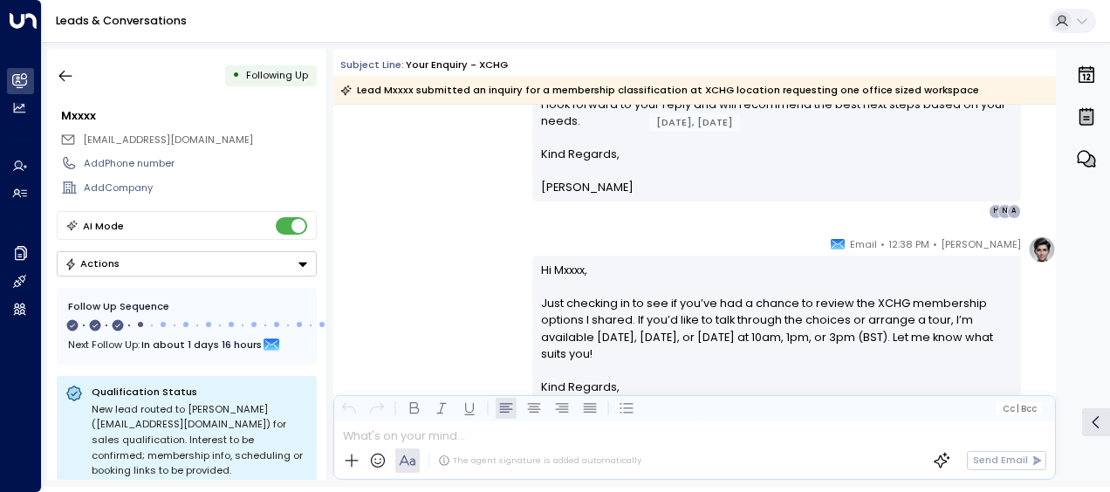
scroll to position [903, 0]
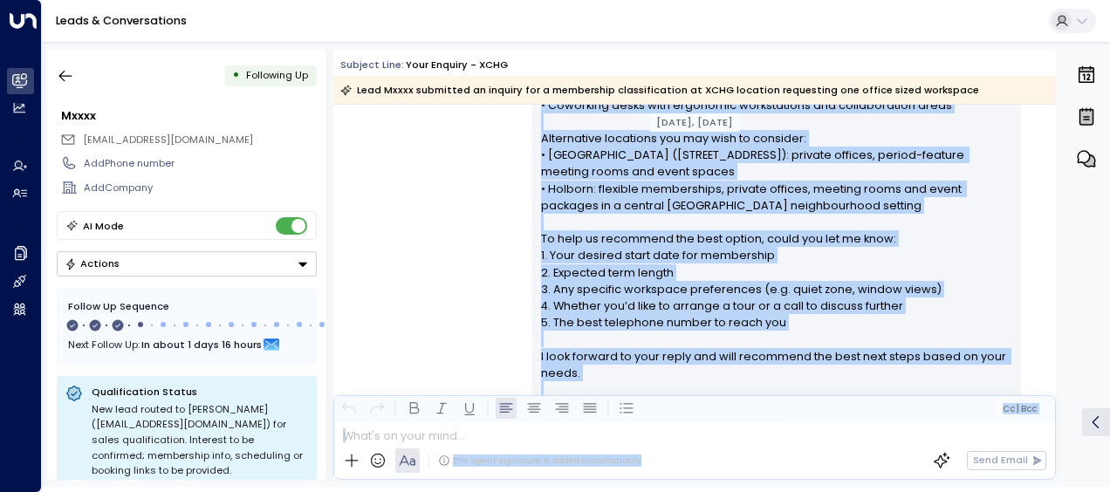
scroll to position [818, 0]
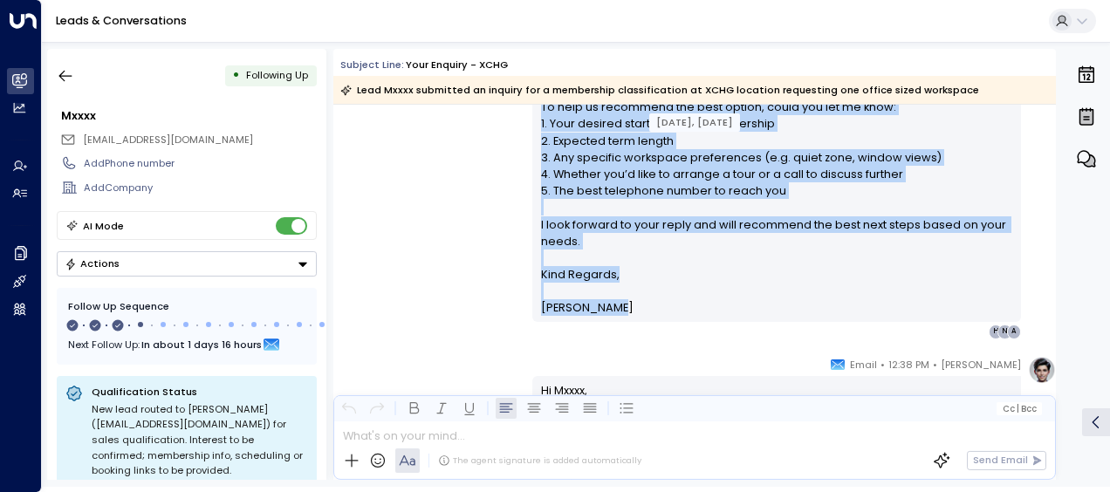
drag, startPoint x: 536, startPoint y: 125, endPoint x: 611, endPoint y: 305, distance: 194.8
drag, startPoint x: 611, startPoint y: 305, endPoint x: 569, endPoint y: 260, distance: 61.1
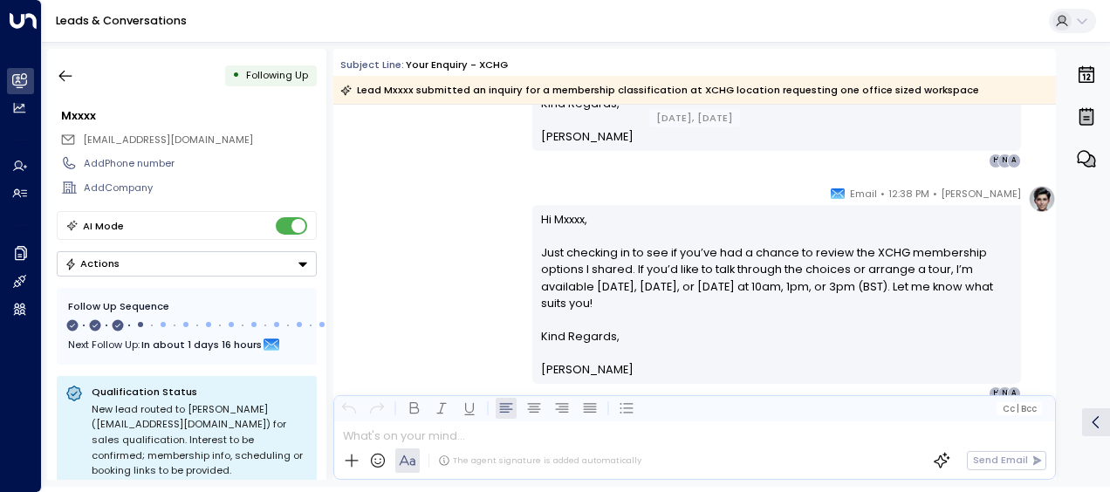
scroll to position [992, 0]
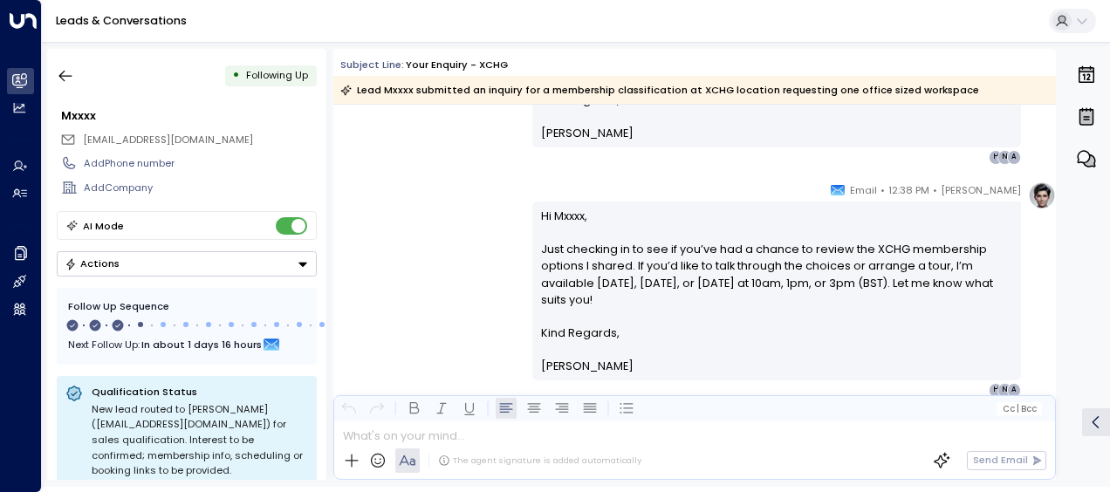
click at [452, 247] on div "[PERSON_NAME] • 12:38 PM • Email Hi Mxxxx, Just checking in to see if you’ve ha…" at bounding box center [694, 290] width 723 height 216
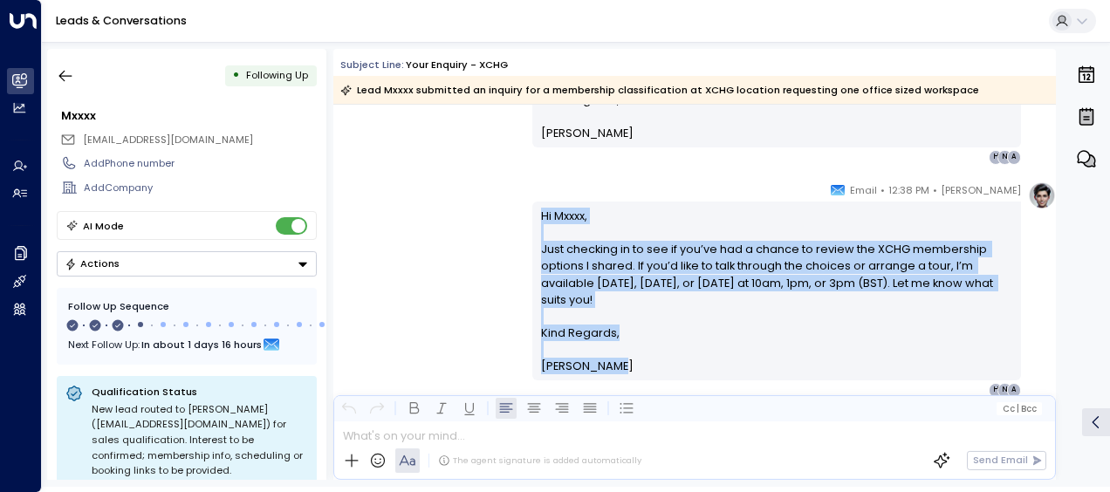
drag, startPoint x: 538, startPoint y: 209, endPoint x: 635, endPoint y: 365, distance: 183.1
click at [635, 365] on div "Hi Mxxxx, Just checking in to see if you’ve had a chance to review the XCHG mem…" at bounding box center [777, 292] width 472 height 168
drag, startPoint x: 635, startPoint y: 365, endPoint x: 547, endPoint y: 278, distance: 123.4
click at [459, 209] on div "[PERSON_NAME] • 12:38 PM • Email Hi Mxxxx, Just checking in to see if you’ve ha…" at bounding box center [694, 290] width 723 height 216
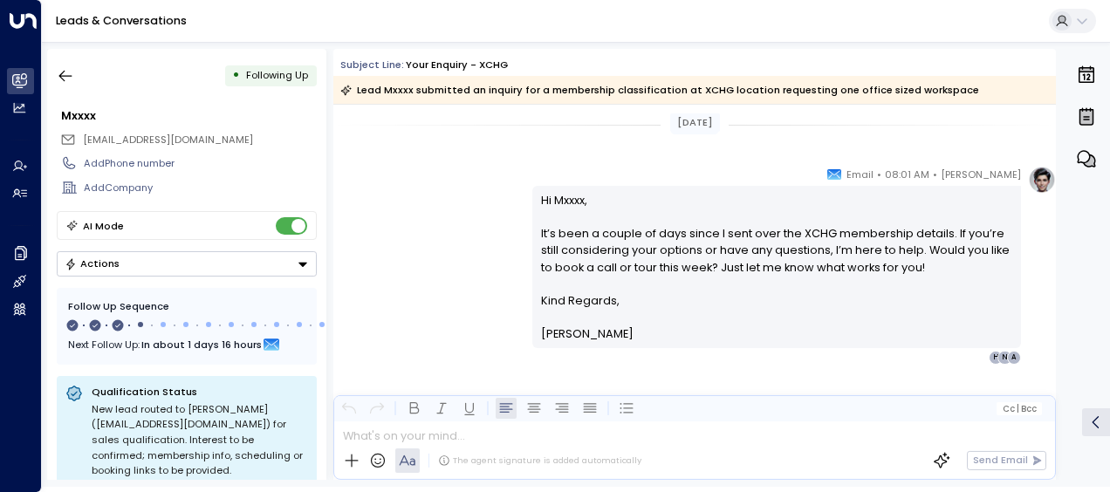
scroll to position [1330, 0]
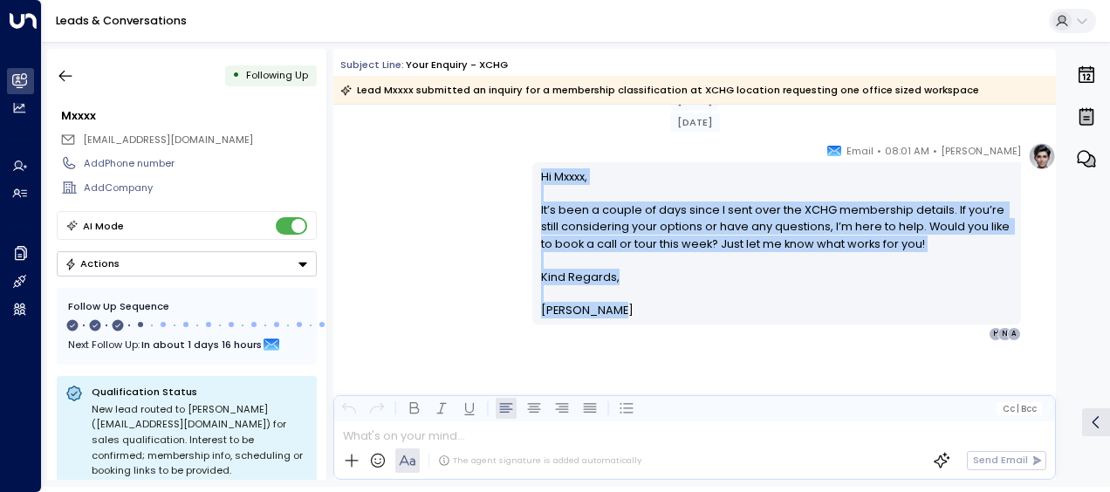
drag, startPoint x: 538, startPoint y: 174, endPoint x: 625, endPoint y: 311, distance: 162.0
click at [625, 311] on div "Hi Mxxxx, It’s been a couple of days since I sent over the XCHG membership deta…" at bounding box center [777, 243] width 472 height 151
drag, startPoint x: 625, startPoint y: 311, endPoint x: 552, endPoint y: 265, distance: 86.2
click at [63, 74] on icon "button" at bounding box center [65, 75] width 17 height 17
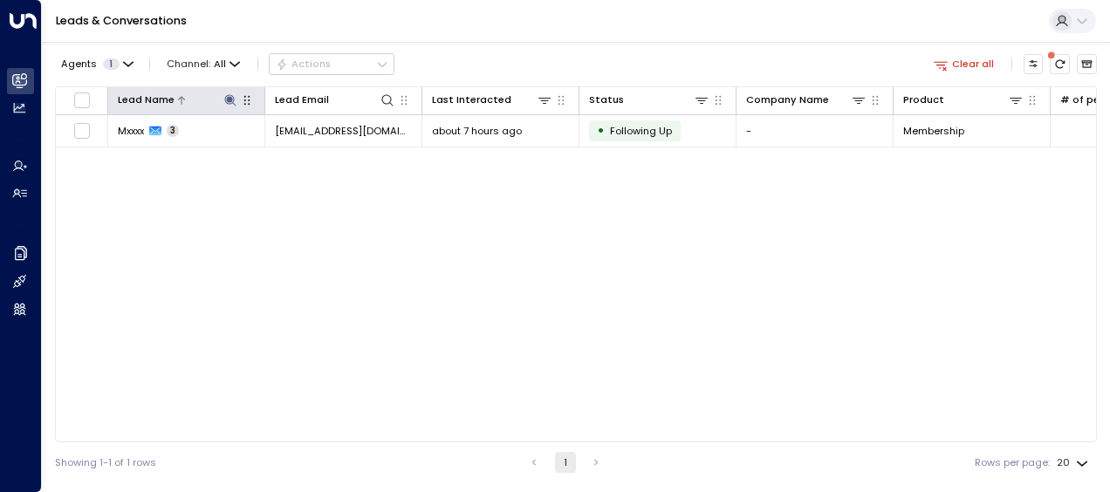
click at [229, 94] on icon at bounding box center [229, 99] width 11 height 11
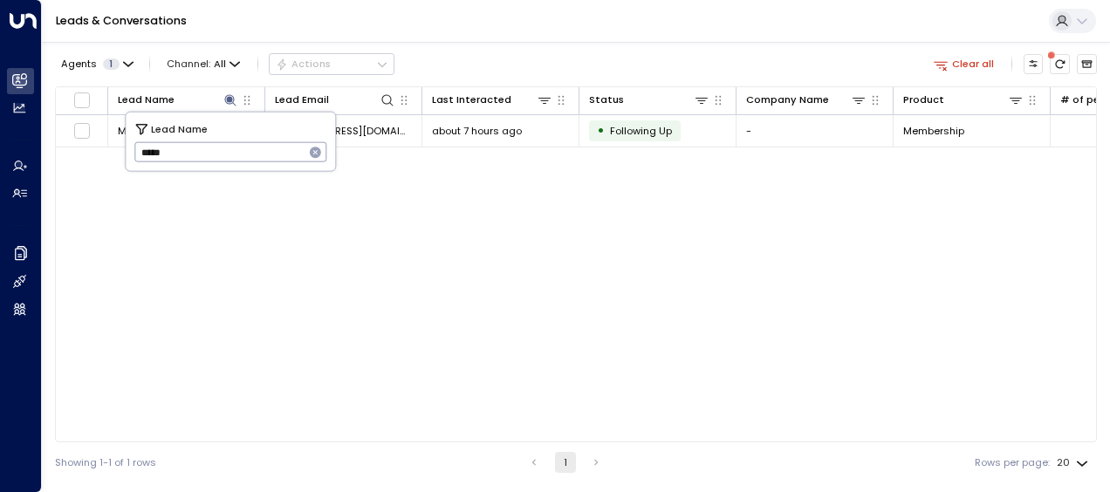
drag, startPoint x: 141, startPoint y: 153, endPoint x: 222, endPoint y: 161, distance: 81.6
click at [222, 161] on input "*****" at bounding box center [219, 152] width 170 height 29
click at [154, 150] on input "text" at bounding box center [230, 152] width 193 height 29
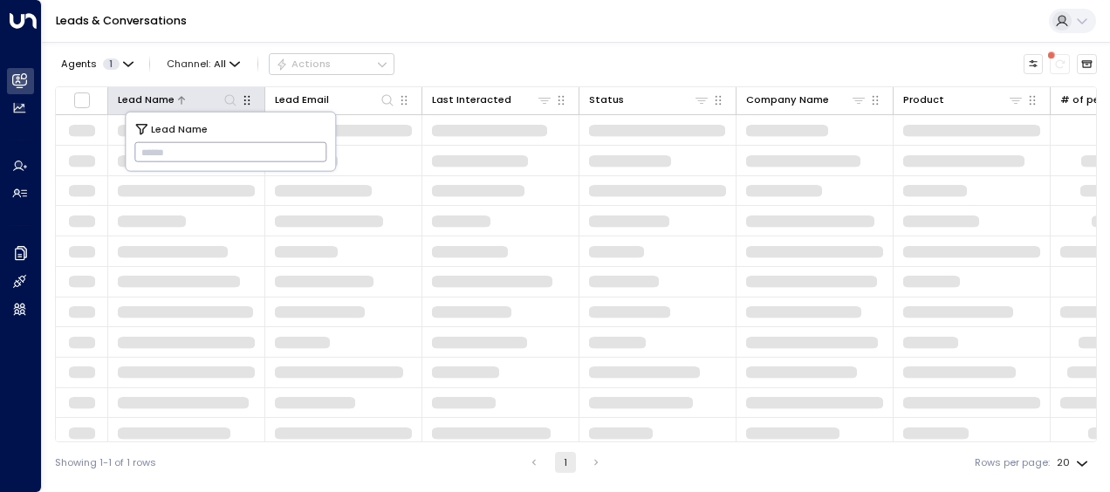
drag, startPoint x: 154, startPoint y: 150, endPoint x: 127, endPoint y: 106, distance: 51.3
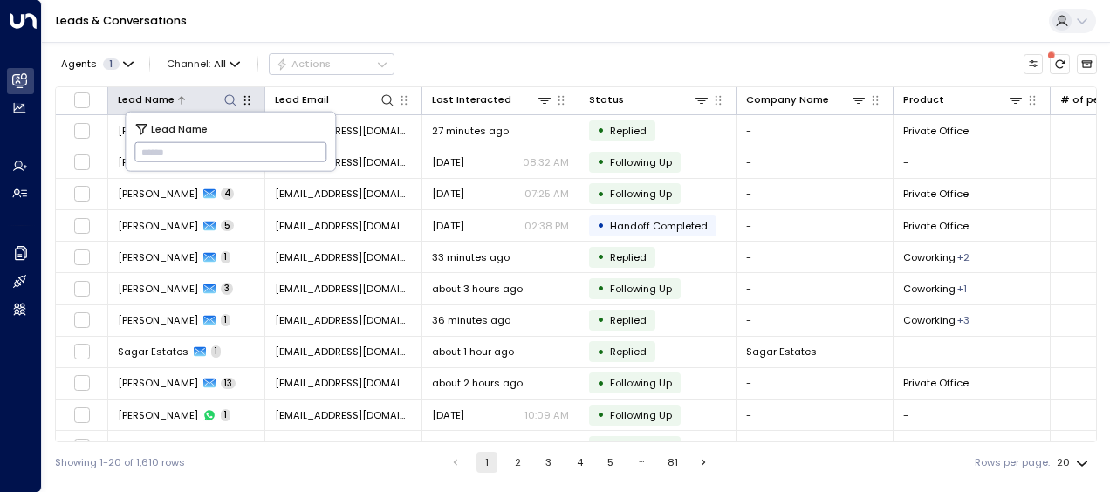
drag, startPoint x: 127, startPoint y: 106, endPoint x: 208, endPoint y: 23, distance: 116.0
click at [208, 23] on div "Leads & Conversations" at bounding box center [576, 21] width 1068 height 43
click at [232, 94] on icon at bounding box center [230, 100] width 14 height 14
click at [224, 99] on icon at bounding box center [229, 99] width 11 height 11
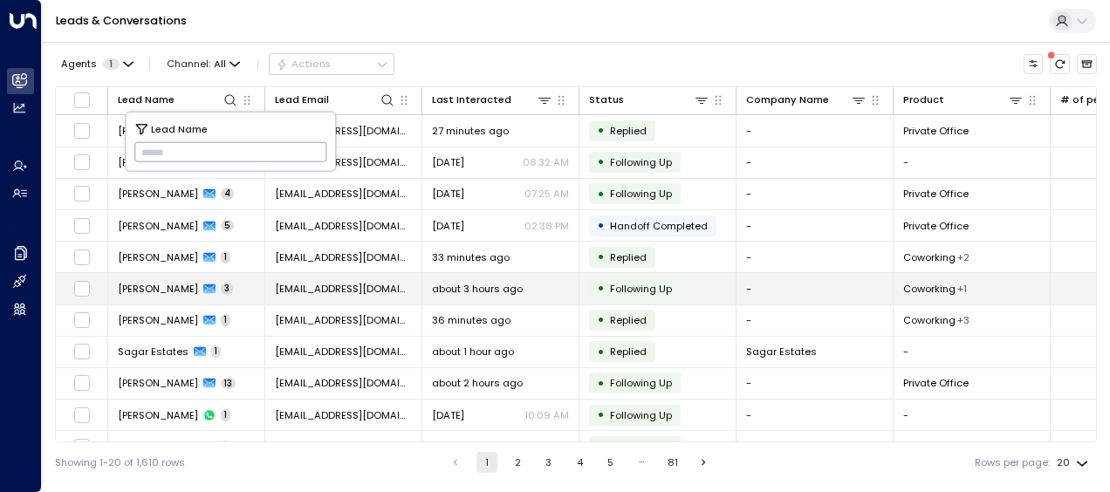
type input "**********"
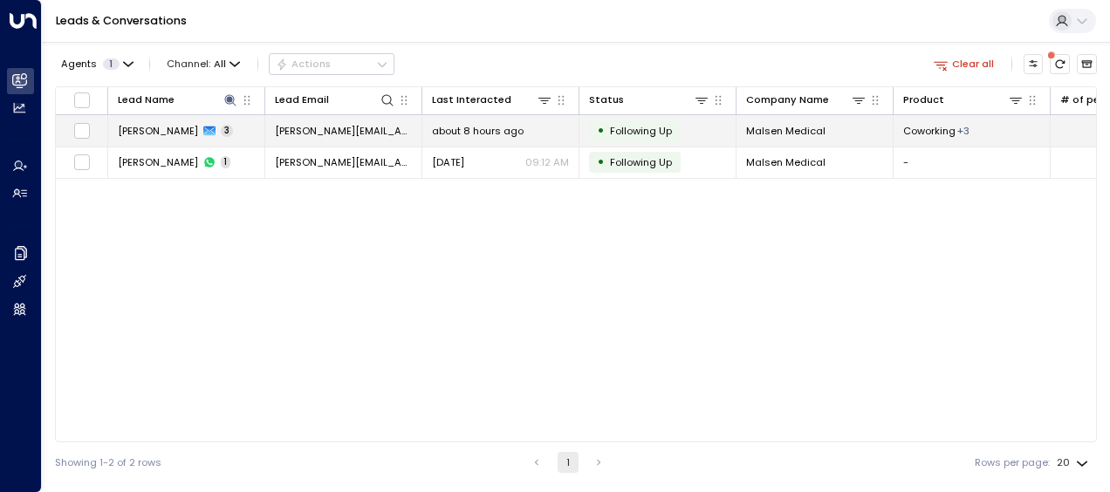
click at [471, 127] on span "about 8 hours ago" at bounding box center [478, 131] width 92 height 14
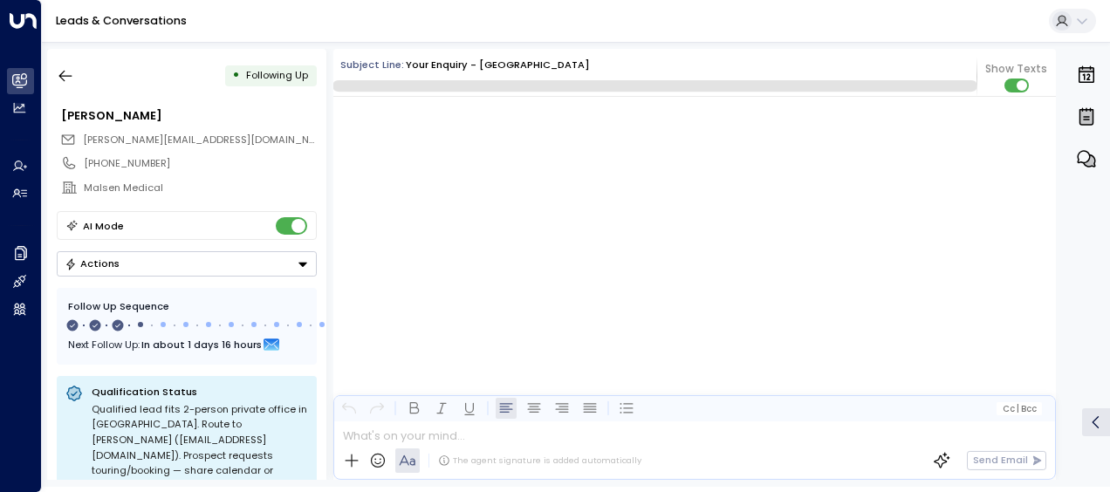
scroll to position [1303, 0]
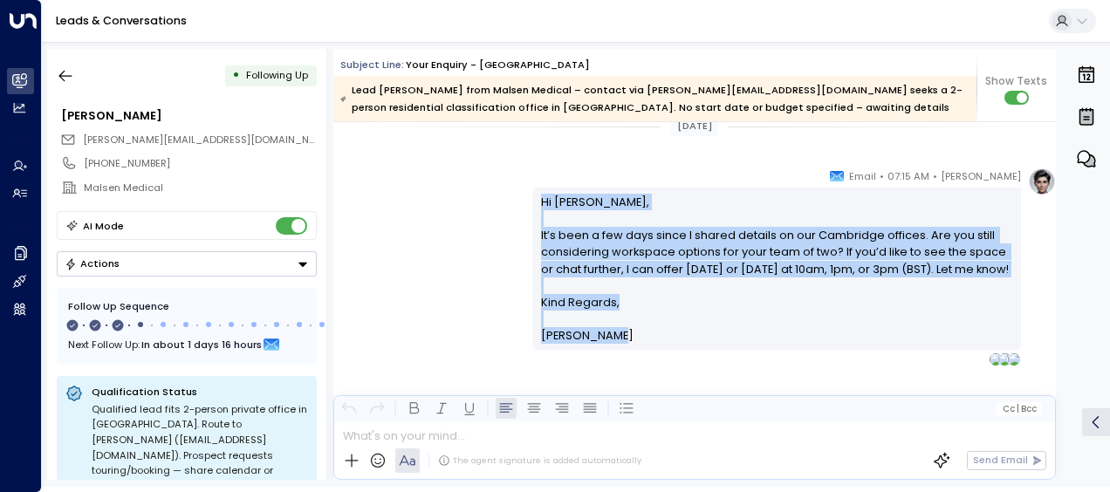
drag, startPoint x: 538, startPoint y: 201, endPoint x: 637, endPoint y: 333, distance: 165.3
click at [637, 333] on div "Hi [PERSON_NAME], It’s been a few days since I shared details on our Cambridge …" at bounding box center [777, 269] width 472 height 151
drag, startPoint x: 637, startPoint y: 333, endPoint x: 573, endPoint y: 257, distance: 100.3
click at [60, 75] on icon "button" at bounding box center [65, 76] width 13 height 11
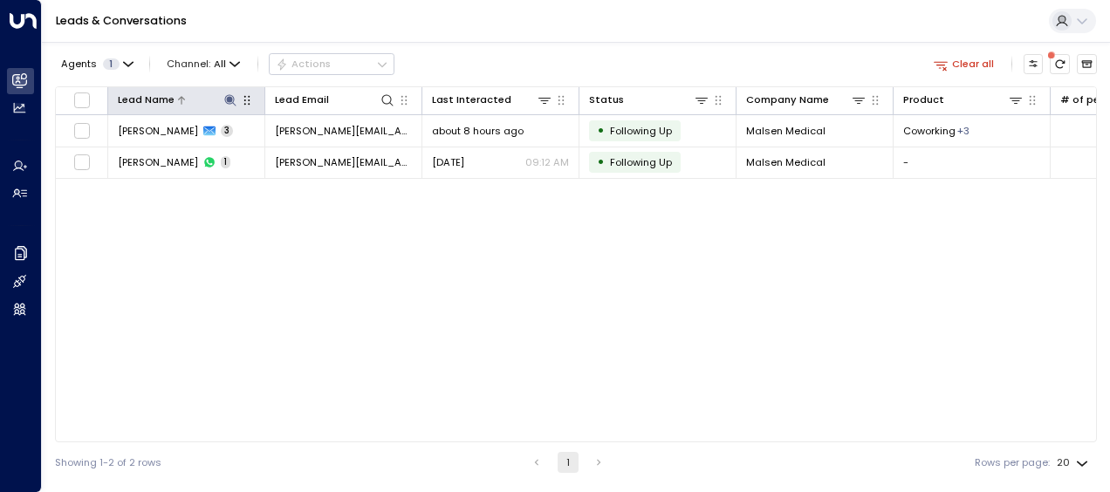
click at [230, 96] on icon at bounding box center [230, 100] width 14 height 14
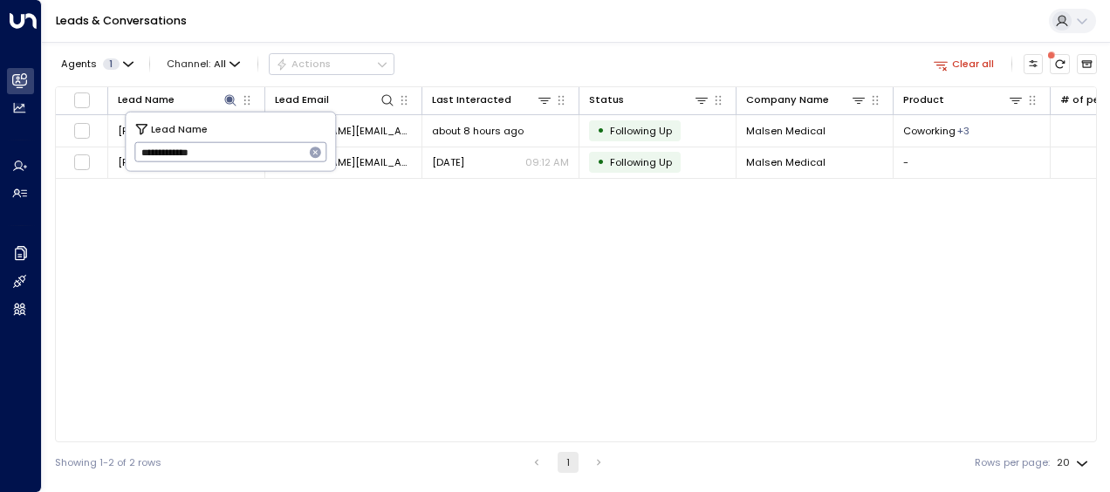
drag, startPoint x: 140, startPoint y: 154, endPoint x: 248, endPoint y: 148, distance: 108.3
click at [248, 148] on input "**********" at bounding box center [219, 152] width 170 height 29
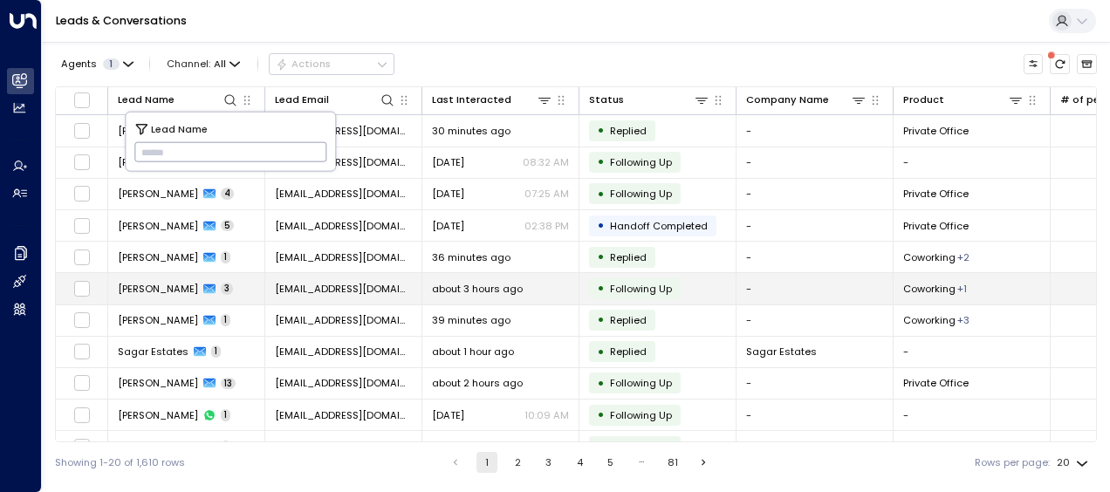
type input "**********"
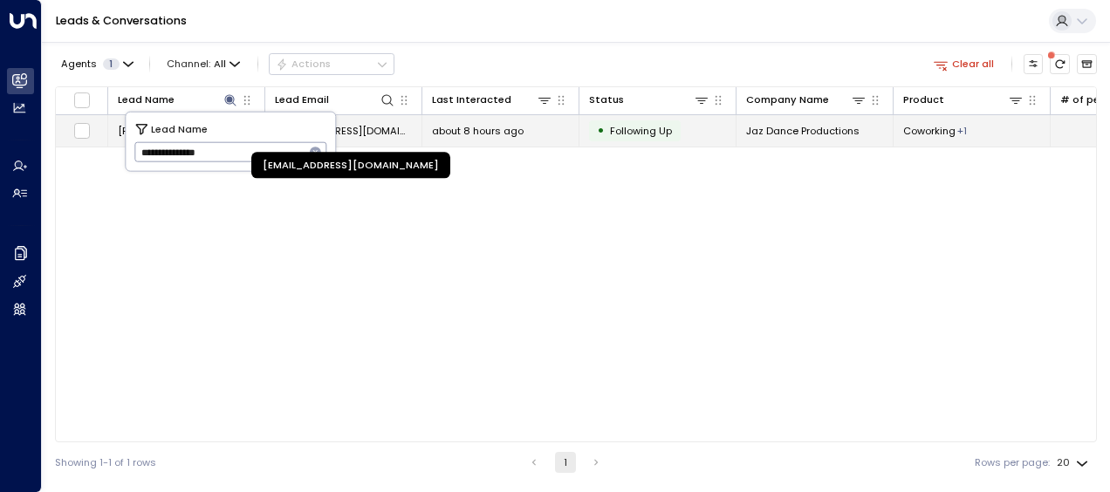
click at [383, 129] on span "[EMAIL_ADDRESS][DOMAIN_NAME]" at bounding box center [343, 131] width 137 height 14
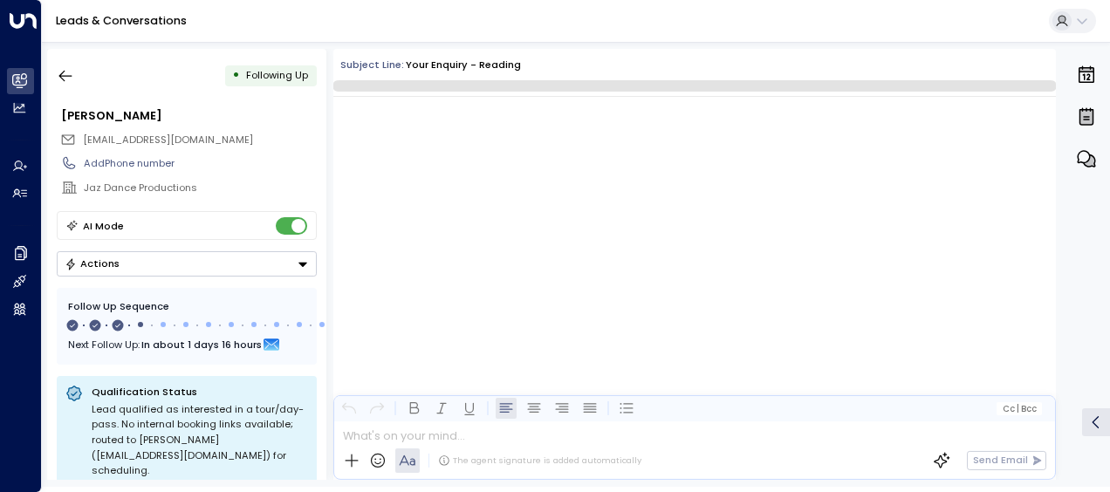
scroll to position [1338, 0]
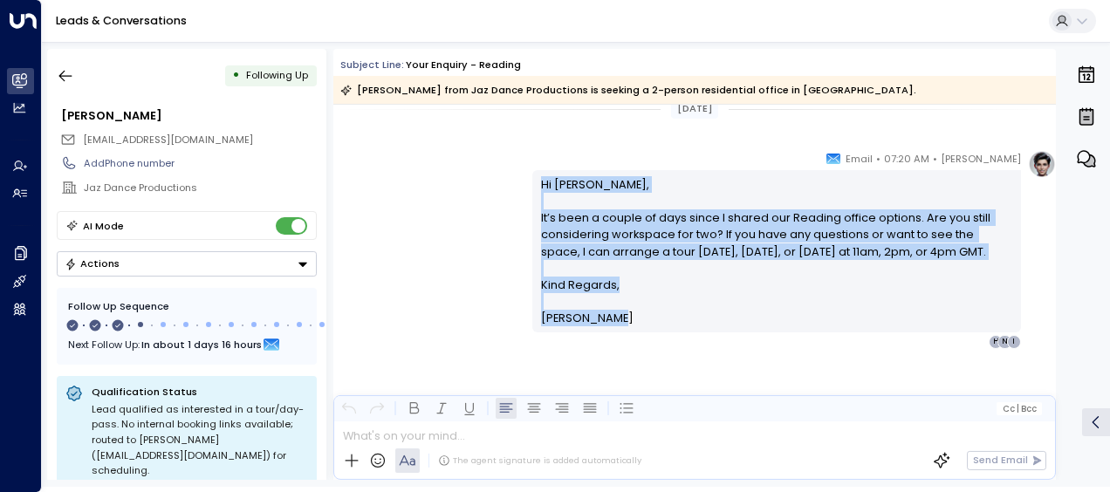
drag, startPoint x: 538, startPoint y: 182, endPoint x: 630, endPoint y: 339, distance: 181.6
click at [630, 339] on div "[PERSON_NAME] • 07:20 AM • Email Hi [PERSON_NAME], It’s been a couple of days s…" at bounding box center [776, 249] width 489 height 199
drag, startPoint x: 630, startPoint y: 339, endPoint x: 564, endPoint y: 254, distance: 107.5
click at [491, 26] on div "Leads & Conversations" at bounding box center [576, 21] width 1068 height 43
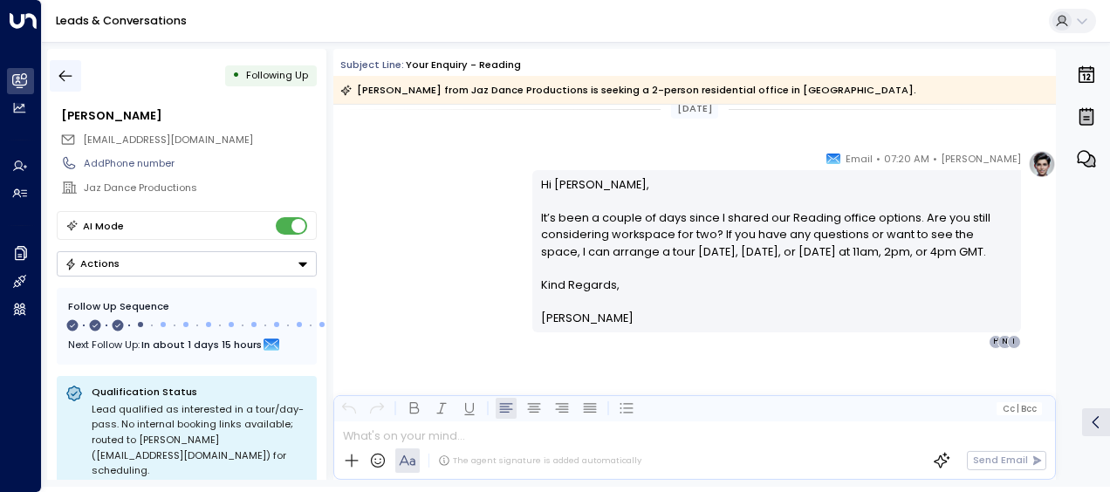
click at [62, 79] on icon "button" at bounding box center [65, 76] width 13 height 11
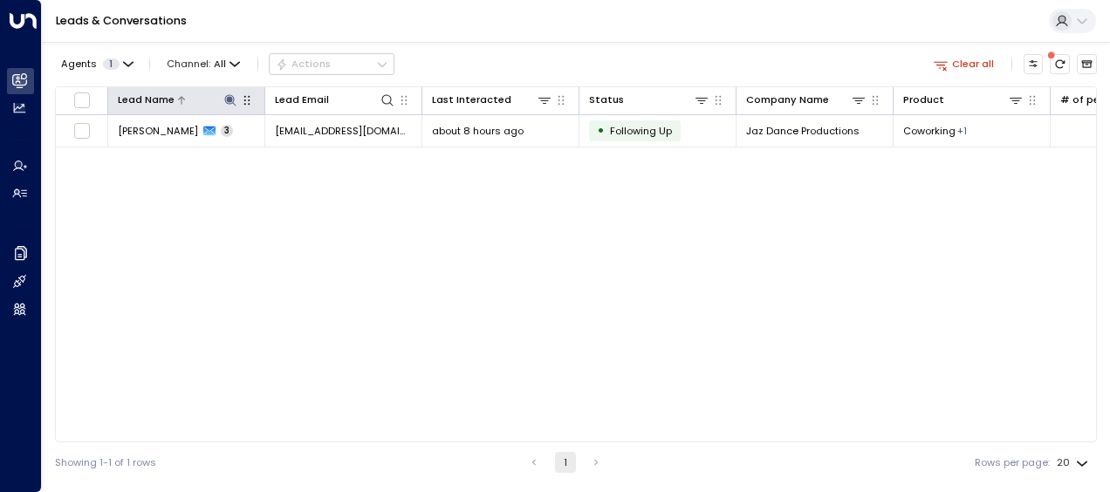
click at [230, 96] on icon at bounding box center [230, 100] width 14 height 14
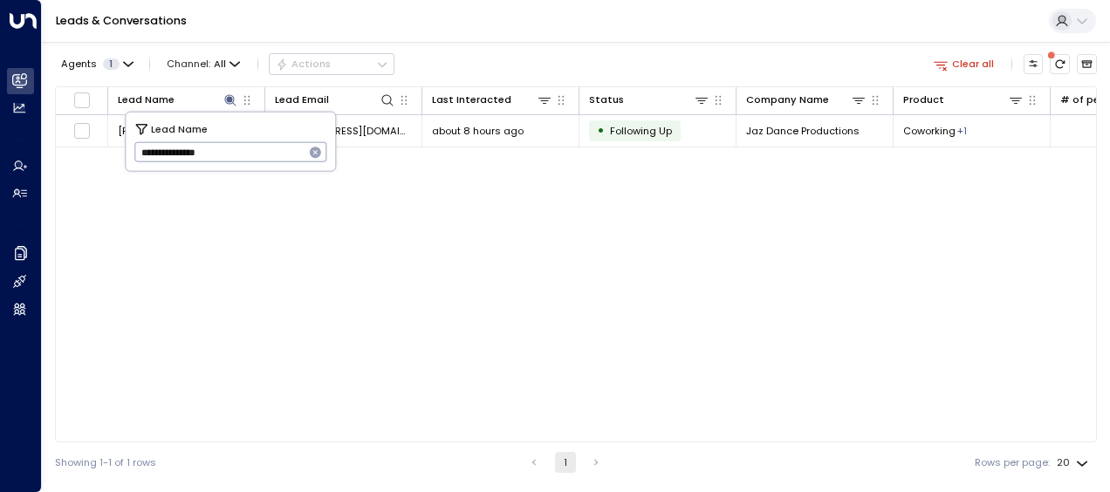
drag, startPoint x: 138, startPoint y: 154, endPoint x: 254, endPoint y: 150, distance: 116.1
click at [254, 150] on input "**********" at bounding box center [219, 152] width 170 height 29
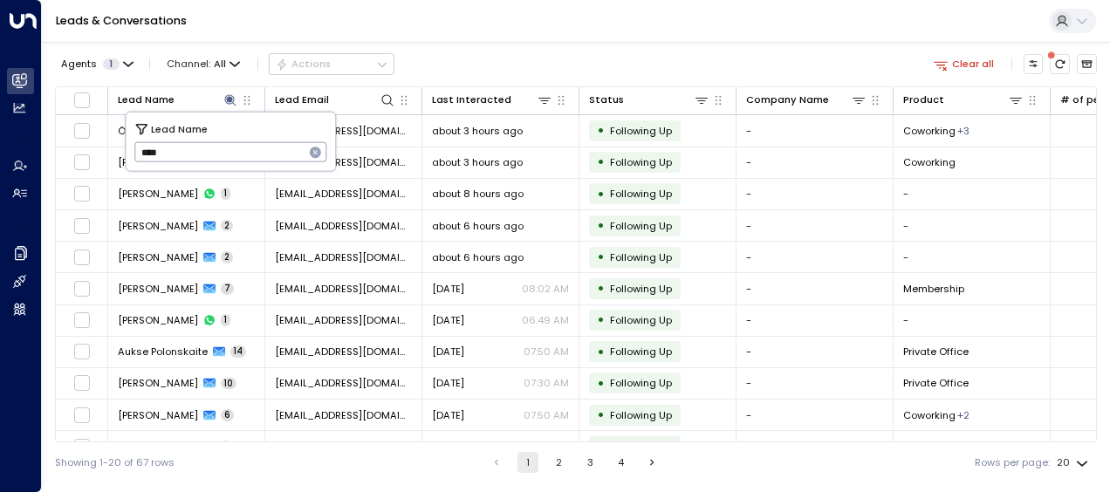
type input "*****"
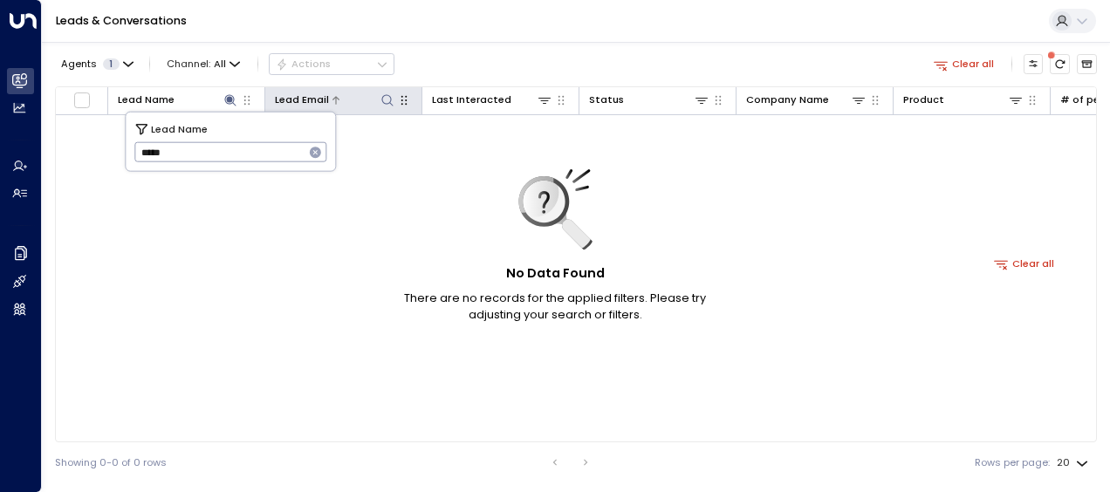
click at [384, 99] on icon at bounding box center [388, 100] width 14 height 14
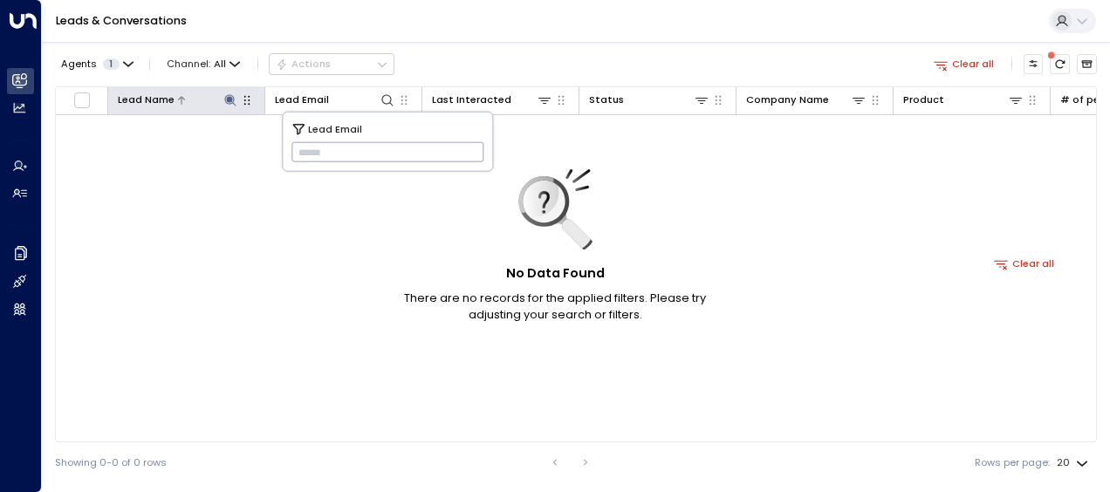
click at [230, 101] on icon at bounding box center [229, 99] width 11 height 11
click at [230, 99] on icon at bounding box center [229, 99] width 11 height 11
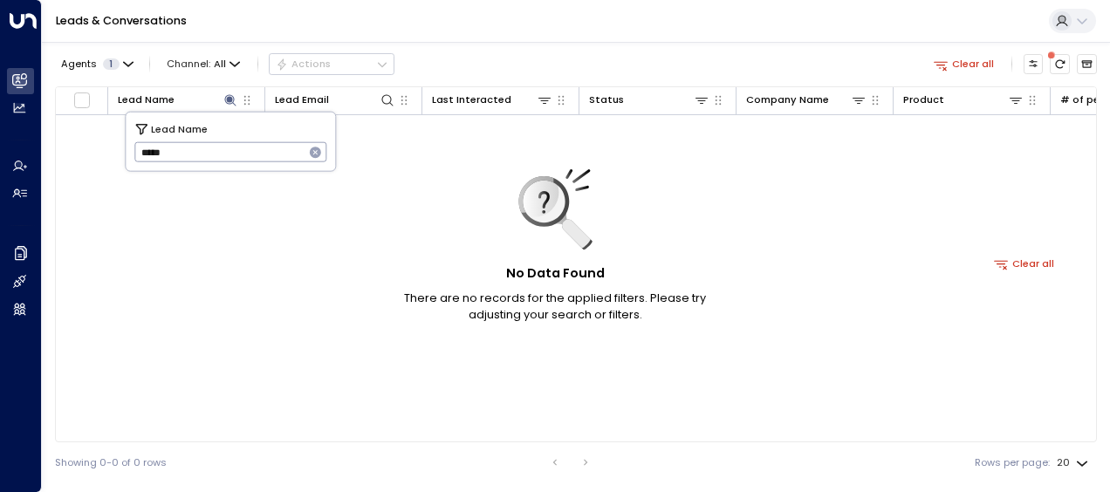
drag, startPoint x: 134, startPoint y: 152, endPoint x: 216, endPoint y: 156, distance: 82.2
click at [216, 156] on input "*****" at bounding box center [219, 152] width 170 height 29
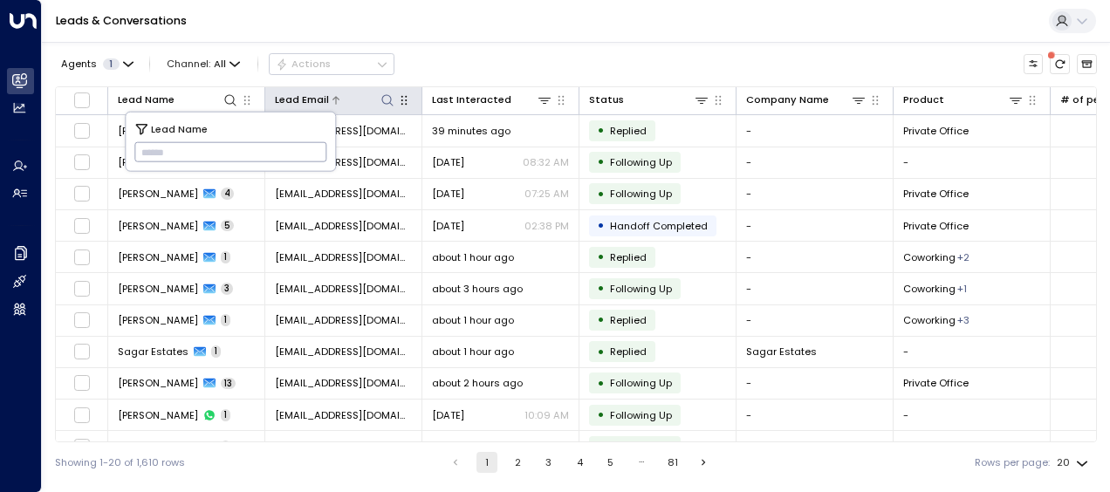
click at [383, 95] on icon at bounding box center [388, 100] width 14 height 14
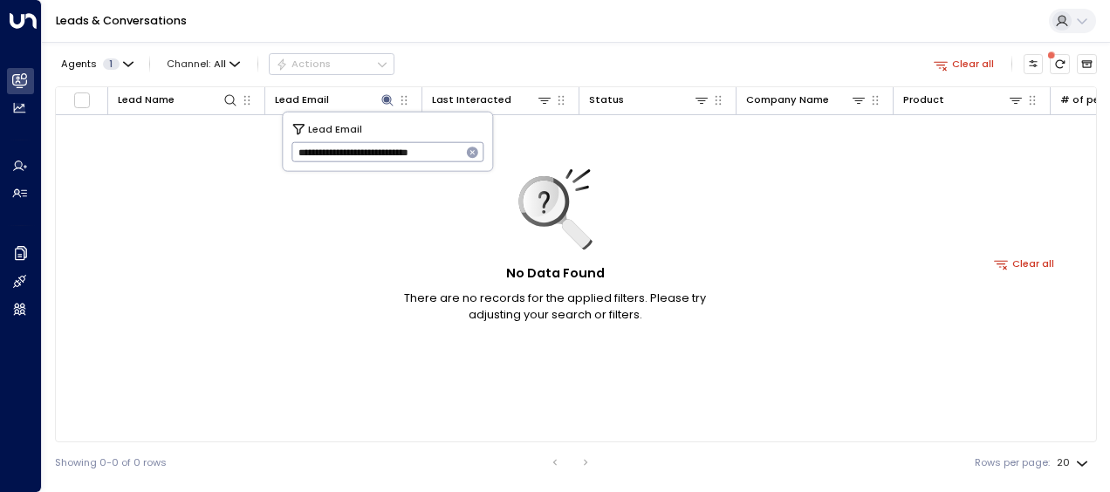
type input "**********"
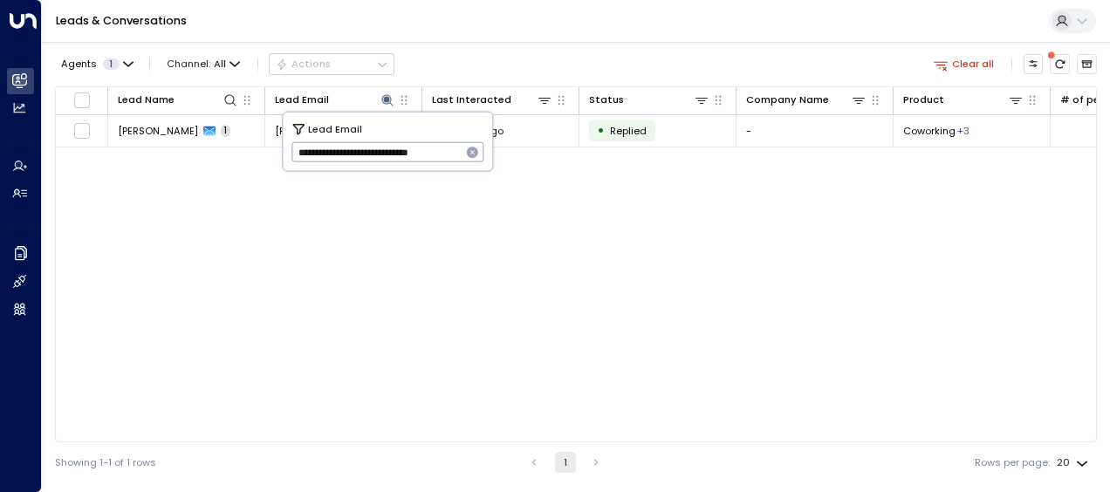
drag, startPoint x: 297, startPoint y: 148, endPoint x: 482, endPoint y: 147, distance: 185.0
click at [482, 147] on div "**********" at bounding box center [387, 152] width 193 height 20
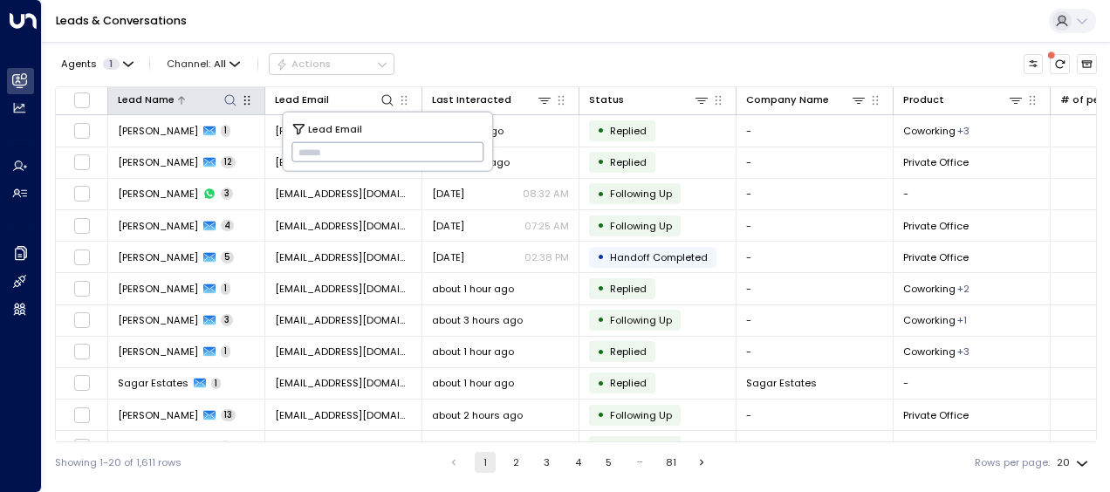
click at [231, 94] on icon at bounding box center [230, 100] width 14 height 14
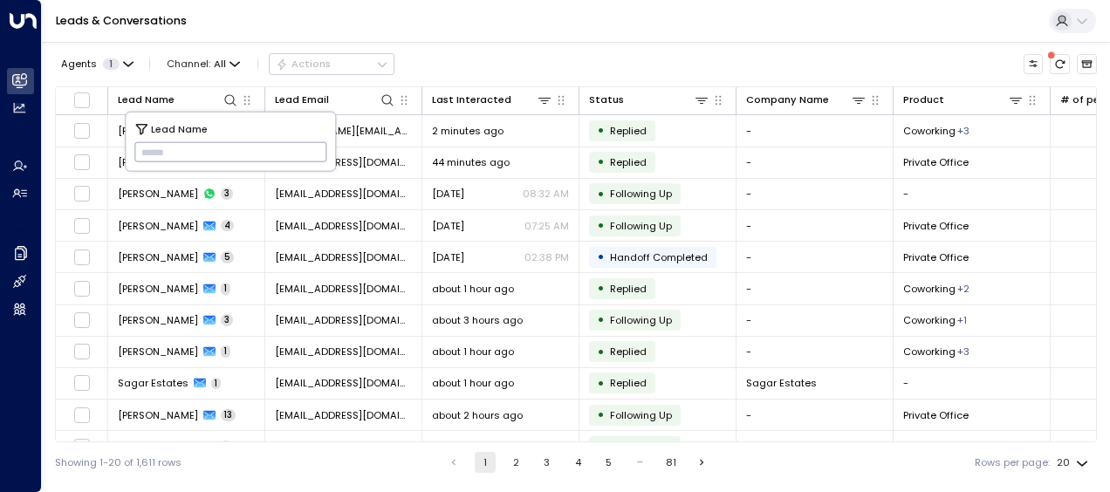
click at [145, 150] on input "text" at bounding box center [230, 152] width 193 height 29
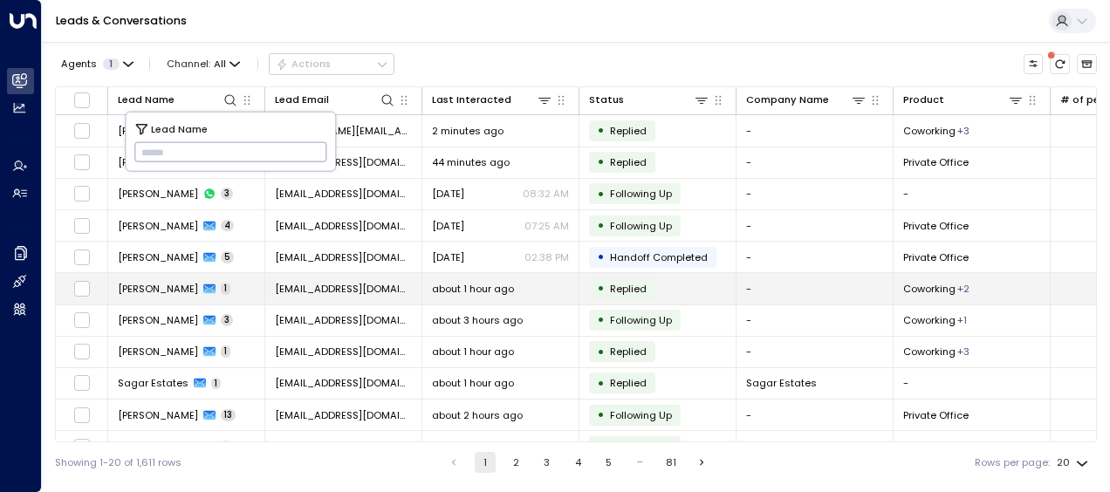
type input "**********"
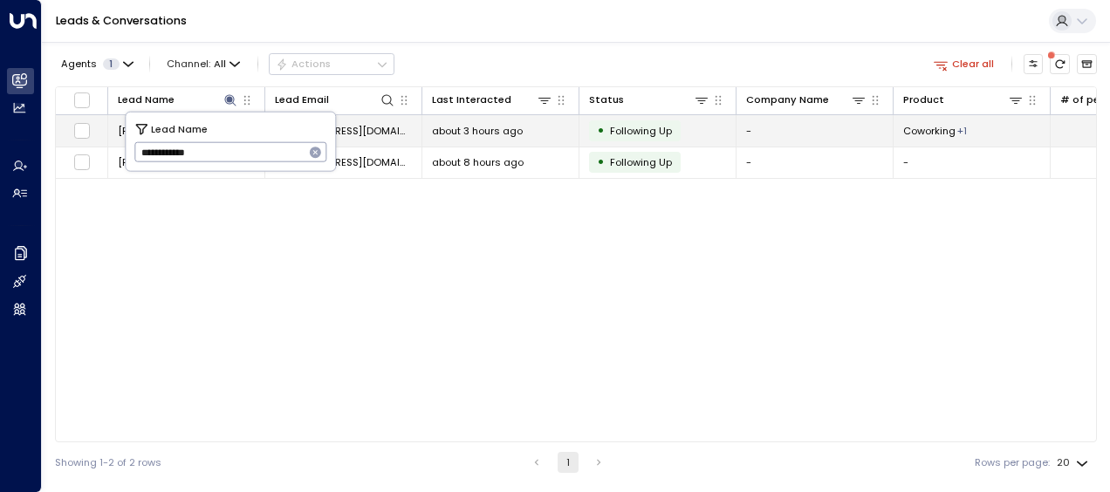
click at [375, 127] on span "[EMAIL_ADDRESS][DOMAIN_NAME]" at bounding box center [343, 131] width 137 height 14
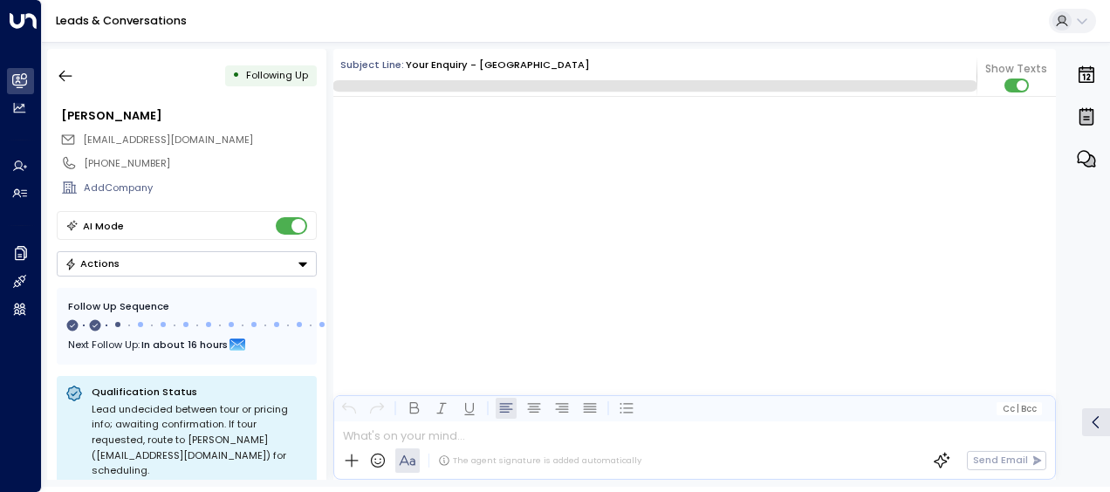
scroll to position [915, 0]
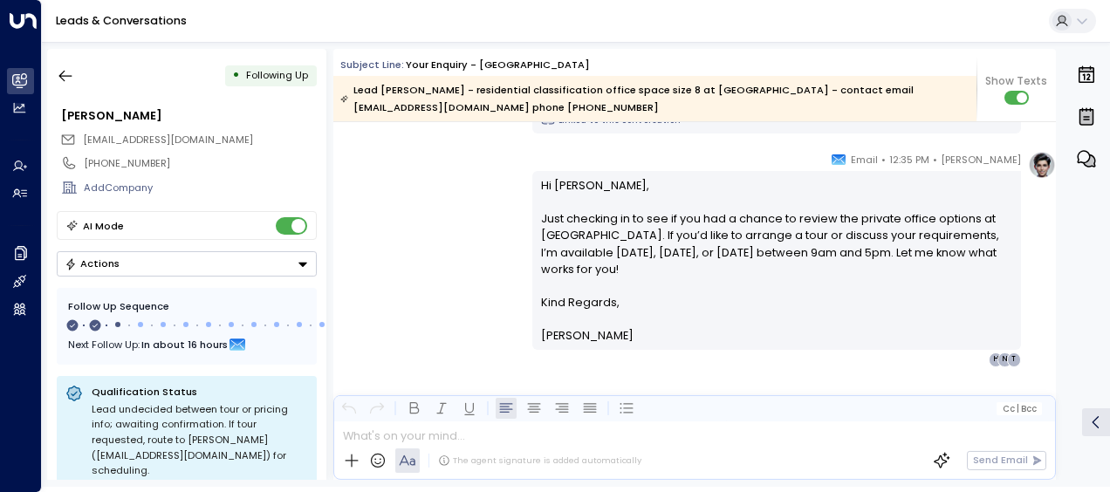
click at [501, 192] on div "[PERSON_NAME] • 12:35 PM • Email Hi [PERSON_NAME], Just checking in to see if y…" at bounding box center [694, 259] width 723 height 216
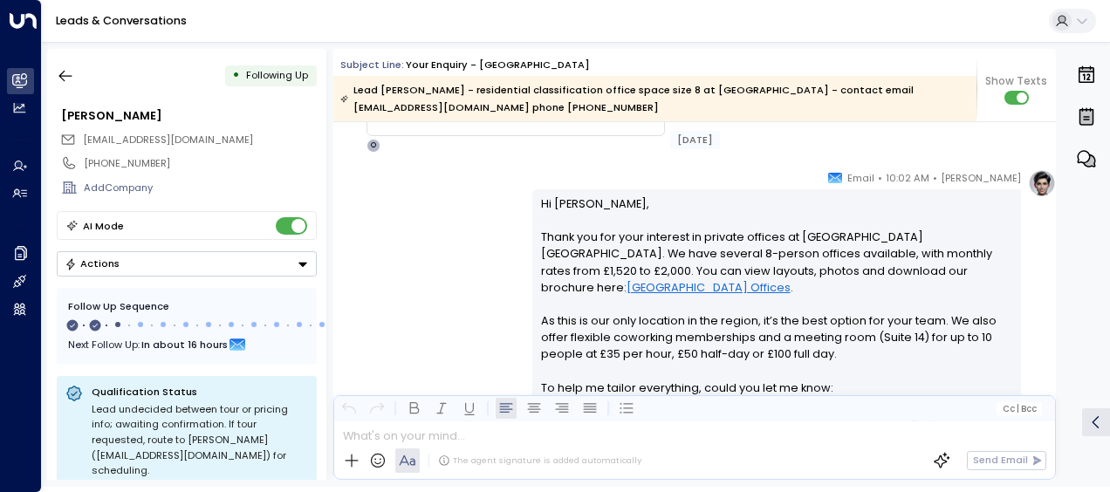
scroll to position [216, 0]
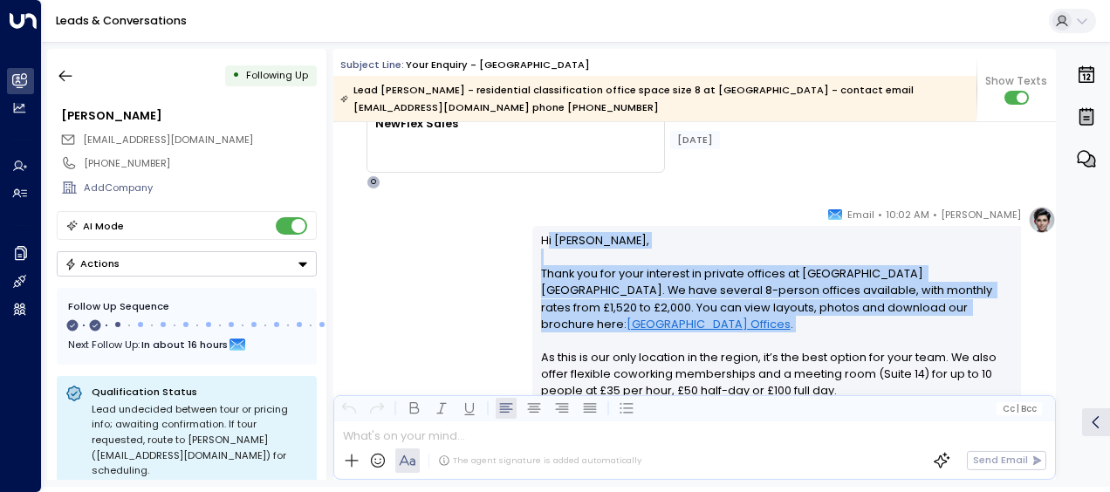
drag, startPoint x: 566, startPoint y: 257, endPoint x: 614, endPoint y: 337, distance: 93.3
click at [614, 337] on p "Hi [PERSON_NAME], Thank you for your interest in private offices at [GEOGRAPHIC…" at bounding box center [777, 391] width 472 height 319
click at [442, 257] on div "[PERSON_NAME] • 10:02 AM • Email Hi [PERSON_NAME], Thank you for your interest …" at bounding box center [694, 414] width 723 height 417
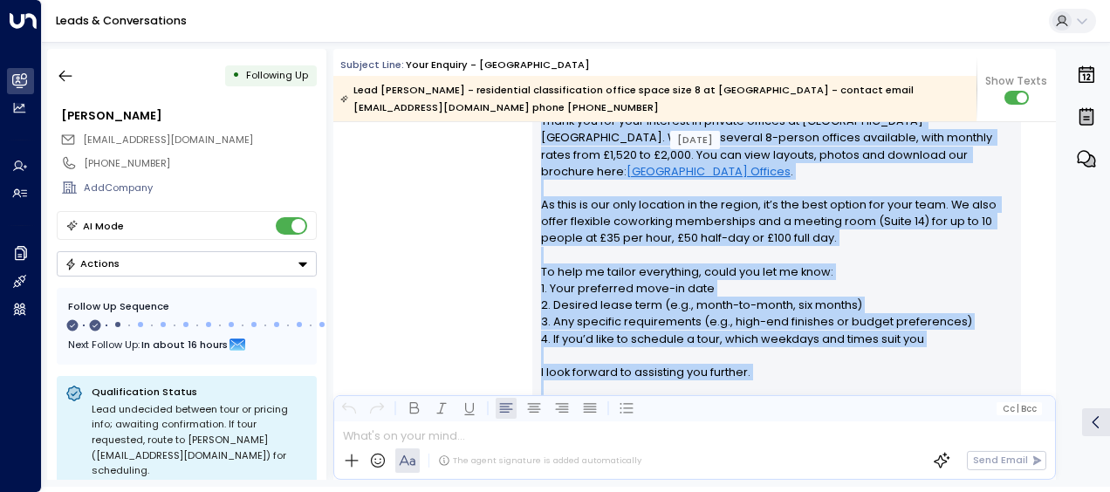
scroll to position [501, 0]
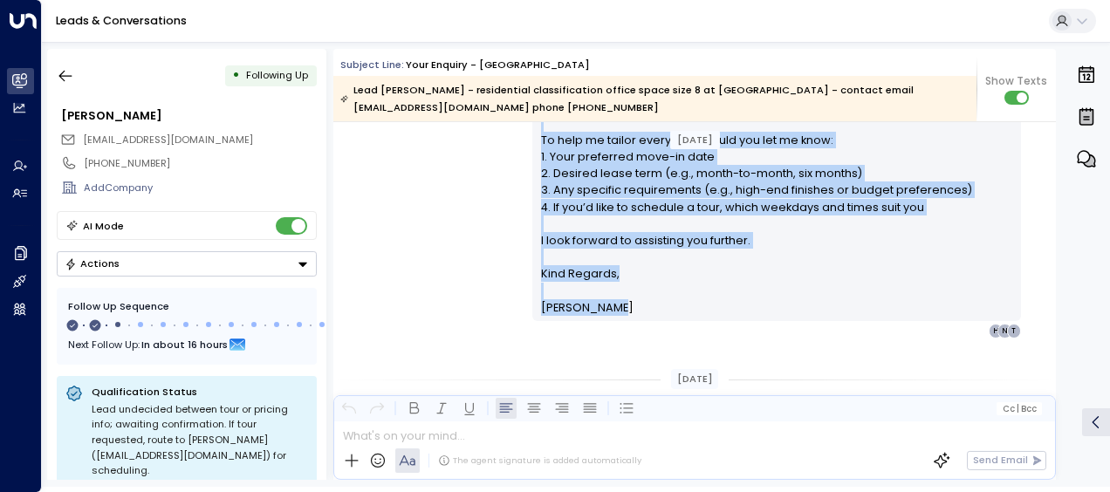
drag, startPoint x: 538, startPoint y: 237, endPoint x: 632, endPoint y: 335, distance: 135.8
click at [632, 335] on div "[PERSON_NAME] • 10:02 AM • Email Hi [PERSON_NAME], Thank you for your interest …" at bounding box center [776, 129] width 489 height 417
drag, startPoint x: 632, startPoint y: 335, endPoint x: 574, endPoint y: 169, distance: 175.5
click at [465, 200] on div "[PERSON_NAME] • 10:02 AM • Email Hi [PERSON_NAME], Thank you for your interest …" at bounding box center [694, 129] width 723 height 417
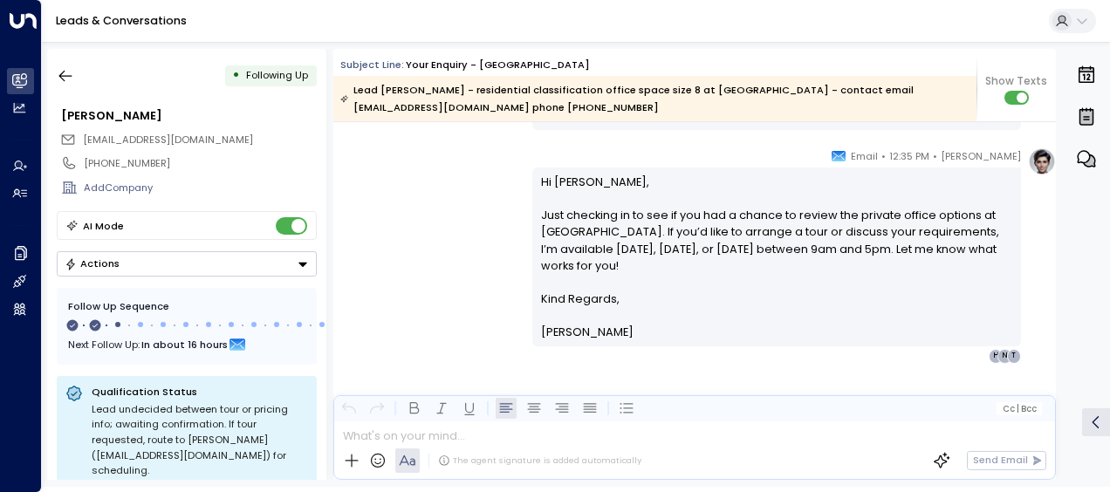
scroll to position [920, 0]
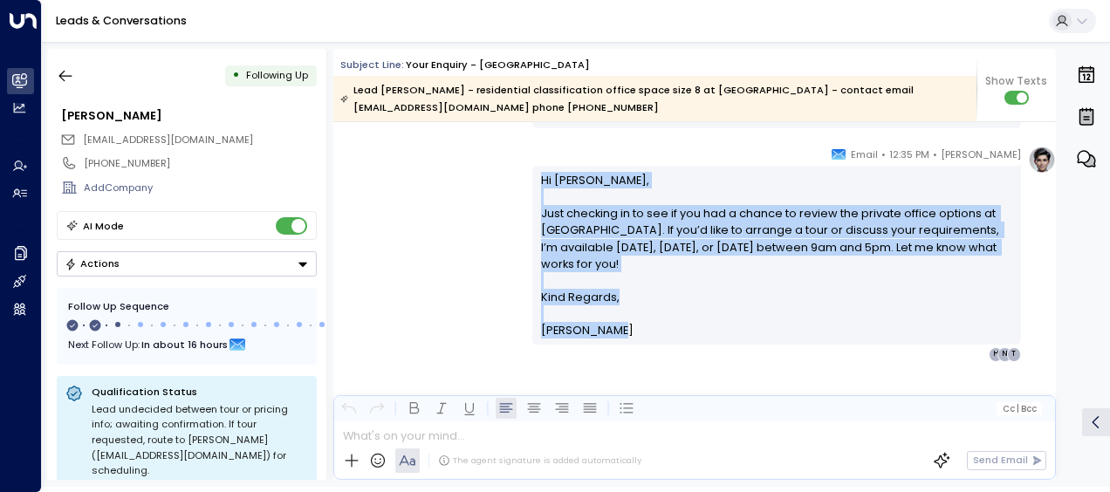
drag, startPoint x: 536, startPoint y: 173, endPoint x: 636, endPoint y: 352, distance: 205.1
click at [636, 352] on div "[PERSON_NAME] • 12:35 PM • Email Hi [PERSON_NAME], Just checking in to see if y…" at bounding box center [776, 254] width 489 height 216
drag, startPoint x: 636, startPoint y: 352, endPoint x: 553, endPoint y: 247, distance: 133.6
click at [78, 80] on button "button" at bounding box center [65, 75] width 31 height 31
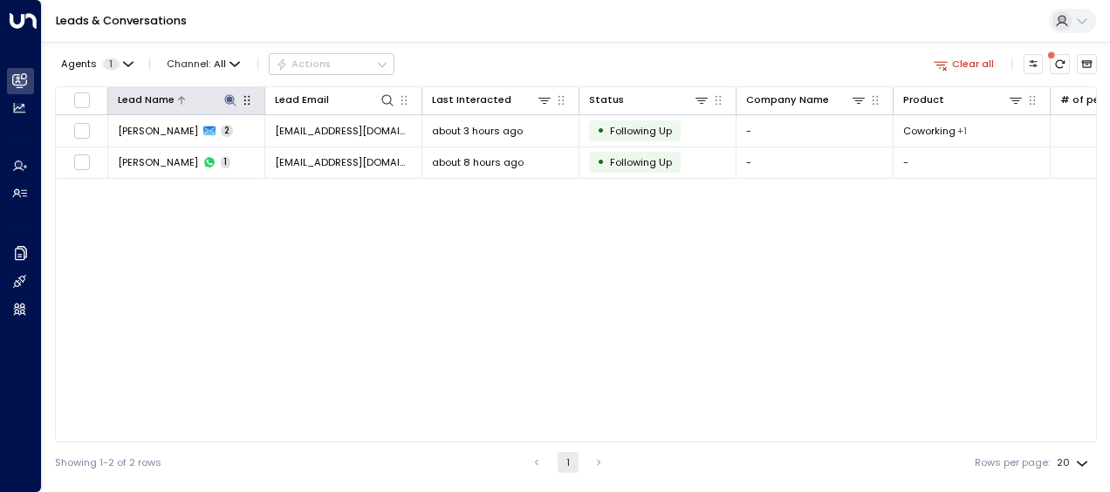
click at [237, 98] on icon at bounding box center [230, 100] width 14 height 14
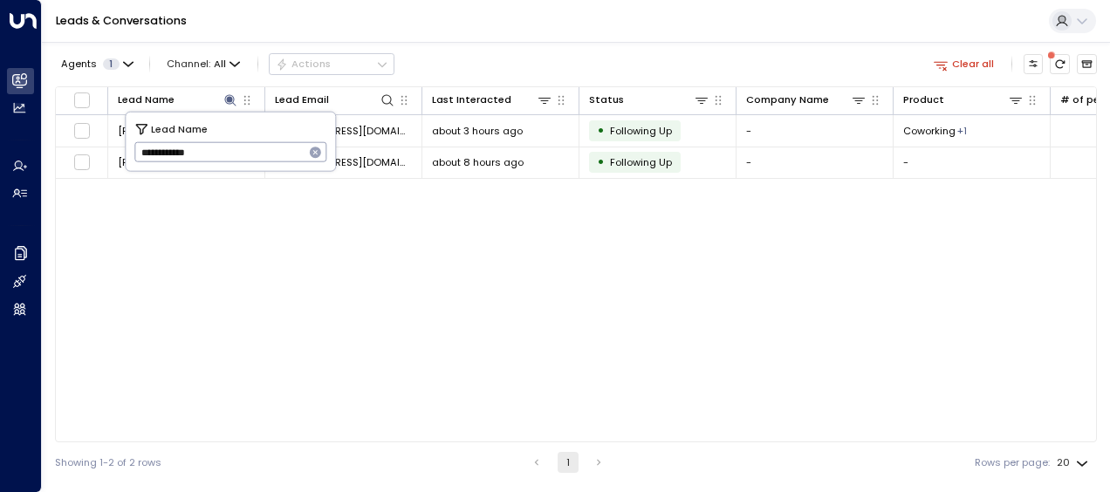
drag, startPoint x: 138, startPoint y: 150, endPoint x: 237, endPoint y: 158, distance: 99.8
click at [237, 158] on input "**********" at bounding box center [219, 152] width 170 height 29
type input "******"
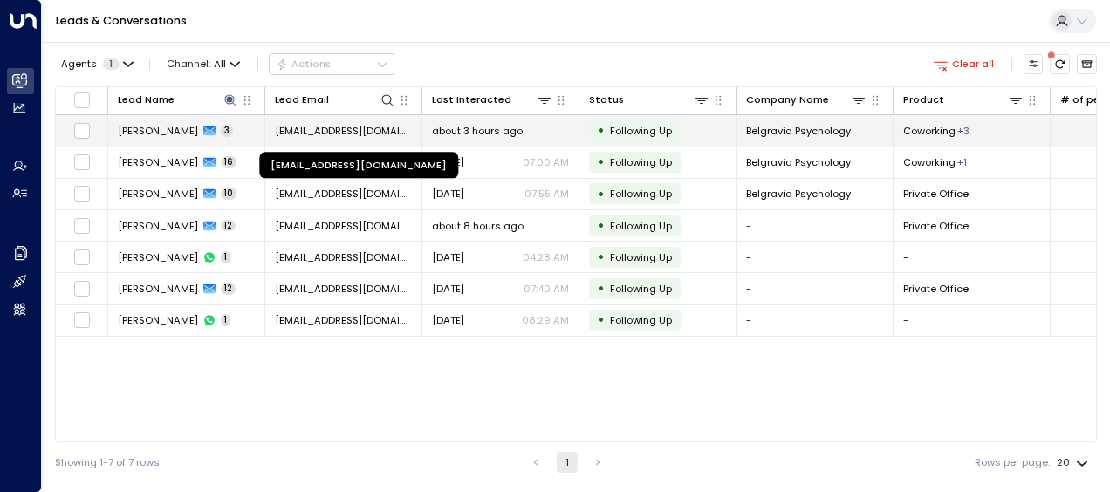
click at [383, 130] on span "[EMAIL_ADDRESS][DOMAIN_NAME]" at bounding box center [343, 131] width 137 height 14
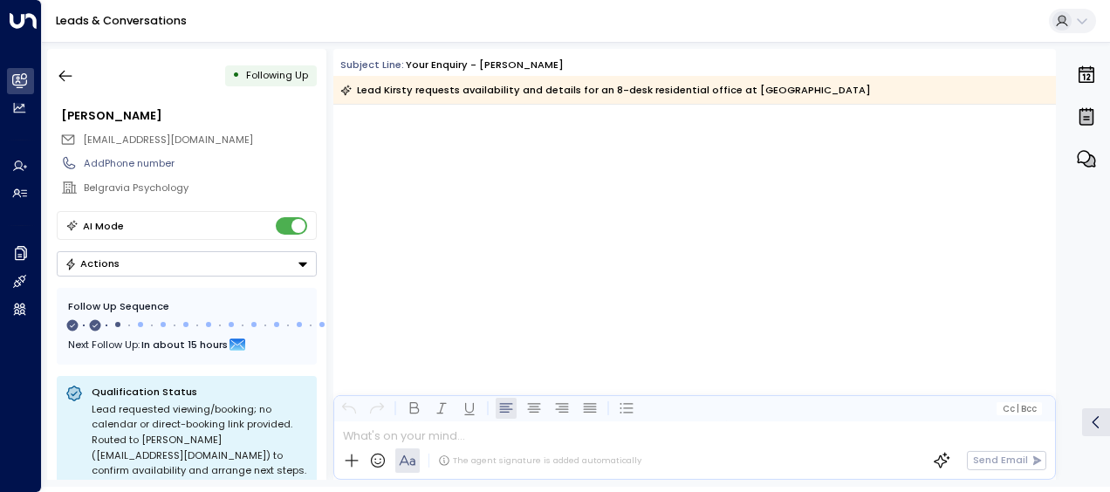
scroll to position [1096, 0]
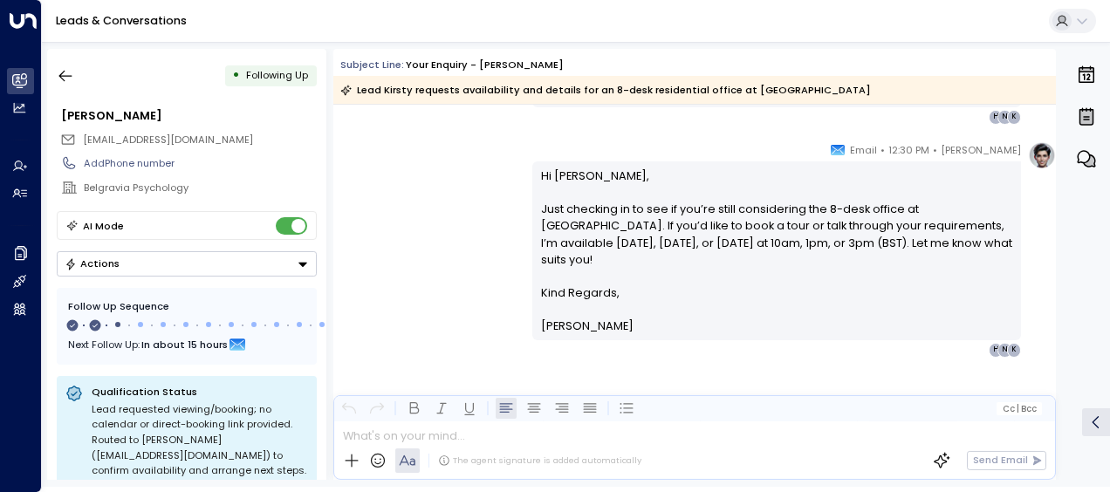
click at [461, 160] on div "[PERSON_NAME] • 12:30 PM • Email Hi [PERSON_NAME], Just checking in to see if y…" at bounding box center [694, 249] width 723 height 216
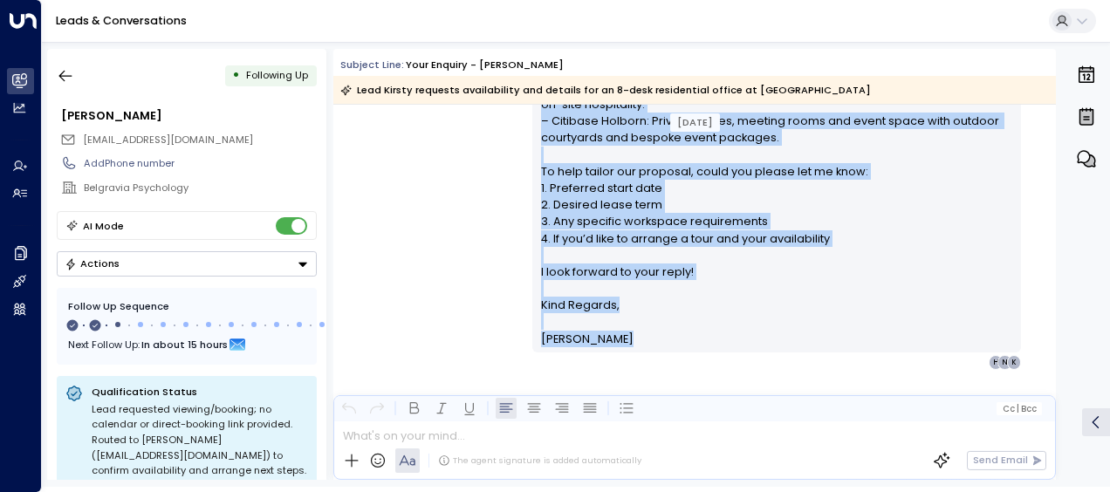
scroll to position [604, 0]
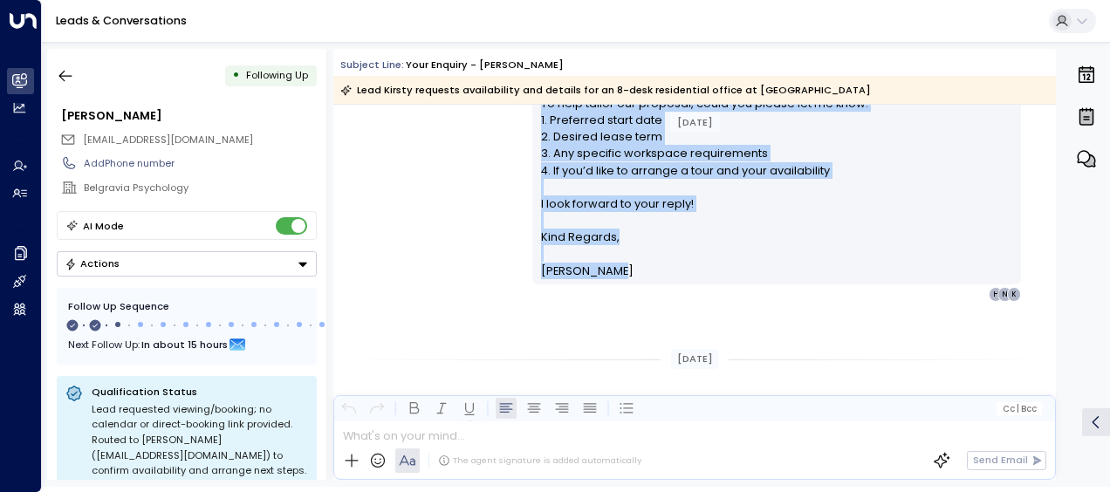
drag, startPoint x: 538, startPoint y: 141, endPoint x: 621, endPoint y: 293, distance: 173.4
click at [621, 279] on div "Hi [PERSON_NAME], Thank you for your interest in an 8-desk private office at [G…" at bounding box center [777, 53] width 472 height 452
drag, startPoint x: 621, startPoint y: 293, endPoint x: 574, endPoint y: 166, distance: 135.9
click at [470, 209] on div "[PERSON_NAME] • 10:09 AM • Email Hi [PERSON_NAME], Thank you for your interest …" at bounding box center [694, 51] width 723 height 501
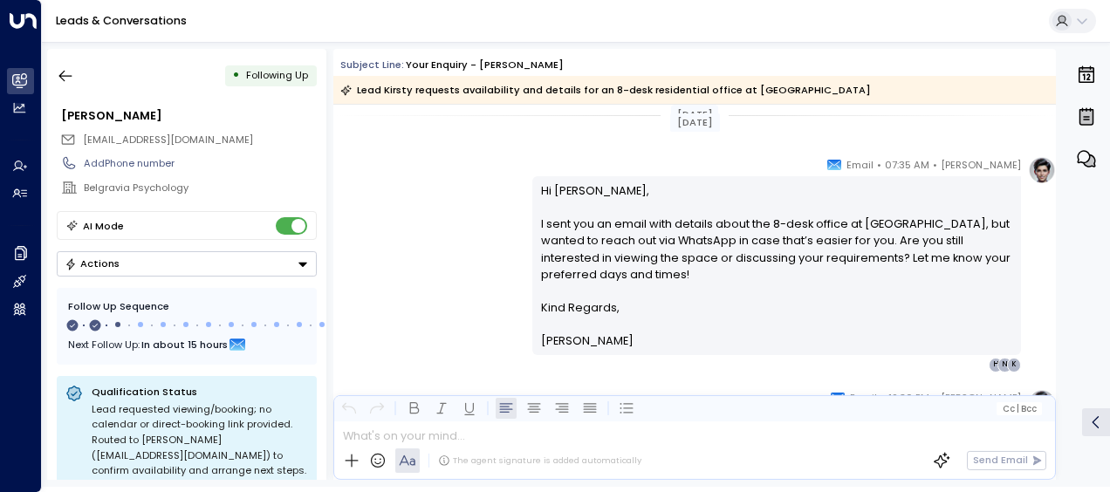
scroll to position [883, 0]
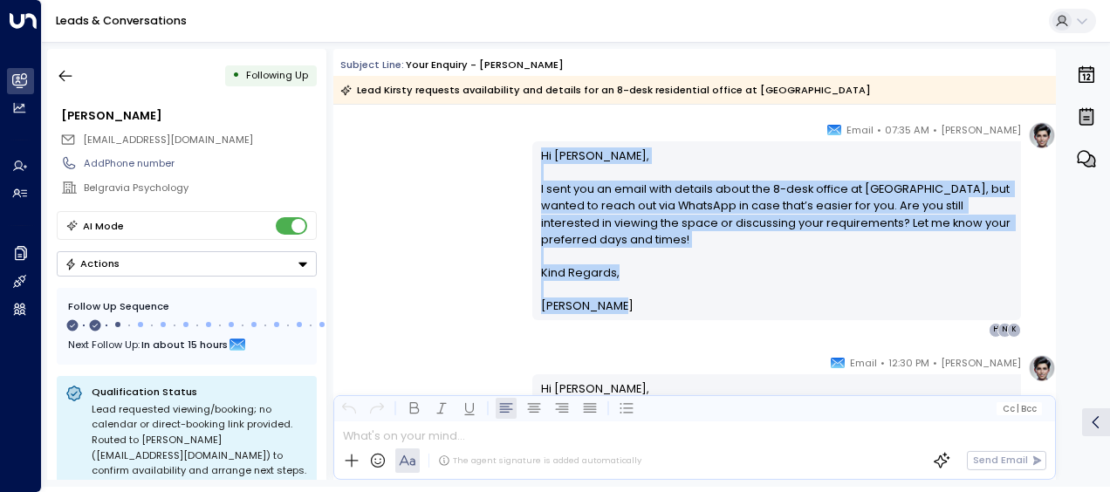
drag, startPoint x: 536, startPoint y: 151, endPoint x: 611, endPoint y: 304, distance: 170.2
click at [611, 304] on div "Hi [PERSON_NAME], I sent you an email with details about the 8-desk office at […" at bounding box center [776, 230] width 489 height 179
drag, startPoint x: 611, startPoint y: 304, endPoint x: 548, endPoint y: 270, distance: 71.5
click at [447, 225] on div "[PERSON_NAME] • 07:35 AM • Email Hi [PERSON_NAME], I sent you an email with det…" at bounding box center [694, 229] width 723 height 216
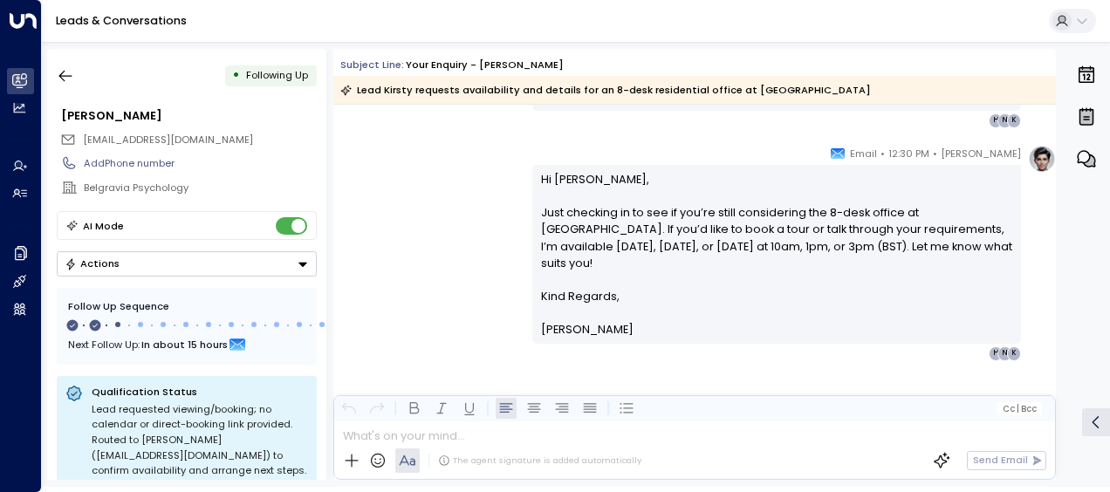
scroll to position [1096, 0]
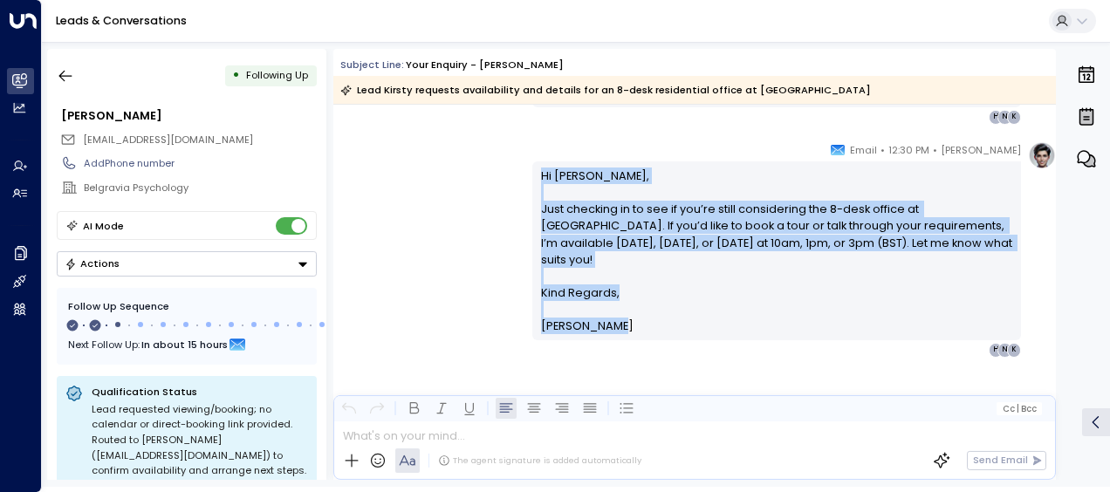
drag, startPoint x: 534, startPoint y: 170, endPoint x: 628, endPoint y: 308, distance: 167.0
click at [628, 308] on div "Hi [PERSON_NAME], Just checking in to see if you’re still considering the 8-des…" at bounding box center [776, 250] width 489 height 179
drag, startPoint x: 628, startPoint y: 308, endPoint x: 561, endPoint y: 239, distance: 96.3
click at [66, 75] on icon "button" at bounding box center [65, 75] width 17 height 17
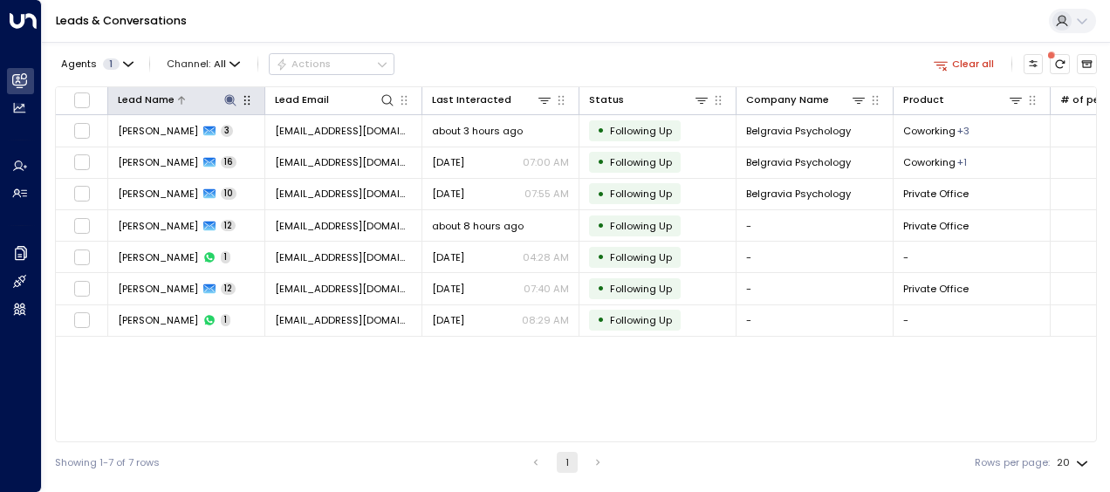
click at [231, 100] on icon at bounding box center [229, 99] width 11 height 11
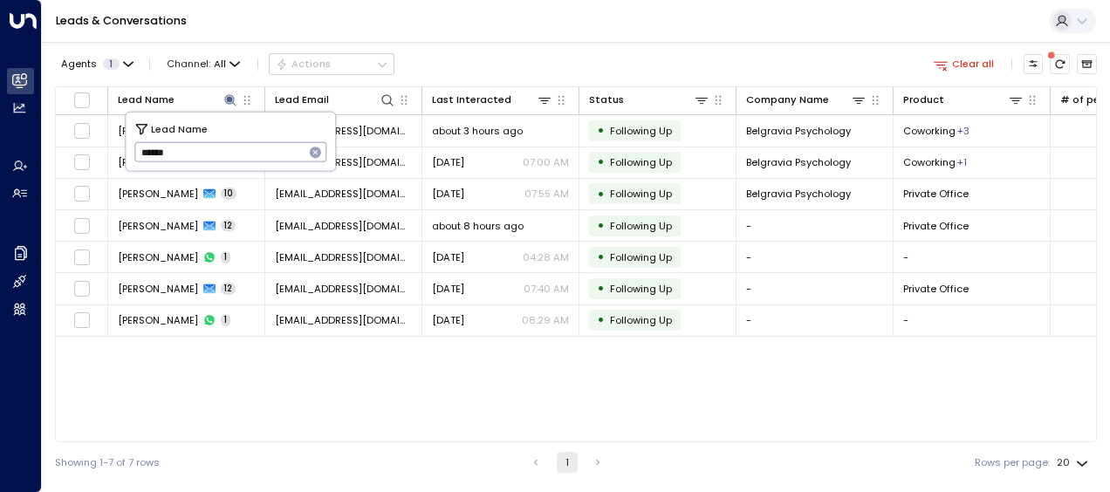
drag, startPoint x: 135, startPoint y: 154, endPoint x: 187, endPoint y: 163, distance: 52.4
click at [187, 163] on input "******" at bounding box center [219, 152] width 170 height 29
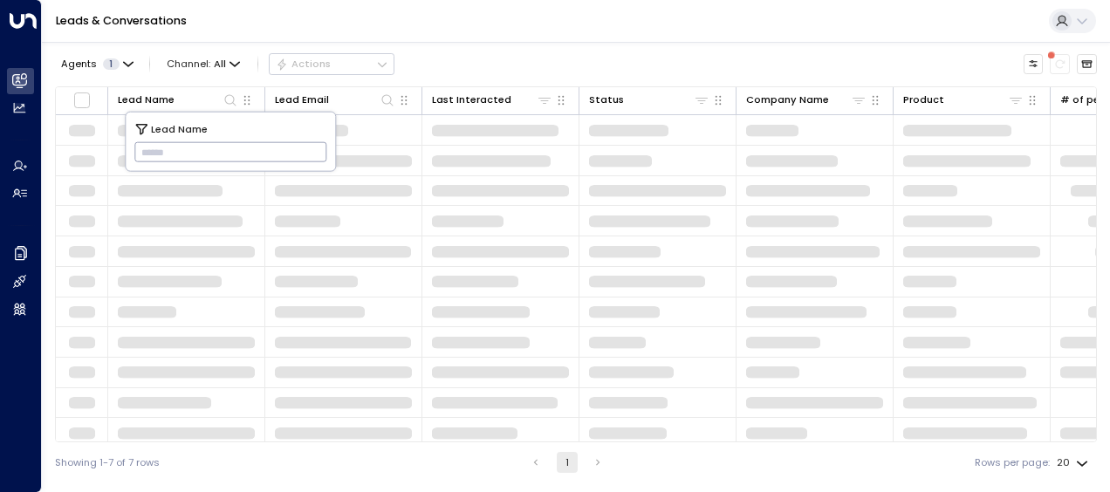
click at [138, 147] on input "text" at bounding box center [230, 152] width 193 height 29
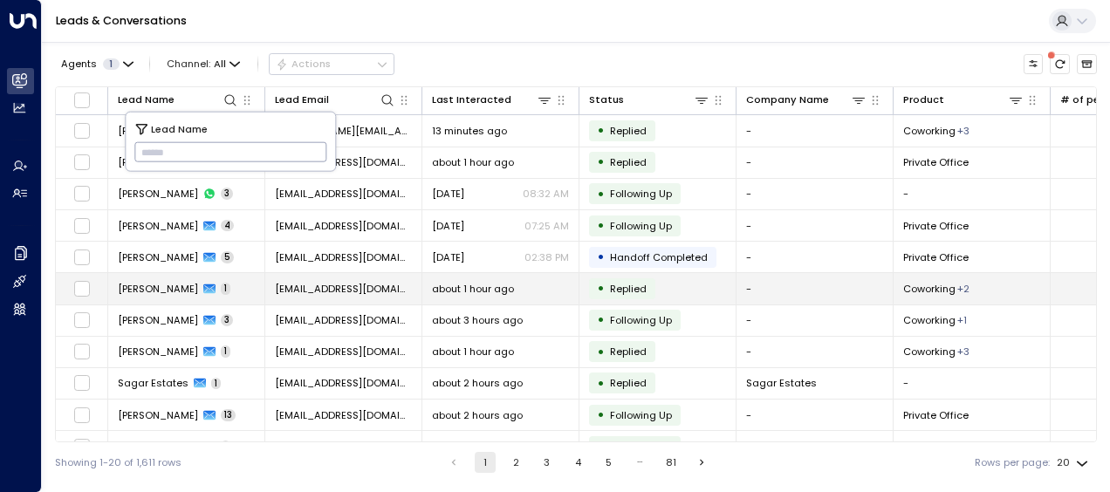
type input "**********"
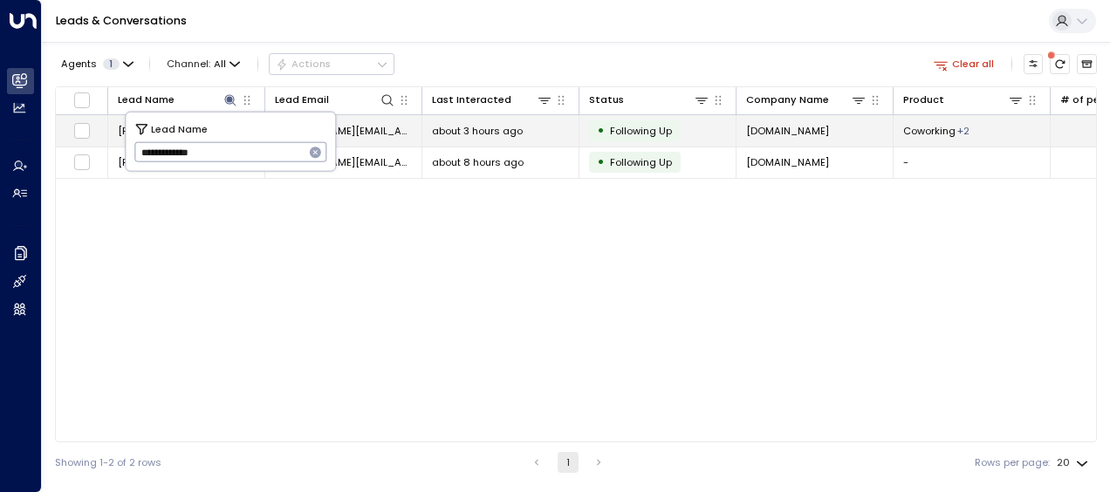
click at [363, 127] on td "[PERSON_NAME][EMAIL_ADDRESS][DOMAIN_NAME]" at bounding box center [343, 130] width 157 height 31
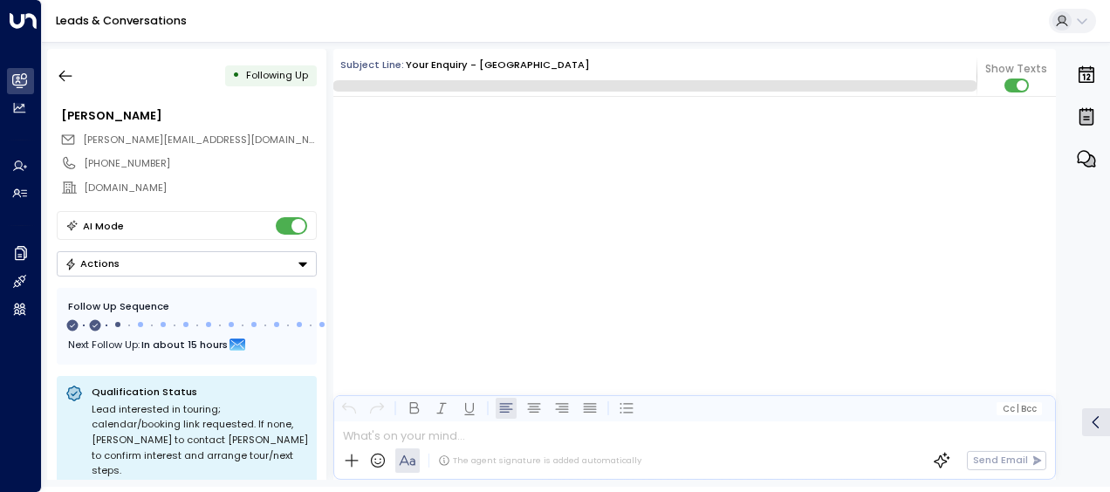
scroll to position [998, 0]
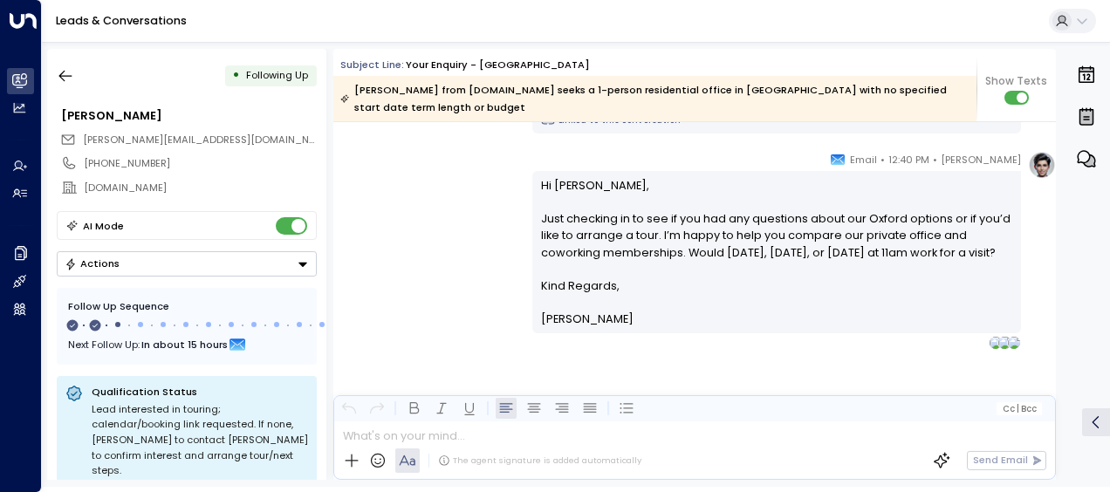
click at [475, 254] on div "[PERSON_NAME] • 12:40 PM • Email Hi [PERSON_NAME], Just checking in to see if y…" at bounding box center [694, 250] width 723 height 199
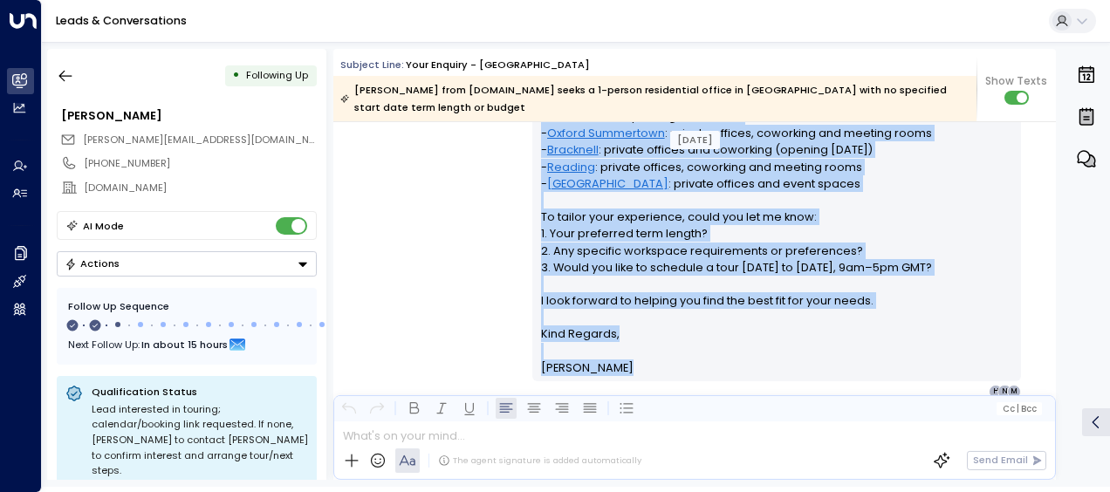
scroll to position [638, 0]
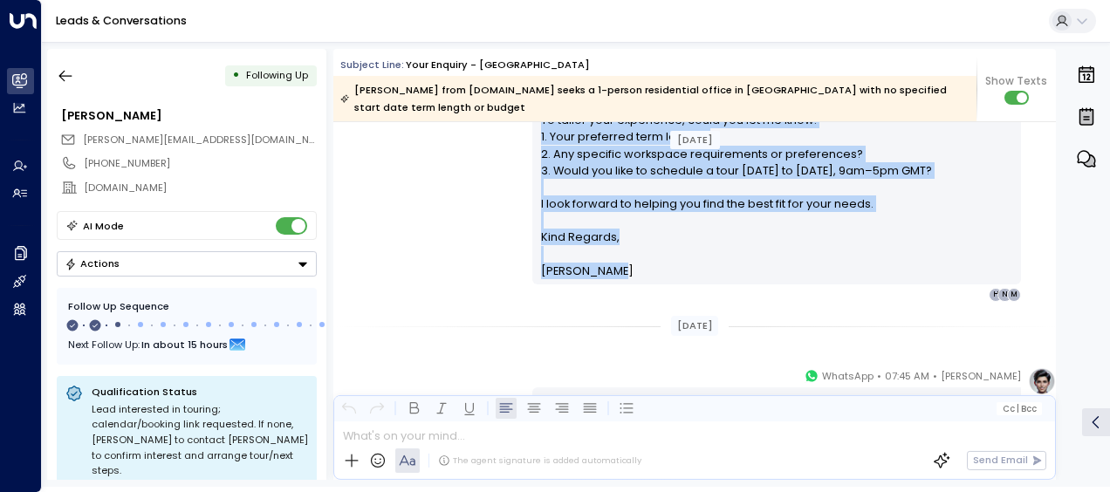
drag, startPoint x: 538, startPoint y: 136, endPoint x: 614, endPoint y: 248, distance: 135.1
click at [614, 248] on div "Hi [PERSON_NAME], Thank you for your interest in our [GEOGRAPHIC_DATA] location…" at bounding box center [776, 45] width 489 height 480
drag, startPoint x: 614, startPoint y: 248, endPoint x: 562, endPoint y: 186, distance: 80.6
click at [562, 186] on p "Hi [PERSON_NAME], Thank you for your interest in our [GEOGRAPHIC_DATA] location…" at bounding box center [777, 20] width 472 height 419
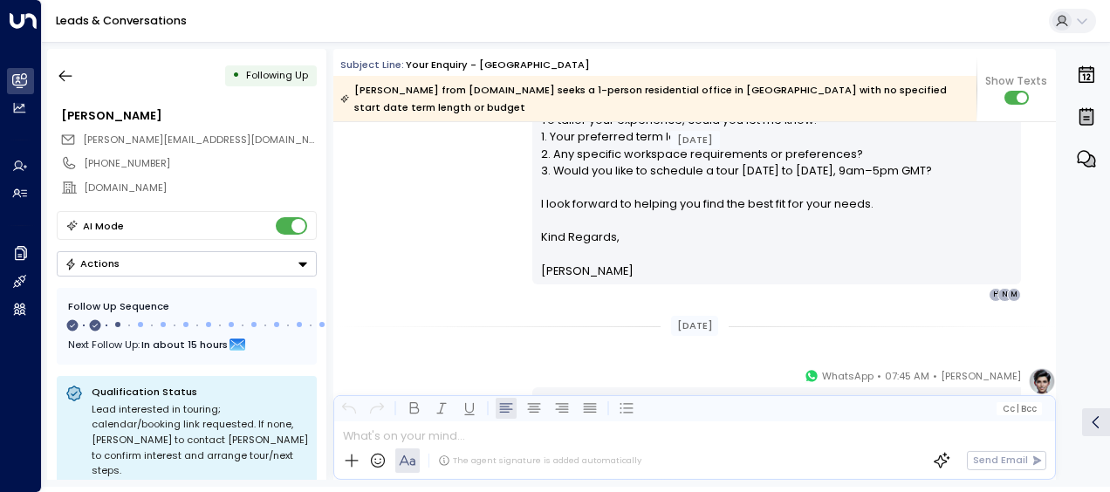
click at [454, 339] on div "[DATE] [DATE] Trigger Email • • 10:08 AM • Email Contact Name [PERSON_NAME] Con…" at bounding box center [694, 175] width 723 height 1382
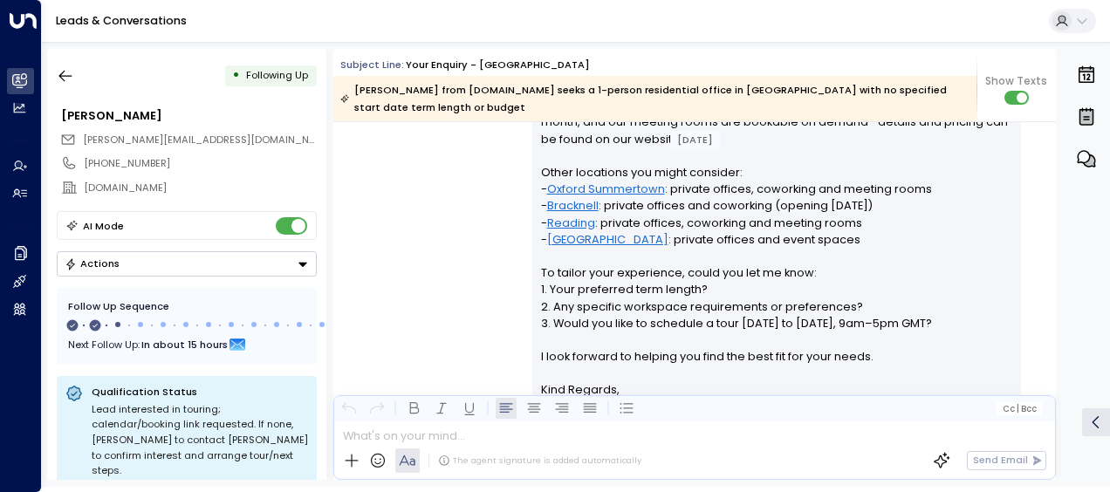
scroll to position [318, 0]
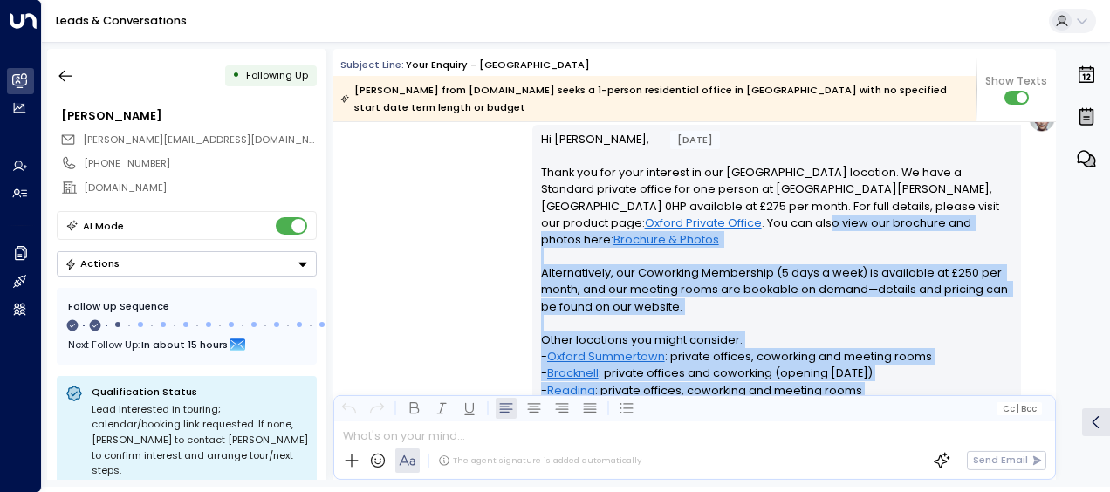
drag, startPoint x: 537, startPoint y: 381, endPoint x: 580, endPoint y: 202, distance: 183.1
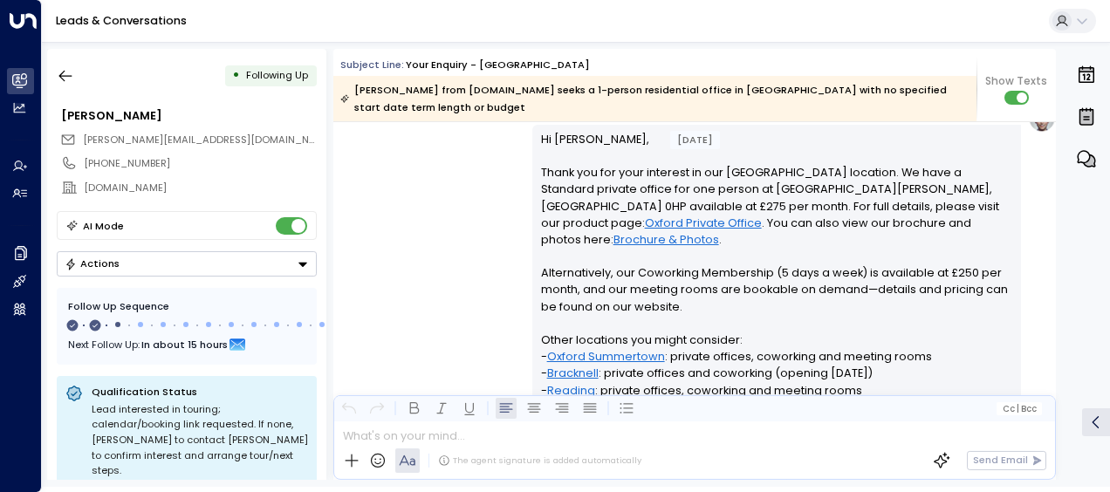
click at [401, 208] on div "[PERSON_NAME] • 10:11 AM • Email Hi [PERSON_NAME], Thank you for your interest …" at bounding box center [694, 364] width 723 height 518
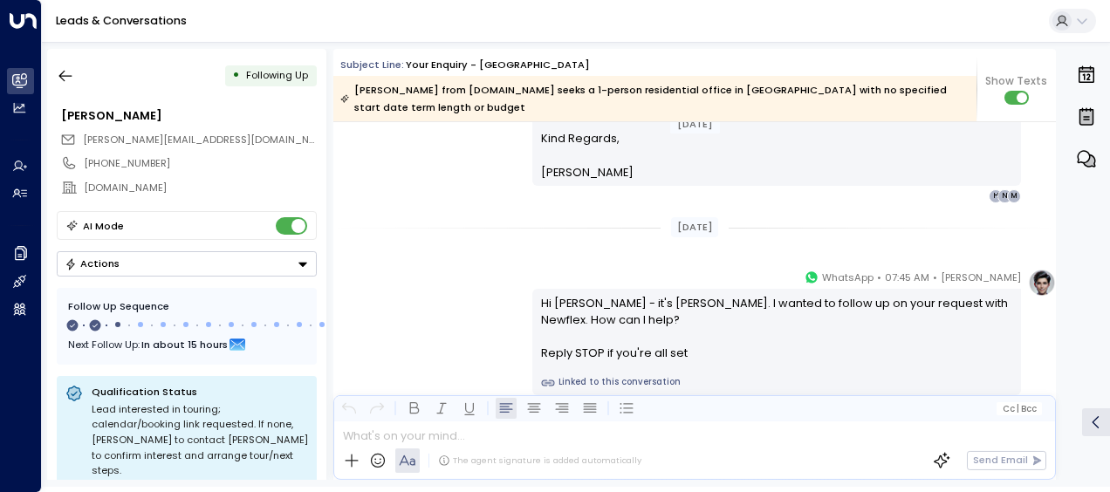
scroll to position [772, 0]
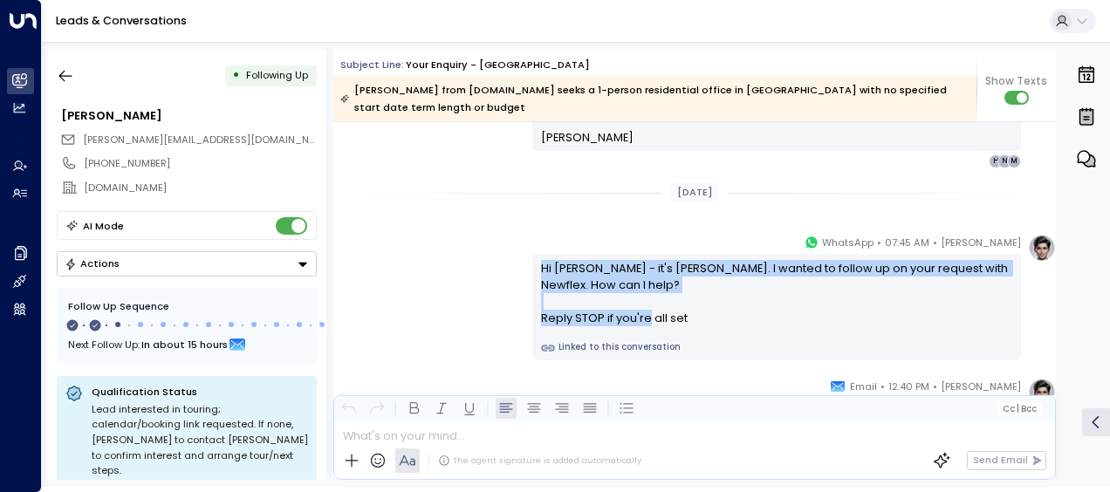
drag, startPoint x: 538, startPoint y: 248, endPoint x: 698, endPoint y: 314, distance: 172.9
click at [698, 314] on div "Hi [PERSON_NAME] - it's [PERSON_NAME]. I wanted to follow up on your request wi…" at bounding box center [776, 307] width 489 height 106
drag, startPoint x: 698, startPoint y: 314, endPoint x: 620, endPoint y: 298, distance: 80.3
click at [414, 295] on div "[PERSON_NAME] • 07:45 AM • WhatsApp Hi [PERSON_NAME] - it's [PERSON_NAME]. I wa…" at bounding box center [694, 297] width 723 height 127
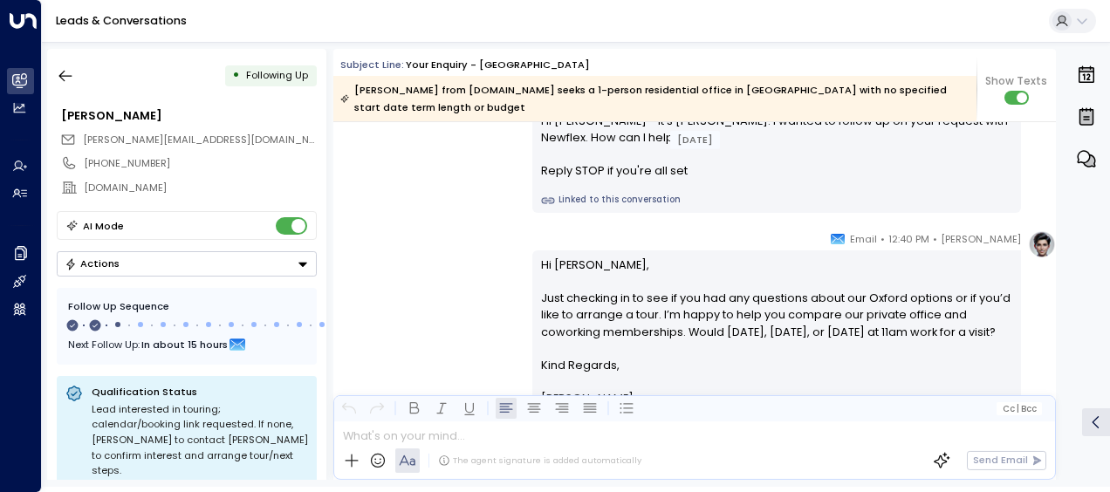
scroll to position [946, 0]
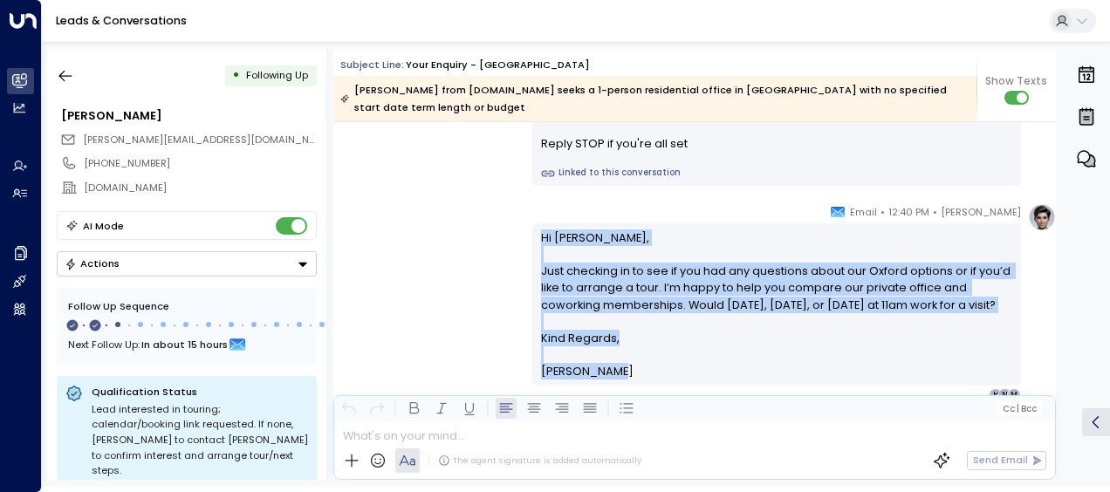
drag, startPoint x: 536, startPoint y: 220, endPoint x: 611, endPoint y: 382, distance: 178.8
click at [611, 382] on div "Hi [PERSON_NAME], Just checking in to see if you had any questions about our Ox…" at bounding box center [776, 303] width 489 height 161
drag, startPoint x: 611, startPoint y: 382, endPoint x: 551, endPoint y: 272, distance: 125.4
click at [551, 272] on p "Hi [PERSON_NAME], Just checking in to see if you had any questions about our Ox…" at bounding box center [777, 280] width 472 height 100
click at [61, 73] on icon "button" at bounding box center [65, 76] width 13 height 11
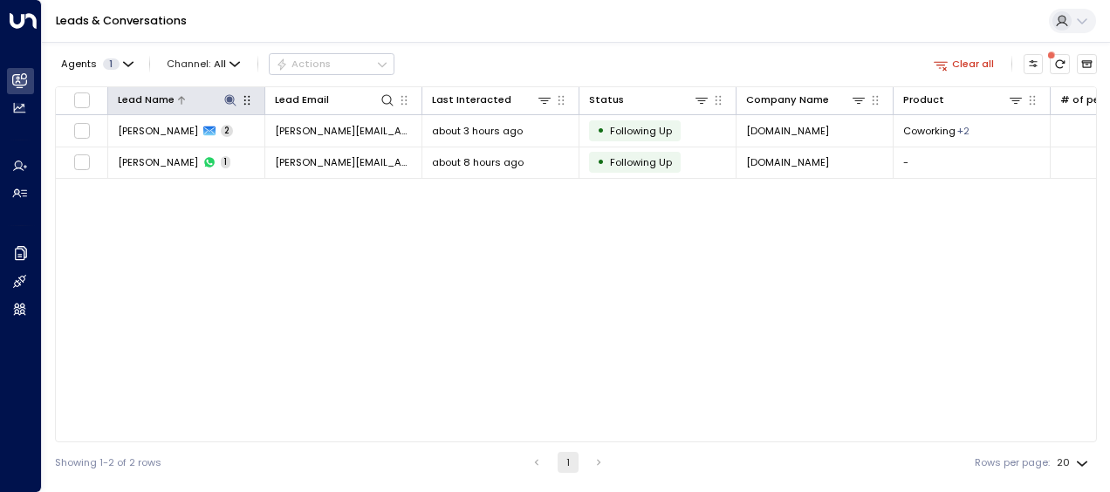
click at [228, 94] on icon at bounding box center [229, 99] width 11 height 11
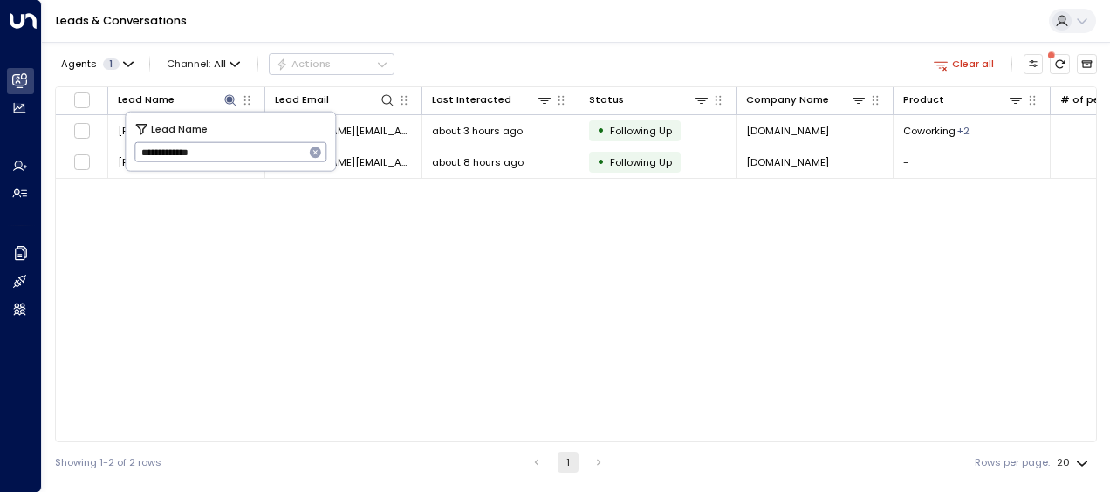
drag, startPoint x: 136, startPoint y: 152, endPoint x: 257, endPoint y: 161, distance: 120.8
click at [257, 161] on input "**********" at bounding box center [219, 152] width 170 height 29
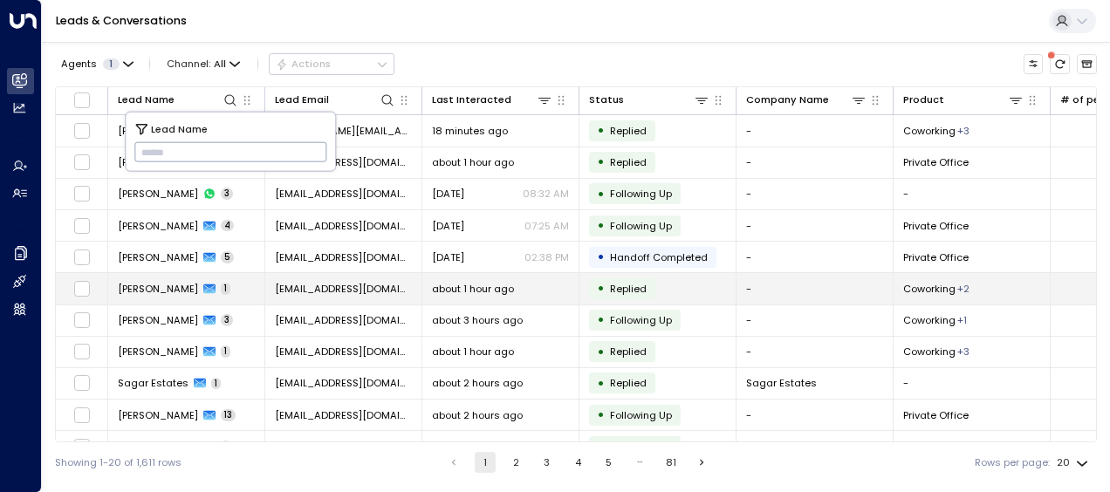
type input "*********"
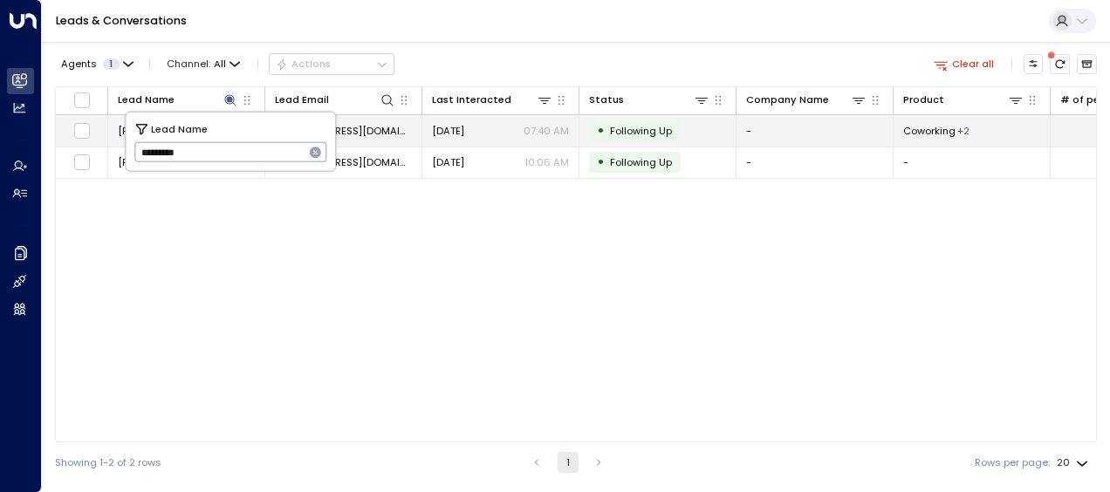
click at [366, 128] on span "[EMAIL_ADDRESS][DOMAIN_NAME]" at bounding box center [343, 131] width 137 height 14
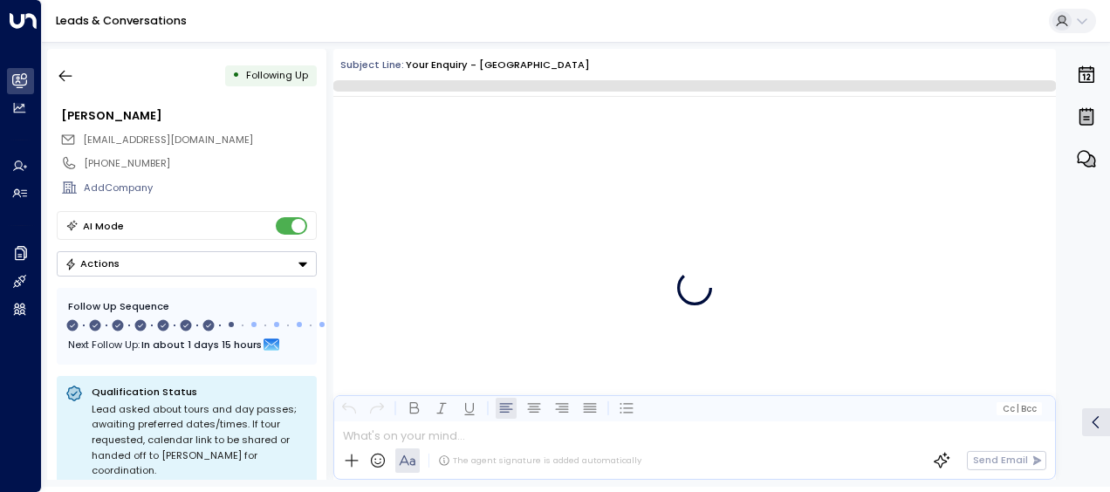
scroll to position [4983, 0]
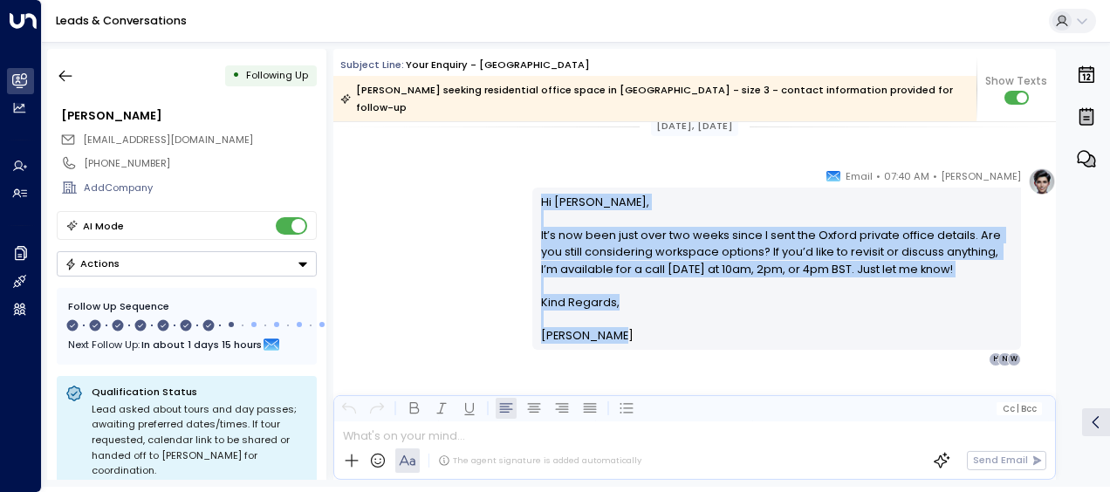
drag, startPoint x: 537, startPoint y: 181, endPoint x: 618, endPoint y: 340, distance: 179.2
click at [618, 340] on div "[PERSON_NAME] • 07:40 AM • Email Hi [PERSON_NAME], It’s now been just over two …" at bounding box center [776, 267] width 489 height 199
drag, startPoint x: 618, startPoint y: 340, endPoint x: 578, endPoint y: 250, distance: 98.5
click at [63, 72] on icon "button" at bounding box center [65, 75] width 17 height 17
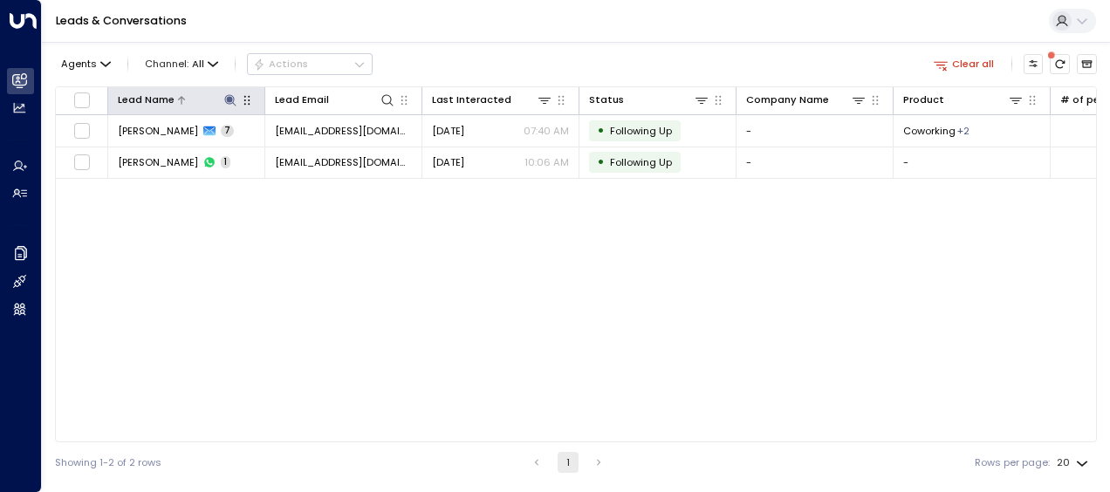
click at [229, 95] on icon at bounding box center [230, 100] width 14 height 14
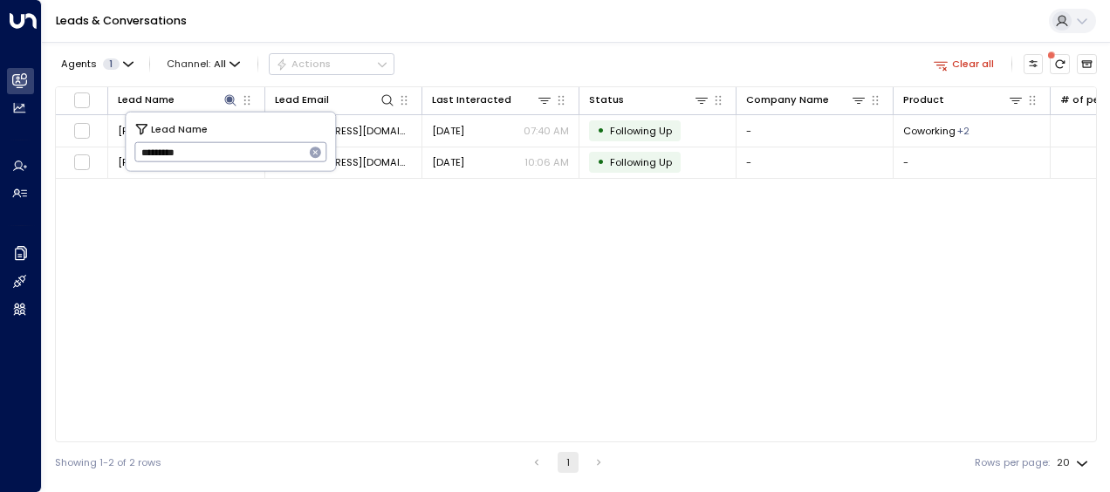
drag, startPoint x: 138, startPoint y: 154, endPoint x: 228, endPoint y: 156, distance: 89.9
click at [228, 156] on input "*********" at bounding box center [219, 152] width 170 height 29
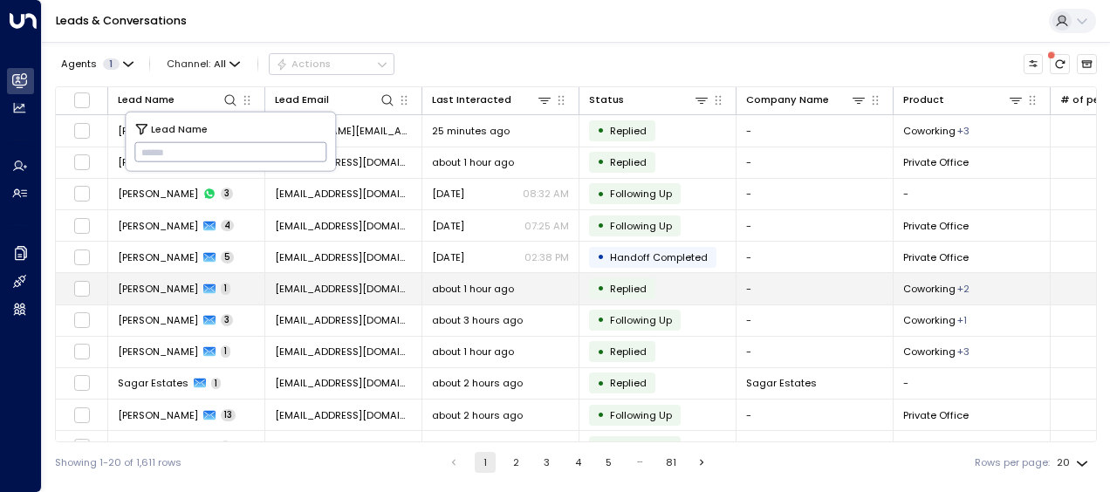
type input "**********"
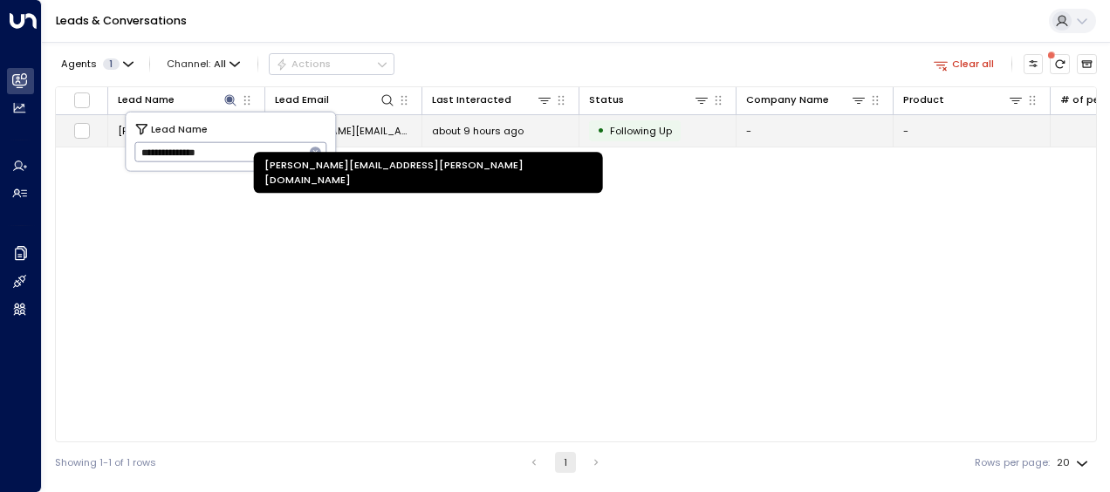
click at [379, 128] on span "[PERSON_NAME][EMAIL_ADDRESS][PERSON_NAME][DOMAIN_NAME]" at bounding box center [343, 131] width 137 height 14
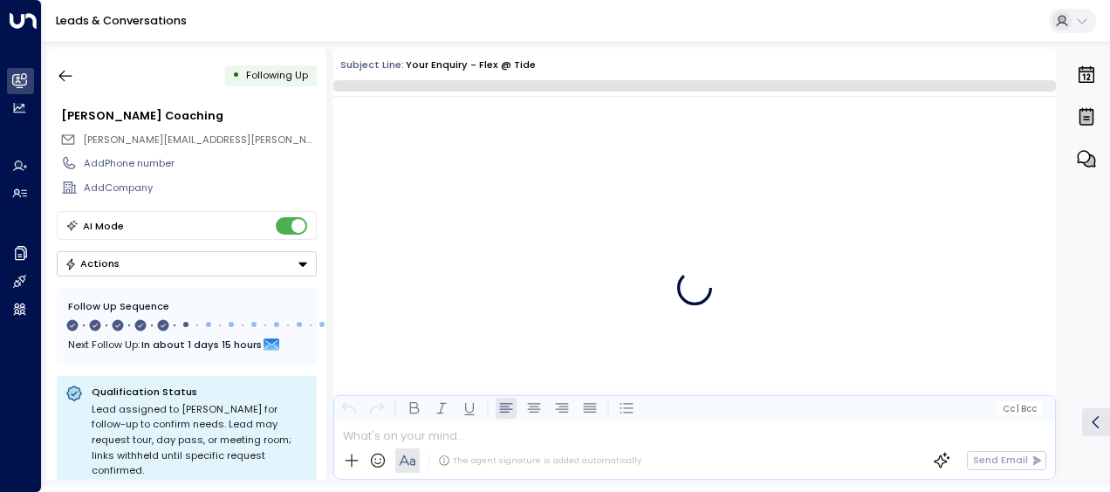
scroll to position [3036, 0]
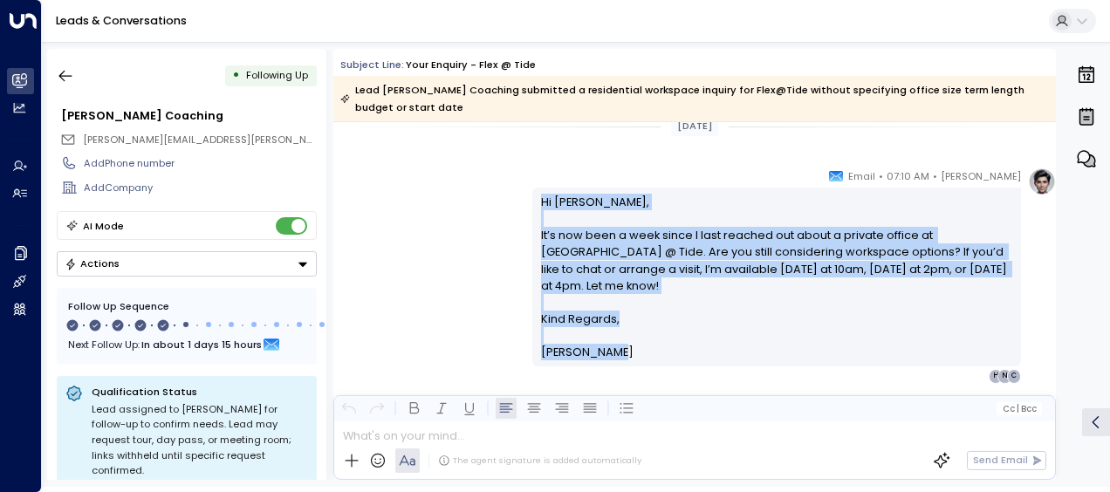
drag, startPoint x: 538, startPoint y: 201, endPoint x: 613, endPoint y: 345, distance: 162.0
click at [613, 345] on div "Hi [PERSON_NAME], It’s now been a week since I last reached out about a private…" at bounding box center [776, 277] width 489 height 179
drag, startPoint x: 613, startPoint y: 345, endPoint x: 549, endPoint y: 222, distance: 138.6
click at [72, 73] on icon "button" at bounding box center [65, 75] width 17 height 17
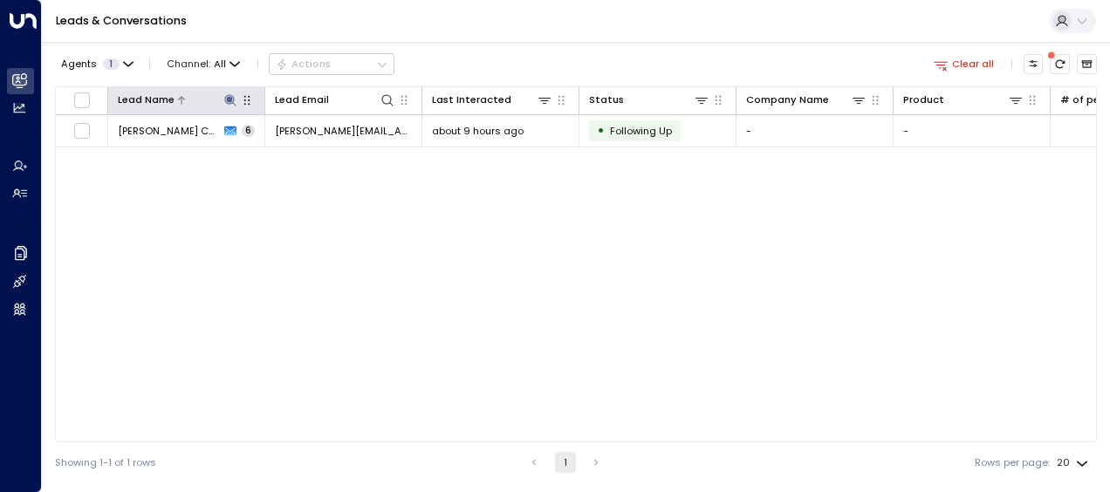
click at [227, 95] on icon at bounding box center [229, 99] width 11 height 11
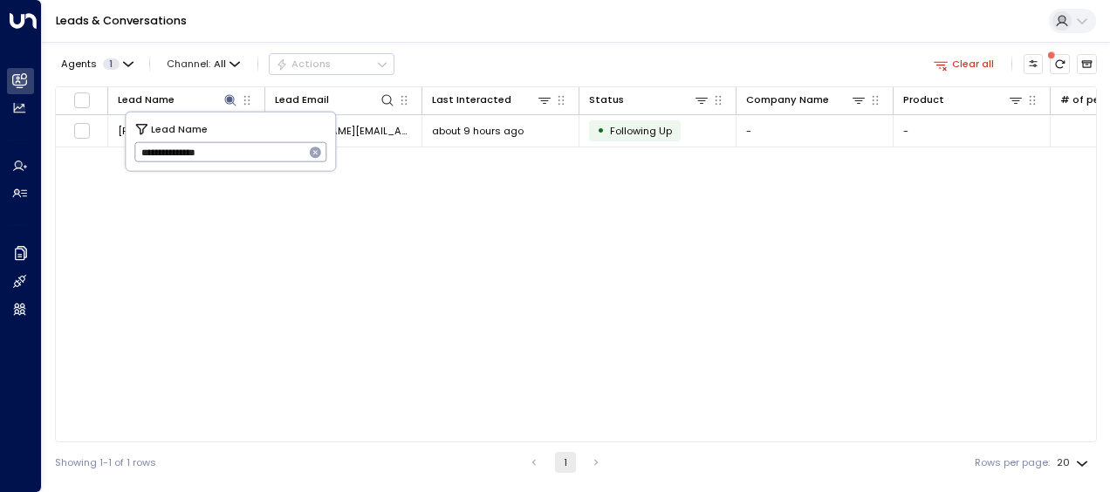
drag, startPoint x: 137, startPoint y: 152, endPoint x: 260, endPoint y: 148, distance: 123.1
click at [260, 148] on input "**********" at bounding box center [219, 152] width 170 height 29
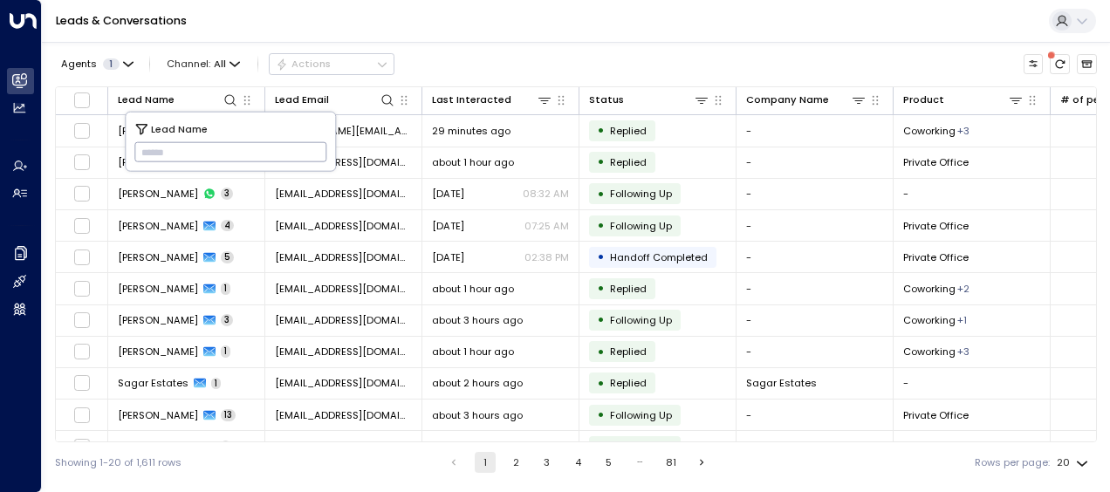
click at [147, 148] on input "text" at bounding box center [230, 152] width 193 height 29
click at [148, 152] on input "text" at bounding box center [230, 152] width 193 height 29
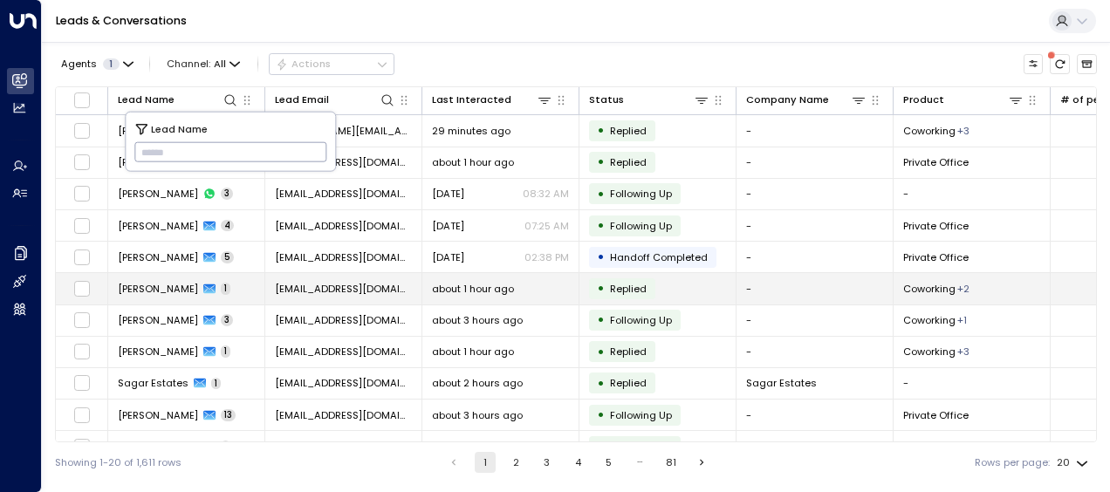
type input "**********"
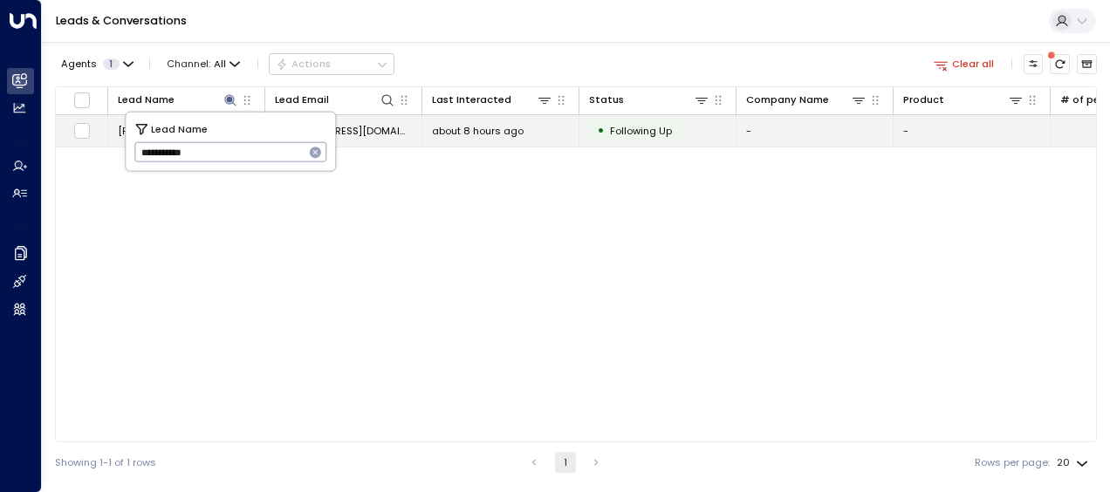
click at [470, 126] on span "about 8 hours ago" at bounding box center [478, 131] width 92 height 14
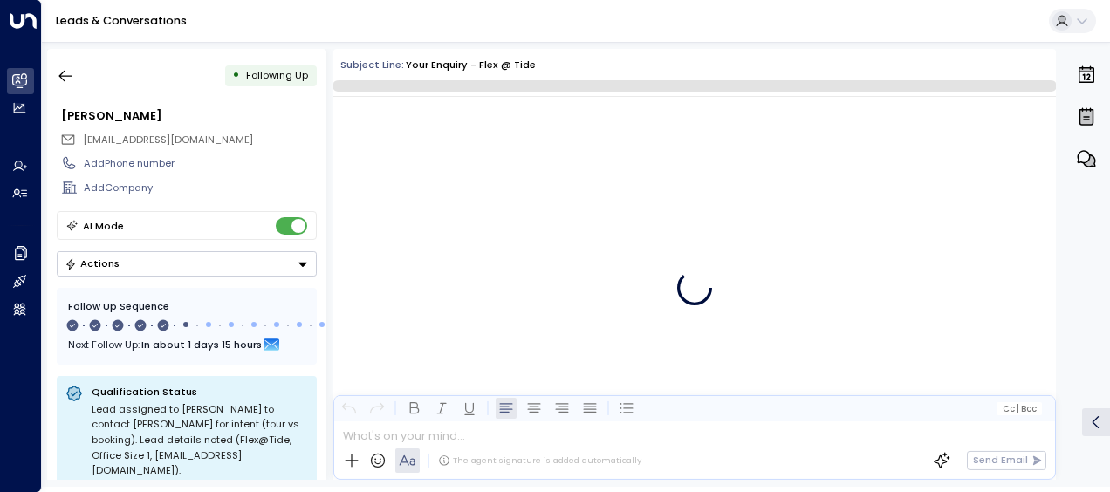
scroll to position [2733, 0]
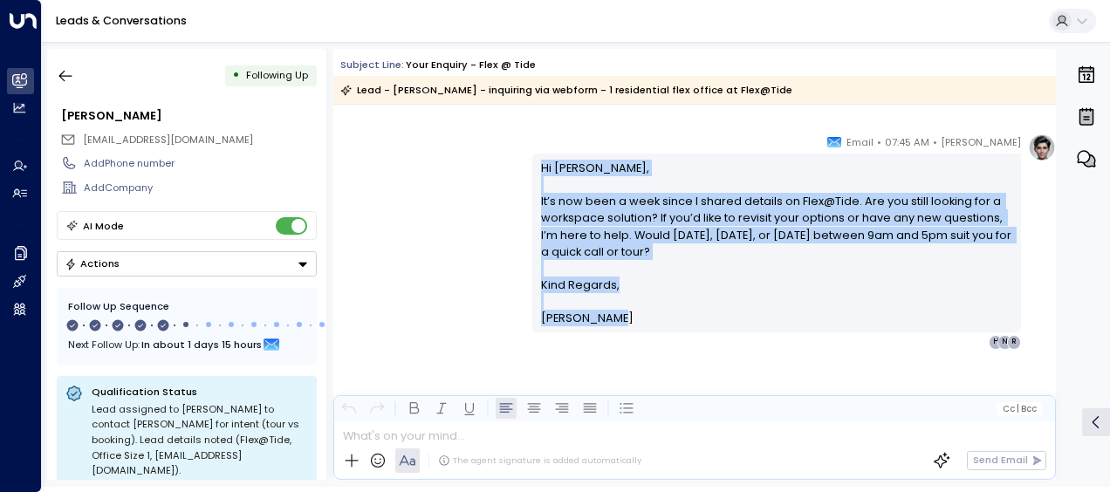
drag, startPoint x: 538, startPoint y: 162, endPoint x: 637, endPoint y: 317, distance: 183.7
click at [637, 317] on div "Hi [PERSON_NAME], It’s now been a week since I shared details on Flex@Tide. Are…" at bounding box center [777, 244] width 472 height 168
drag, startPoint x: 637, startPoint y: 317, endPoint x: 543, endPoint y: 241, distance: 121.0
click at [65, 69] on icon "button" at bounding box center [65, 75] width 17 height 17
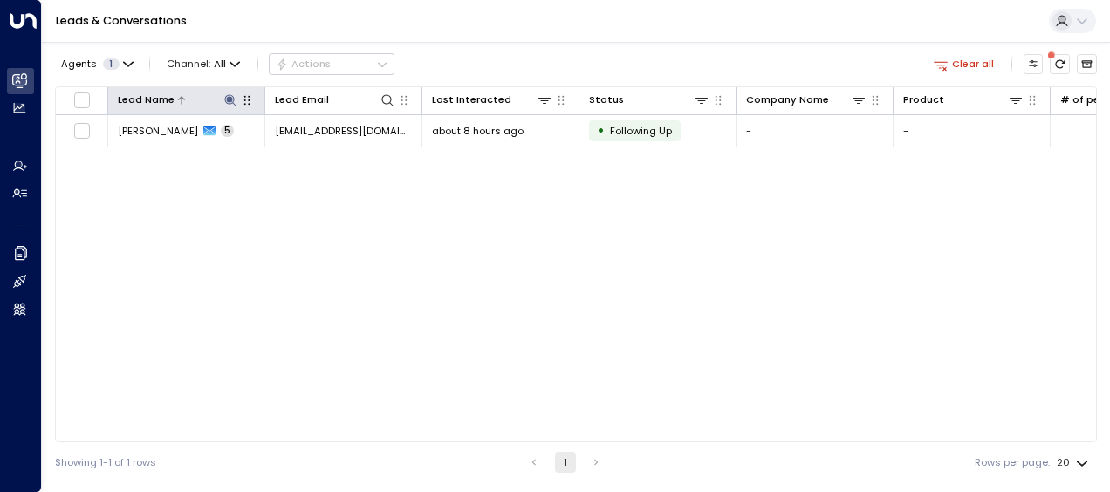
click at [229, 95] on icon at bounding box center [229, 99] width 11 height 11
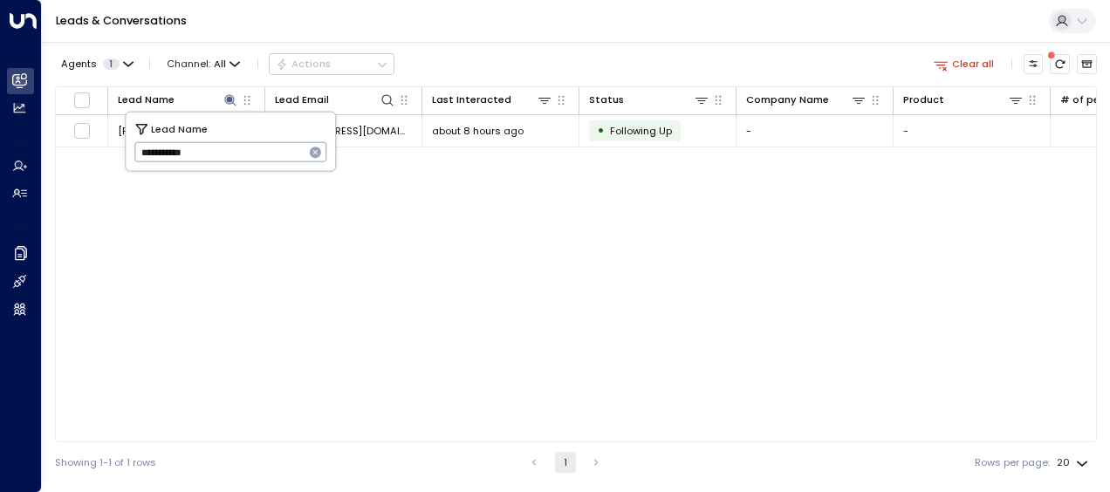
drag, startPoint x: 135, startPoint y: 148, endPoint x: 240, endPoint y: 144, distance: 104.8
click at [240, 144] on input "**********" at bounding box center [219, 152] width 170 height 29
type input "****"
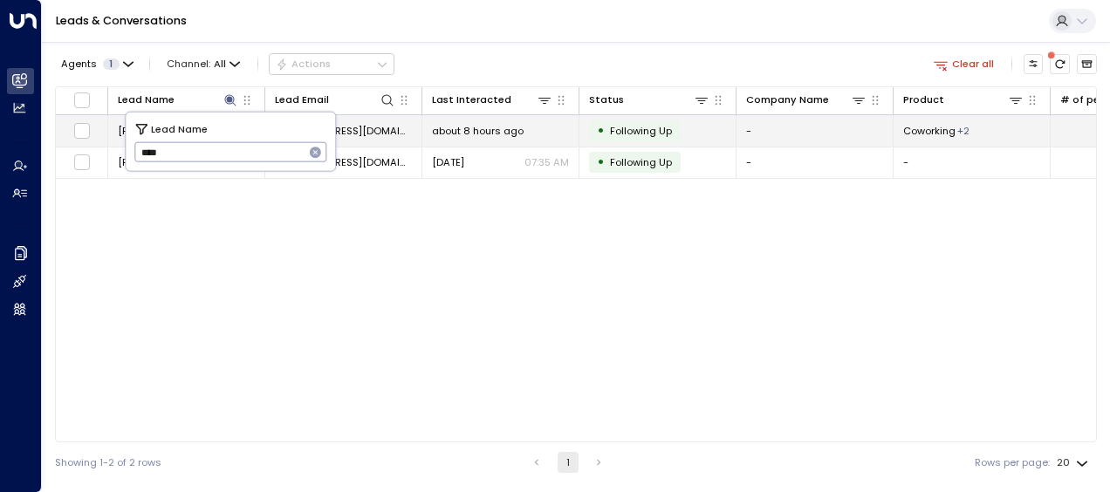
click at [391, 129] on span "[EMAIL_ADDRESS][DOMAIN_NAME]" at bounding box center [343, 131] width 137 height 14
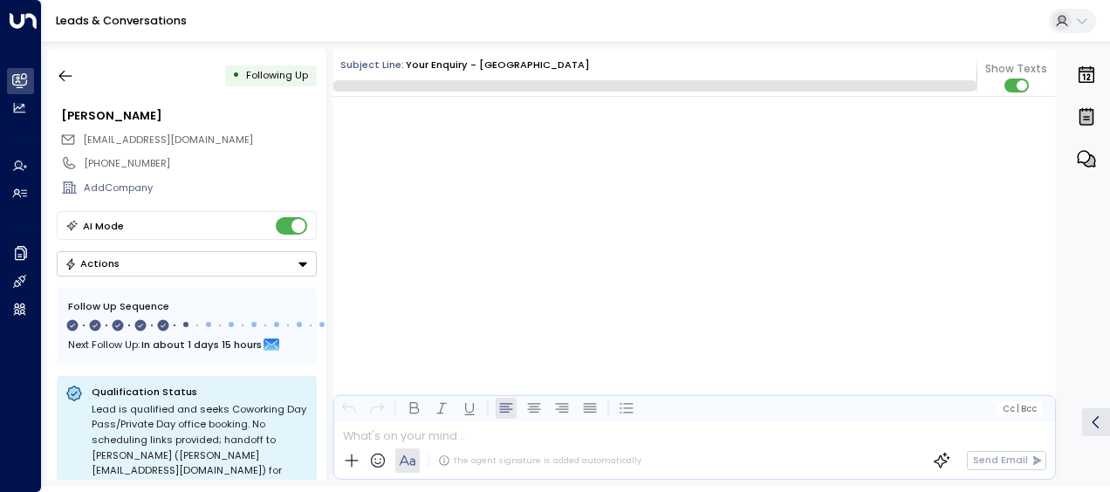
scroll to position [2647, 0]
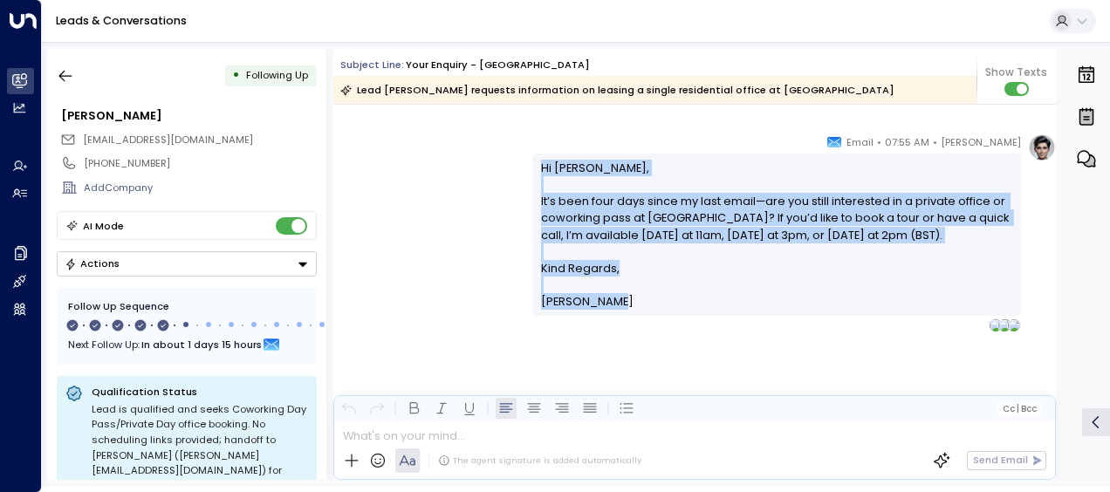
drag, startPoint x: 538, startPoint y: 161, endPoint x: 618, endPoint y: 318, distance: 176.0
click at [618, 311] on div "Hi [PERSON_NAME], It’s been four days since my last email—are you still interes…" at bounding box center [777, 235] width 472 height 151
drag, startPoint x: 618, startPoint y: 318, endPoint x: 557, endPoint y: 295, distance: 65.2
click at [557, 293] on p at bounding box center [777, 285] width 472 height 17
click at [66, 73] on icon "button" at bounding box center [65, 75] width 17 height 17
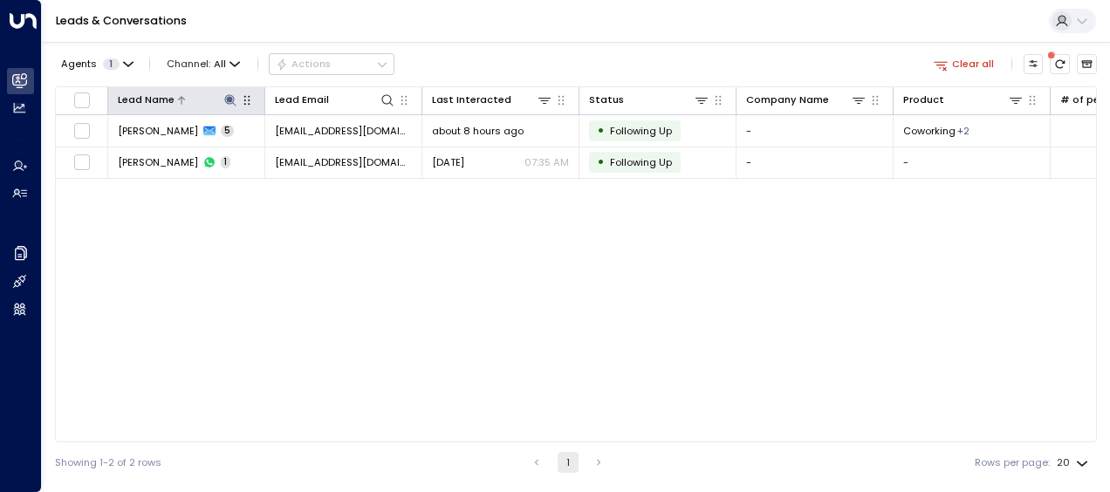
click at [230, 96] on icon at bounding box center [230, 100] width 14 height 14
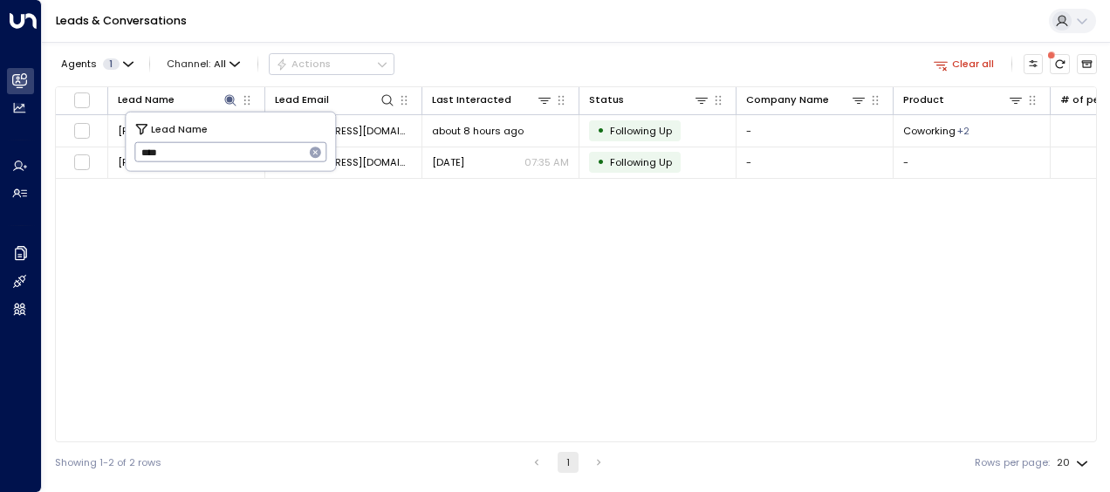
drag, startPoint x: 135, startPoint y: 155, endPoint x: 182, endPoint y: 150, distance: 47.4
click at [182, 150] on input "****" at bounding box center [219, 152] width 170 height 29
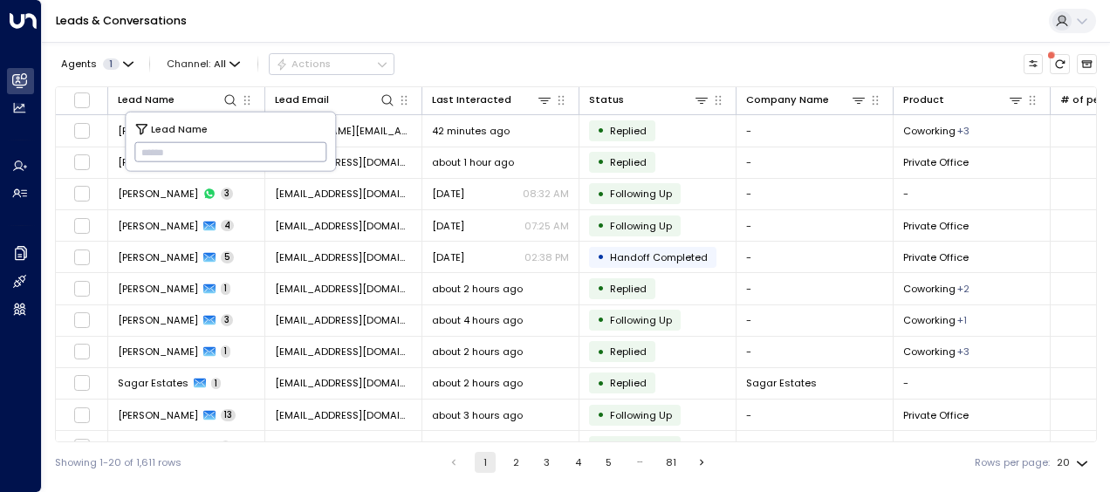
click at [141, 152] on input "text" at bounding box center [230, 152] width 193 height 29
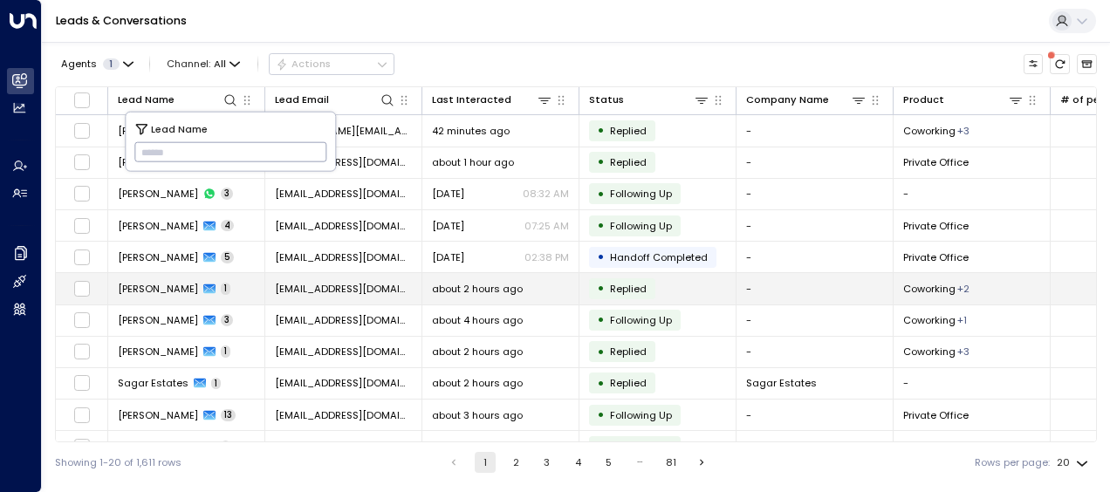
type input "**********"
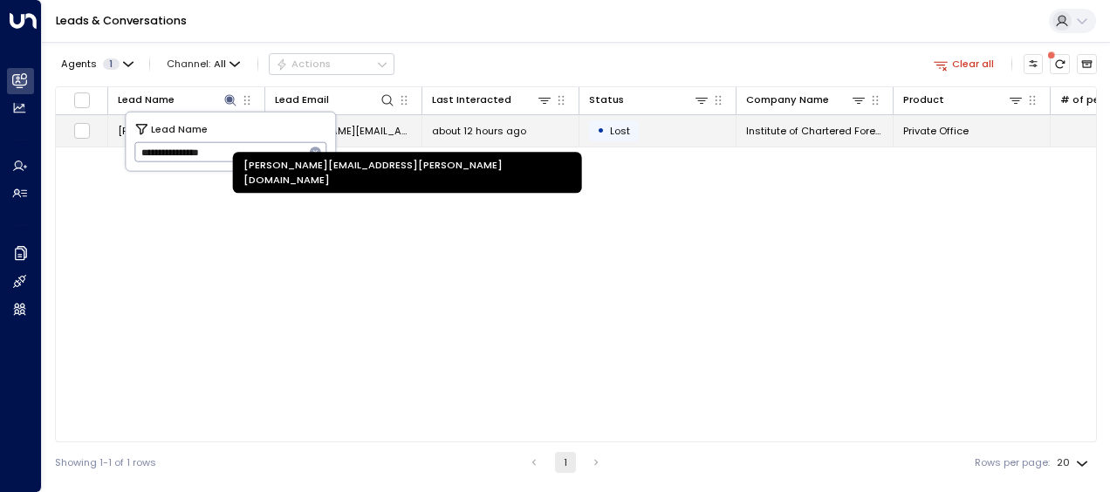
click at [352, 125] on span "[PERSON_NAME][EMAIL_ADDRESS][PERSON_NAME][DOMAIN_NAME]" at bounding box center [343, 131] width 137 height 14
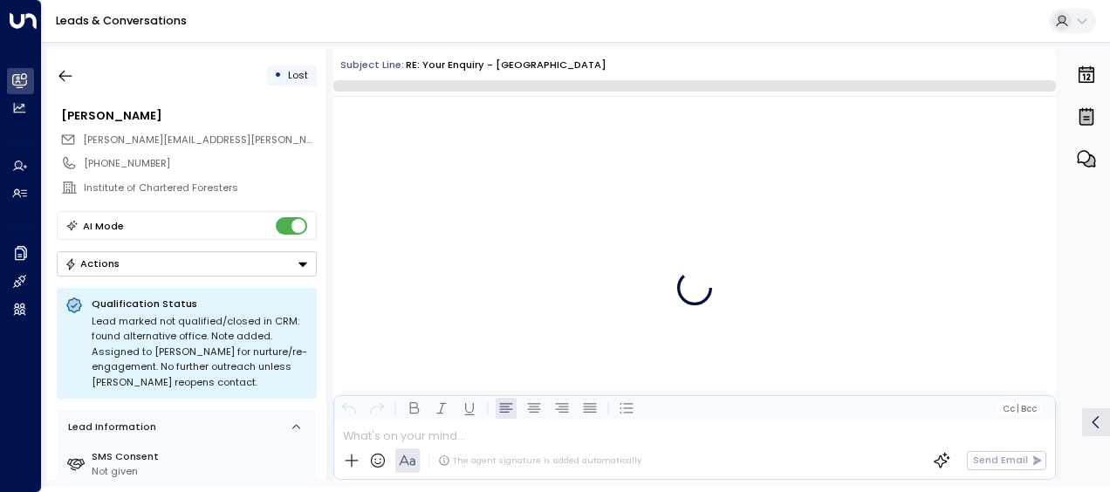
scroll to position [1697, 0]
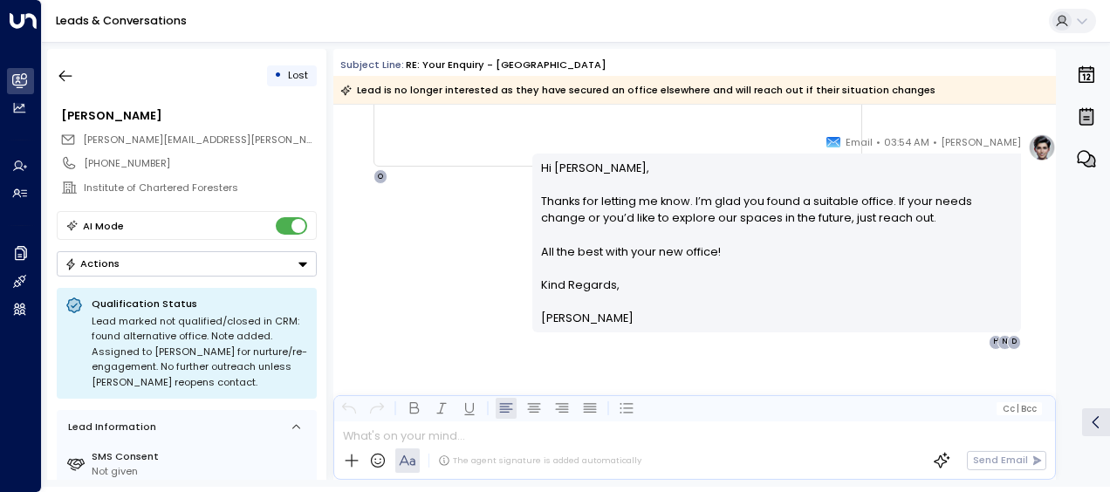
click at [449, 196] on div "[PERSON_NAME] • 03:54 AM • Email Hi [PERSON_NAME], Thanks for letting me know. …" at bounding box center [694, 242] width 723 height 216
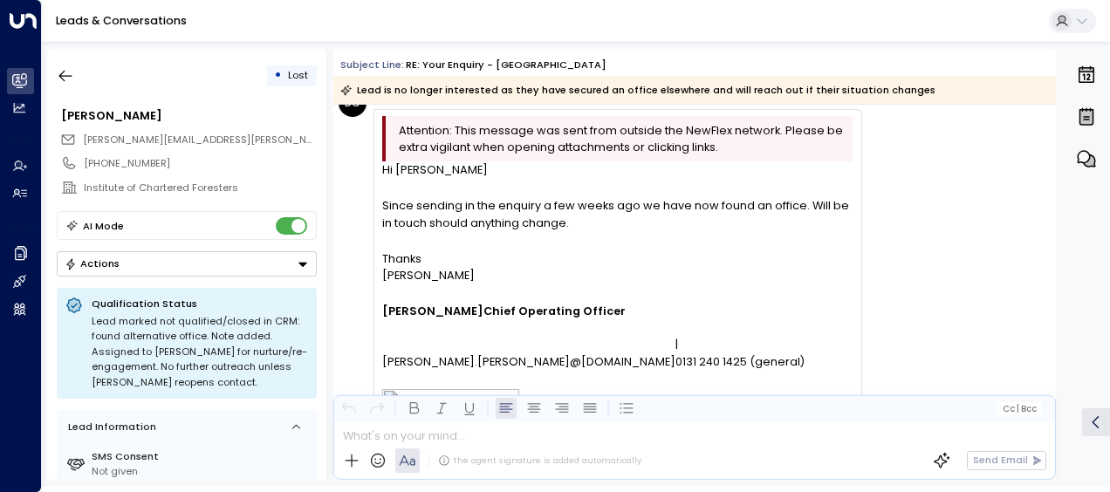
scroll to position [895, 0]
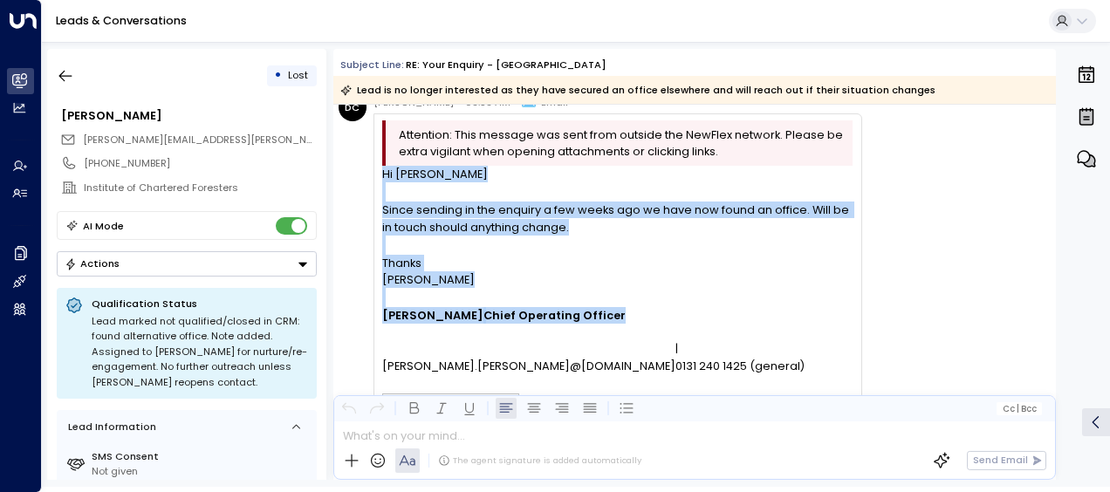
drag, startPoint x: 382, startPoint y: 168, endPoint x: 634, endPoint y: 321, distance: 294.9
drag, startPoint x: 634, startPoint y: 321, endPoint x: 527, endPoint y: 314, distance: 107.6
click at [63, 72] on icon "button" at bounding box center [65, 76] width 13 height 11
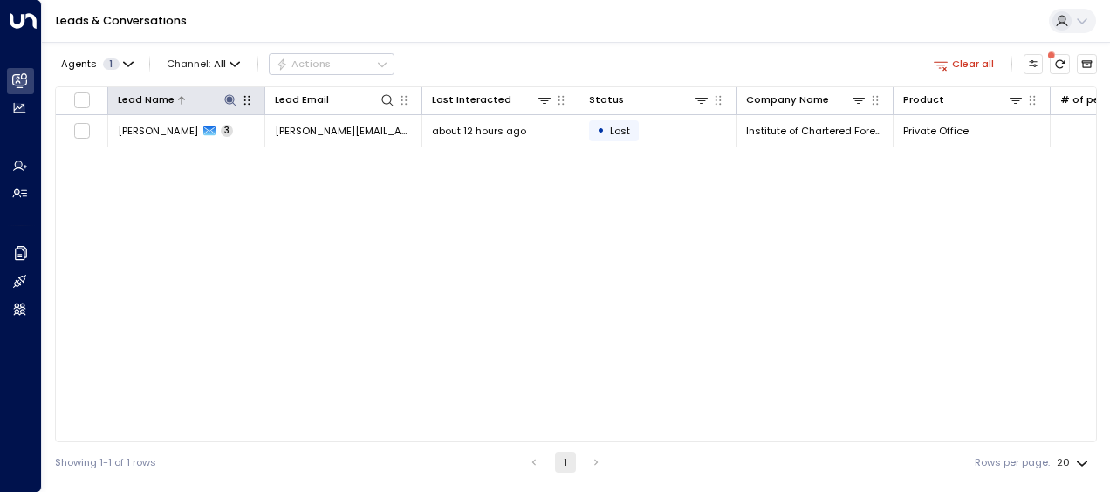
click at [225, 93] on button at bounding box center [230, 100] width 17 height 17
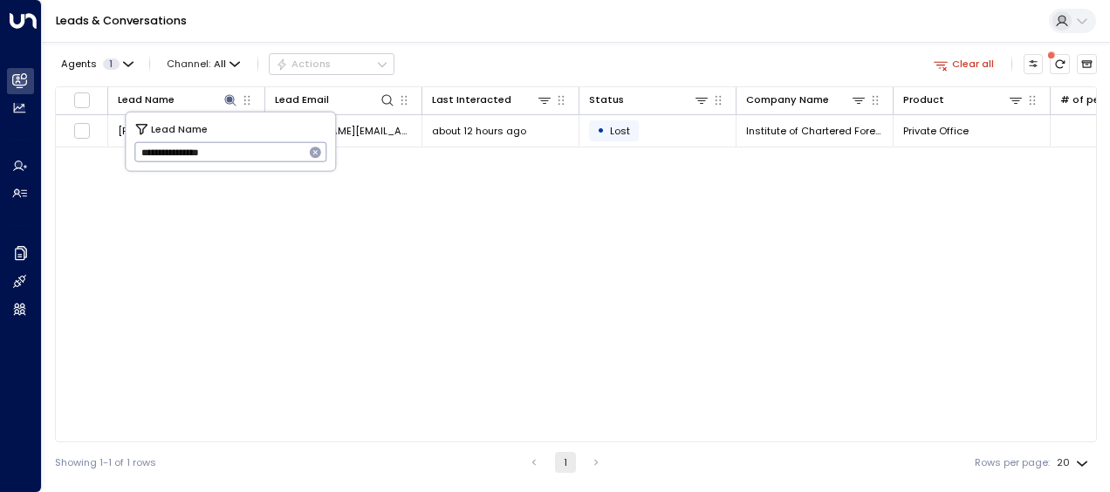
drag, startPoint x: 136, startPoint y: 148, endPoint x: 251, endPoint y: 148, distance: 115.2
click at [251, 148] on input "**********" at bounding box center [219, 152] width 170 height 29
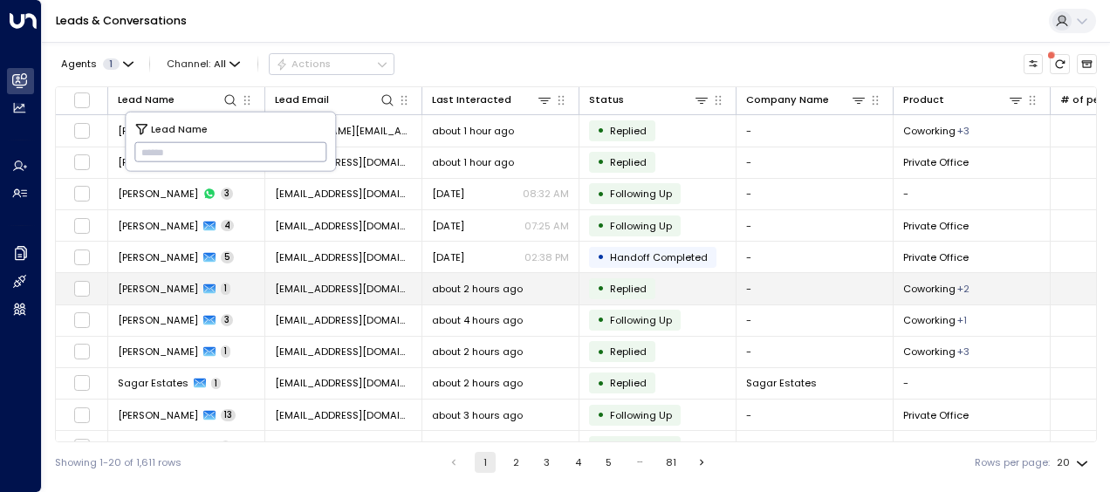
type input "**********"
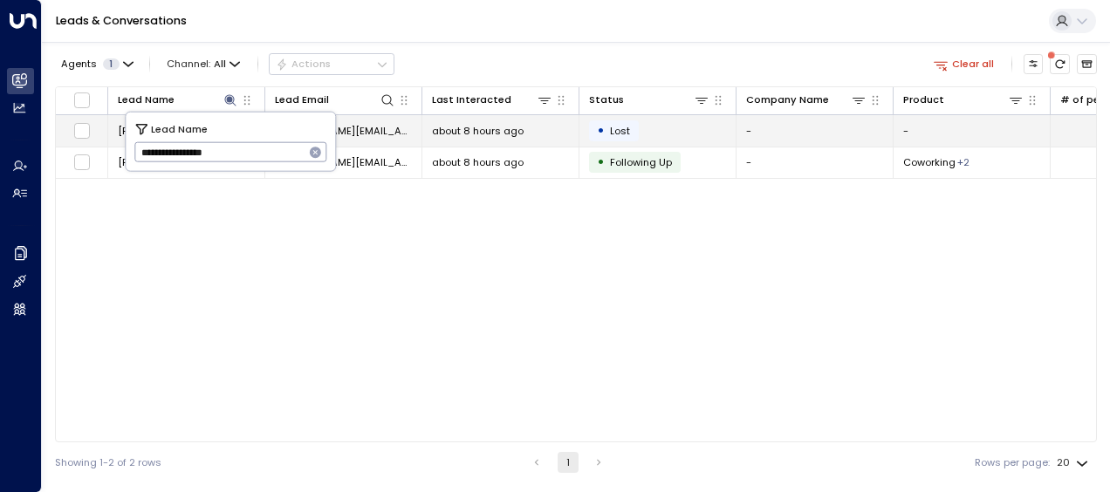
click at [382, 124] on span "[PERSON_NAME][EMAIL_ADDRESS][DOMAIN_NAME]" at bounding box center [343, 131] width 137 height 14
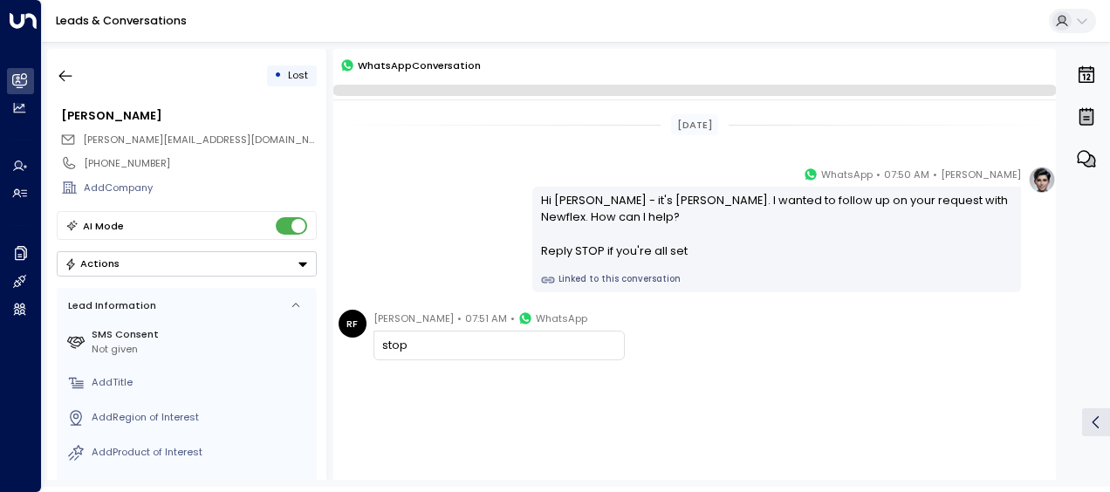
scroll to position [19, 0]
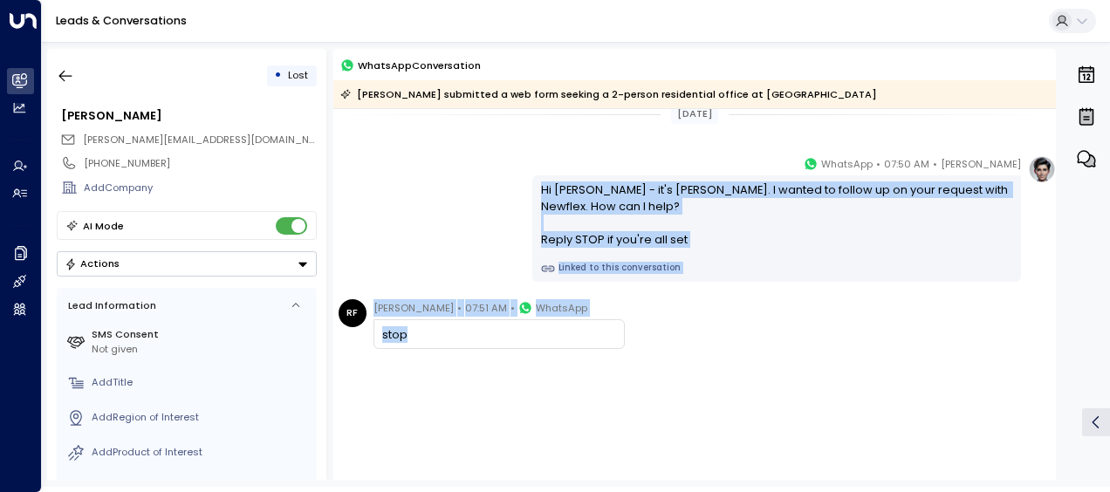
drag, startPoint x: 540, startPoint y: 189, endPoint x: 545, endPoint y: 332, distance: 143.2
click at [545, 332] on div "[DATE] [PERSON_NAME] • 07:50 AM • WhatsApp Hi [PERSON_NAME] - it's [PERSON_NAME…" at bounding box center [694, 289] width 723 height 399
click at [384, 329] on div "stop" at bounding box center [498, 334] width 233 height 17
drag, startPoint x: 539, startPoint y: 185, endPoint x: 625, endPoint y: 335, distance: 172.8
click at [625, 335] on div "[DATE] [PERSON_NAME] • 07:50 AM • WhatsApp Hi [PERSON_NAME] - it's [PERSON_NAME…" at bounding box center [694, 289] width 723 height 399
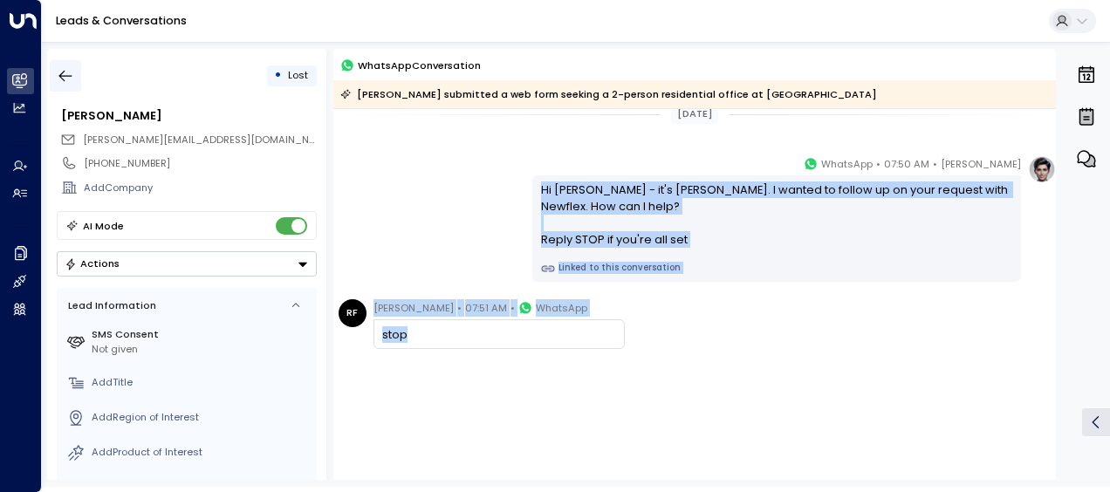
click at [60, 82] on icon "button" at bounding box center [65, 75] width 17 height 17
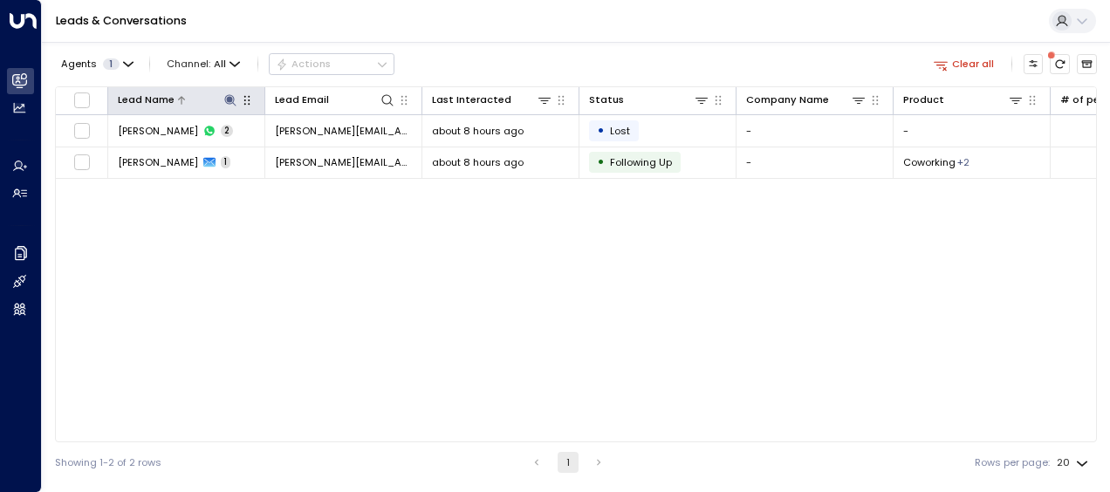
click at [232, 97] on icon at bounding box center [229, 99] width 11 height 11
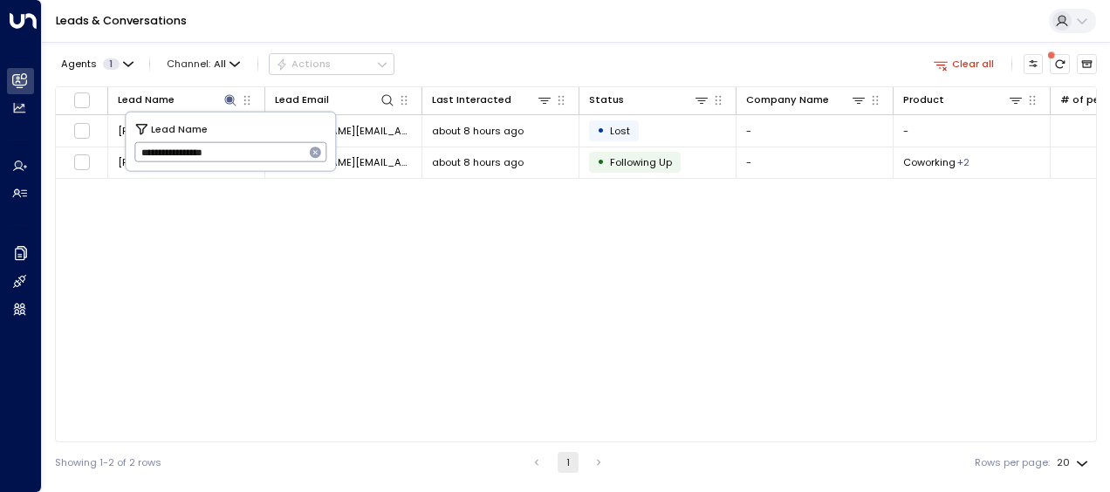
drag, startPoint x: 138, startPoint y: 154, endPoint x: 274, endPoint y: 150, distance: 136.2
click at [274, 150] on input "**********" at bounding box center [219, 152] width 170 height 29
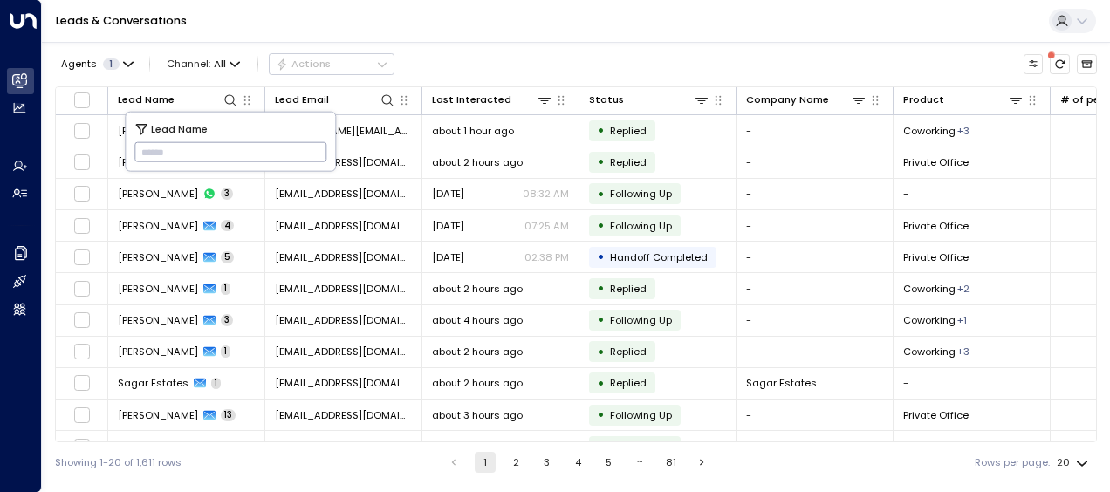
click at [144, 152] on input "text" at bounding box center [230, 152] width 193 height 29
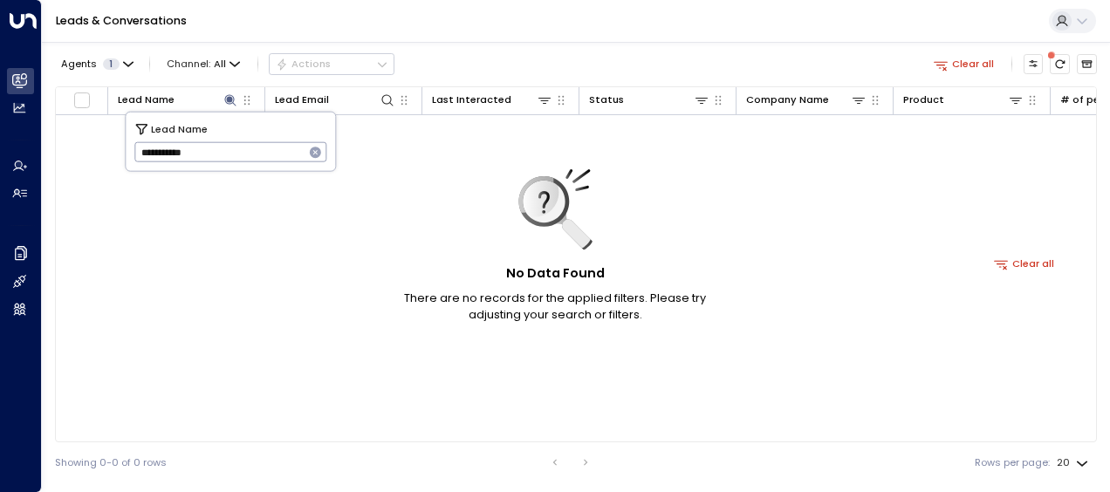
type input "**********"
drag, startPoint x: 138, startPoint y: 152, endPoint x: 257, endPoint y: 147, distance: 118.8
click at [257, 147] on input "**********" at bounding box center [219, 152] width 170 height 29
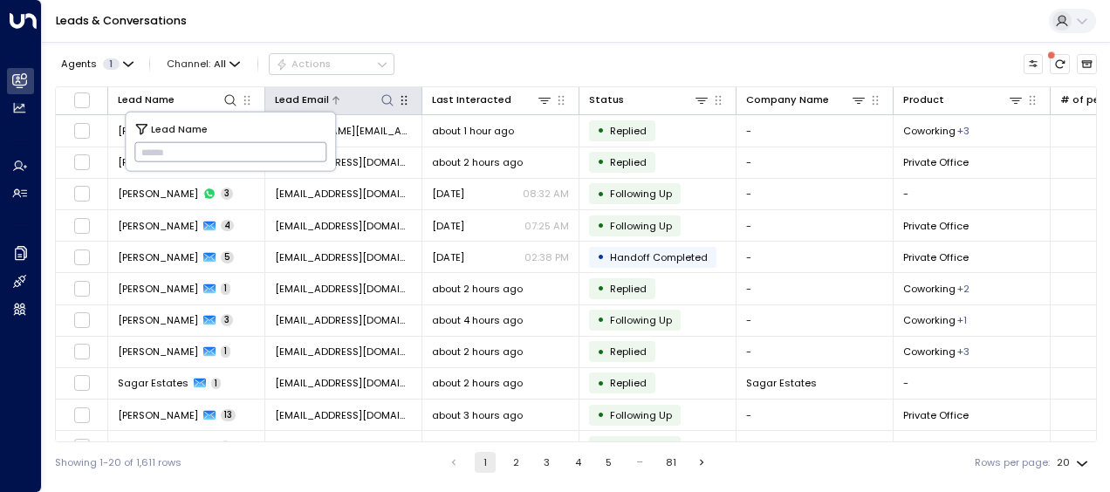
click at [389, 96] on icon at bounding box center [386, 99] width 11 height 11
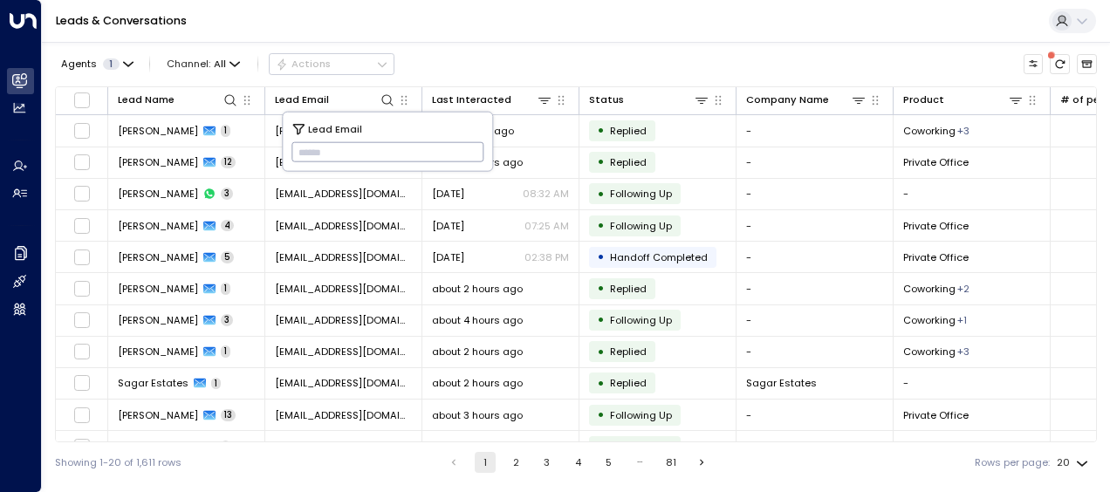
click at [295, 154] on input "text" at bounding box center [387, 152] width 193 height 29
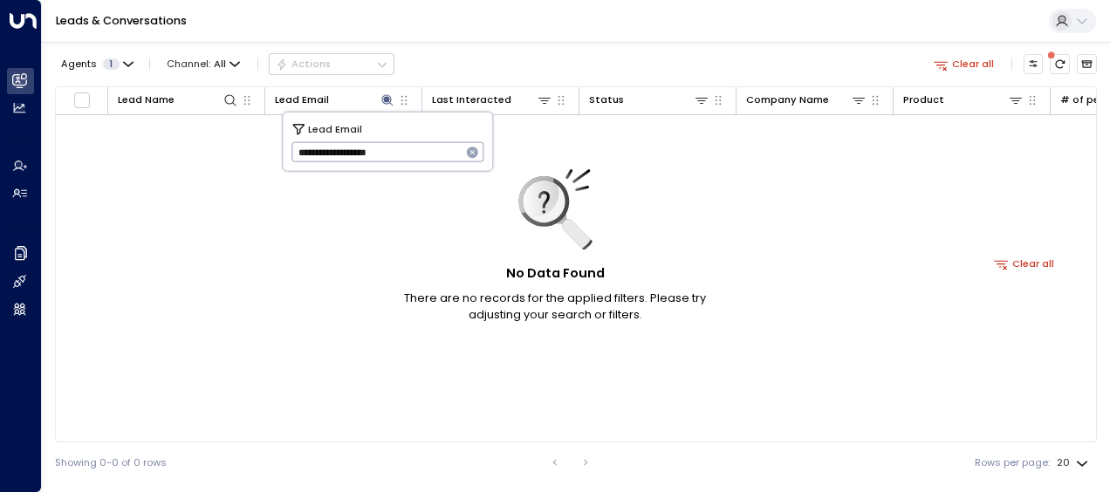
type input "**********"
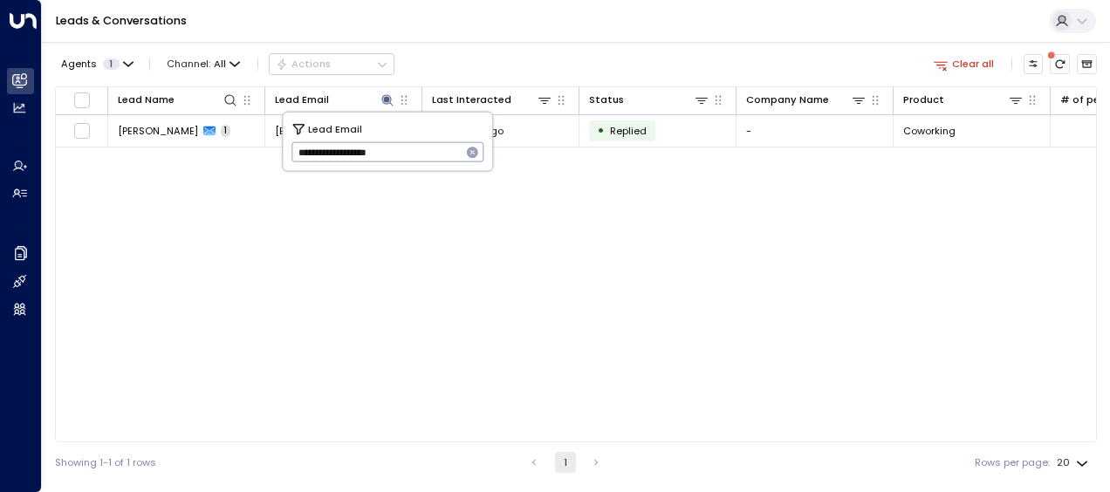
drag, startPoint x: 298, startPoint y: 152, endPoint x: 456, endPoint y: 158, distance: 158.1
click at [456, 158] on input "**********" at bounding box center [376, 152] width 170 height 29
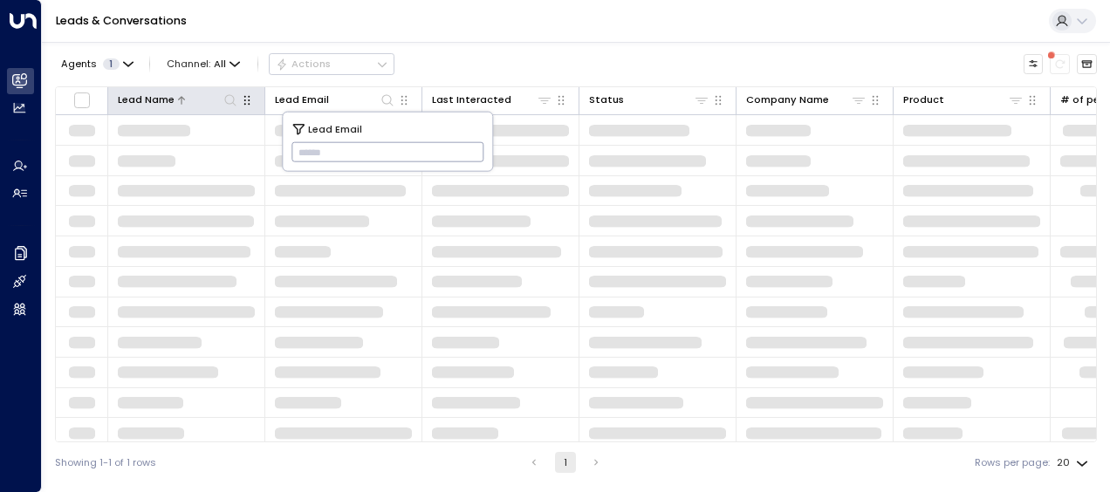
click at [230, 94] on icon at bounding box center [230, 100] width 14 height 14
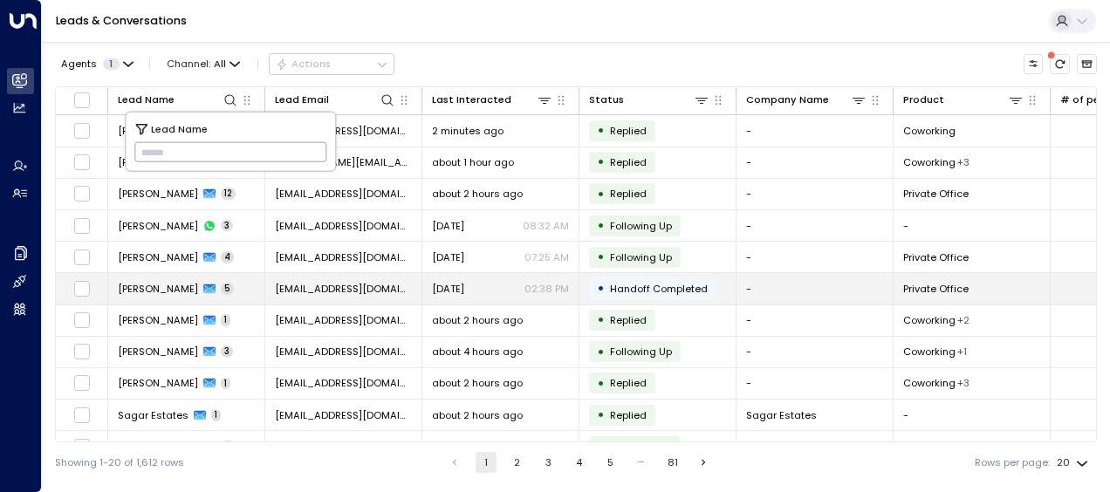
type input "**********"
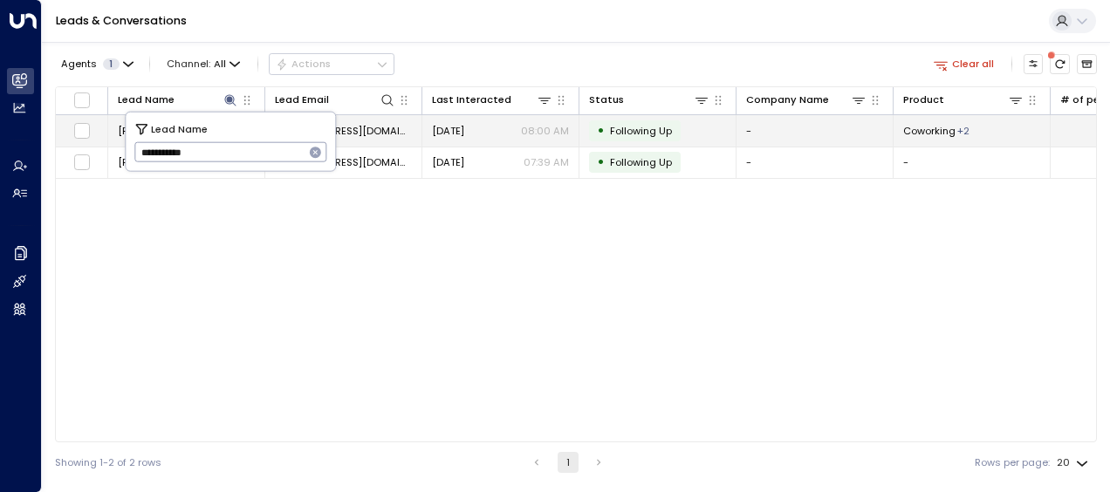
click at [441, 130] on span "[DATE]" at bounding box center [448, 131] width 32 height 14
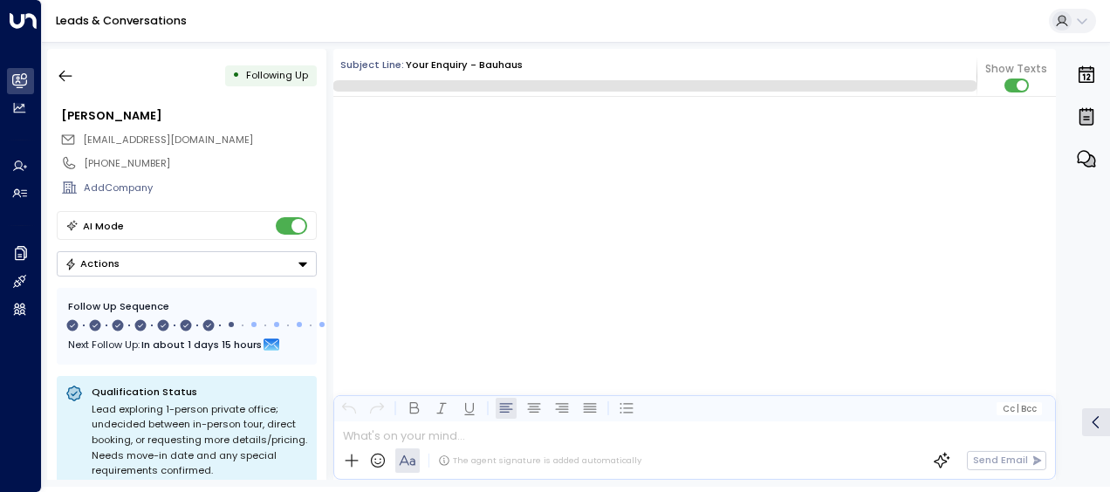
scroll to position [5002, 0]
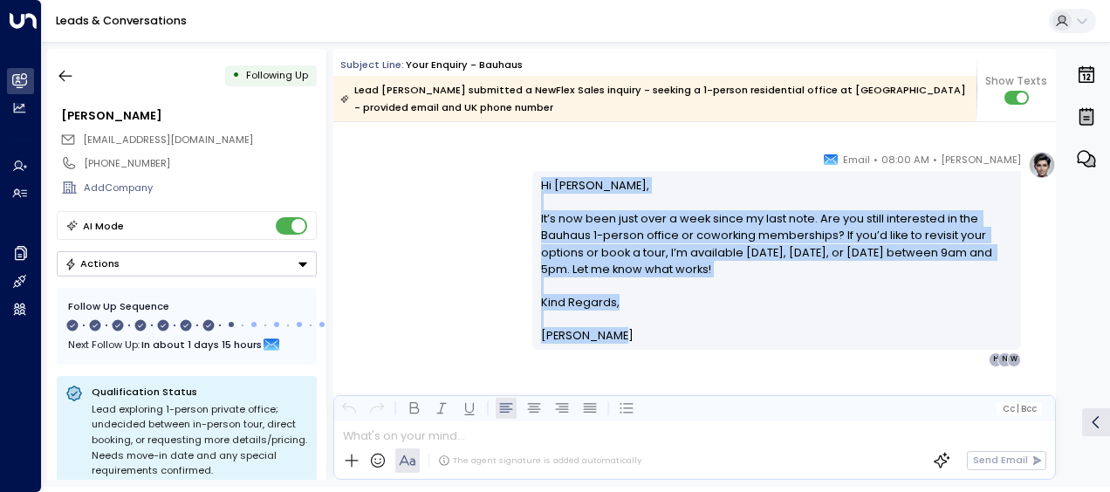
drag, startPoint x: 538, startPoint y: 182, endPoint x: 627, endPoint y: 338, distance: 179.0
click at [627, 338] on div "Hi [PERSON_NAME], It’s now been just over a week since my last note. Are you st…" at bounding box center [777, 261] width 472 height 168
drag, startPoint x: 627, startPoint y: 338, endPoint x: 570, endPoint y: 259, distance: 96.9
click at [61, 75] on icon "button" at bounding box center [65, 76] width 13 height 11
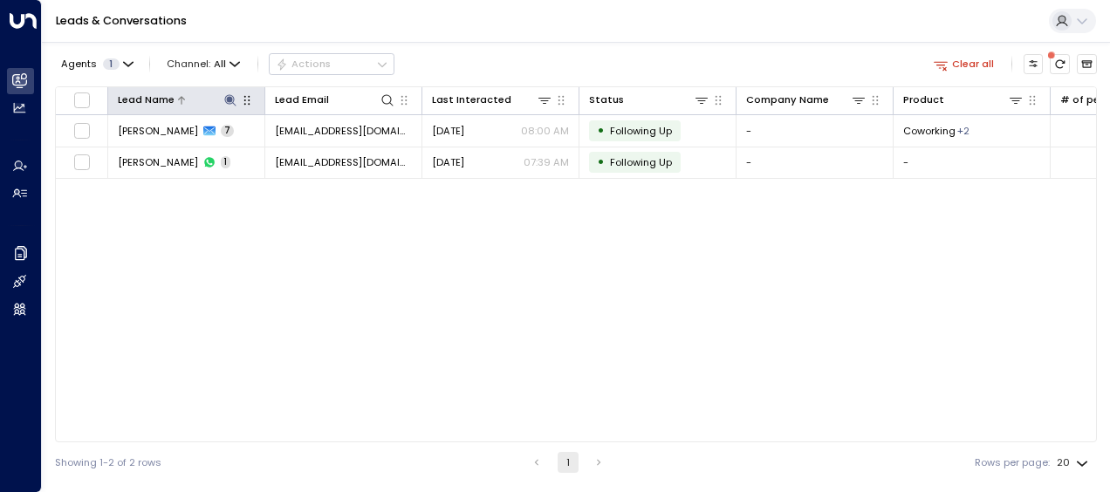
click at [231, 99] on icon at bounding box center [229, 99] width 11 height 11
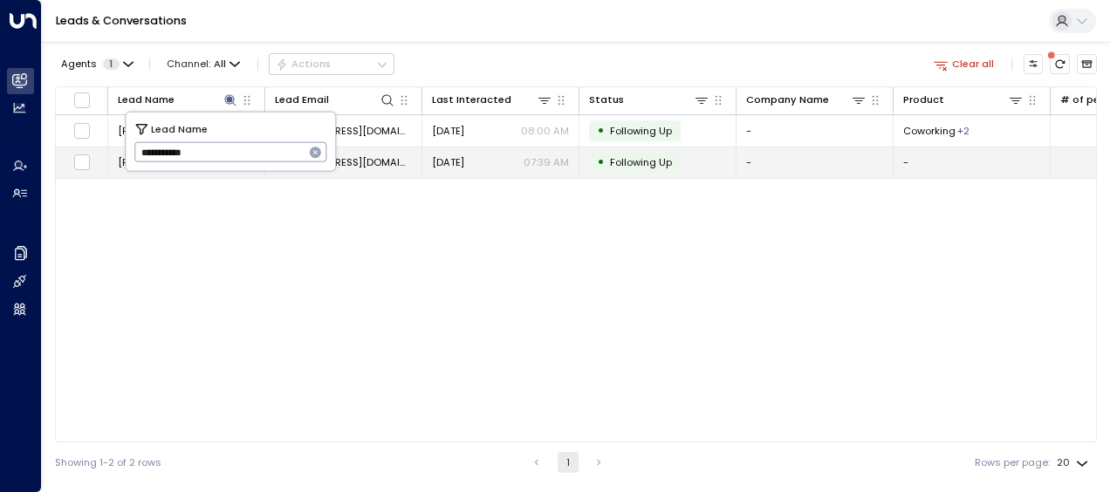
drag, startPoint x: 137, startPoint y: 152, endPoint x: 237, endPoint y: 175, distance: 103.1
click at [237, 175] on body "**********" at bounding box center [555, 241] width 1110 height 483
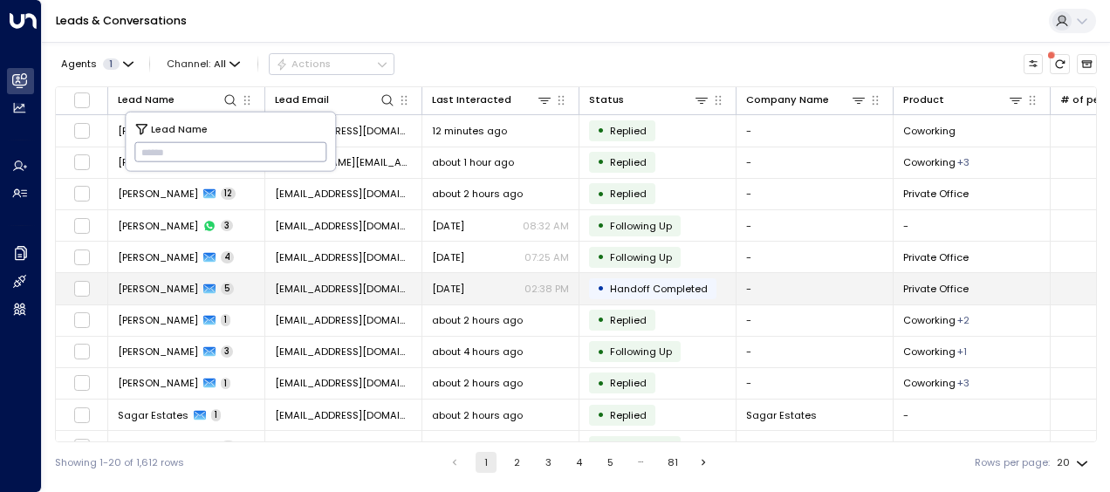
type input "**********"
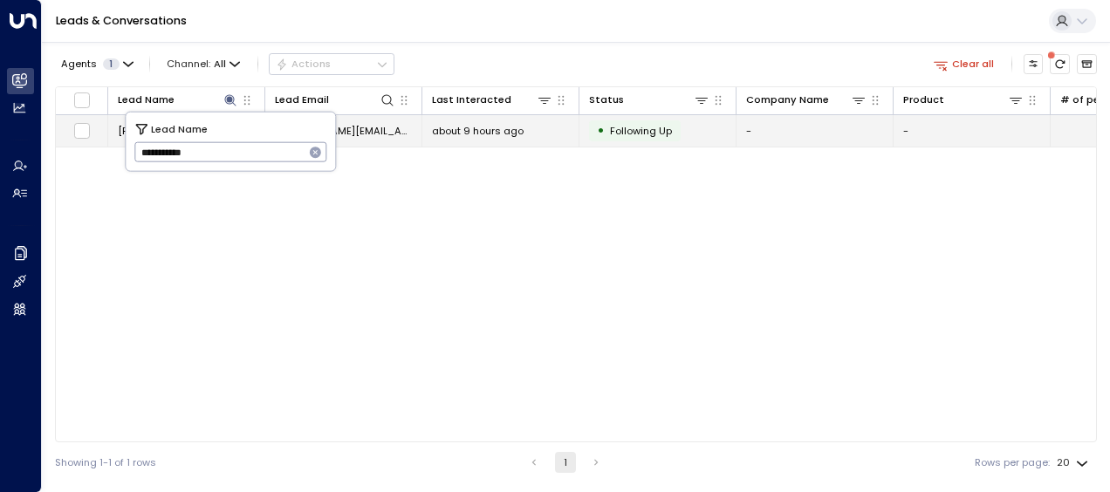
click at [367, 128] on span "[PERSON_NAME][EMAIL_ADDRESS][DOMAIN_NAME]" at bounding box center [343, 131] width 137 height 14
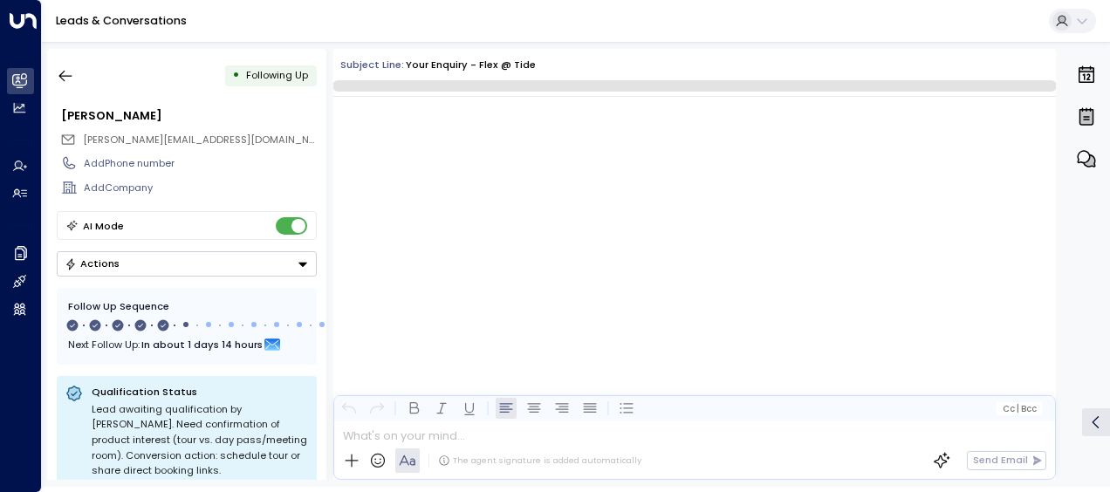
scroll to position [2985, 0]
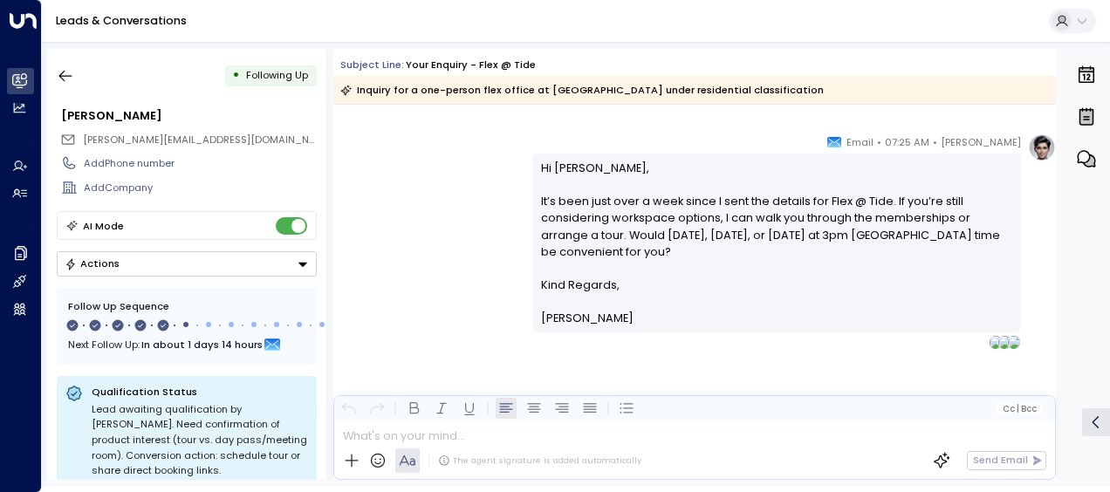
click at [541, 163] on p "Hi [PERSON_NAME], It’s been just over a week since I sent the details for Flex …" at bounding box center [777, 218] width 472 height 117
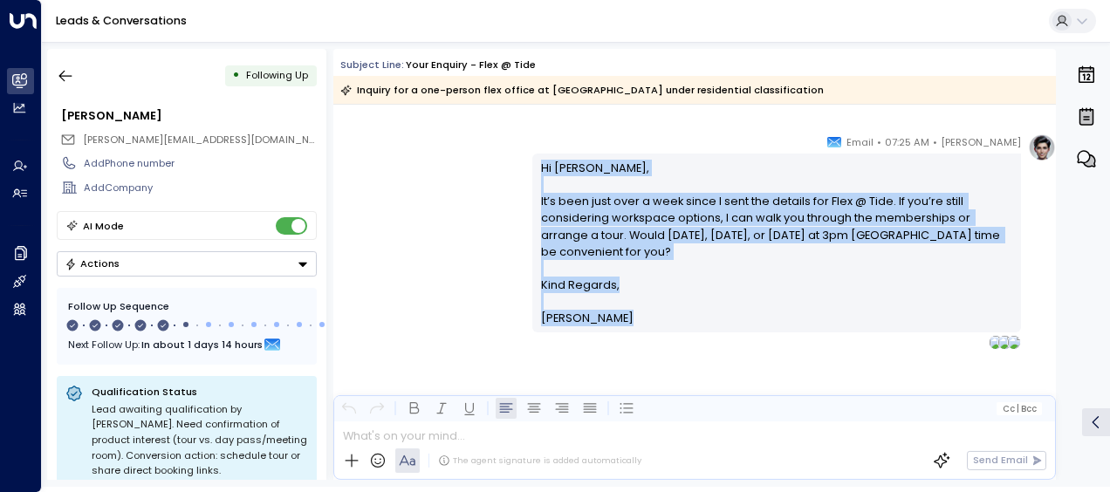
drag, startPoint x: 536, startPoint y: 163, endPoint x: 600, endPoint y: 335, distance: 183.4
click at [600, 335] on div "[PERSON_NAME] • 07:25 AM • Email Hi [PERSON_NAME], It’s been just over a week s…" at bounding box center [776, 242] width 489 height 216
drag, startPoint x: 600, startPoint y: 335, endPoint x: 555, endPoint y: 319, distance: 47.5
click at [555, 319] on span "[PERSON_NAME]" at bounding box center [587, 318] width 93 height 17
click at [65, 74] on icon "button" at bounding box center [65, 75] width 17 height 17
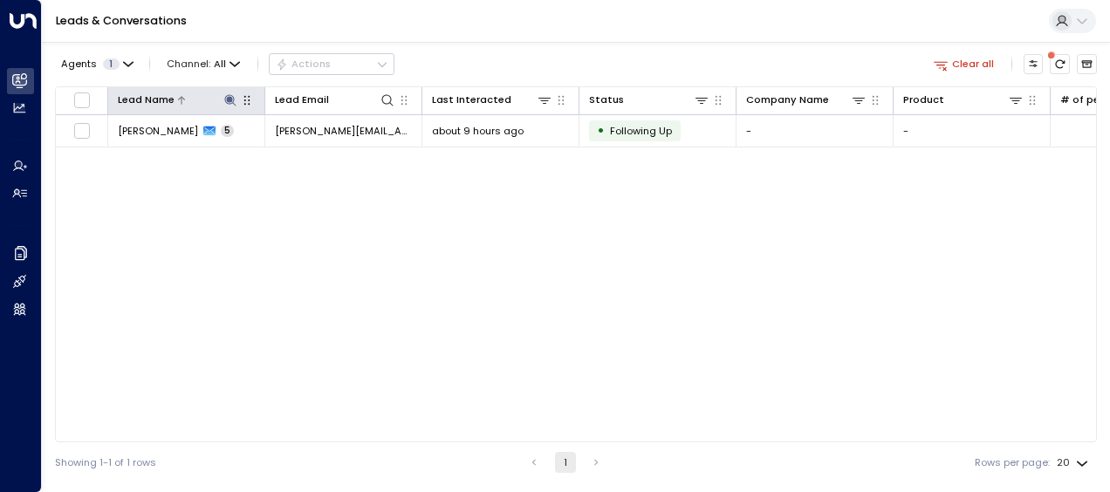
click at [232, 96] on icon at bounding box center [229, 99] width 11 height 11
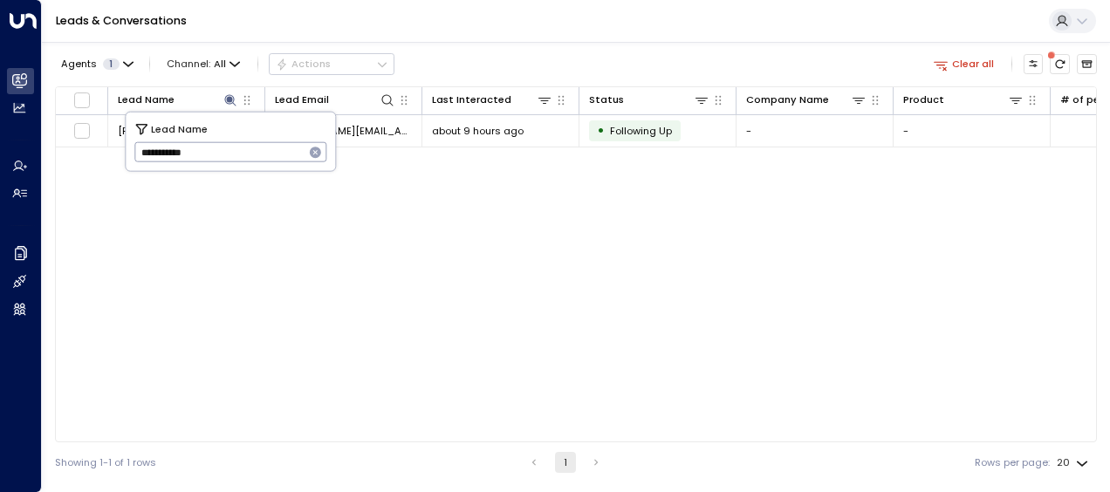
drag, startPoint x: 134, startPoint y: 152, endPoint x: 257, endPoint y: 148, distance: 122.2
click at [257, 148] on input "**********" at bounding box center [219, 152] width 170 height 29
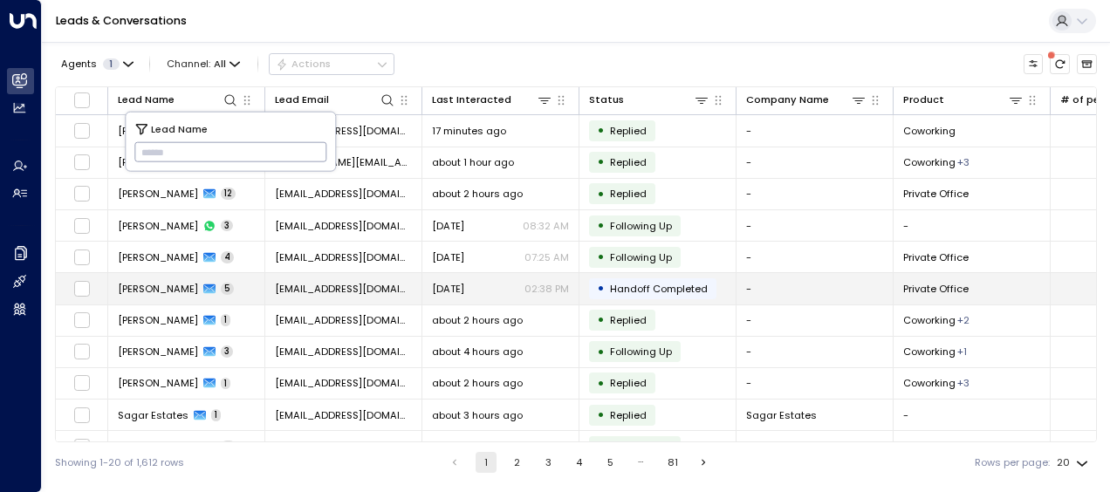
type input "**********"
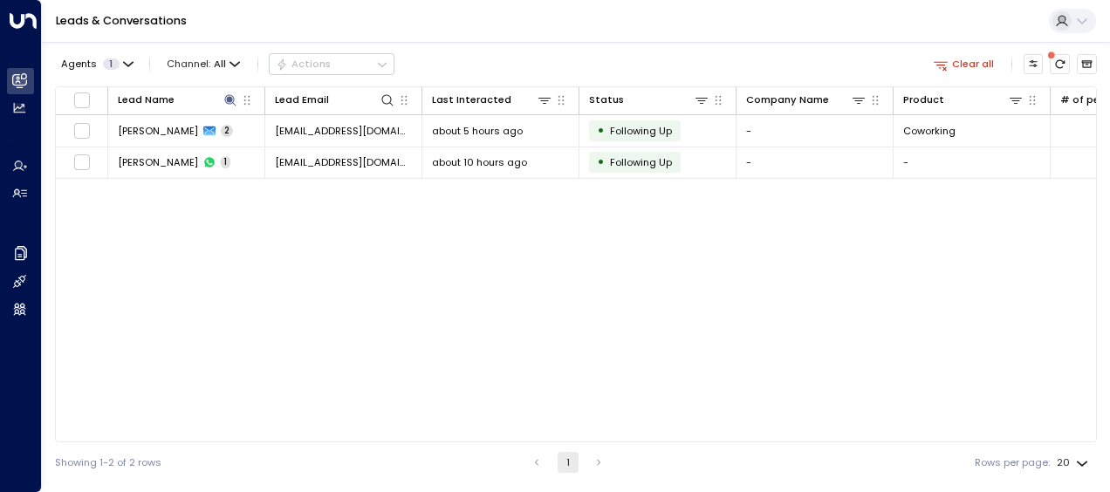
click at [358, 247] on div "Lead Name Lead Email Last Interacted Status Company Name Product # of people AI…" at bounding box center [576, 264] width 1042 height 356
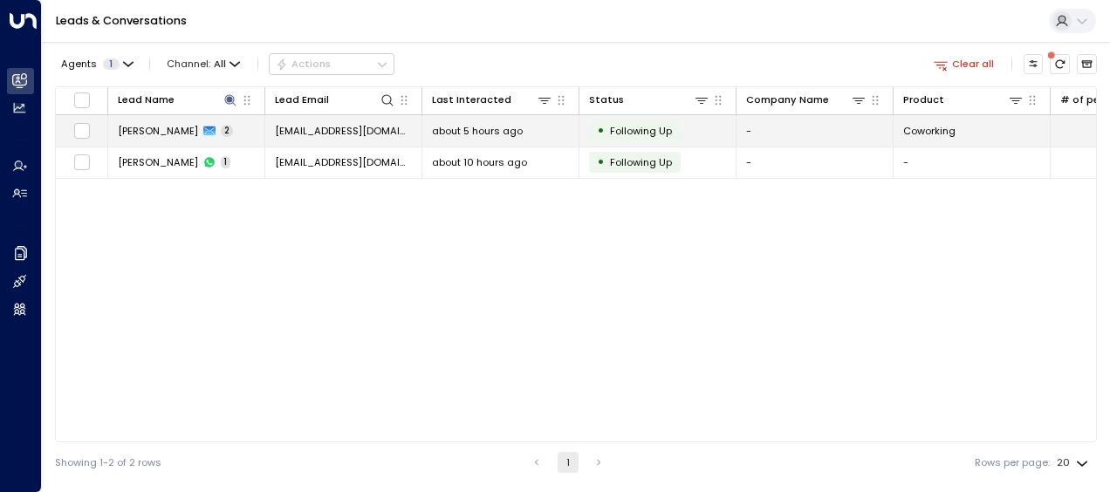
click at [357, 127] on span "[EMAIL_ADDRESS][DOMAIN_NAME]" at bounding box center [343, 131] width 137 height 14
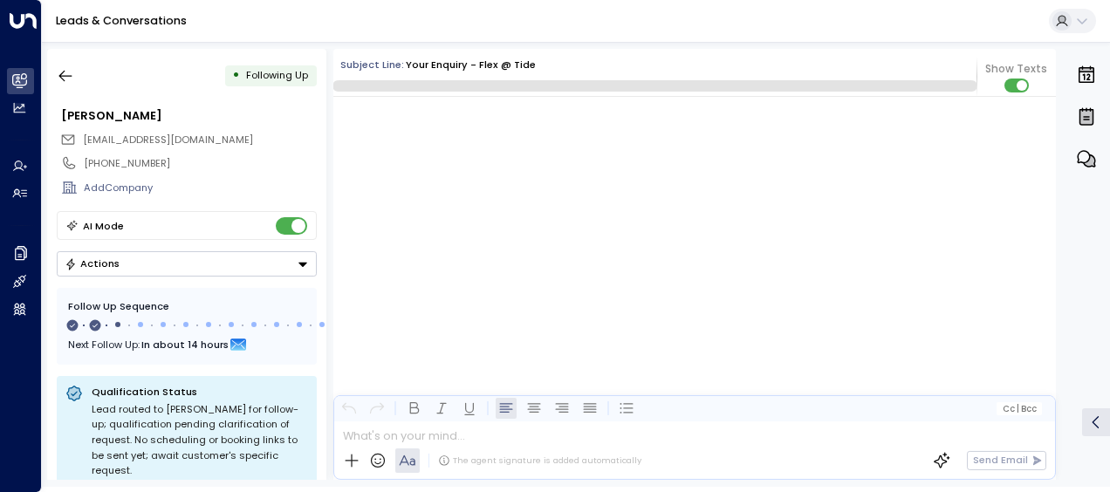
scroll to position [1451, 0]
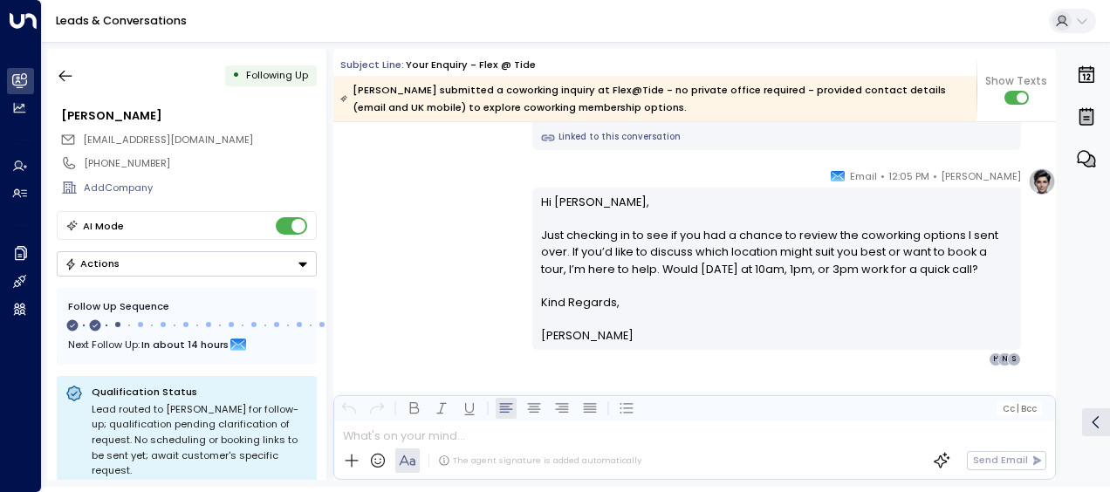
click at [484, 212] on div "[PERSON_NAME] • 12:05 PM • Email Hi [PERSON_NAME], Just checking in to see if y…" at bounding box center [694, 267] width 723 height 199
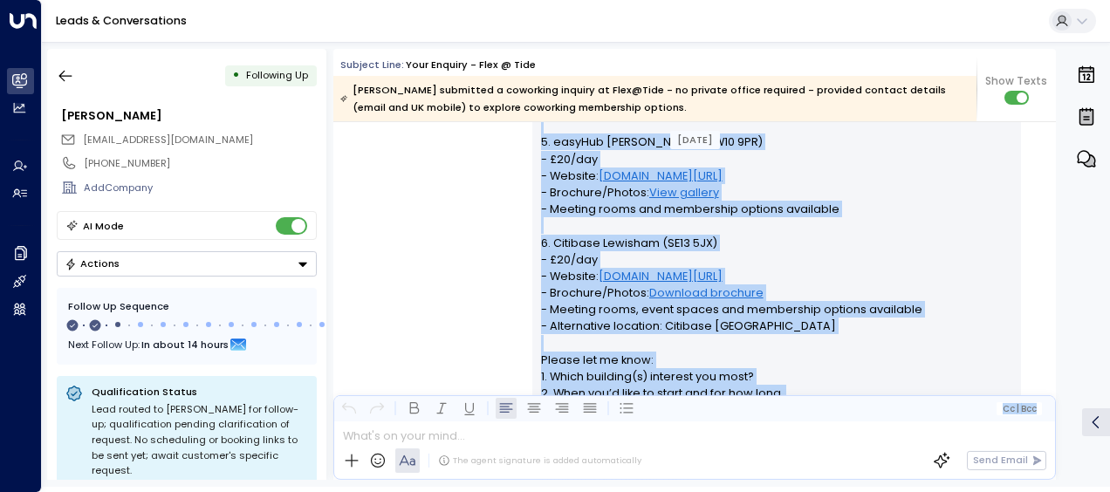
scroll to position [995, 0]
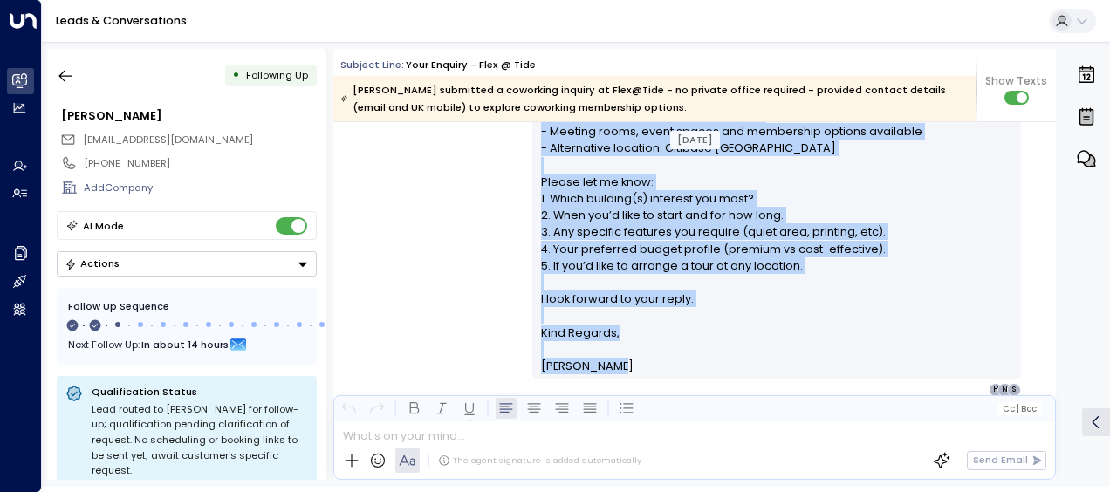
drag, startPoint x: 537, startPoint y: 225, endPoint x: 614, endPoint y: 381, distance: 173.7
drag, startPoint x: 614, startPoint y: 381, endPoint x: 576, endPoint y: 229, distance: 156.6
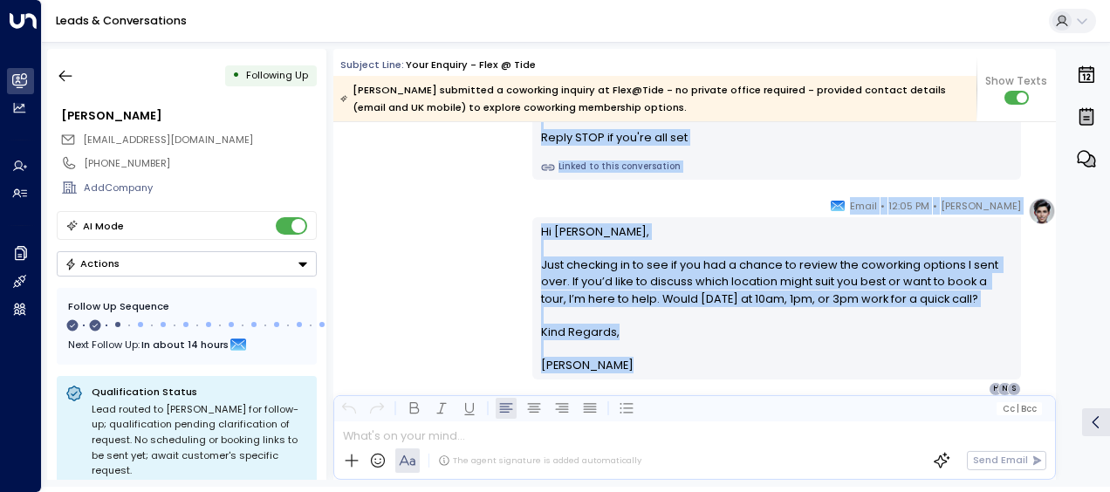
scroll to position [1478, 0]
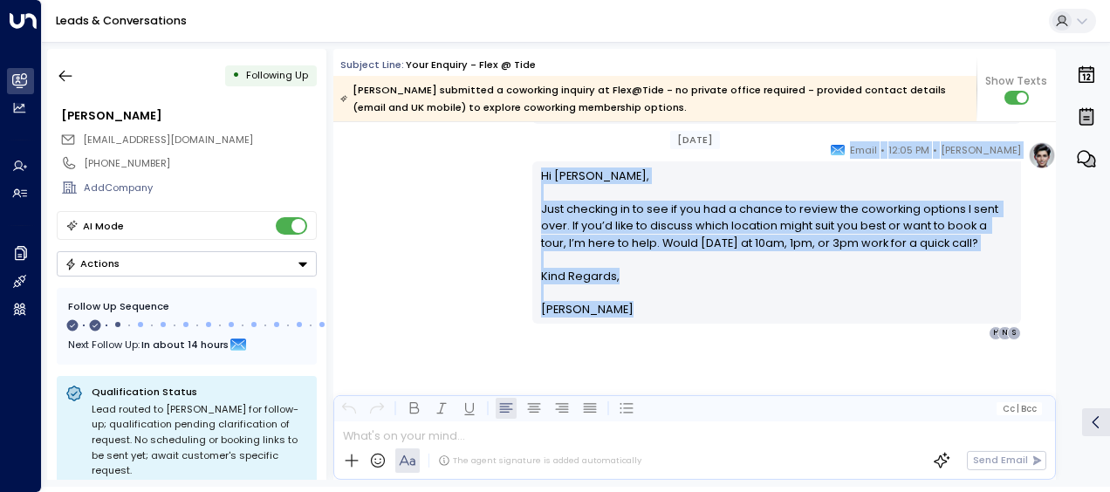
drag, startPoint x: 538, startPoint y: 196, endPoint x: 648, endPoint y: 492, distance: 315.3
click at [648, 487] on html "Overview Leads & Conversations Leads & Conversations Analytics Analytics Agents…" at bounding box center [555, 243] width 1110 height 487
click at [67, 72] on icon "button" at bounding box center [65, 75] width 17 height 17
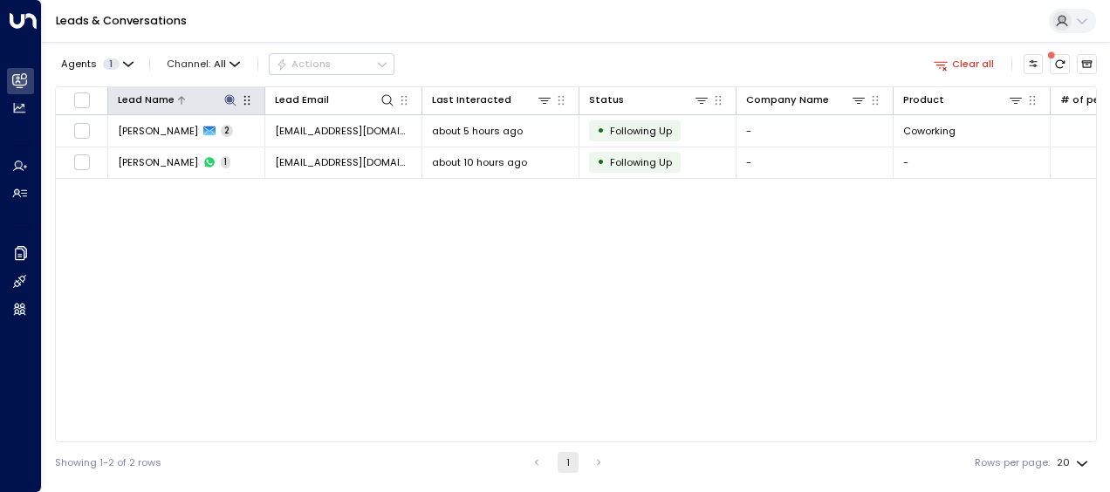
click at [229, 94] on icon at bounding box center [230, 100] width 14 height 14
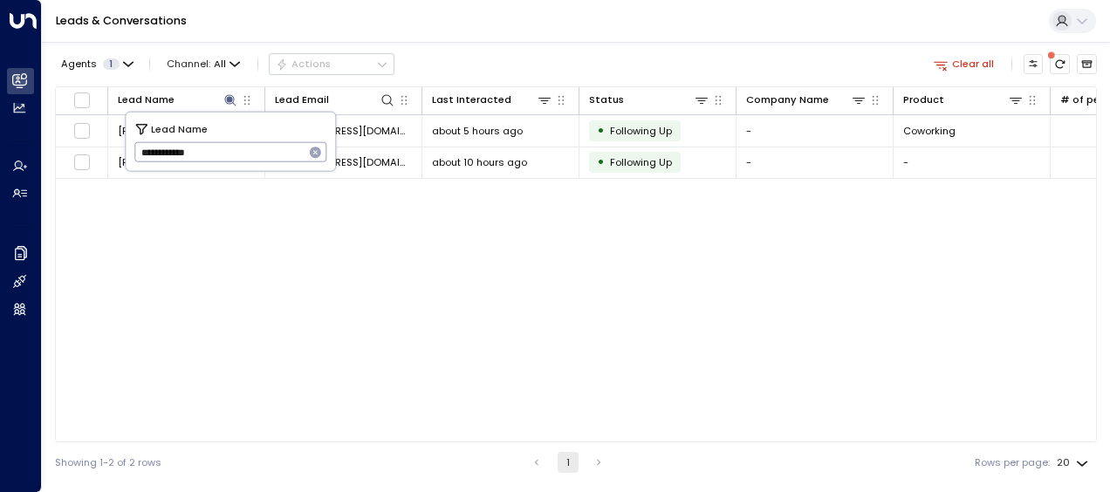
drag, startPoint x: 134, startPoint y: 150, endPoint x: 240, endPoint y: 147, distance: 106.5
click at [240, 147] on input "**********" at bounding box center [219, 152] width 170 height 29
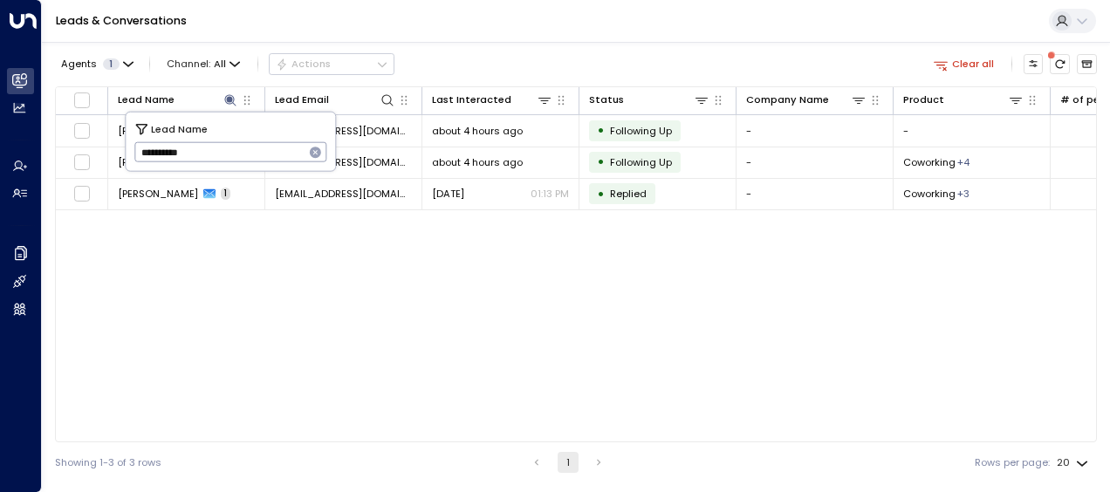
type input "**********"
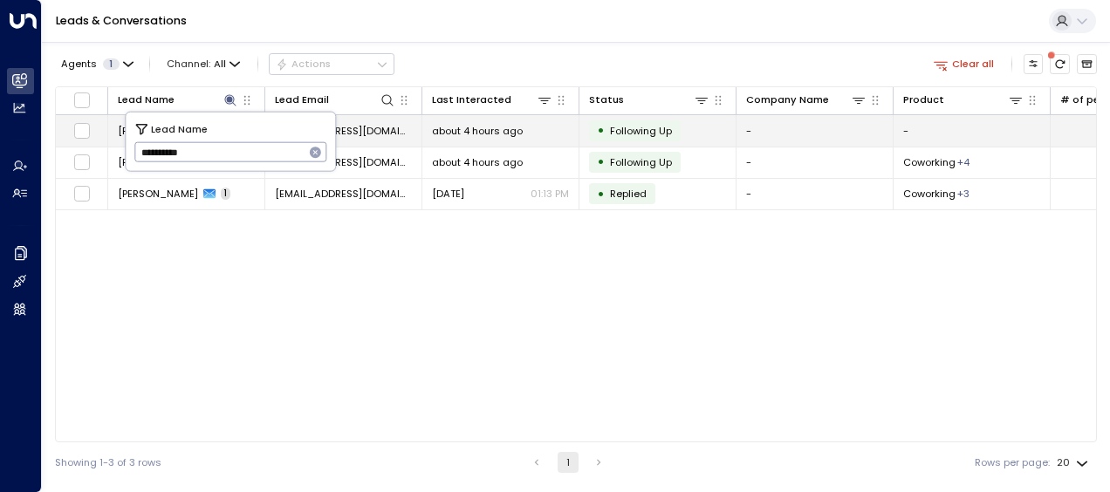
click at [370, 129] on span "[EMAIL_ADDRESS][DOMAIN_NAME]" at bounding box center [343, 131] width 137 height 14
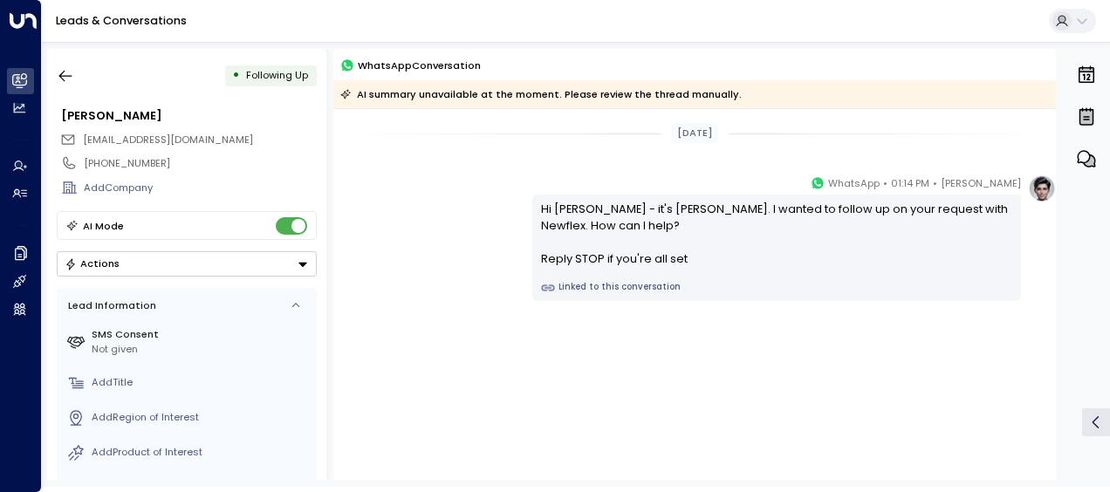
click at [507, 227] on div "[PERSON_NAME] • 01:14 PM • WhatsApp Hi [PERSON_NAME] - it's [PERSON_NAME]. I wa…" at bounding box center [694, 238] width 723 height 127
click at [403, 213] on div "[PERSON_NAME] • 01:14 PM • WhatsApp Hi [PERSON_NAME] - it's [PERSON_NAME]. I wa…" at bounding box center [694, 238] width 723 height 127
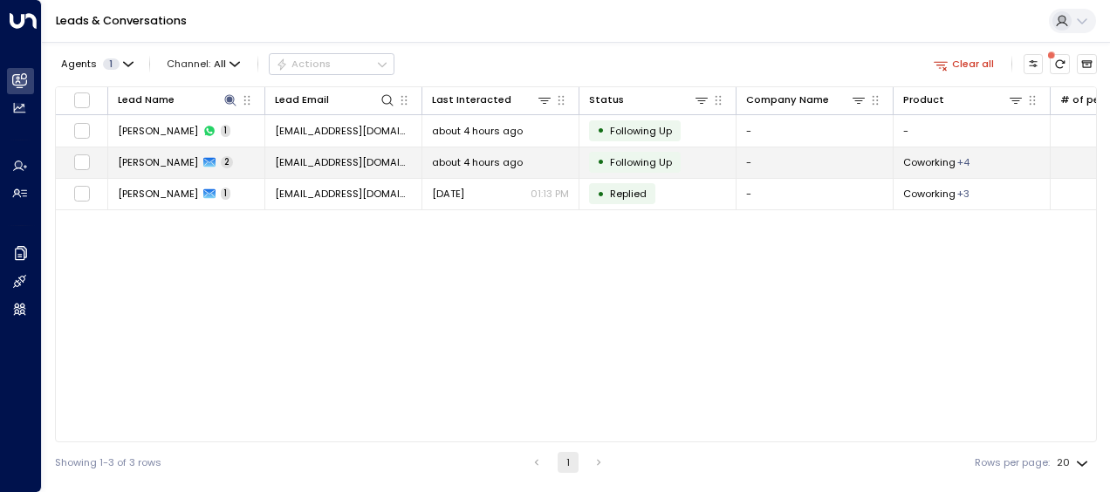
click at [325, 167] on span "[EMAIL_ADDRESS][DOMAIN_NAME]" at bounding box center [343, 162] width 137 height 14
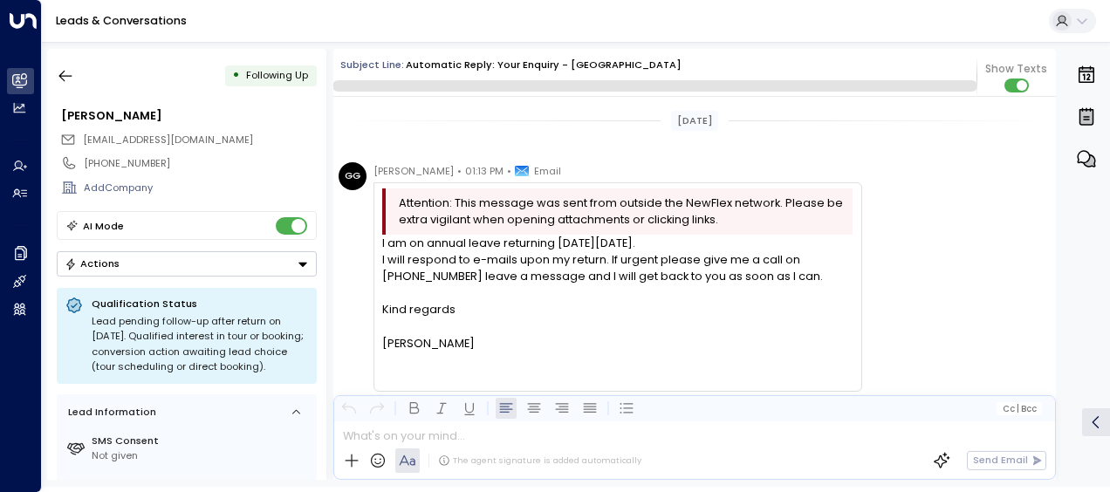
scroll to position [576, 0]
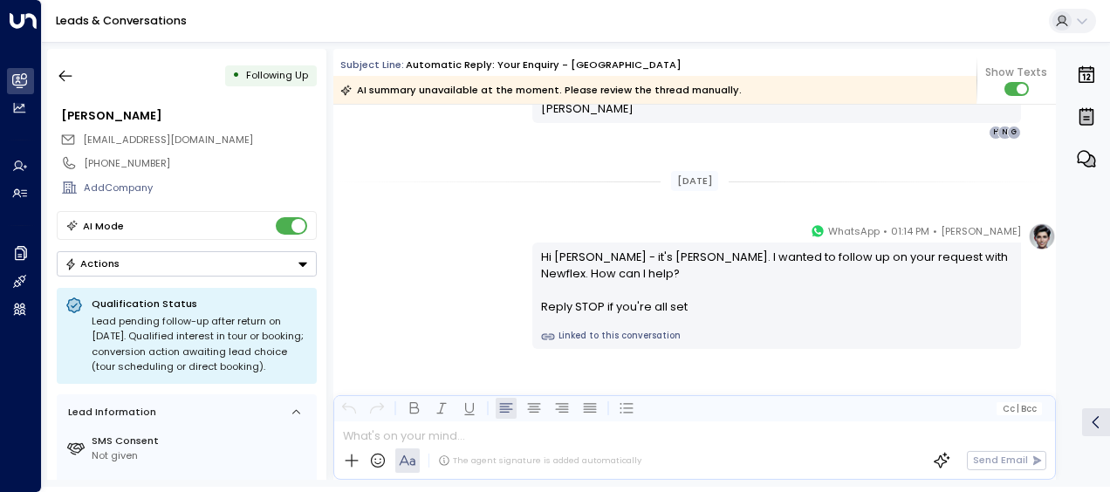
click at [455, 251] on div "[PERSON_NAME] • 01:14 PM • WhatsApp Hi [PERSON_NAME] - it's [PERSON_NAME]. I wa…" at bounding box center [694, 286] width 723 height 127
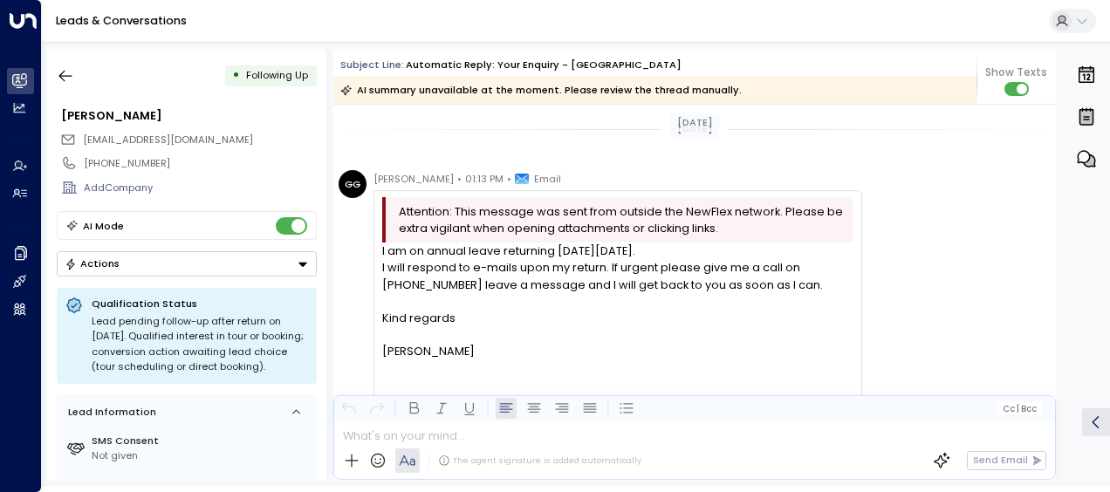
scroll to position [0, 0]
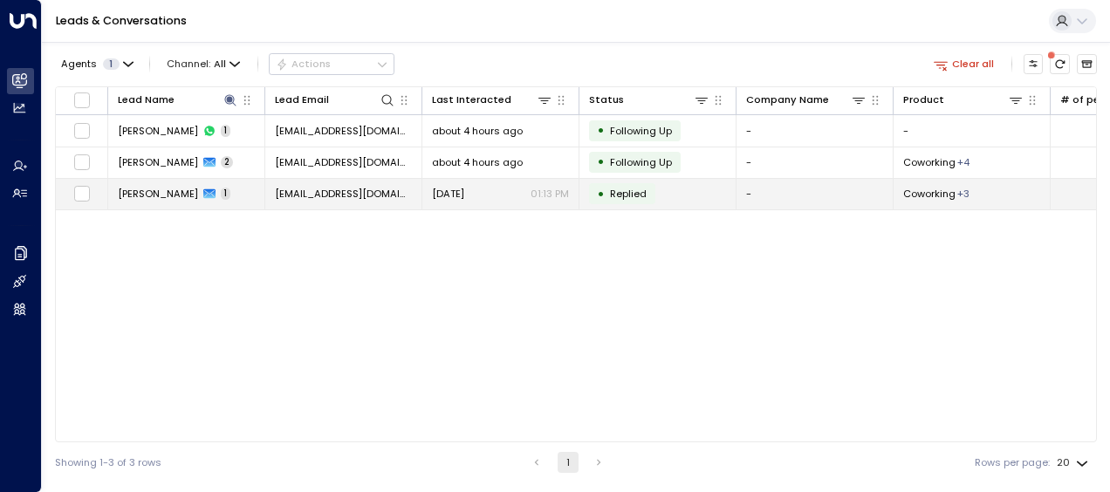
click at [324, 189] on span "[EMAIL_ADDRESS][DOMAIN_NAME]" at bounding box center [343, 194] width 137 height 14
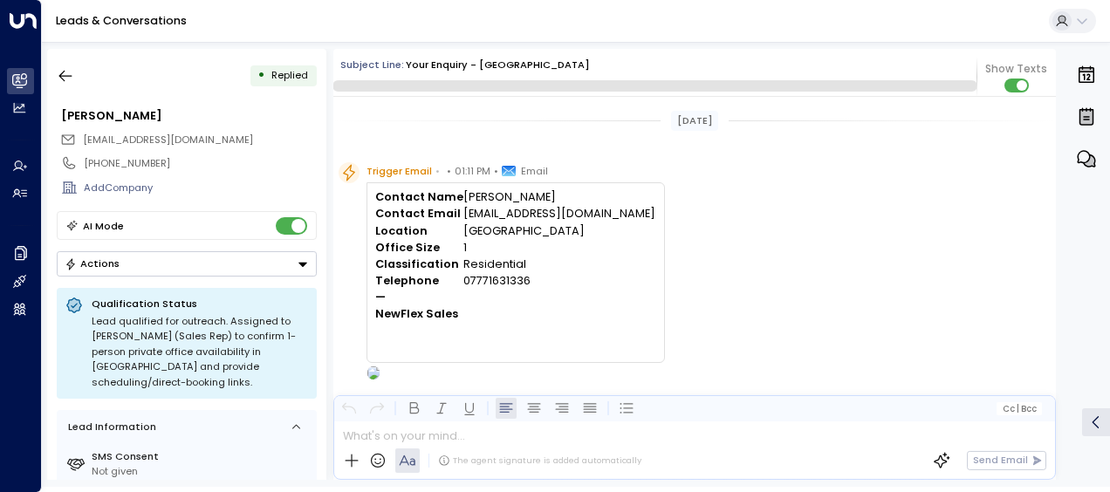
scroll to position [716, 0]
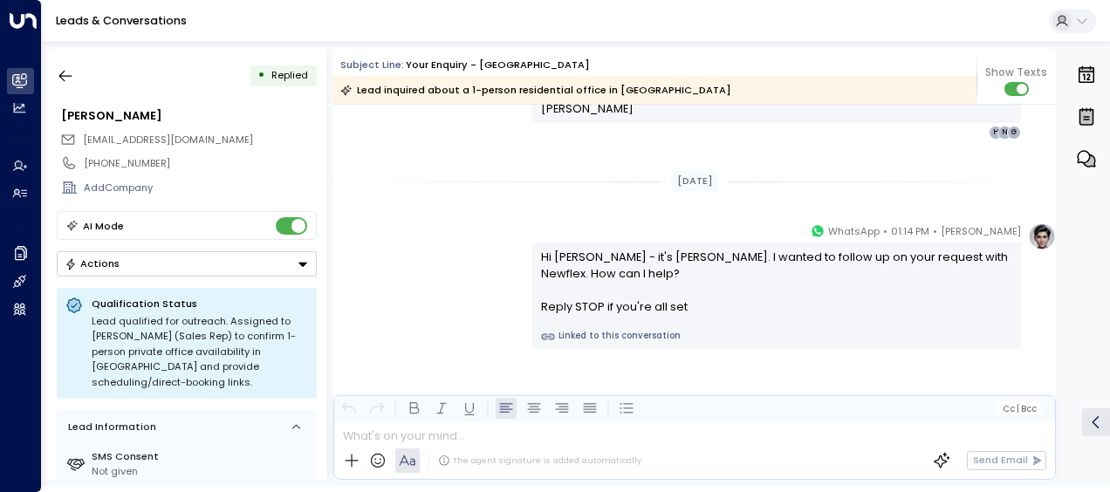
click at [454, 259] on div "[PERSON_NAME] • 01:14 PM • WhatsApp Hi [PERSON_NAME] - it's [PERSON_NAME]. I wa…" at bounding box center [694, 286] width 723 height 127
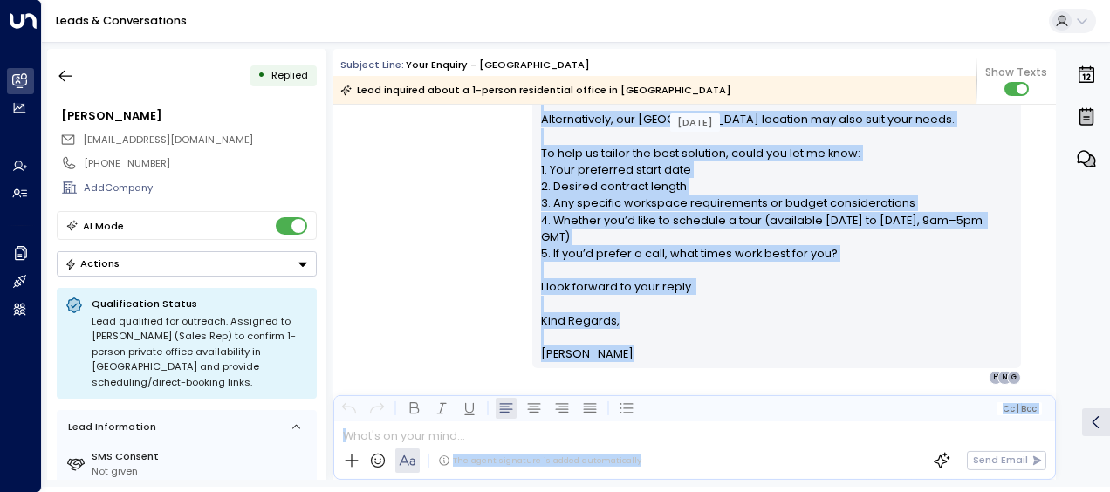
scroll to position [479, 0]
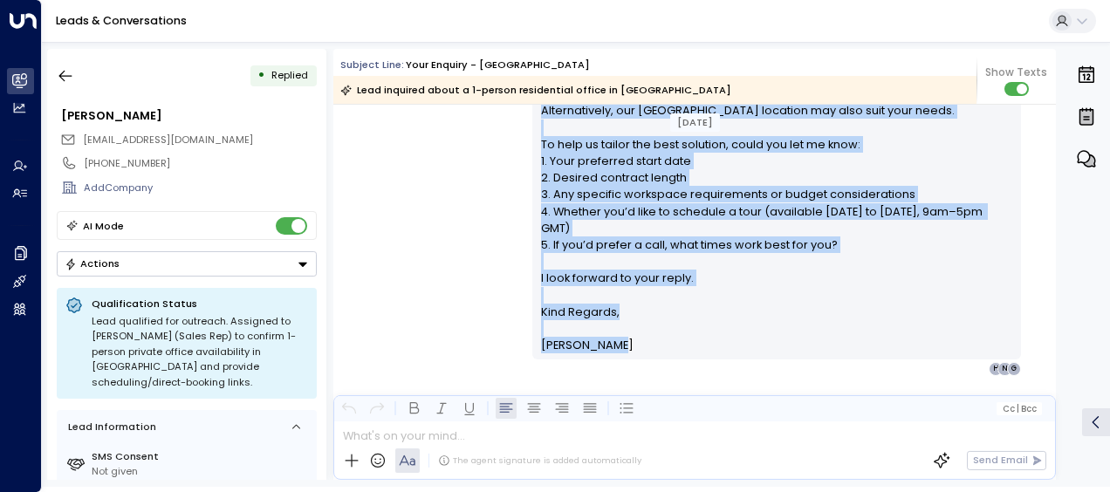
drag, startPoint x: 539, startPoint y: 206, endPoint x: 607, endPoint y: 344, distance: 153.8
click at [607, 344] on div "Hi [PERSON_NAME], Thanks for your interest in private offices at [GEOGRAPHIC_DA…" at bounding box center [777, 153] width 472 height 402
drag, startPoint x: 607, startPoint y: 344, endPoint x: 557, endPoint y: 232, distance: 122.6
click at [414, 193] on div "[PERSON_NAME] • 01:13 PM • Email Hi [PERSON_NAME], Thanks for your interest in …" at bounding box center [694, 151] width 723 height 450
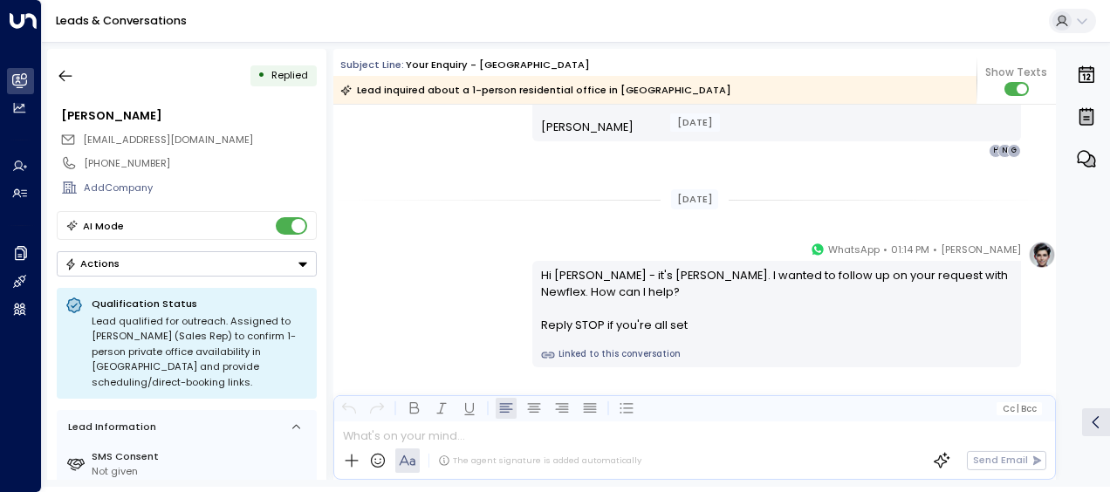
scroll to position [724, 0]
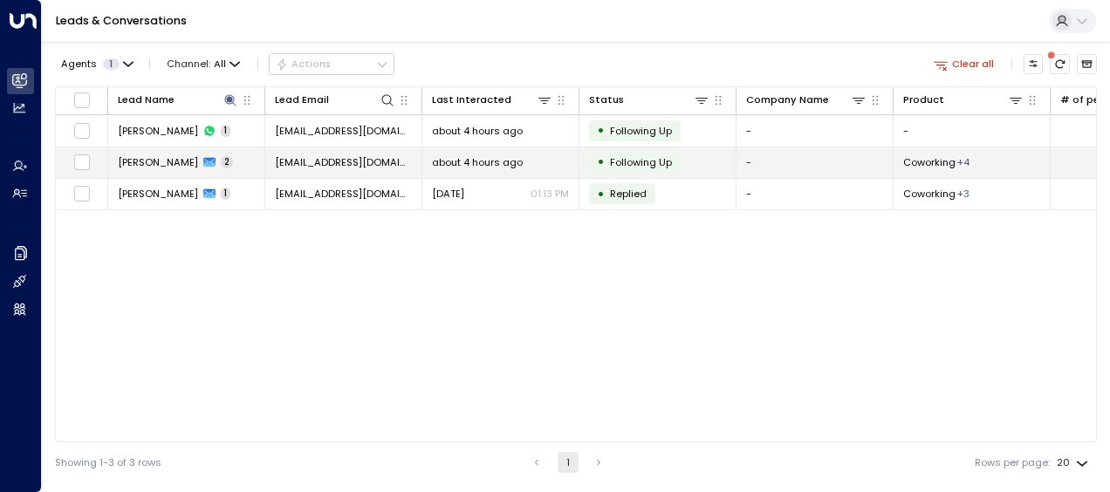
click at [319, 162] on span "[EMAIL_ADDRESS][DOMAIN_NAME]" at bounding box center [343, 162] width 137 height 14
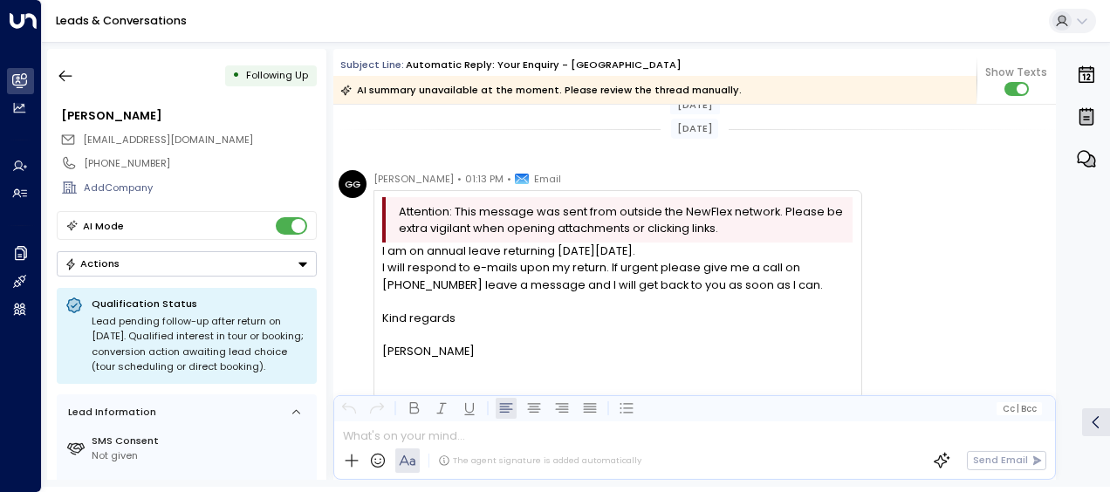
scroll to position [585, 0]
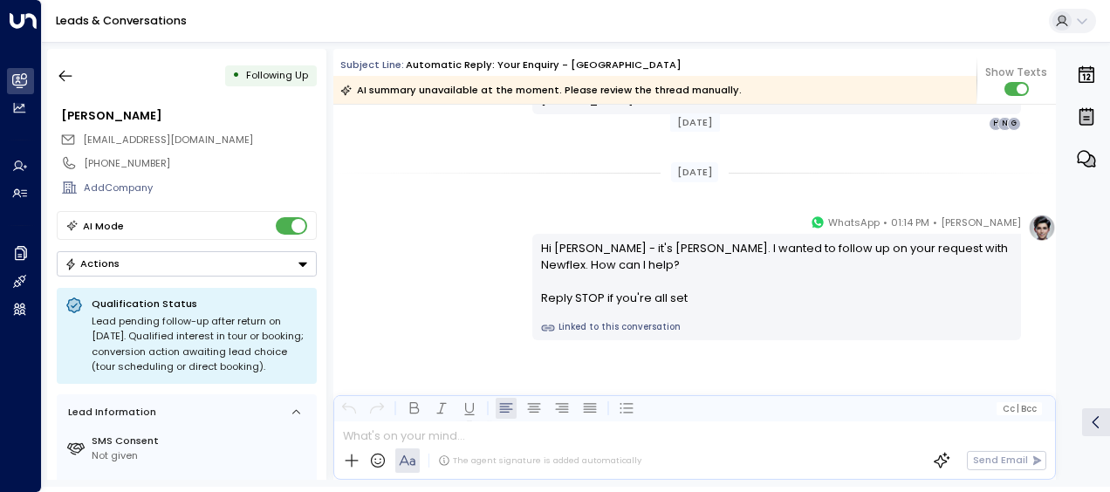
click at [491, 271] on div "[PERSON_NAME] • 01:14 PM • WhatsApp Hi [PERSON_NAME] - it's [PERSON_NAME]. I wa…" at bounding box center [694, 277] width 723 height 127
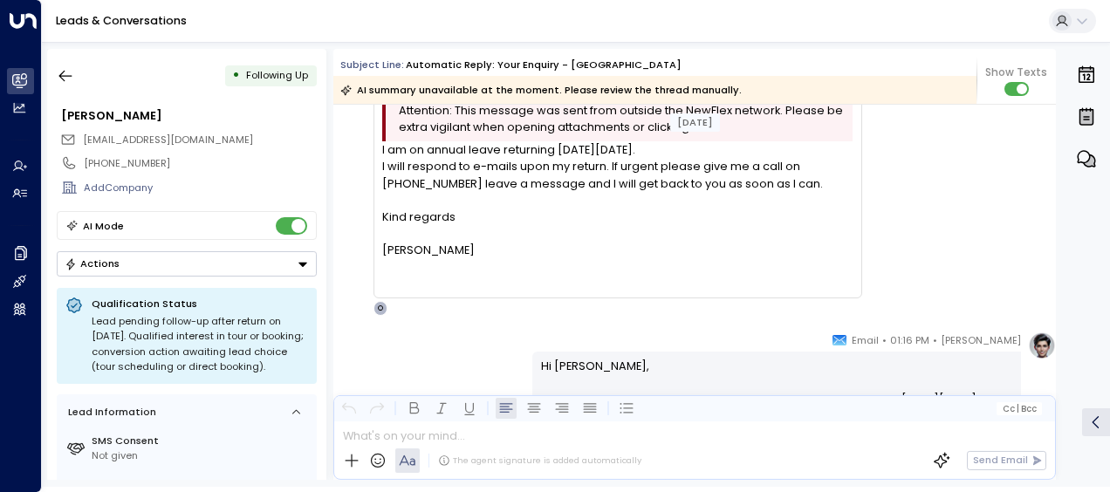
scroll to position [26, 0]
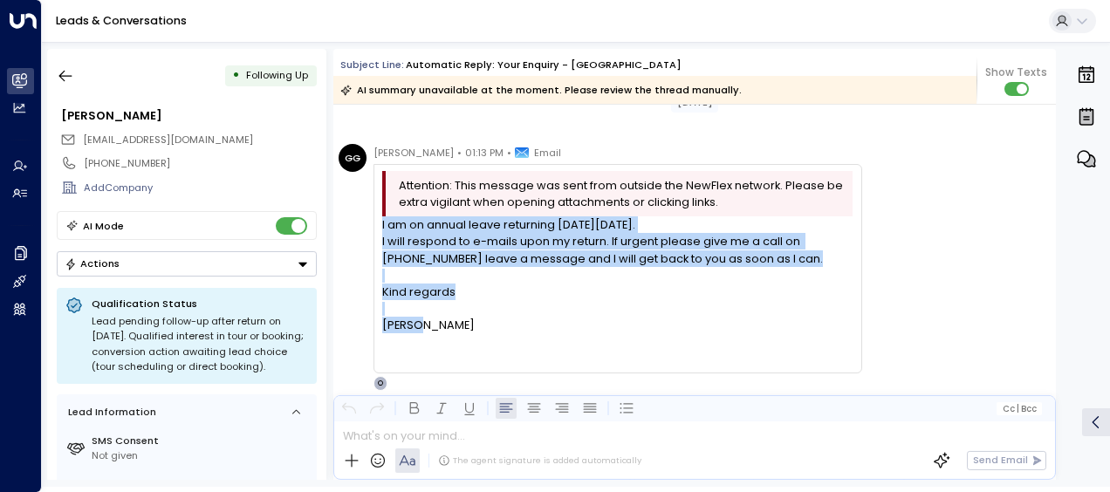
drag, startPoint x: 381, startPoint y: 223, endPoint x: 448, endPoint y: 325, distance: 121.5
click at [448, 325] on div "Attention: This message was sent from outside the NewFlex network. Please be ex…" at bounding box center [618, 268] width 489 height 209
drag, startPoint x: 448, startPoint y: 325, endPoint x: 410, endPoint y: 250, distance: 83.9
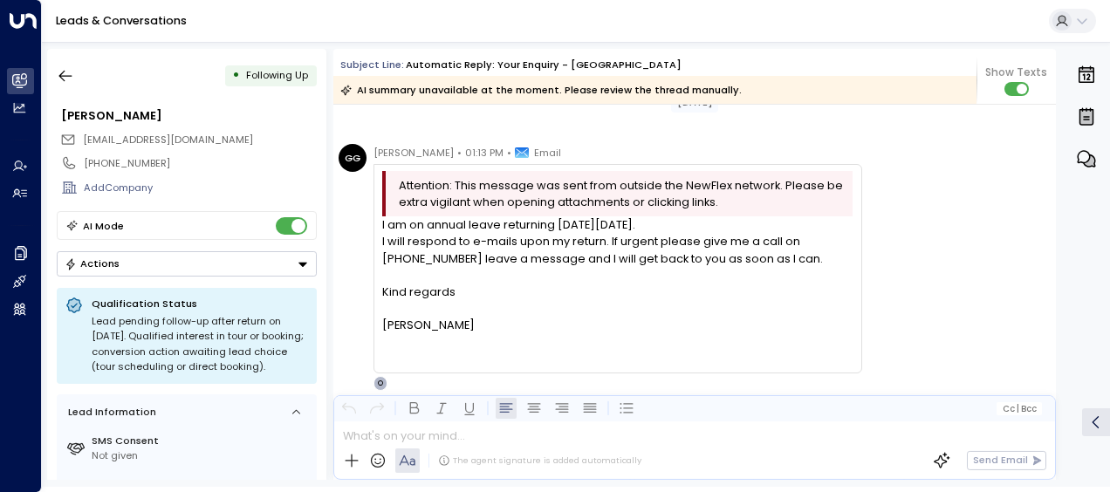
click at [356, 253] on div "[PERSON_NAME] • 01:13 PM • Email Attention: This message was sent from outside …" at bounding box center [601, 267] width 524 height 247
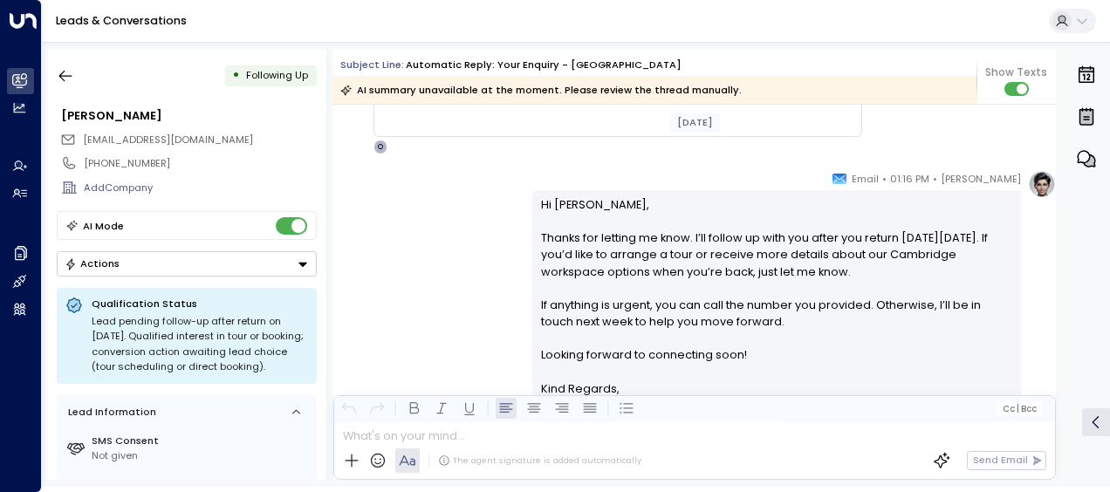
scroll to position [305, 0]
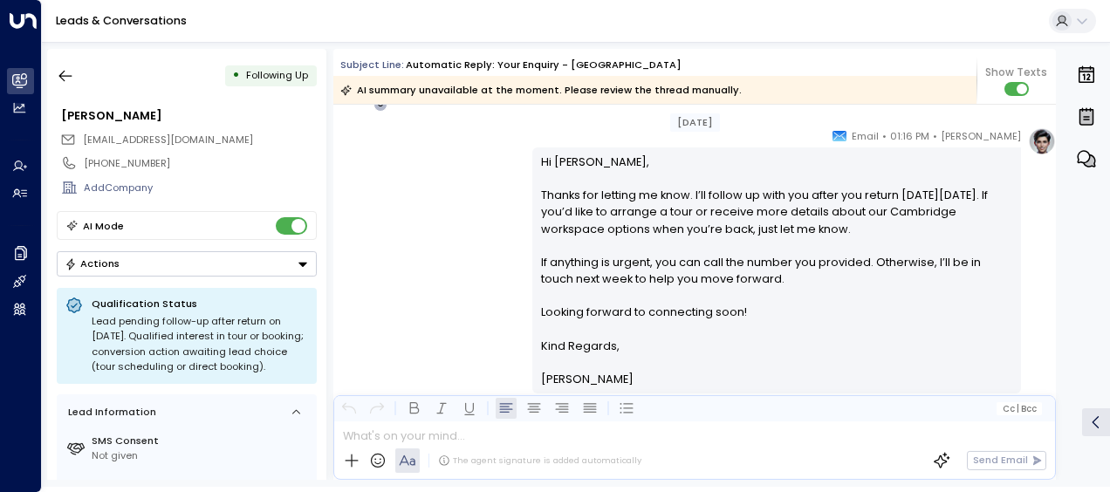
click at [427, 190] on div "[PERSON_NAME] • 01:16 PM • Email Hi [PERSON_NAME], Thanks for letting me know. …" at bounding box center [694, 268] width 723 height 283
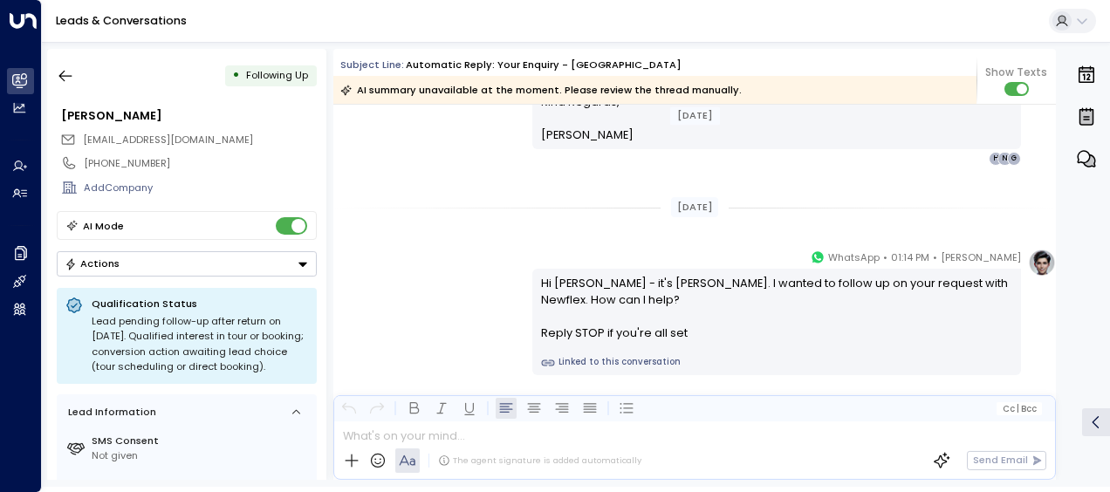
scroll to position [585, 0]
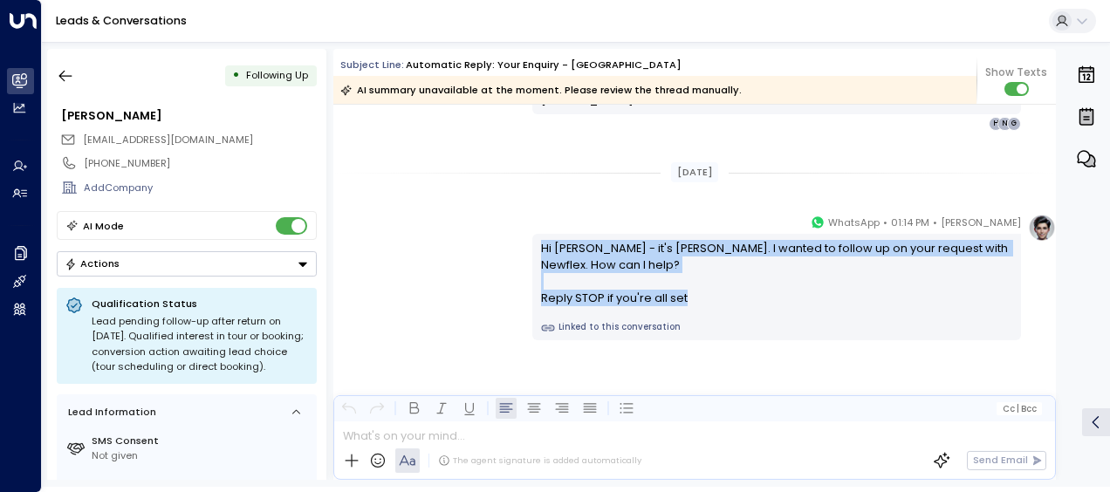
drag, startPoint x: 538, startPoint y: 246, endPoint x: 703, endPoint y: 313, distance: 178.9
click at [703, 313] on div "Hi [PERSON_NAME] - it's [PERSON_NAME]. I wanted to follow up on your request wi…" at bounding box center [776, 287] width 489 height 106
drag, startPoint x: 703, startPoint y: 313, endPoint x: 630, endPoint y: 296, distance: 75.4
click at [630, 296] on div "Hi [PERSON_NAME] - it's [PERSON_NAME]. I wanted to follow up on your request wi…" at bounding box center [777, 273] width 472 height 67
click at [65, 71] on icon "button" at bounding box center [65, 75] width 17 height 17
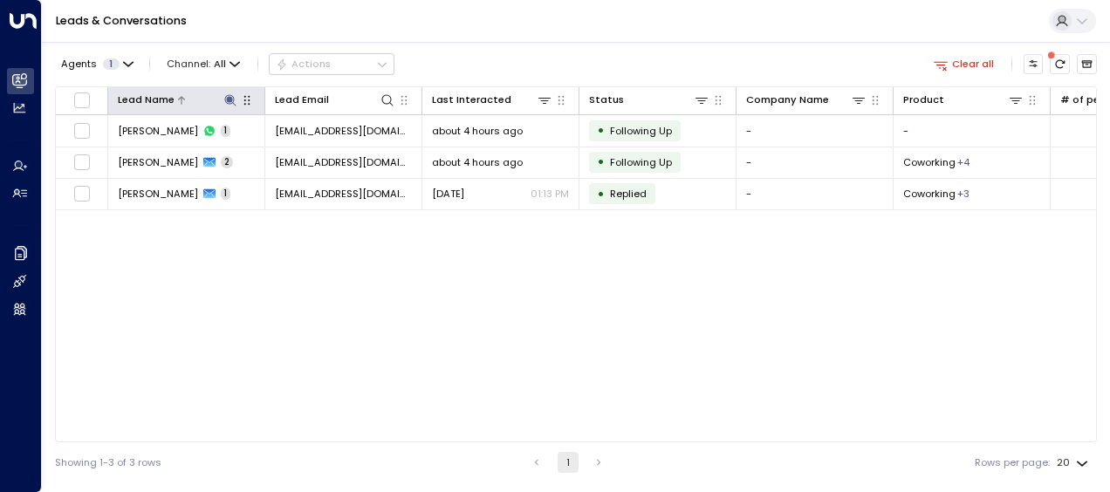
click at [231, 94] on icon at bounding box center [230, 100] width 14 height 14
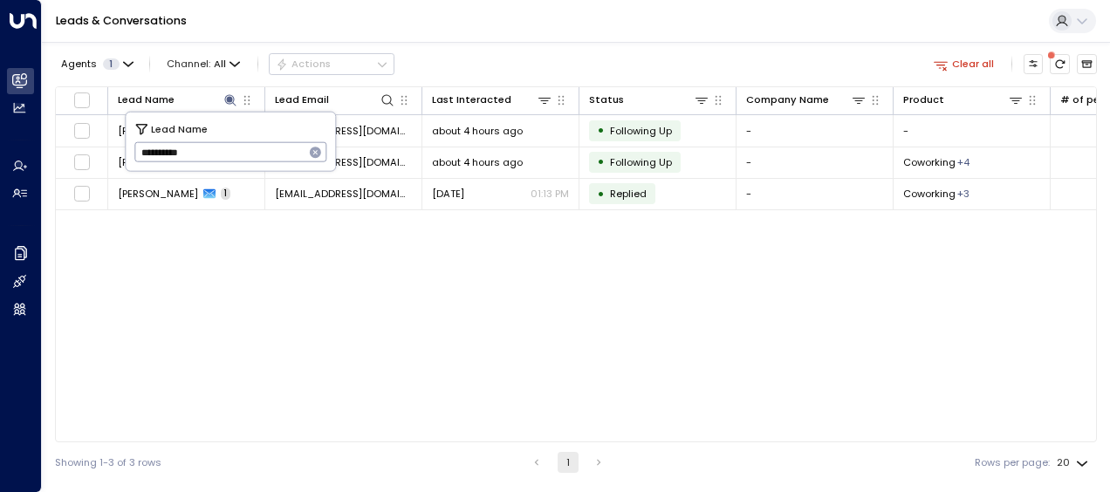
drag, startPoint x: 139, startPoint y: 152, endPoint x: 226, endPoint y: 154, distance: 87.3
click at [226, 154] on input "**********" at bounding box center [219, 152] width 170 height 29
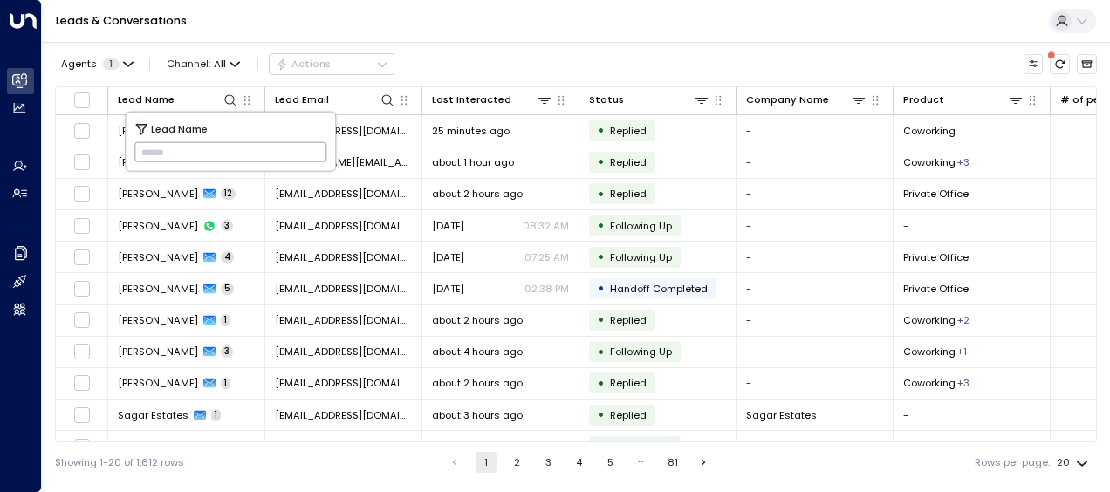
click at [145, 150] on input "text" at bounding box center [230, 152] width 193 height 29
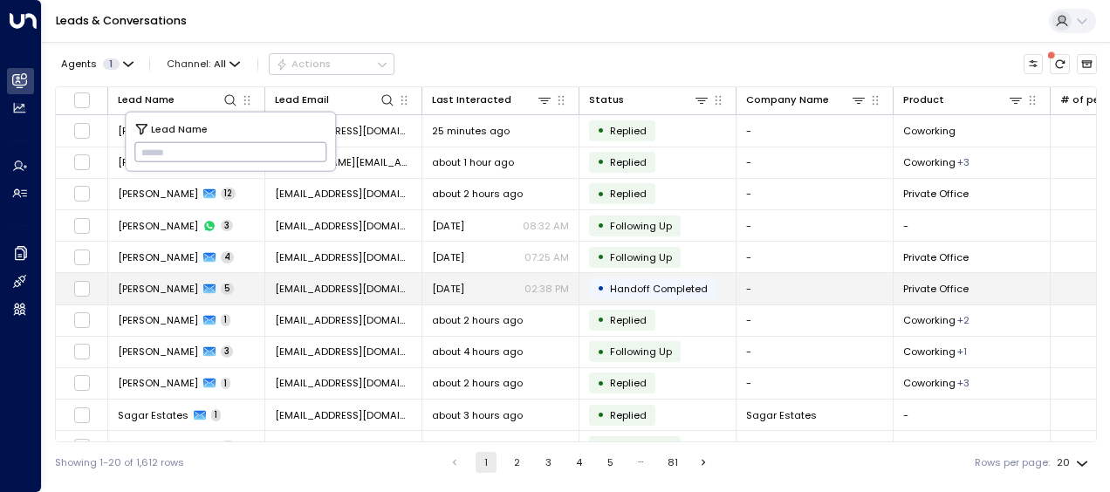
type input "**********"
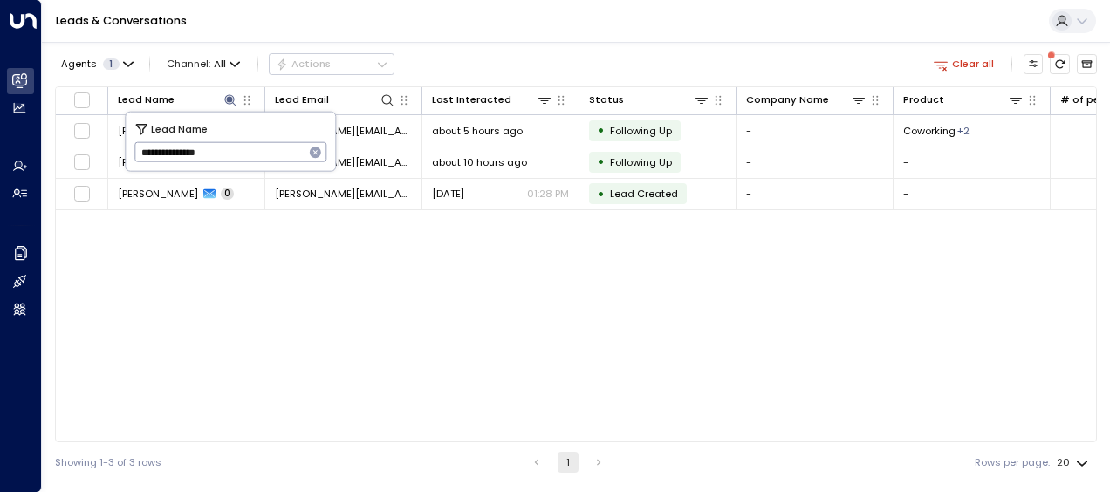
click at [228, 276] on div "Lead Name Lead Email Last Interacted Status Company Name Product # of people AI…" at bounding box center [576, 264] width 1042 height 356
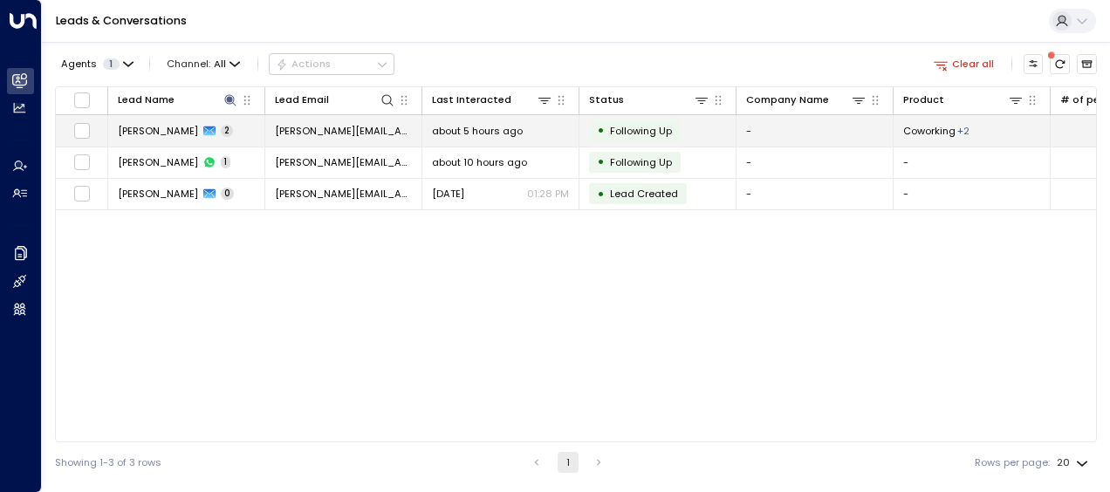
click at [302, 133] on span "[PERSON_NAME][EMAIL_ADDRESS][PERSON_NAME][DOMAIN_NAME]" at bounding box center [343, 131] width 137 height 14
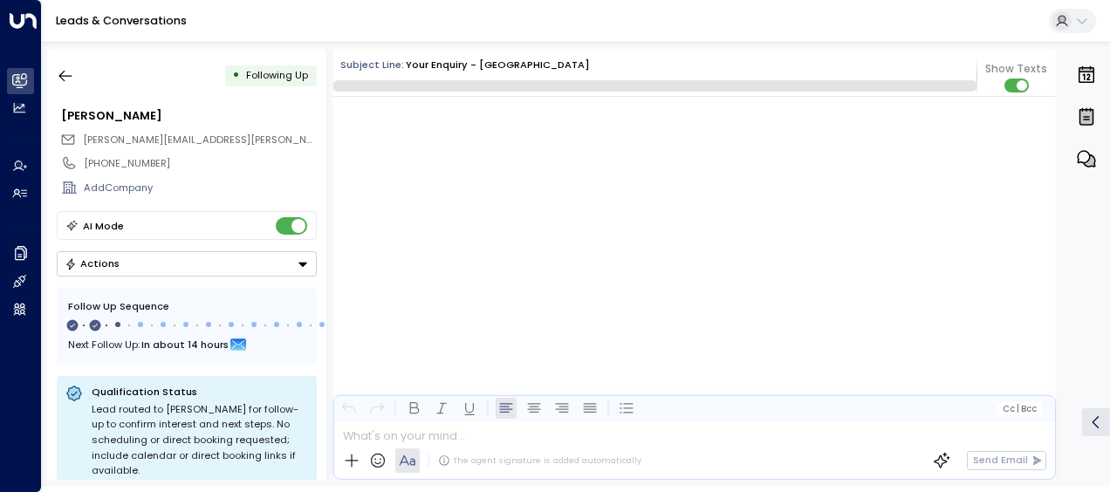
scroll to position [965, 0]
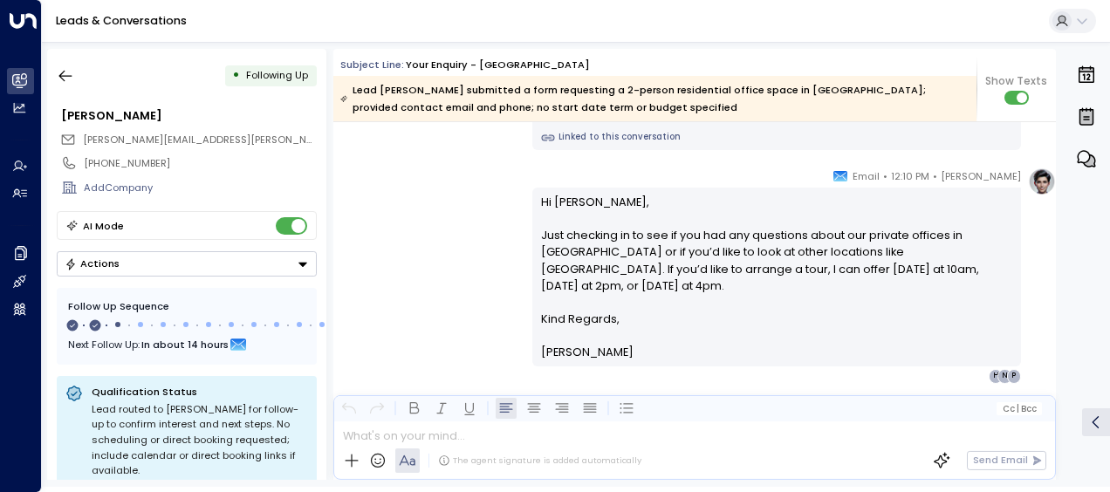
click at [448, 242] on div "[PERSON_NAME] • 12:10 PM • Email Hi [PERSON_NAME], Just checking in to see if y…" at bounding box center [694, 276] width 723 height 216
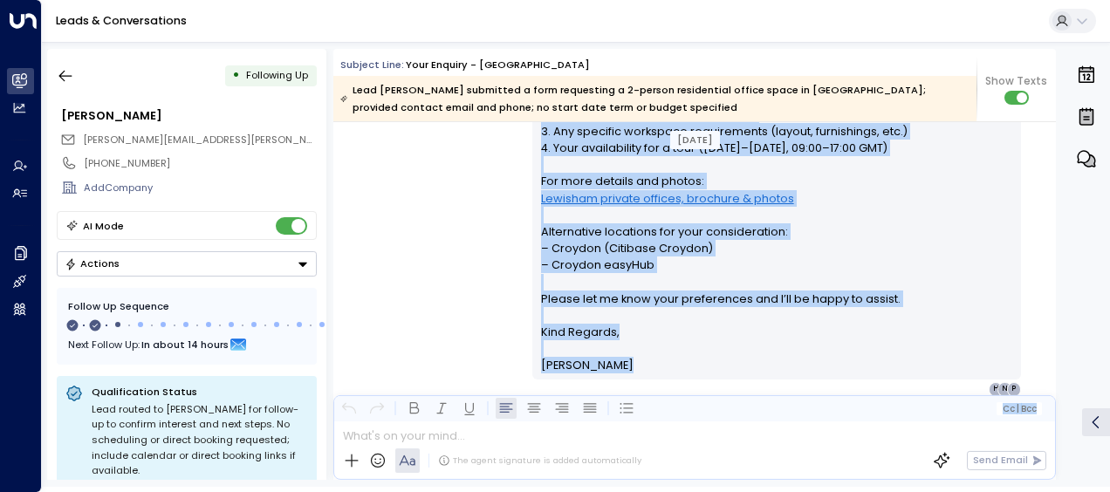
scroll to position [512, 0]
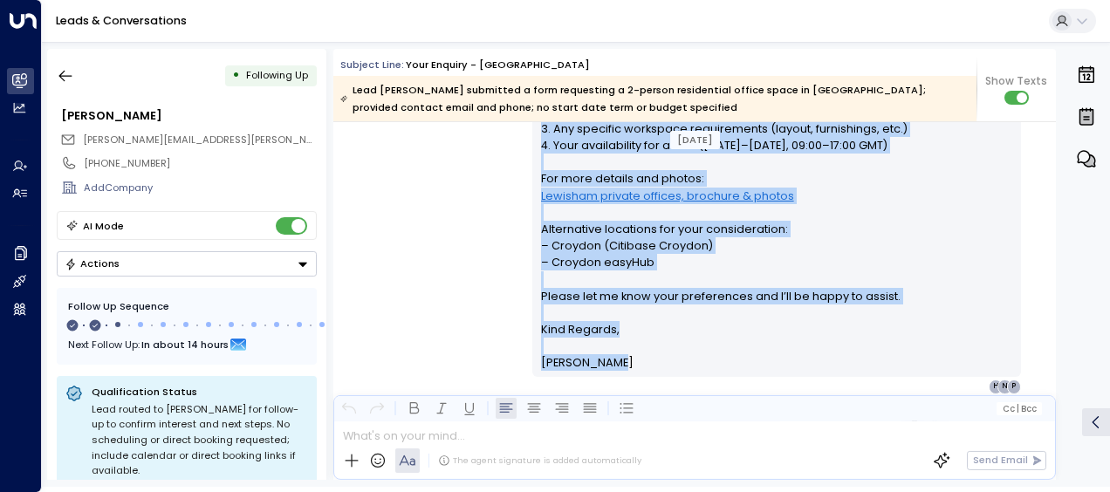
drag, startPoint x: 538, startPoint y: 185, endPoint x: 635, endPoint y: 357, distance: 197.8
click at [635, 357] on div "Hi [PERSON_NAME], Thank you for your interest in private offices at [GEOGRAPHIC…" at bounding box center [777, 154] width 472 height 436
drag, startPoint x: 635, startPoint y: 357, endPoint x: 573, endPoint y: 252, distance: 121.7
click at [460, 195] on div "[PERSON_NAME] • 01:16 PM • Email Hi [PERSON_NAME], Thank you for your interest …" at bounding box center [694, 152] width 723 height 484
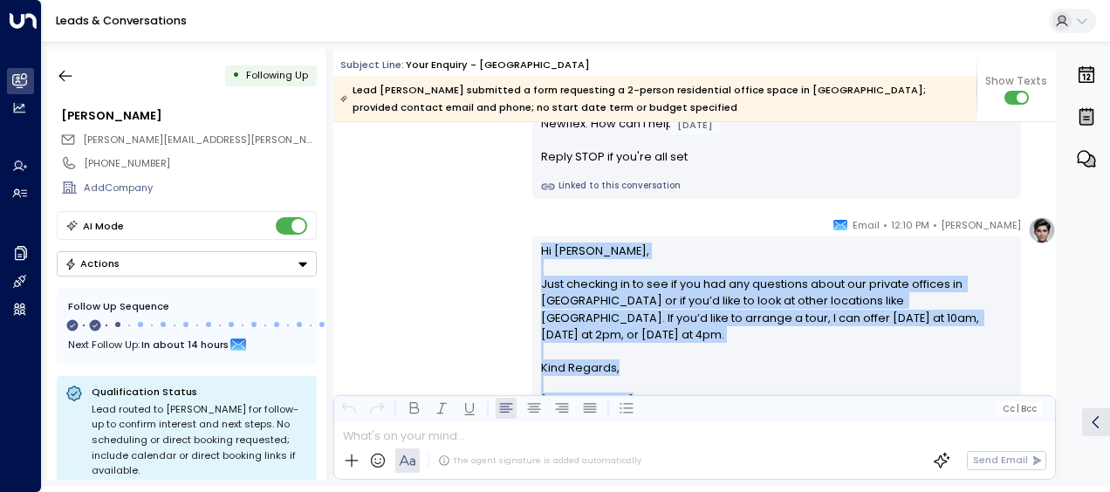
scroll to position [991, 0]
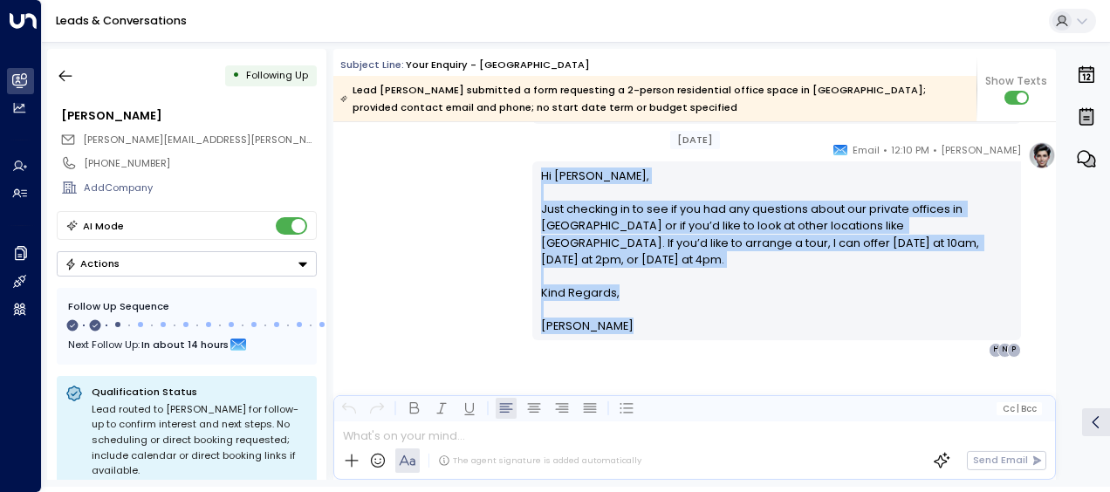
drag, startPoint x: 538, startPoint y: 298, endPoint x: 634, endPoint y: 485, distance: 210.4
click at [634, 485] on div "• Following Up [PERSON_NAME] [PERSON_NAME][EMAIL_ADDRESS][PERSON_NAME][DOMAIN_N…" at bounding box center [576, 264] width 1068 height 445
drag, startPoint x: 634, startPoint y: 485, endPoint x: 554, endPoint y: 230, distance: 267.2
click at [405, 211] on div "[PERSON_NAME] • 12:10 PM • Email Hi [PERSON_NAME], Just checking in to see if y…" at bounding box center [694, 249] width 723 height 216
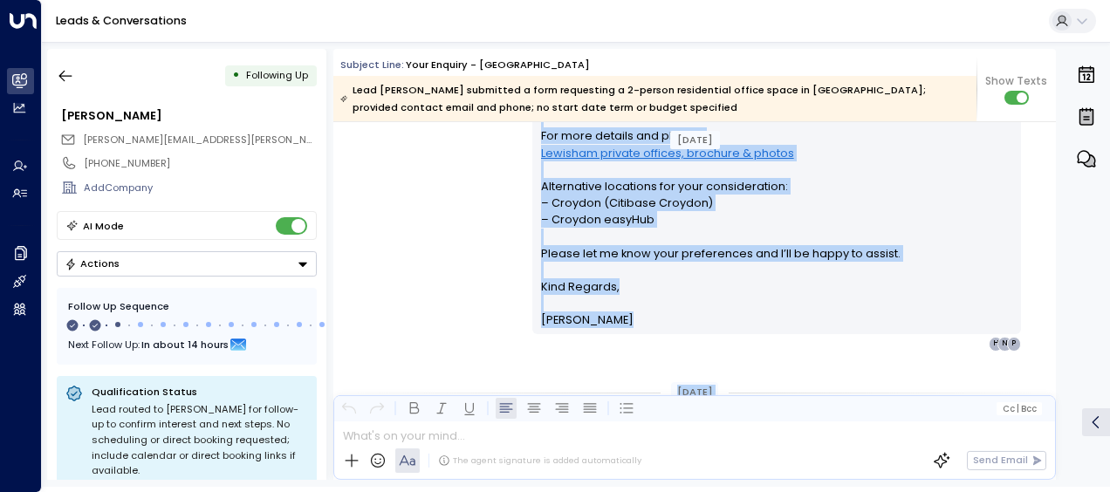
scroll to position [632, 0]
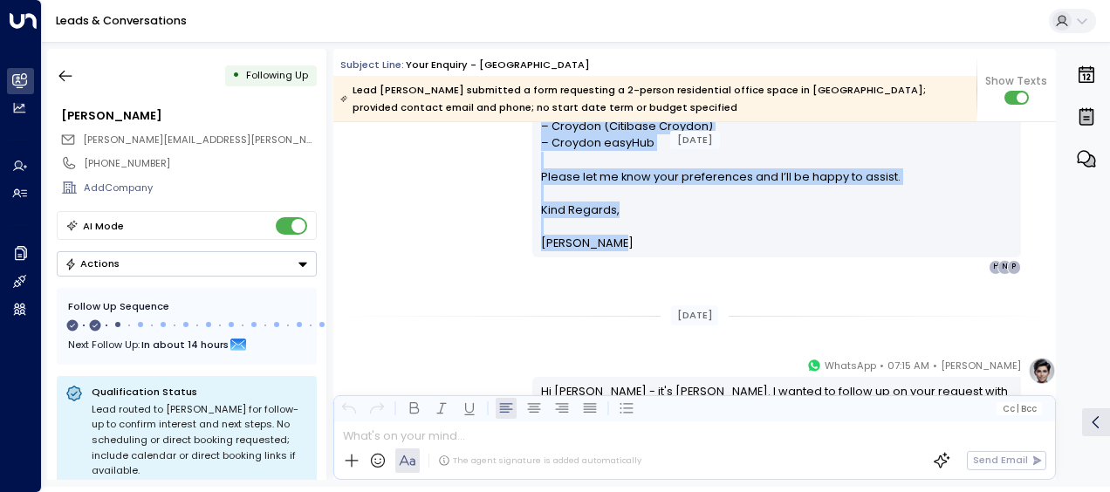
drag, startPoint x: 536, startPoint y: 230, endPoint x: 616, endPoint y: 260, distance: 85.6
click at [616, 260] on div "[PERSON_NAME] • 01:16 PM • Email Hi [PERSON_NAME], Thank you for your interest …" at bounding box center [776, 33] width 489 height 484
drag, startPoint x: 616, startPoint y: 260, endPoint x: 561, endPoint y: 201, distance: 80.9
click at [561, 202] on span "Kind Regards," at bounding box center [580, 210] width 79 height 17
click at [555, 175] on p "Hi [PERSON_NAME], Thank you for your interest in private offices at [GEOGRAPHIC…" at bounding box center [777, 9] width 472 height 385
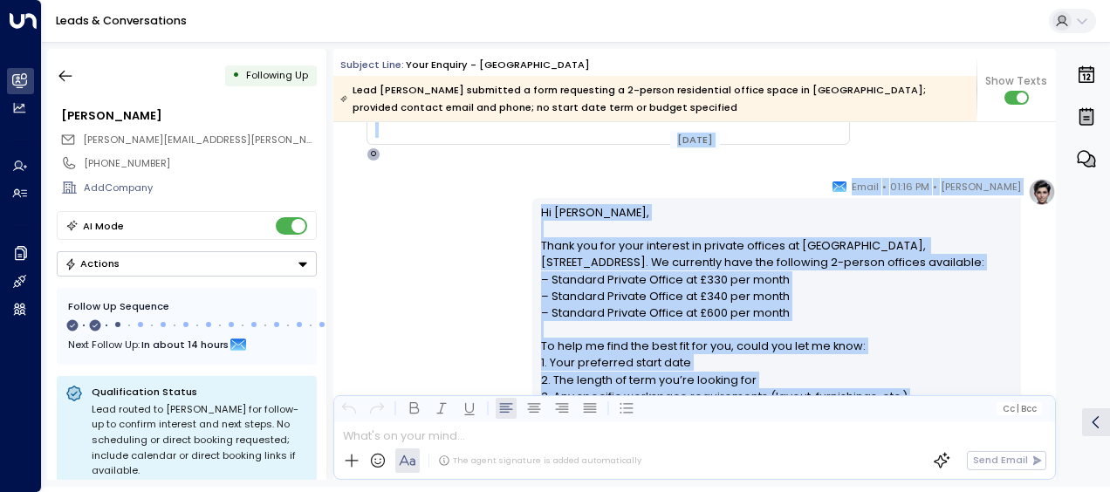
scroll to position [233, 0]
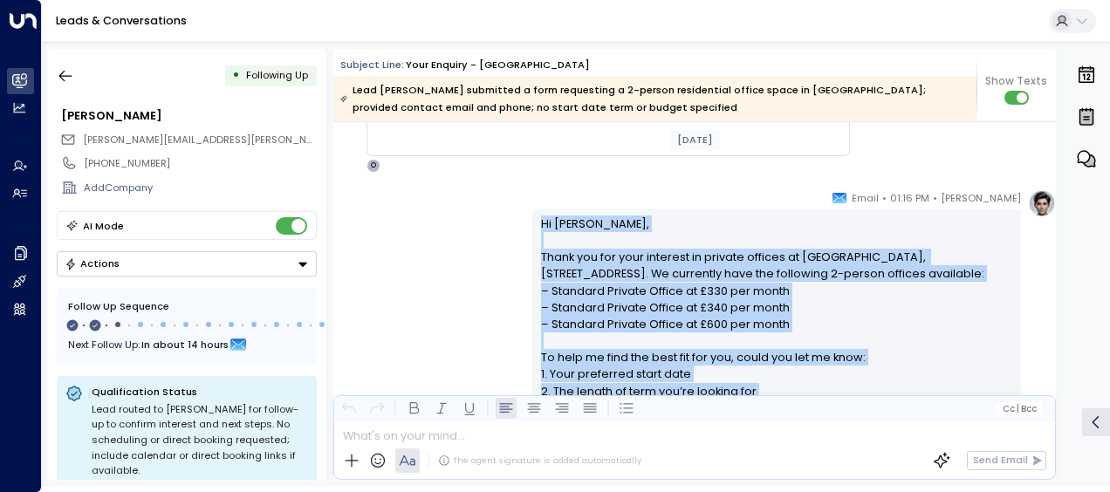
drag, startPoint x: 598, startPoint y: 237, endPoint x: 530, endPoint y: 222, distance: 69.9
click at [532, 222] on div "Hi [PERSON_NAME], Thank you for your interest in private offices at [GEOGRAPHIC…" at bounding box center [776, 432] width 489 height 447
drag, startPoint x: 530, startPoint y: 222, endPoint x: 553, endPoint y: 230, distance: 24.8
click at [553, 230] on p "Hi [PERSON_NAME], Thank you for your interest in private offices at [GEOGRAPHIC…" at bounding box center [777, 408] width 472 height 385
click at [426, 251] on div "[PERSON_NAME] • 01:16 PM • Email Hi [PERSON_NAME], Thank you for your interest …" at bounding box center [694, 431] width 723 height 484
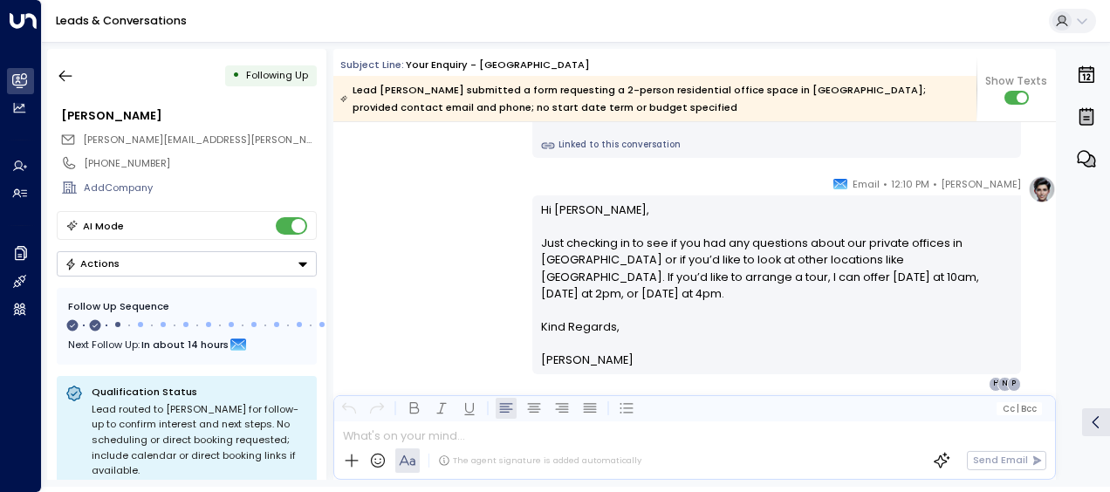
scroll to position [966, 0]
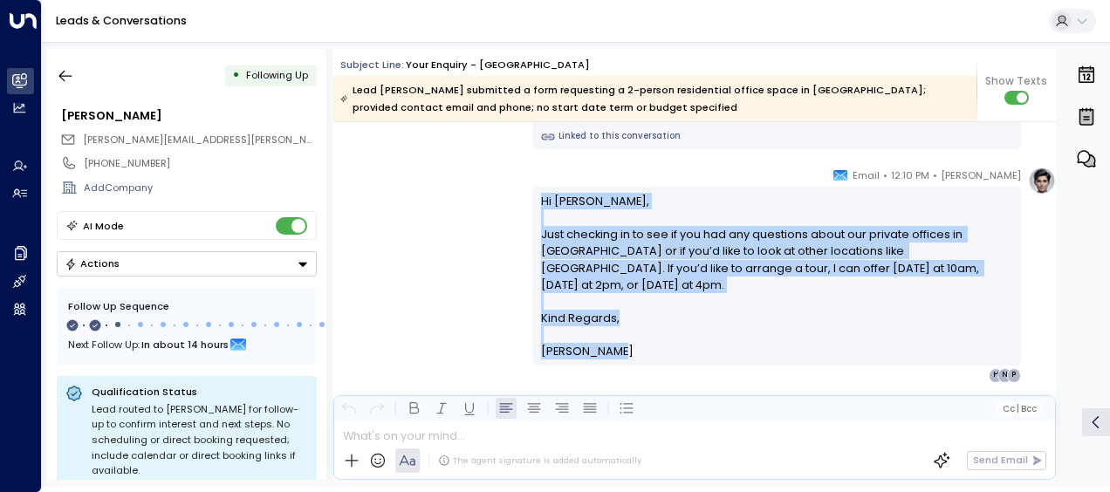
drag, startPoint x: 537, startPoint y: 196, endPoint x: 642, endPoint y: 351, distance: 187.1
click at [642, 351] on div "[PERSON_NAME] • 12:10 PM • Email Hi [PERSON_NAME], Just checking in to see if y…" at bounding box center [776, 275] width 489 height 216
drag, startPoint x: 642, startPoint y: 351, endPoint x: 573, endPoint y: 243, distance: 128.8
